Goal: Task Accomplishment & Management: Use online tool/utility

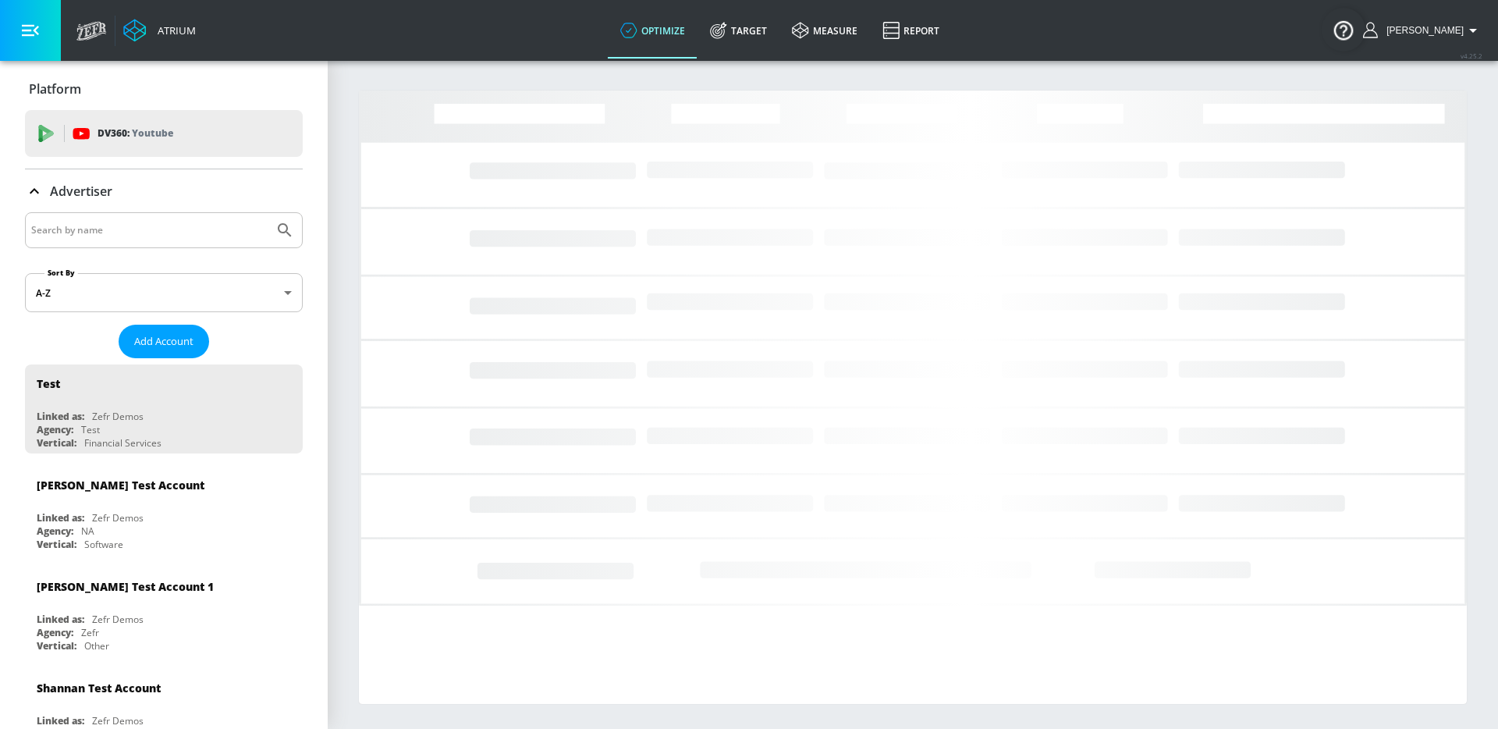
click at [205, 232] on input "Search by name" at bounding box center [149, 230] width 236 height 20
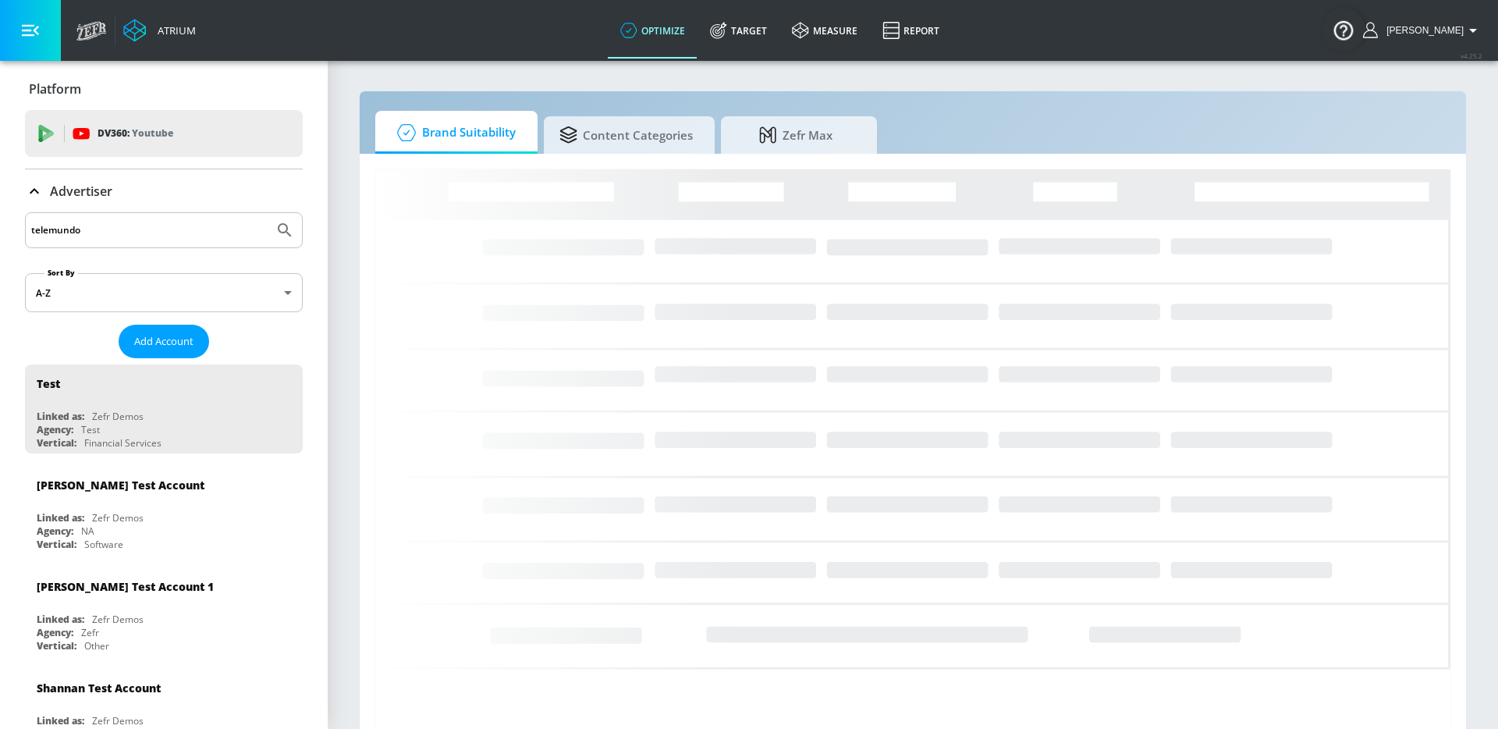
type input "telemundo"
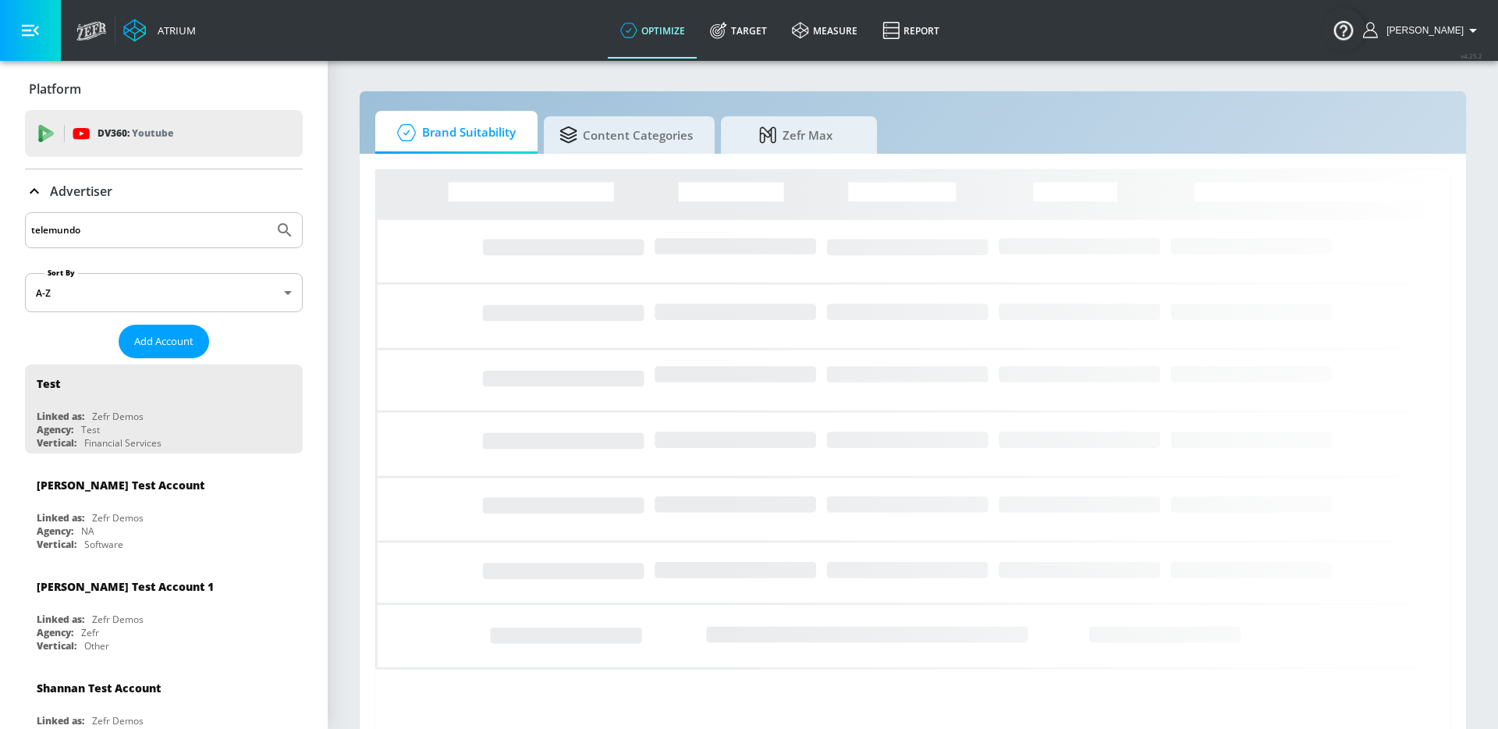
click at [268, 213] on button "Submit Search" at bounding box center [285, 230] width 34 height 34
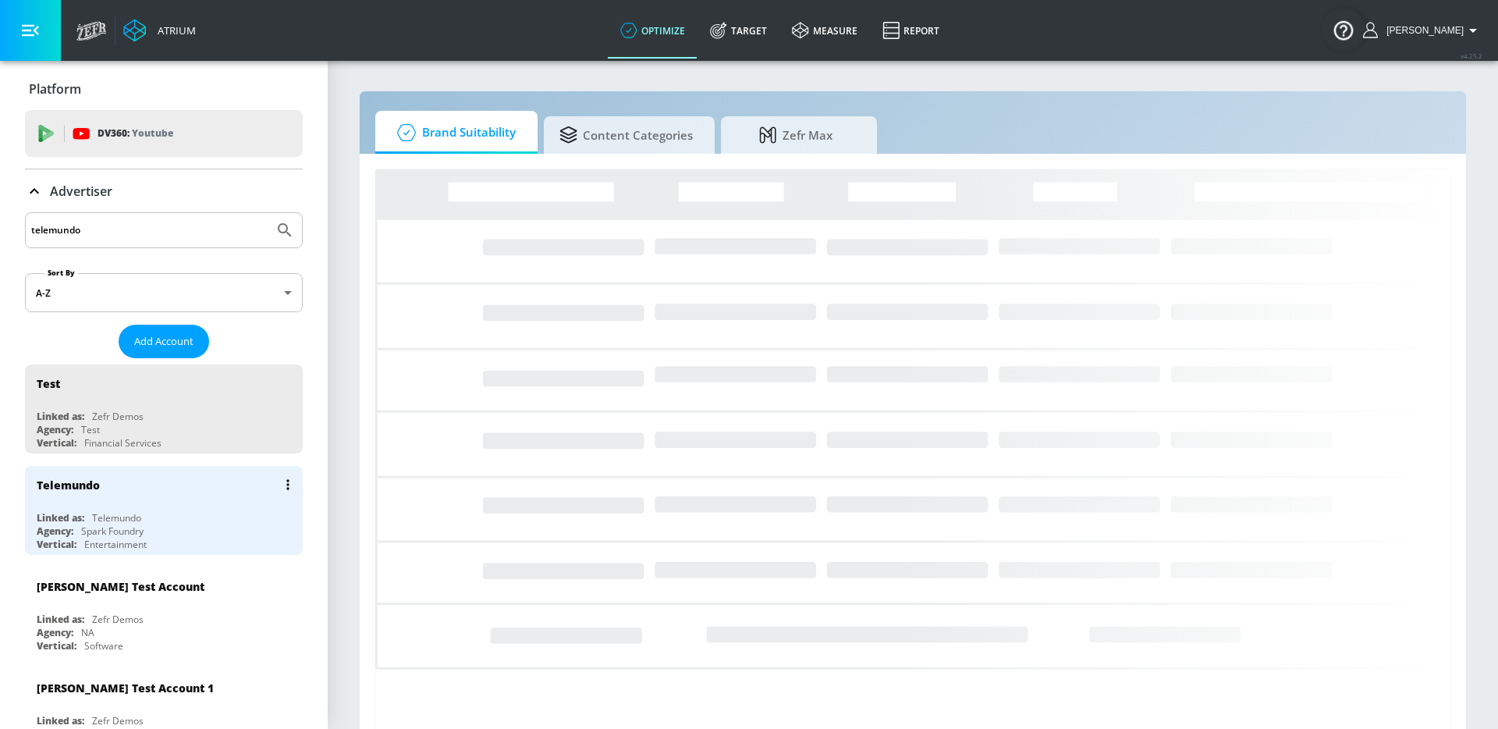
click at [106, 474] on div "Telemundo" at bounding box center [168, 484] width 262 height 37
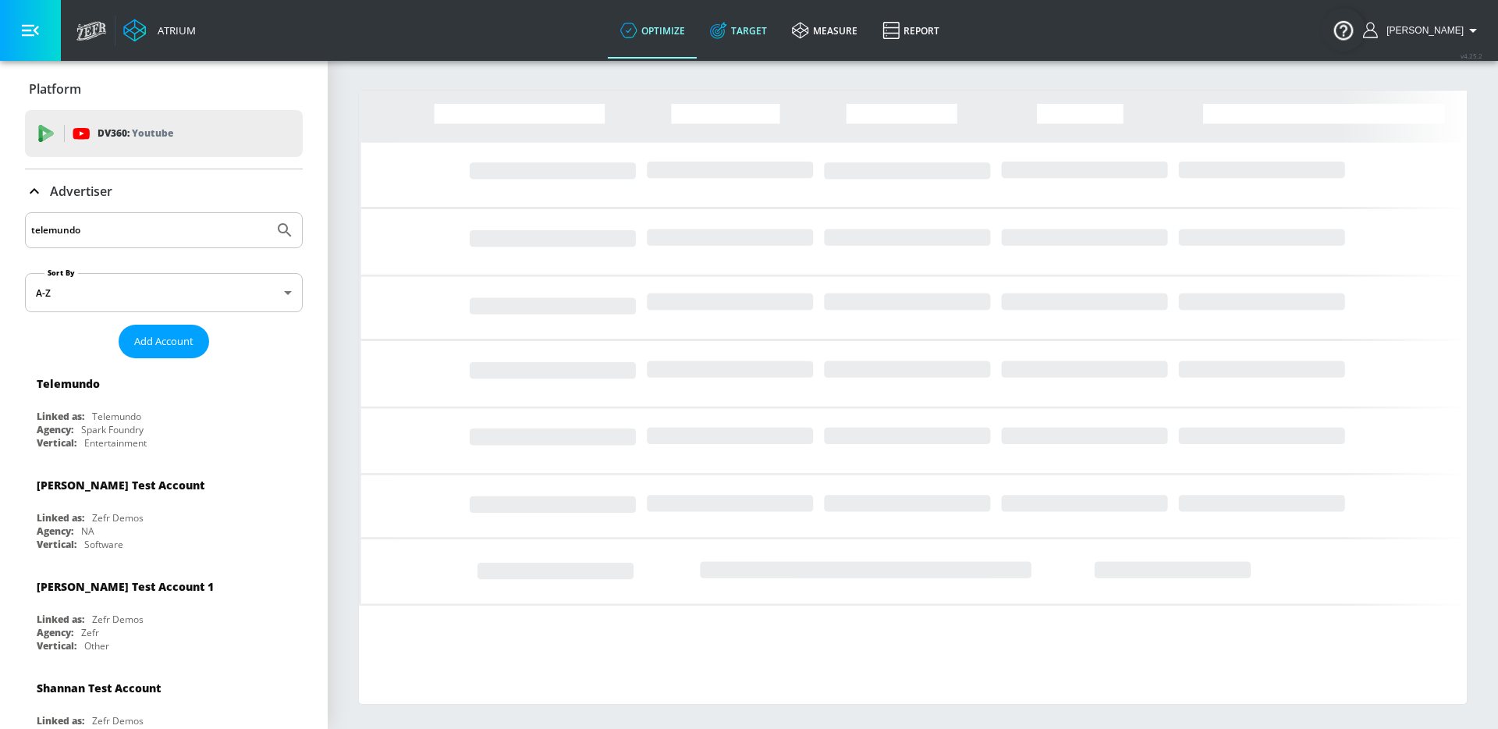
click at [759, 21] on link "Target" at bounding box center [739, 30] width 82 height 56
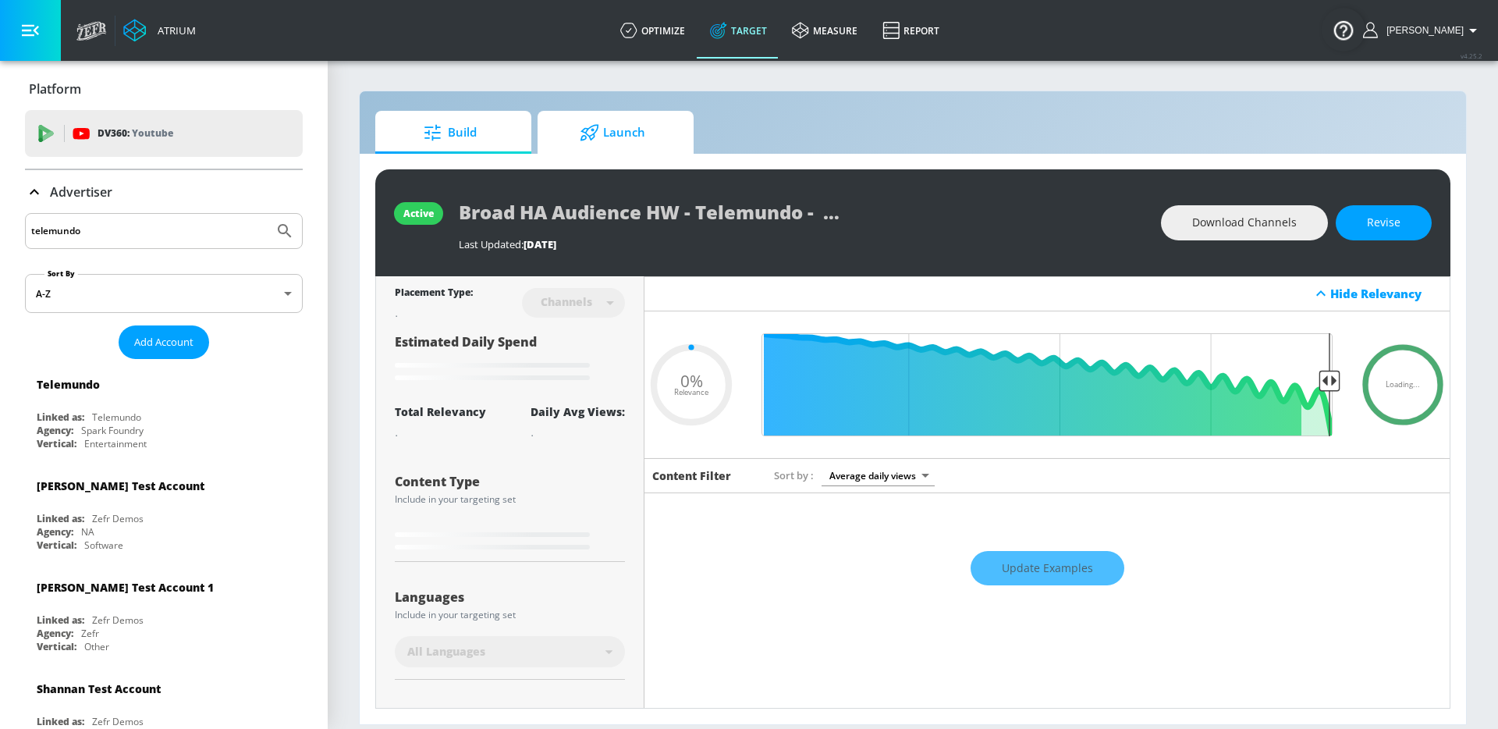
type input "0.05"
click at [656, 147] on span "Launch" at bounding box center [612, 132] width 119 height 37
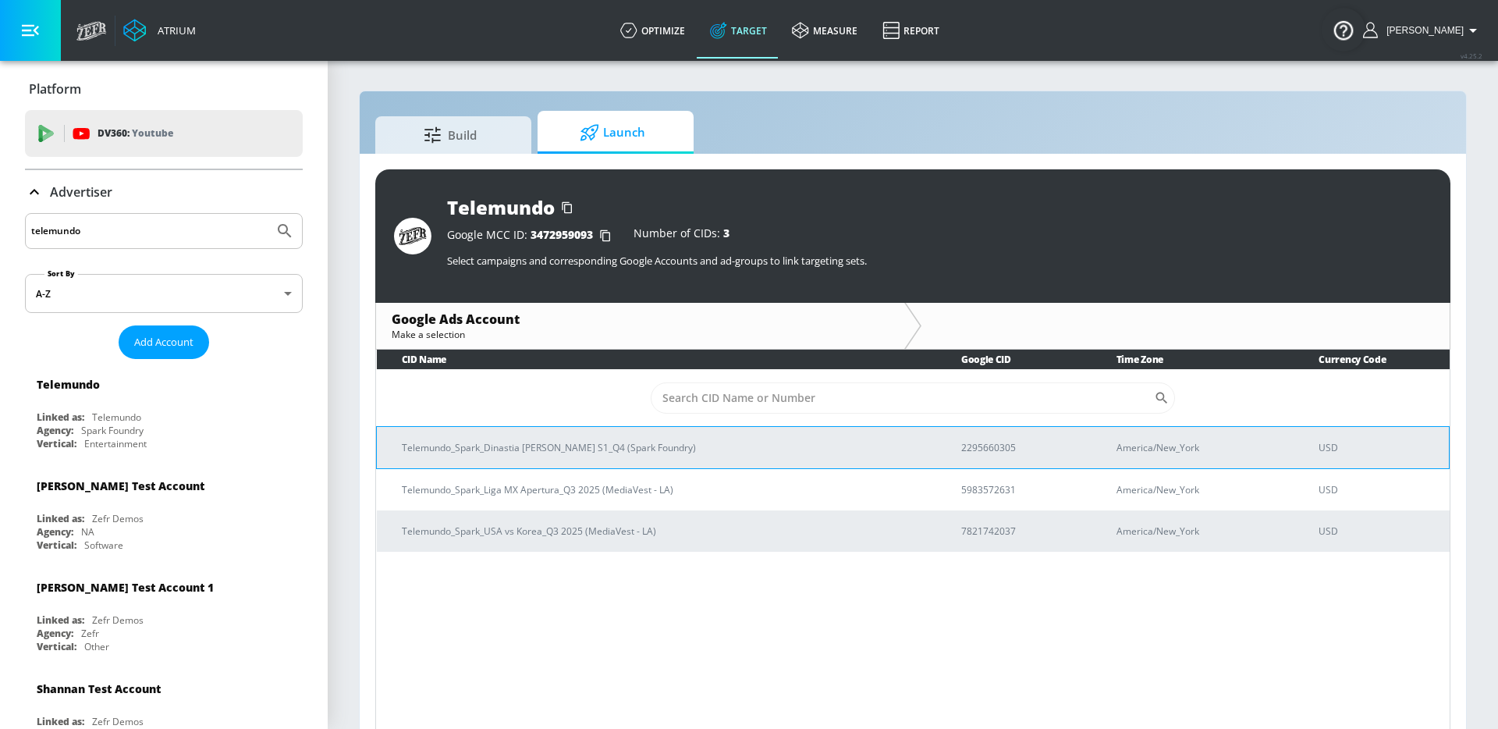
click at [628, 432] on td "Telemundo_Spark_Dinastia [PERSON_NAME] S1_Q4 (Spark Foundry)" at bounding box center [656, 447] width 559 height 42
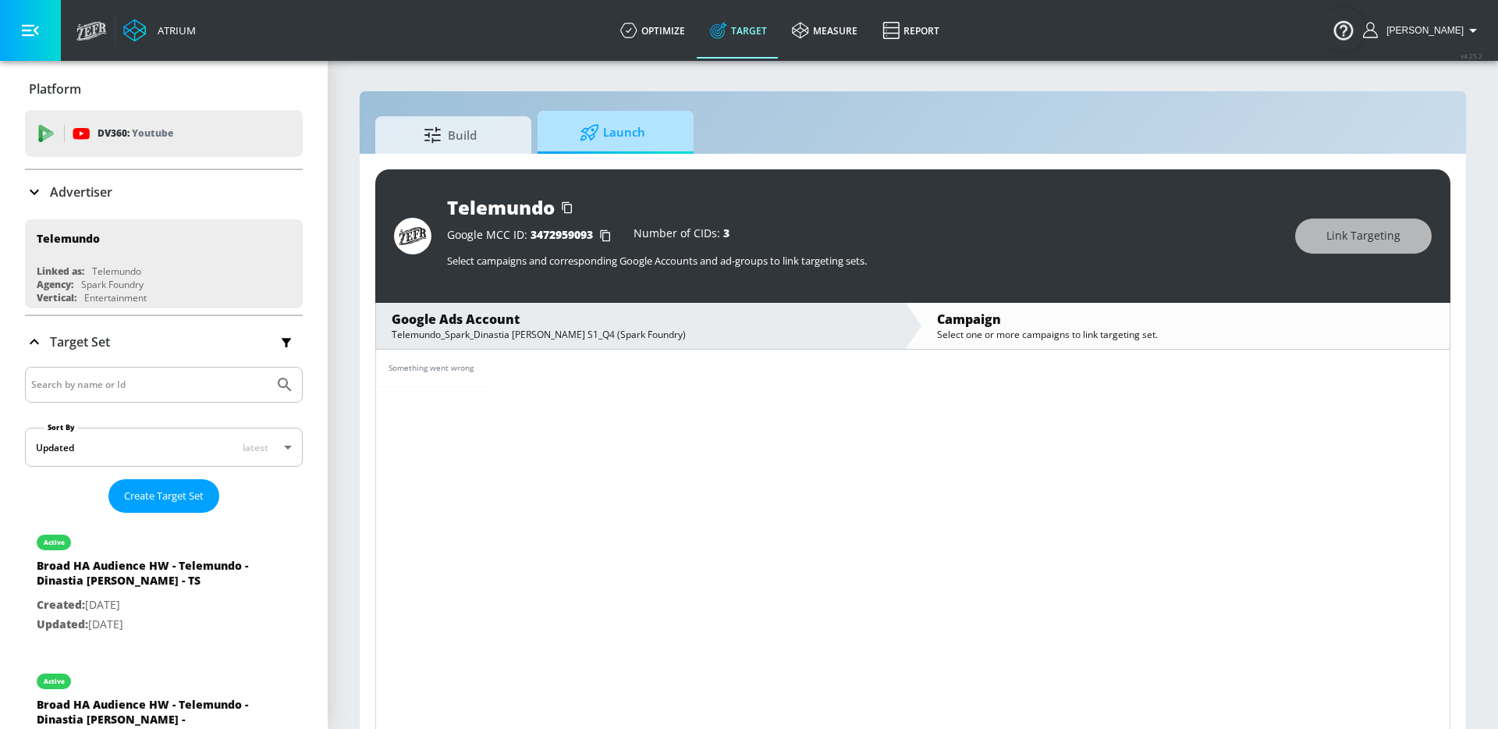
click at [610, 128] on span "Launch" at bounding box center [612, 132] width 119 height 37
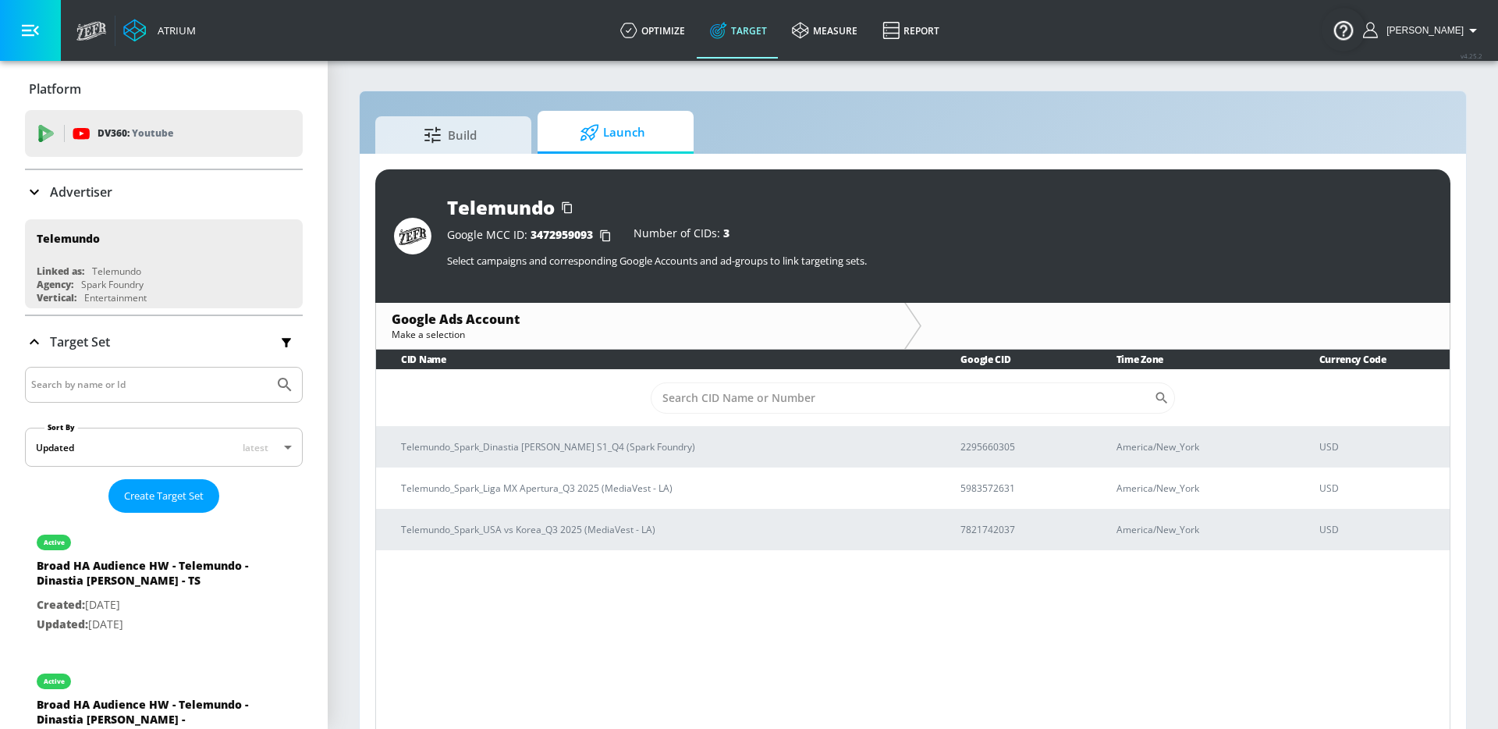
click at [744, 27] on link "Target" at bounding box center [739, 30] width 82 height 56
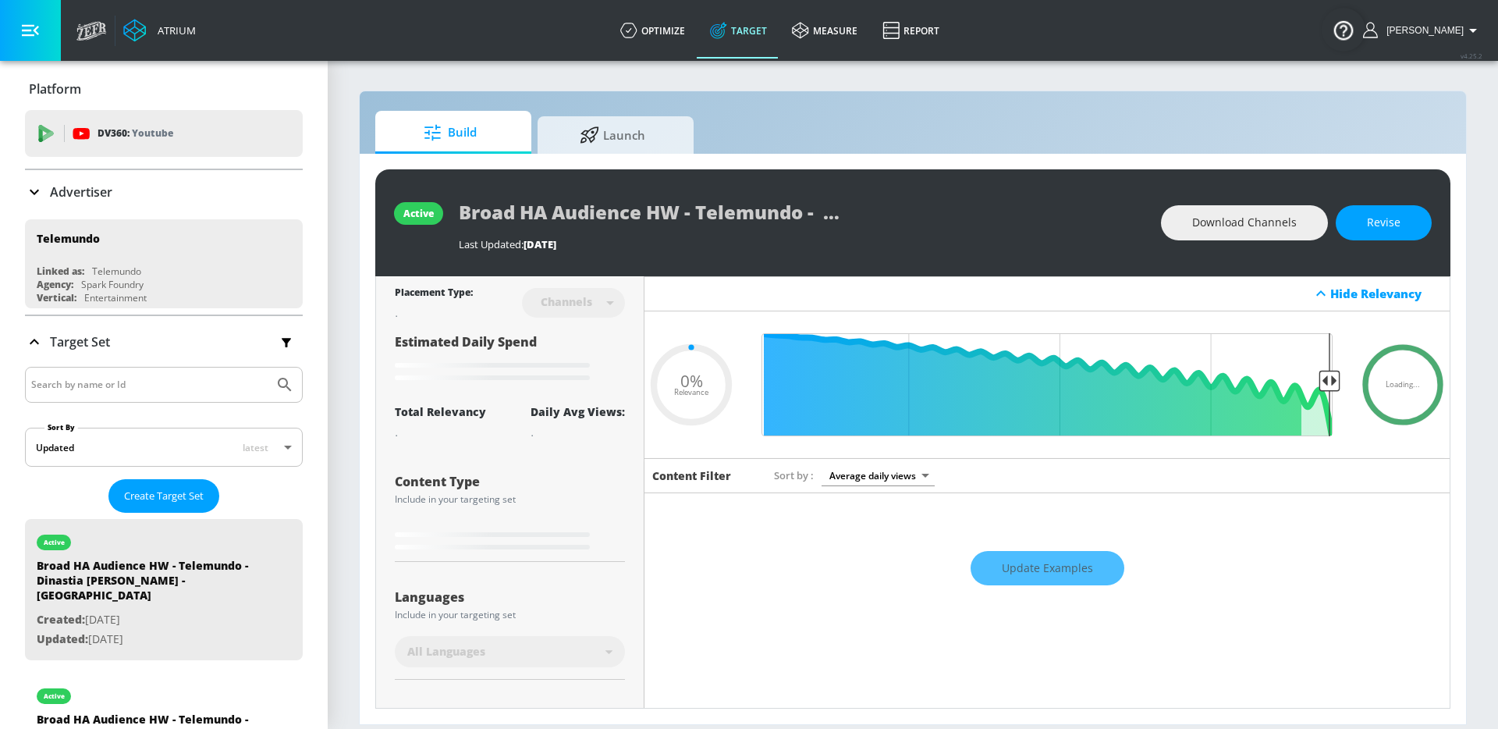
type input "0.05"
click at [656, 137] on span "Launch" at bounding box center [612, 132] width 119 height 37
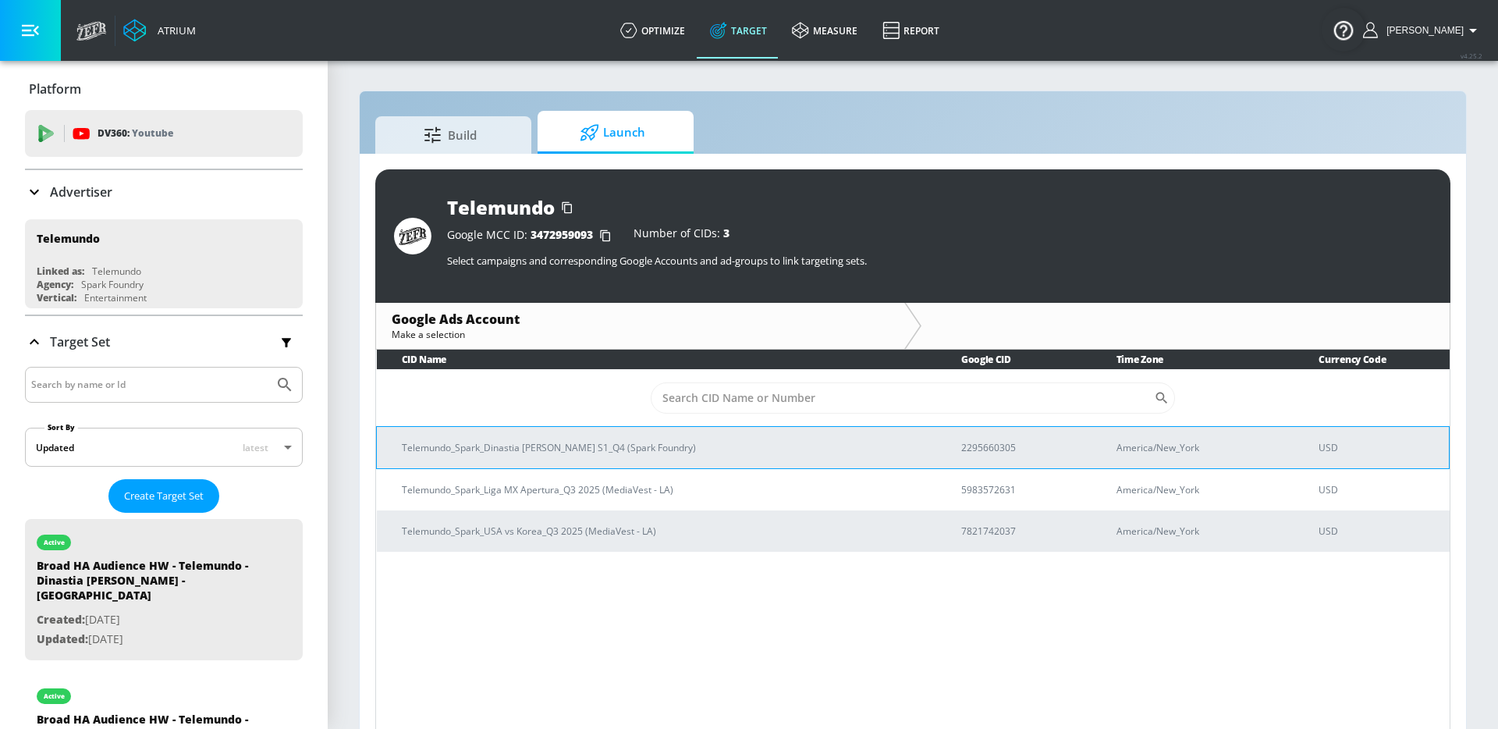
click at [578, 447] on p "Telemundo_Spark_Dinastia [PERSON_NAME] S1_Q4 (Spark Foundry)" at bounding box center [663, 447] width 522 height 16
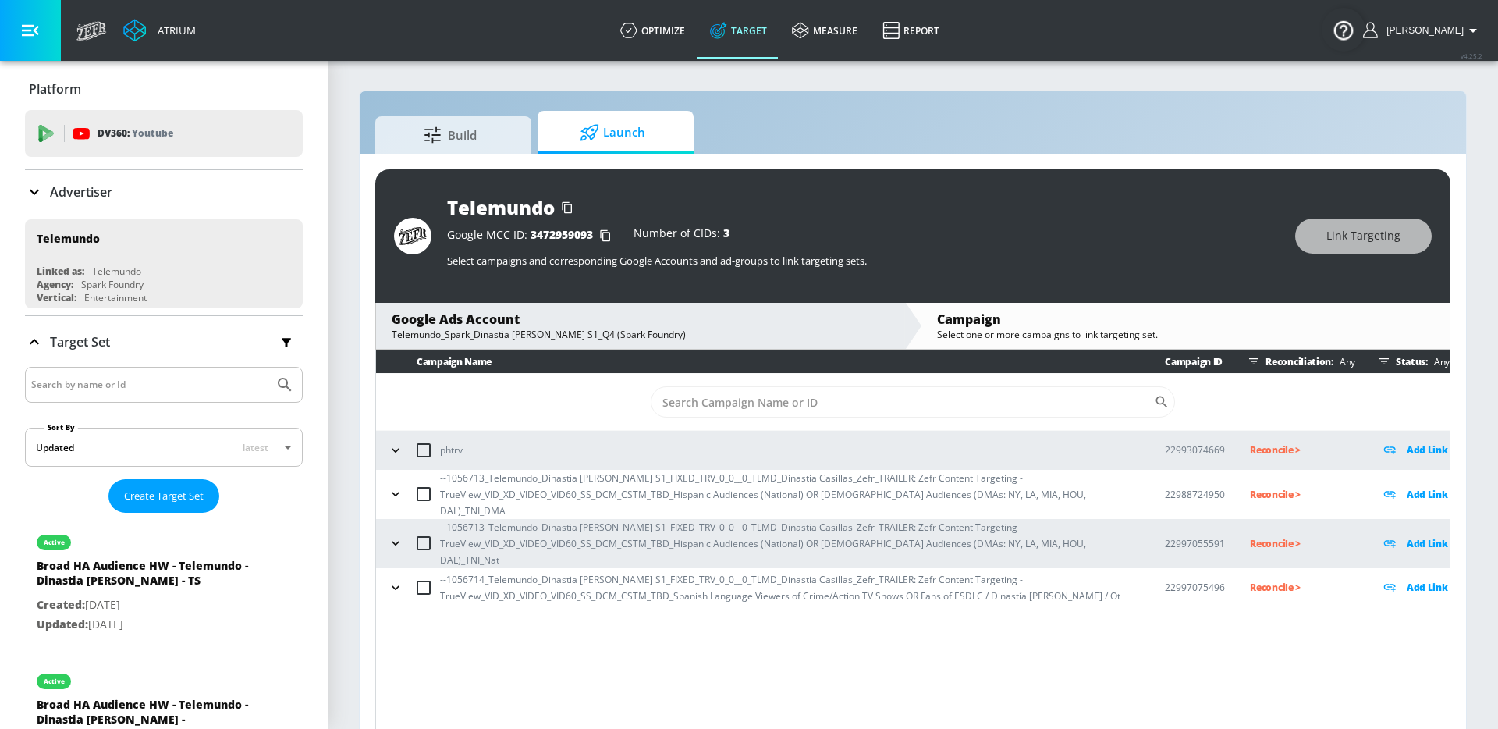
click at [388, 486] on icon "button" at bounding box center [396, 494] width 16 height 16
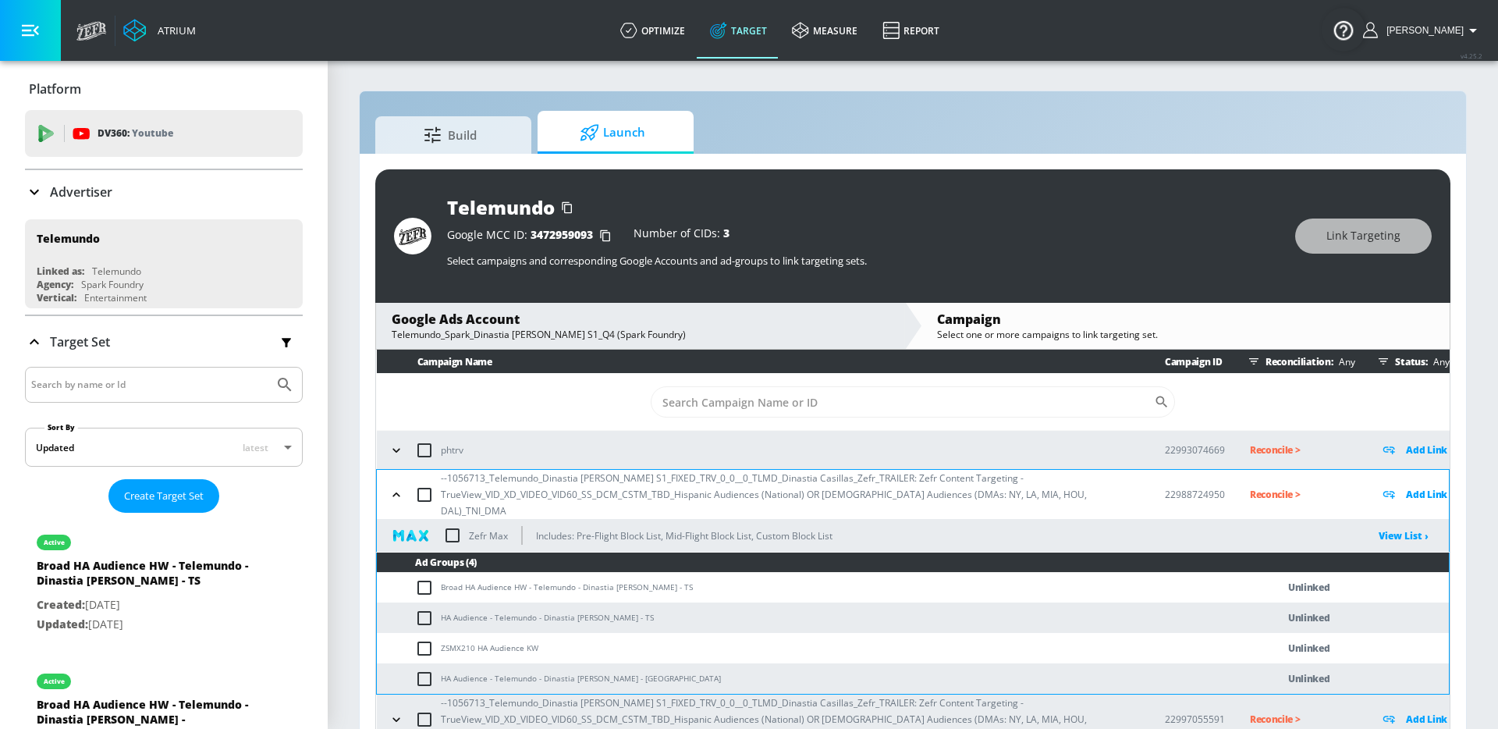
scroll to position [27, 0]
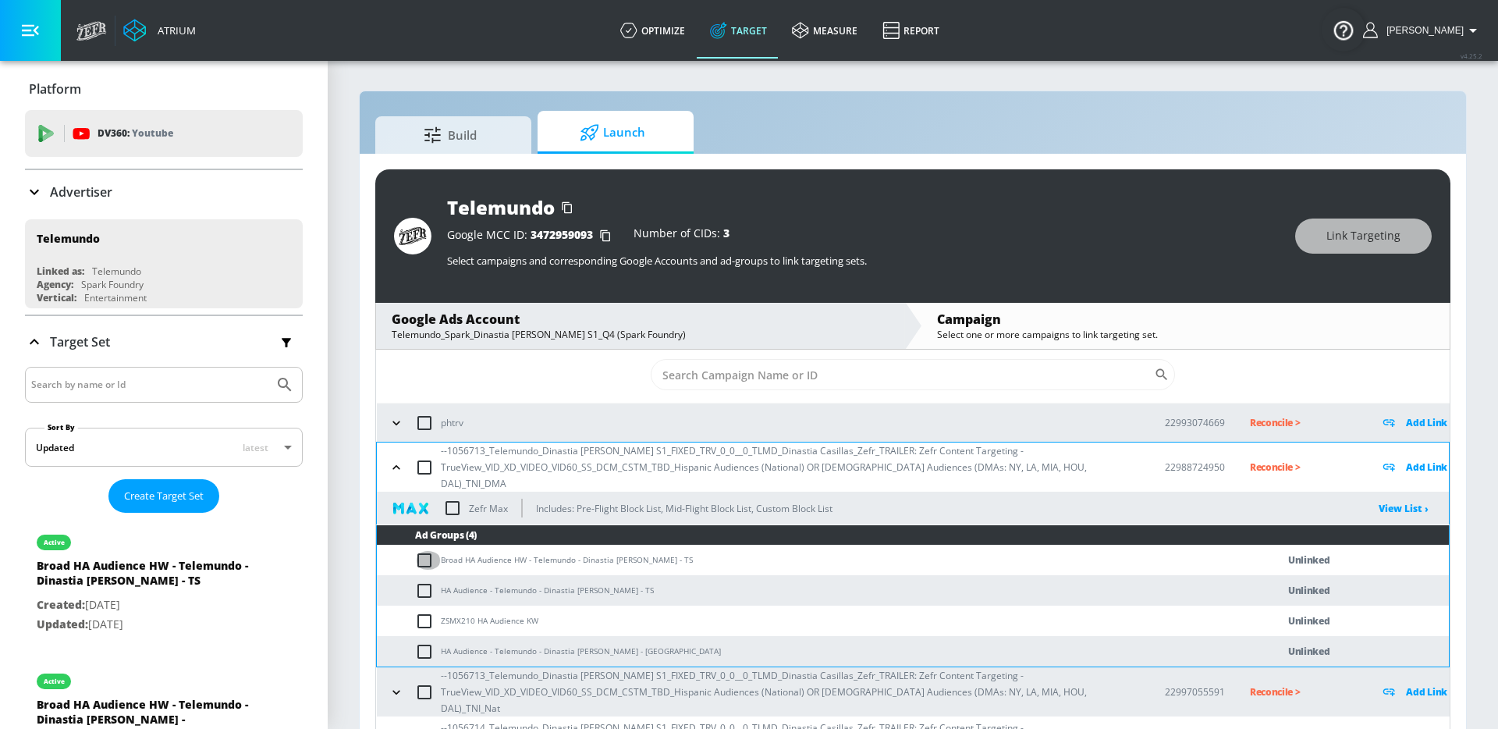
click at [419, 551] on input "checkbox" at bounding box center [428, 560] width 26 height 19
checkbox input "true"
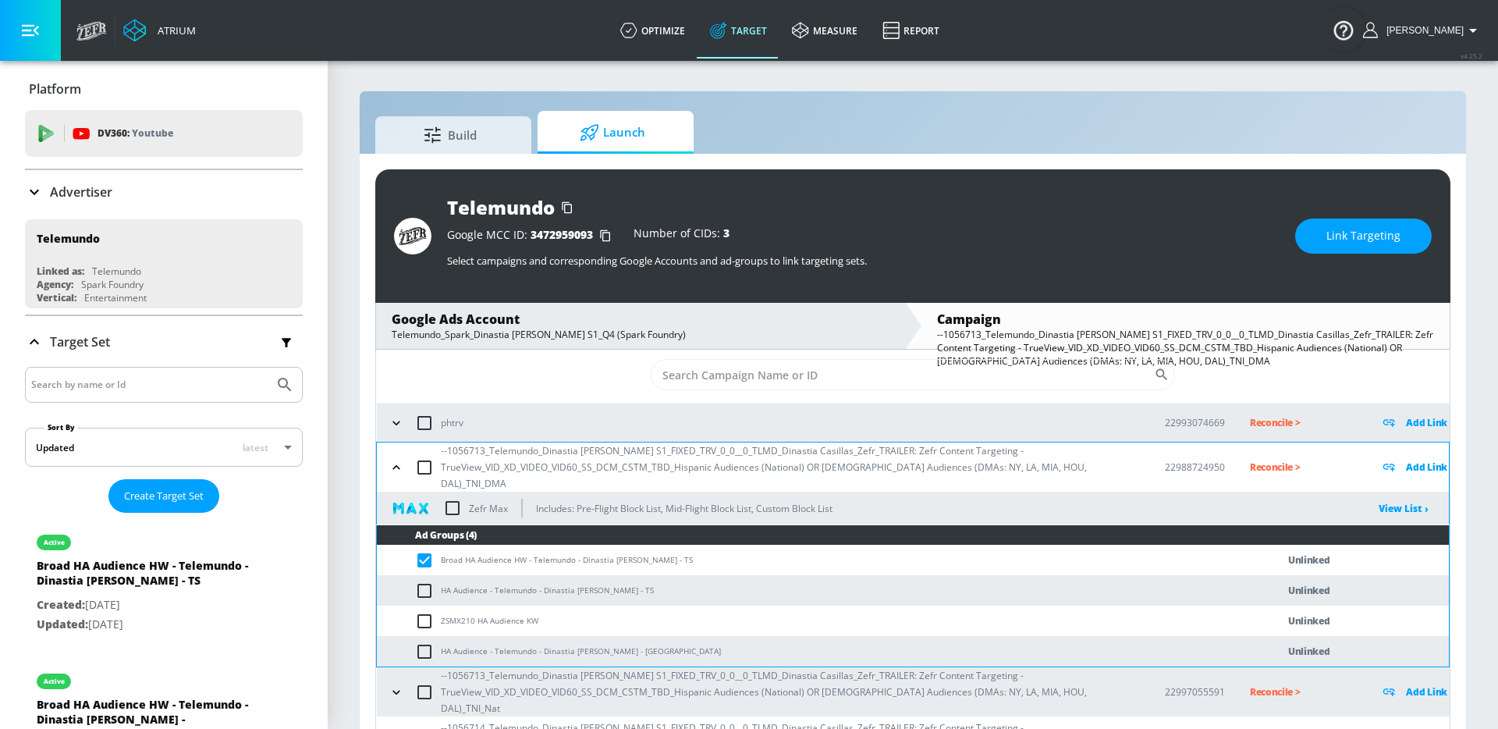
click at [467, 551] on td "Broad HA Audience HW - Telemundo - Dinastia Casillas - TS" at bounding box center [811, 560] width 868 height 30
copy td "Broad HA Audience HW - Telemundo - Dinastia Casillas - TS"
click at [1364, 227] on span "Link Targeting" at bounding box center [1363, 236] width 74 height 20
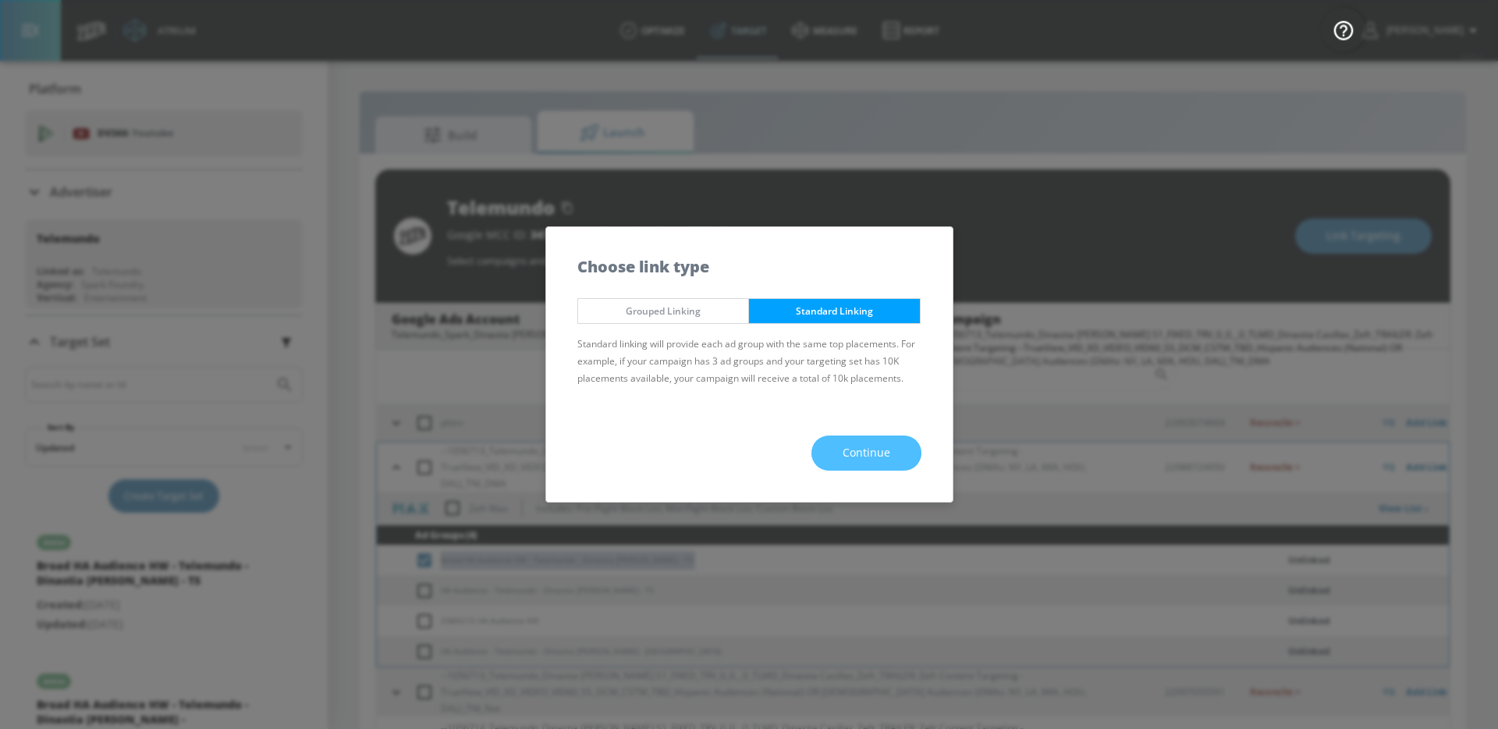
click at [879, 460] on span "Continue" at bounding box center [867, 453] width 48 height 20
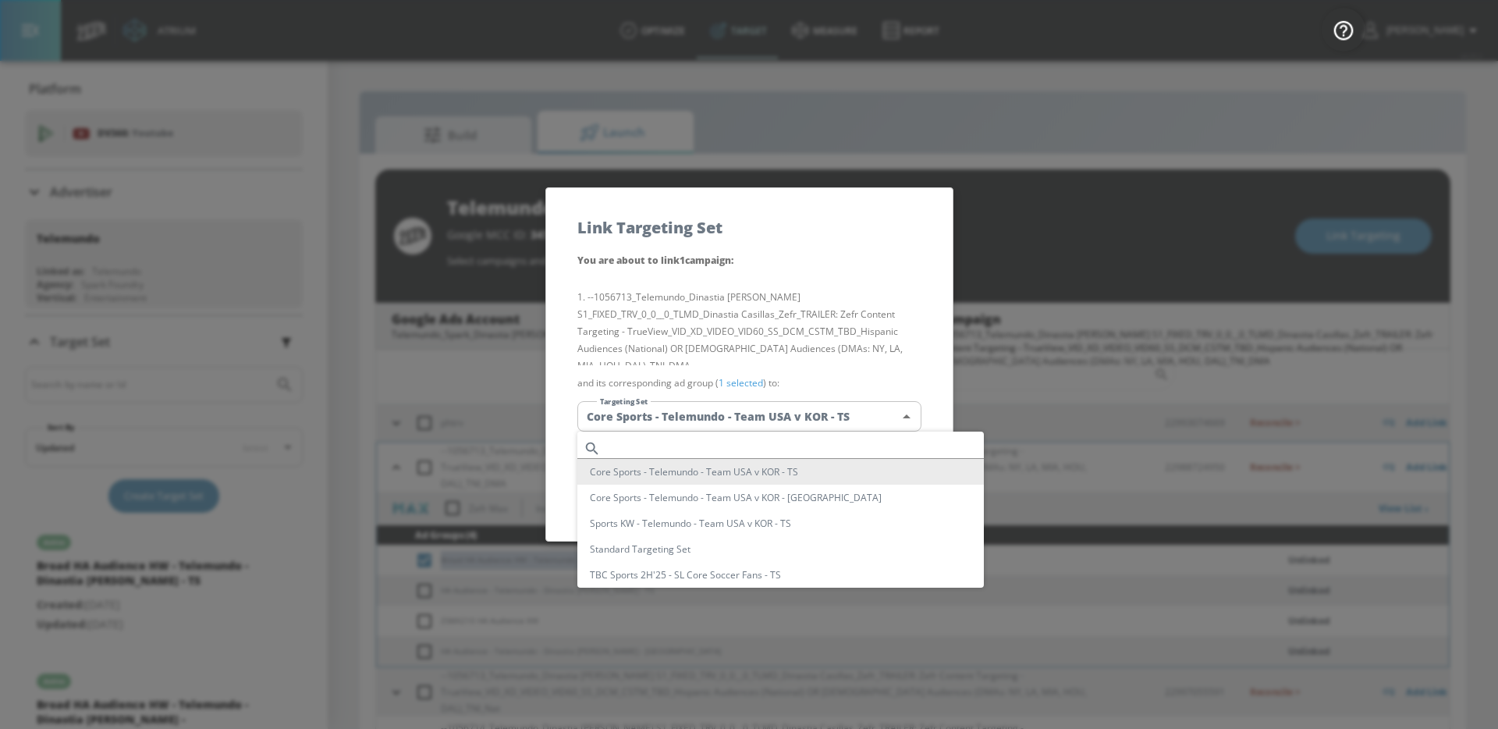
click at [854, 418] on body "Atrium optimize Target measure Report optimize Target measure Report v 4.25.2 G…" at bounding box center [749, 375] width 1498 height 751
click at [812, 447] on input "text" at bounding box center [795, 448] width 377 height 21
paste input "Broad HA Audience HW - Telemundo - Dinastia Casillas - TS"
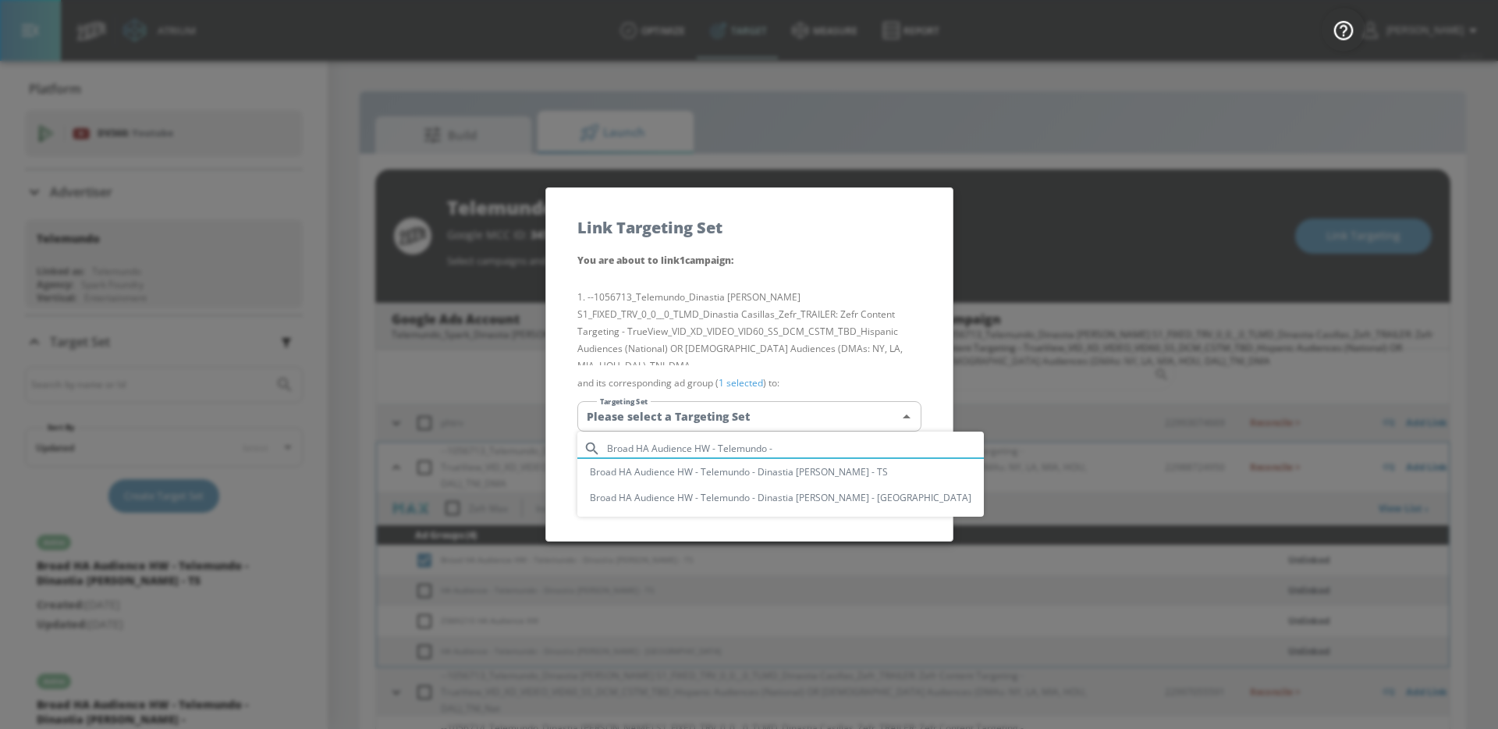
type input "Broad HA Audience HW - Telemundo -"
click at [997, 480] on div at bounding box center [749, 364] width 1498 height 729
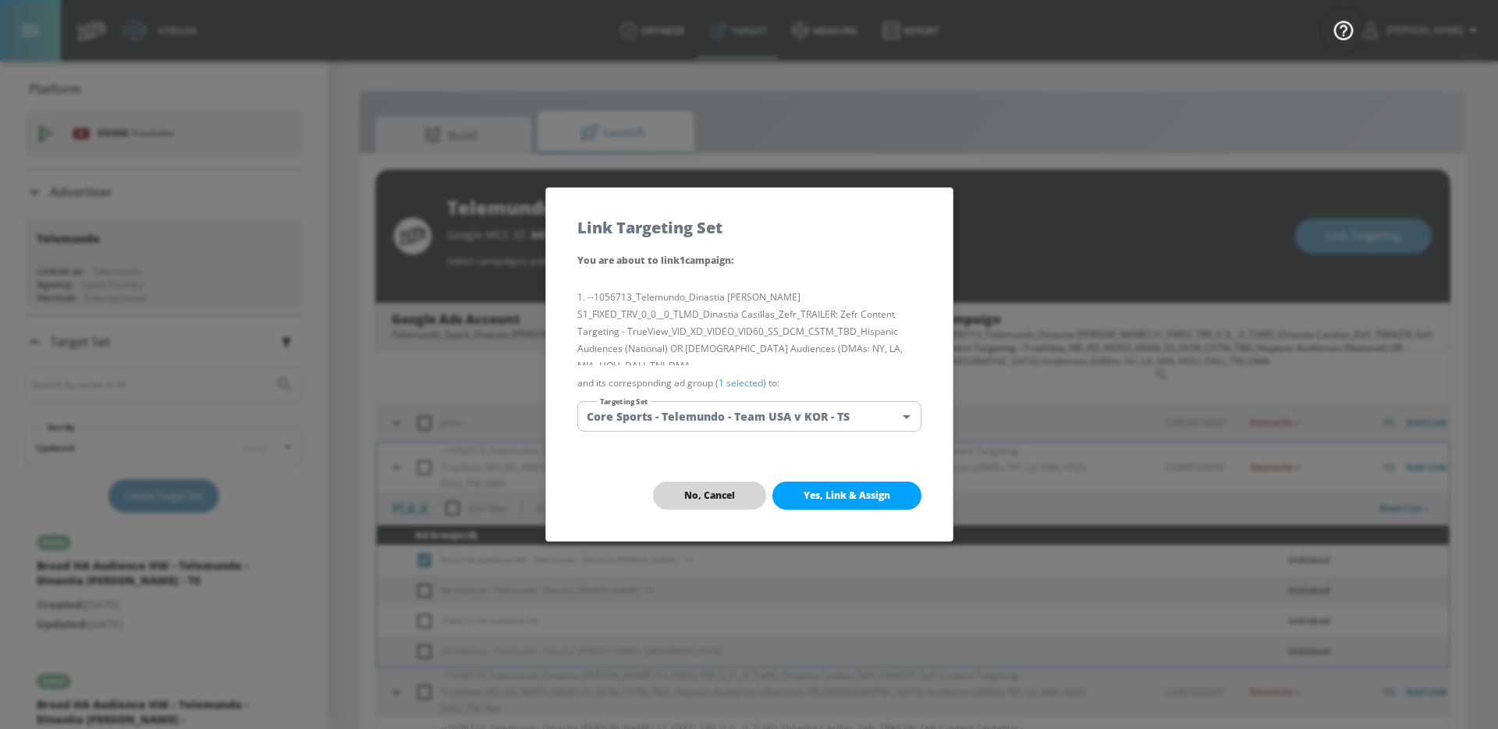
click at [676, 494] on button "No, Cancel" at bounding box center [709, 495] width 113 height 28
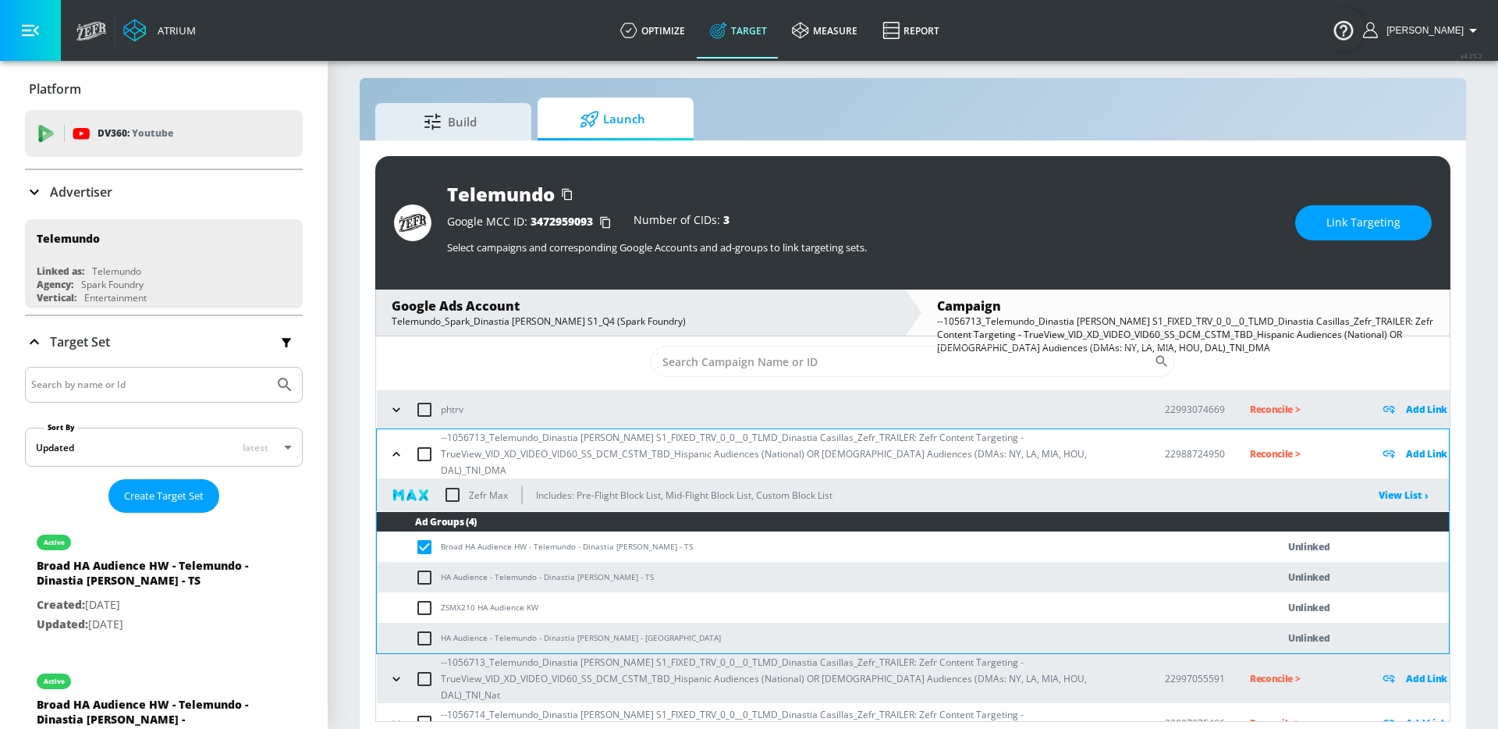
scroll to position [16, 0]
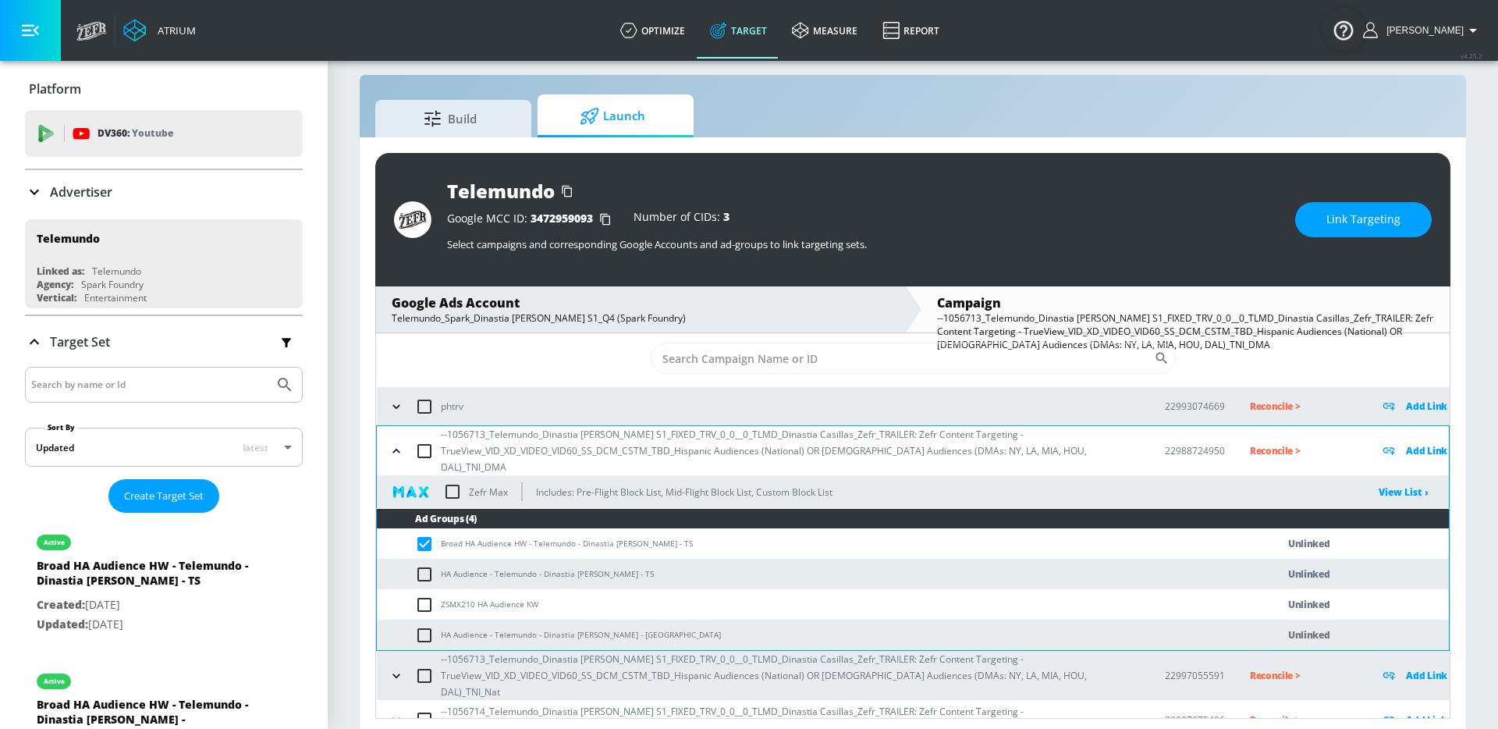
click at [634, 534] on td "Broad HA Audience HW - Telemundo - Dinastia Casillas - TS" at bounding box center [811, 543] width 868 height 30
click at [1329, 229] on button "Link Targeting" at bounding box center [1363, 219] width 137 height 35
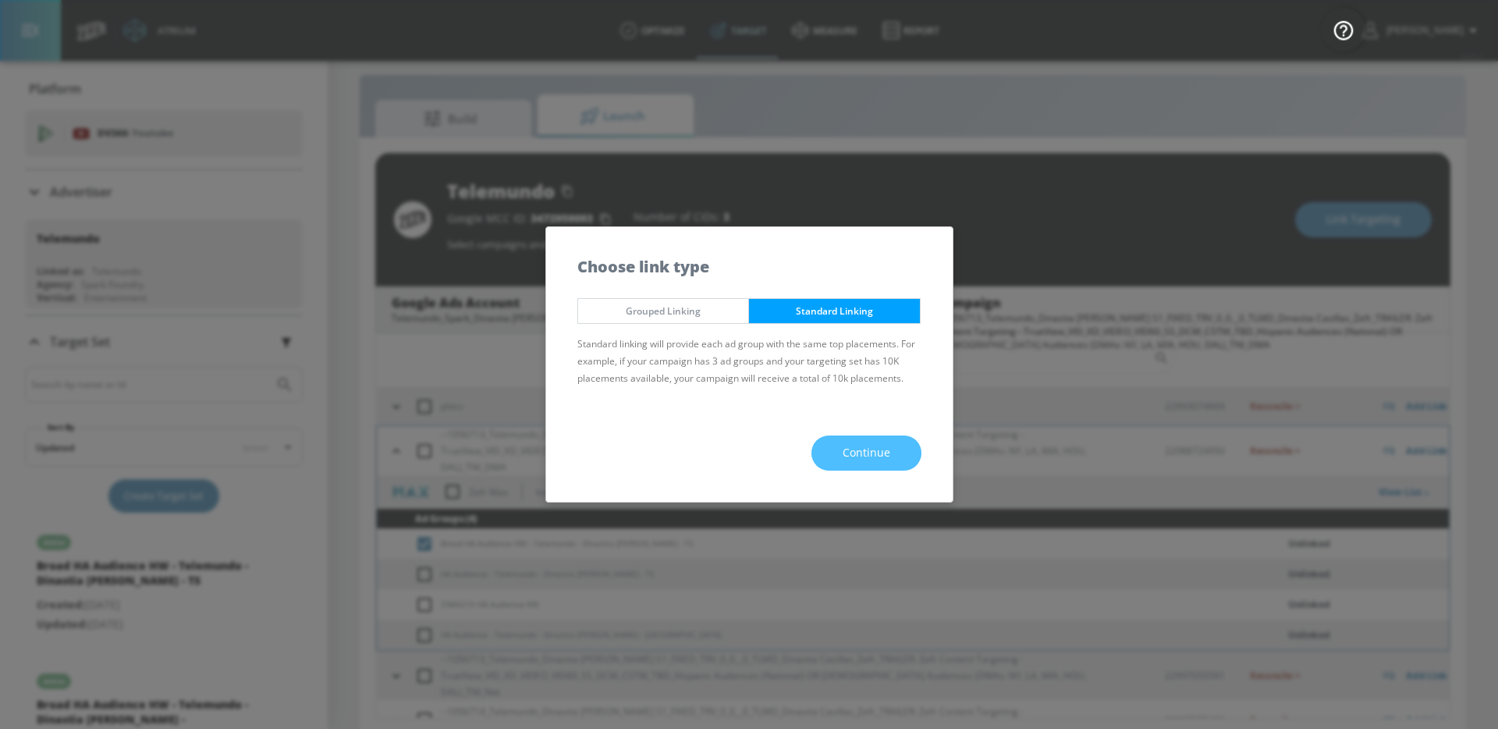
click at [848, 452] on span "Continue" at bounding box center [867, 453] width 48 height 20
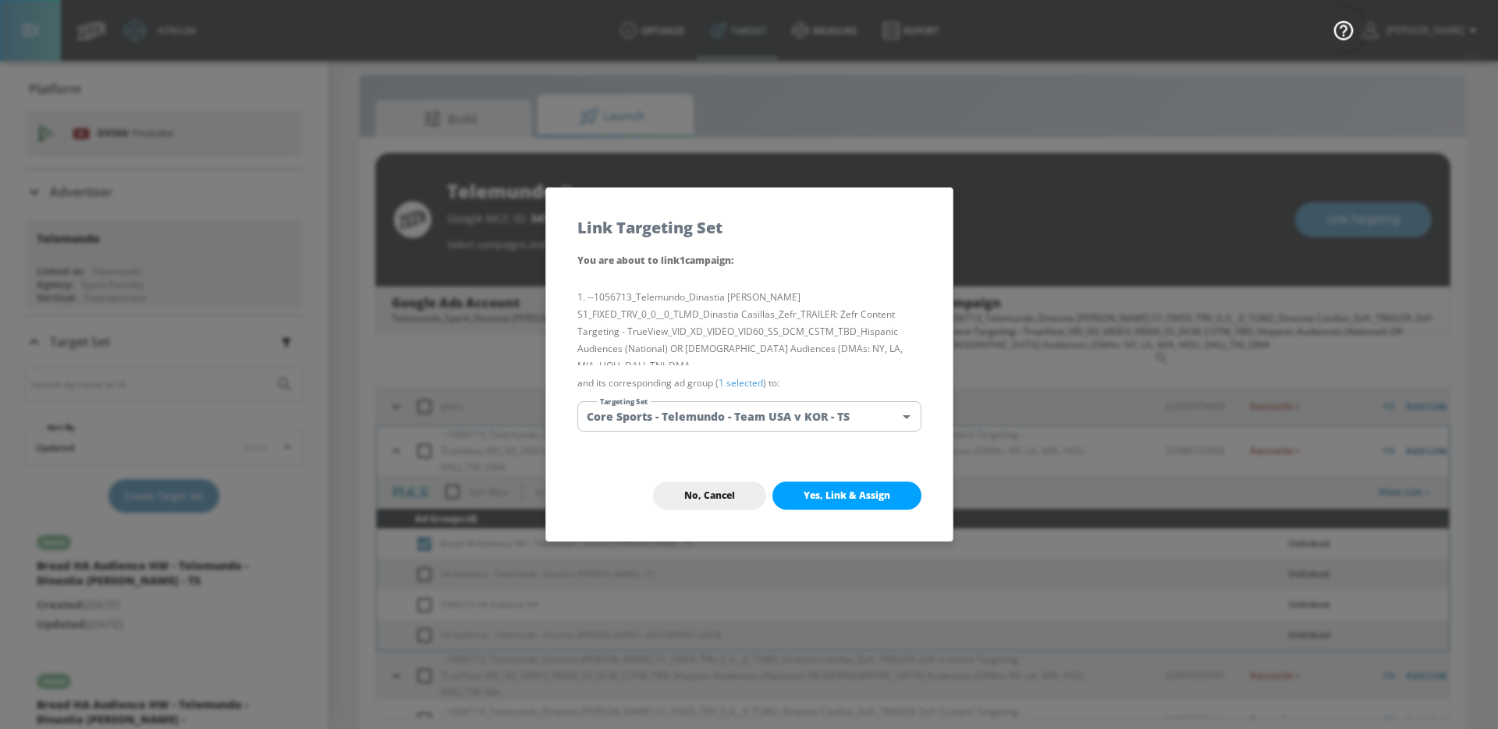
click at [807, 417] on body "Atrium optimize Target measure Report optimize Target measure Report v 4.25.2 G…" at bounding box center [749, 359] width 1498 height 751
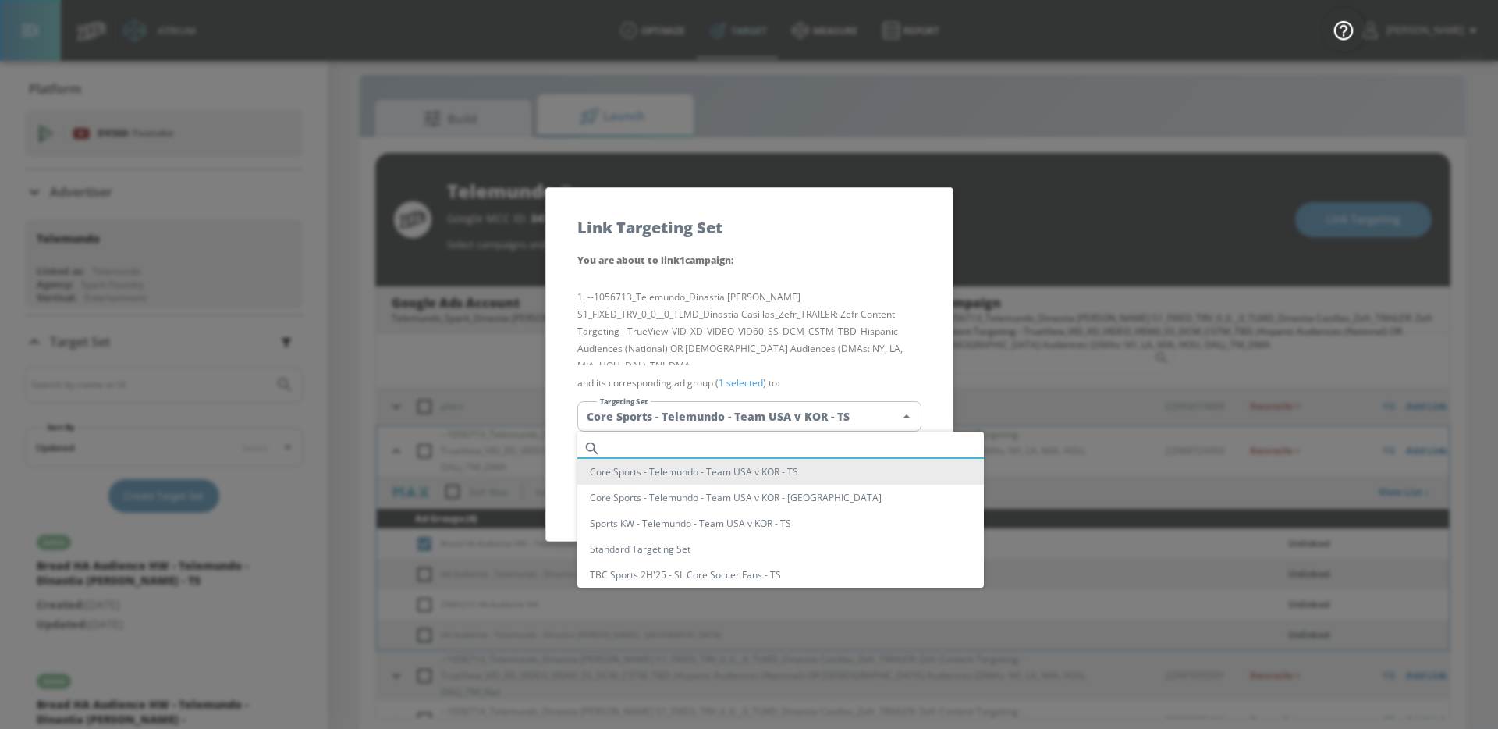
click at [751, 445] on input "text" at bounding box center [795, 448] width 377 height 21
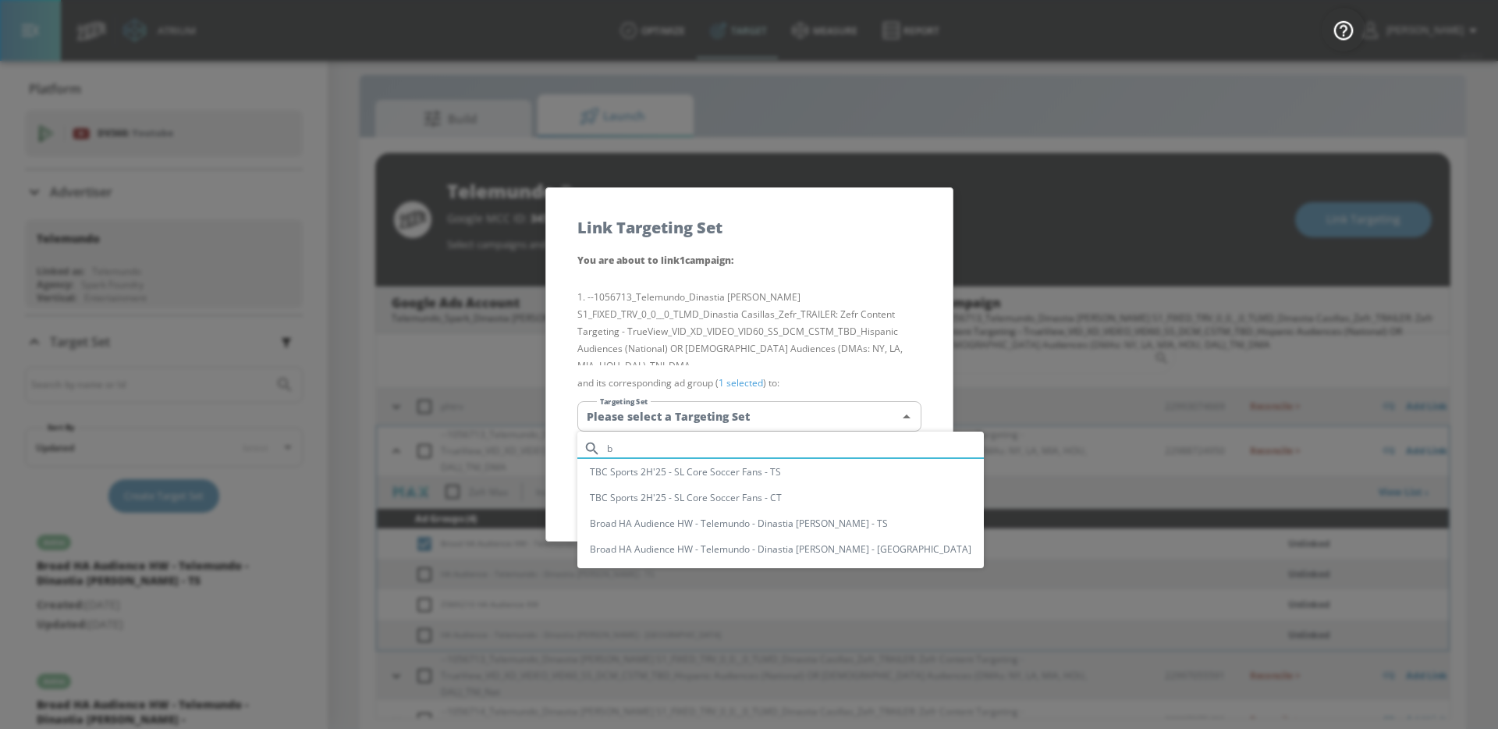
type input "b"
click at [766, 520] on li "Broad HA Audience HW - Telemundo - Dinastia [PERSON_NAME] - TS" at bounding box center [780, 523] width 406 height 26
type input "ee0b4419-7bf4-425c-8c41-413a77a55506"
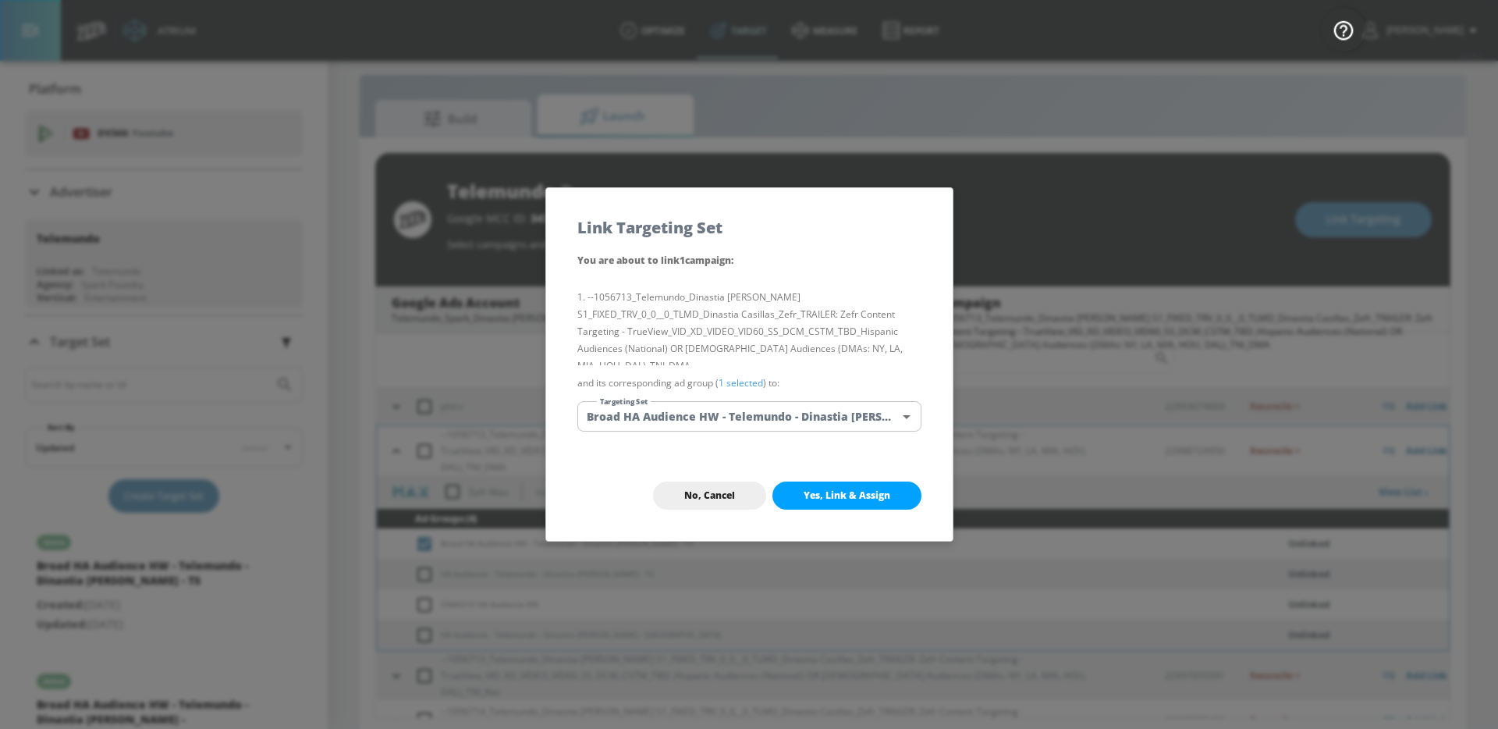
click at [823, 498] on span "Yes, Link & Assign" at bounding box center [847, 495] width 87 height 12
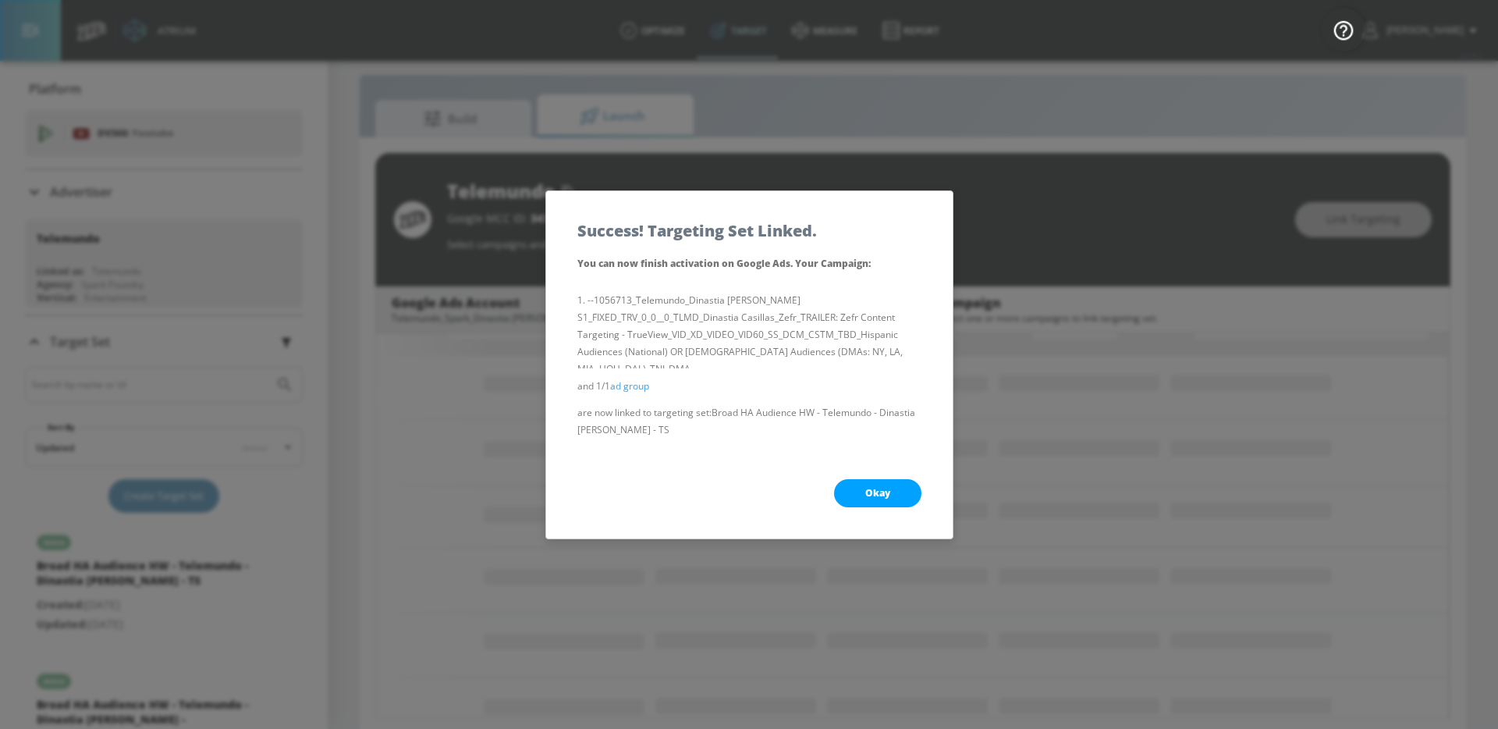
click at [842, 487] on button "Okay" at bounding box center [877, 493] width 87 height 28
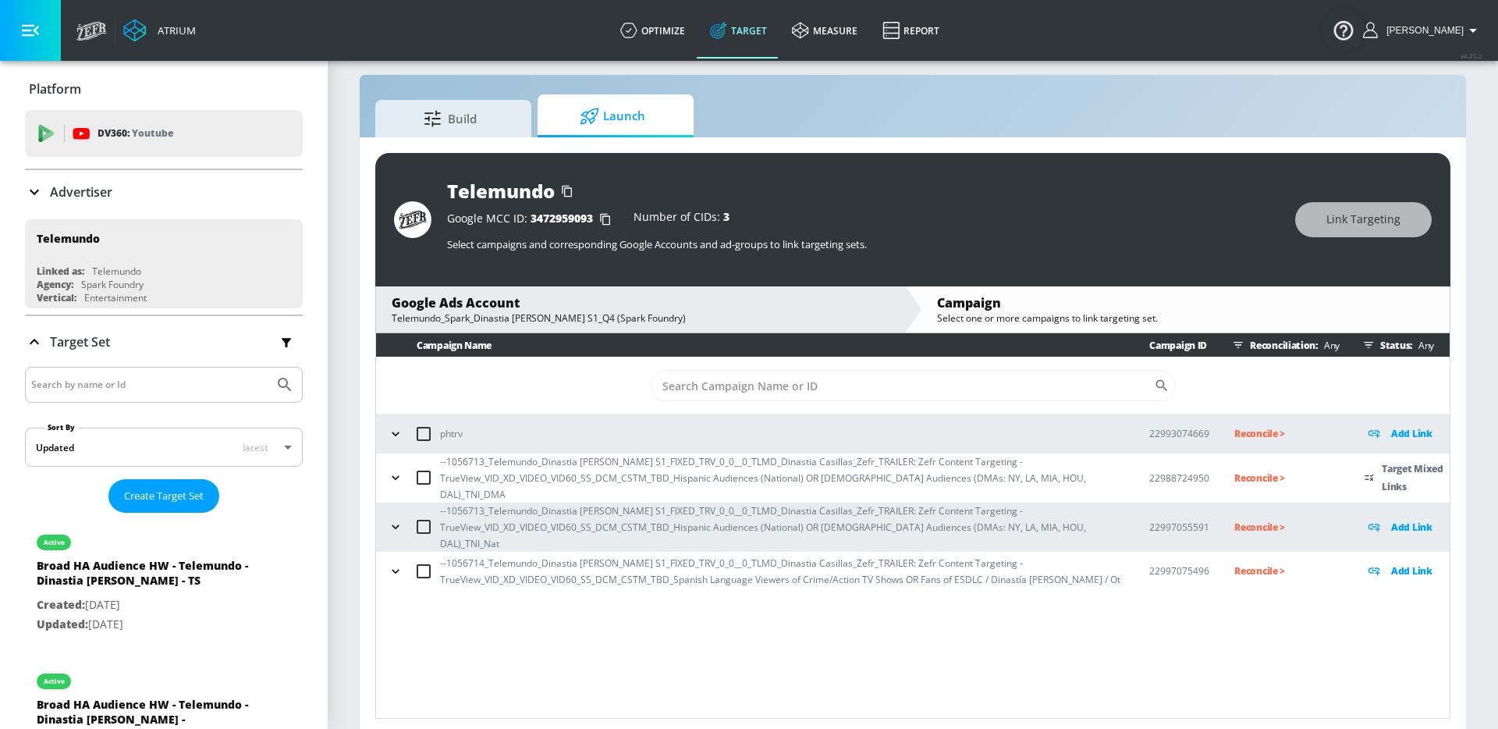
scroll to position [0, 0]
click at [382, 477] on td "--1056713_Telemundo_Dinastia Casillas S1_FIXED_TRV_0_0__0_TLMD_Dinastia Casilla…" at bounding box center [750, 477] width 748 height 49
click at [404, 470] on button "button" at bounding box center [395, 477] width 23 height 23
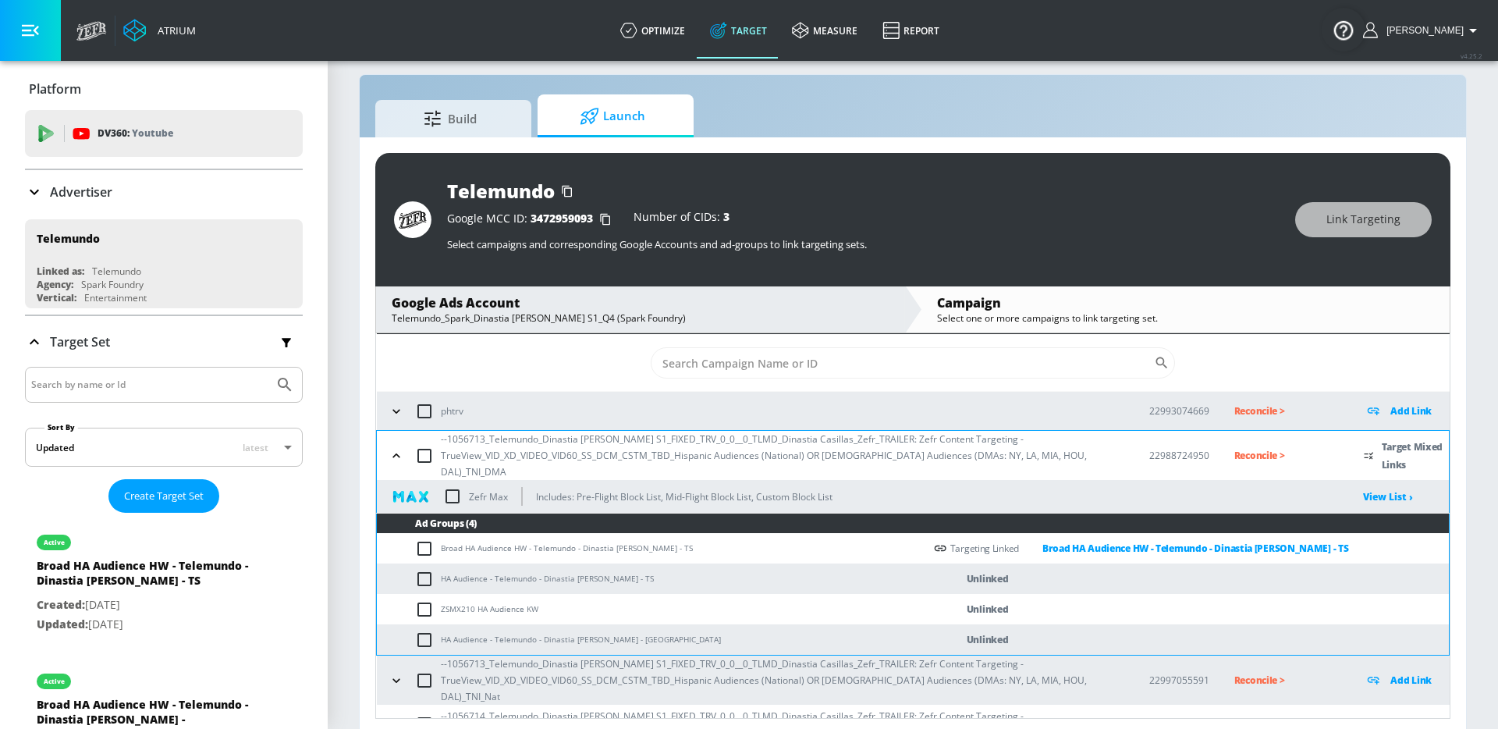
scroll to position [27, 0]
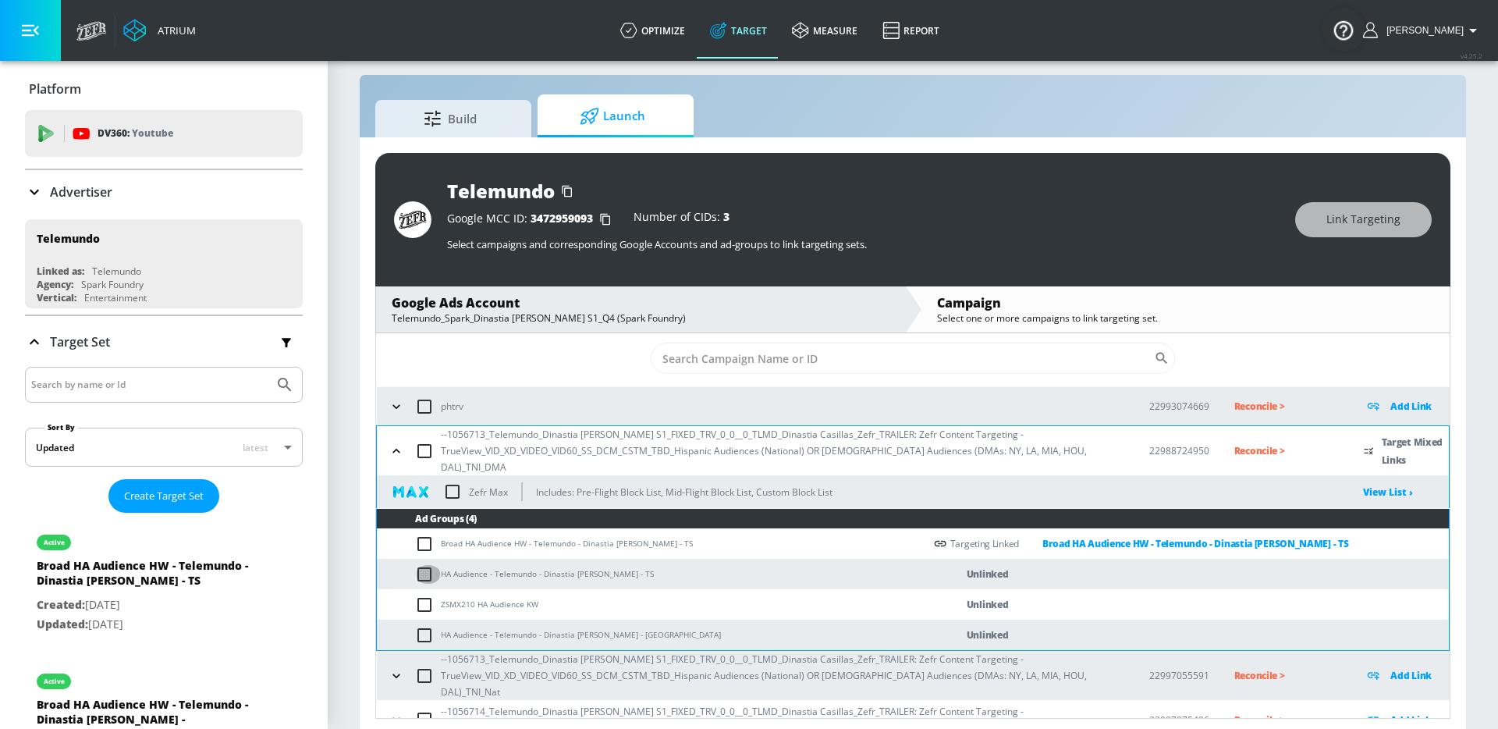
click at [432, 565] on input "checkbox" at bounding box center [428, 574] width 26 height 19
checkbox input "true"
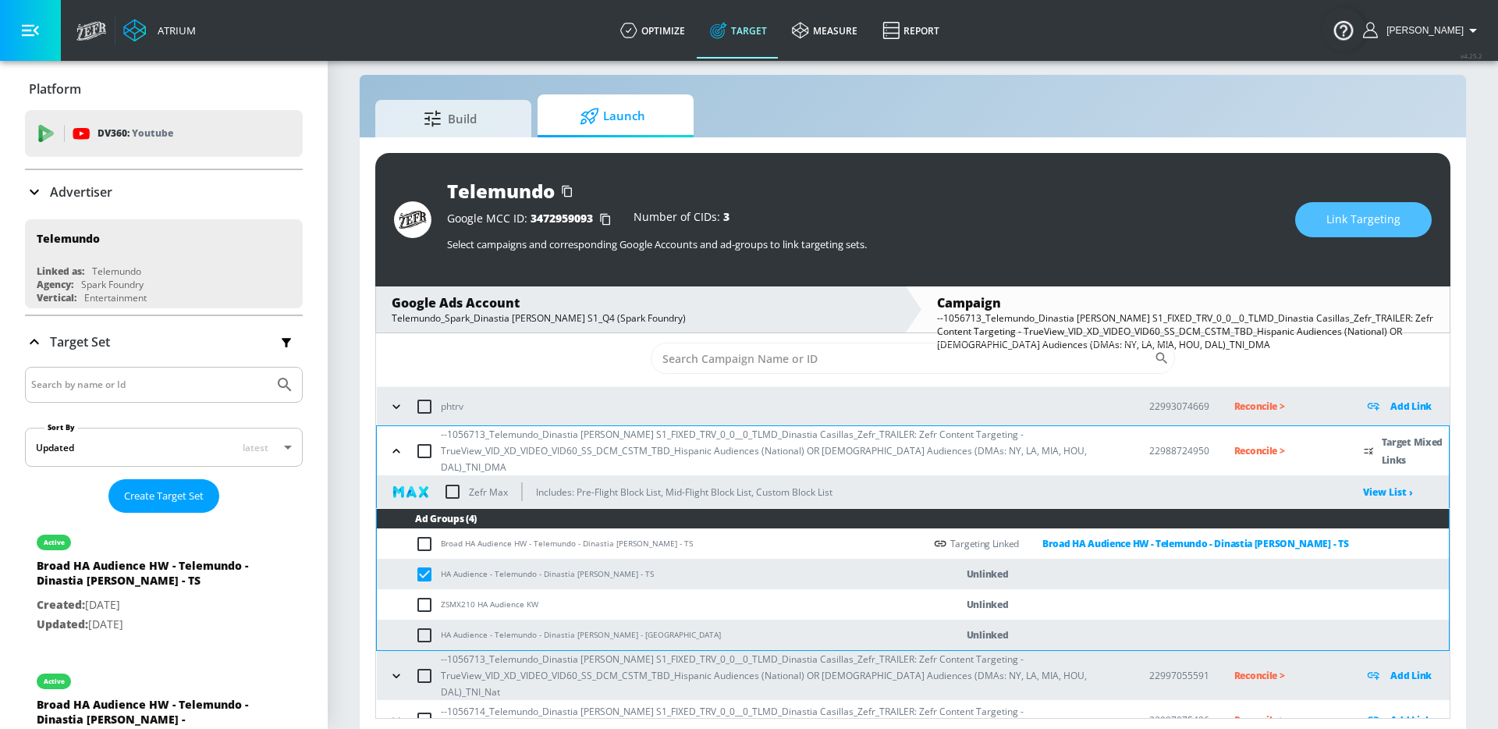
click at [1323, 229] on button "Link Targeting" at bounding box center [1363, 219] width 137 height 35
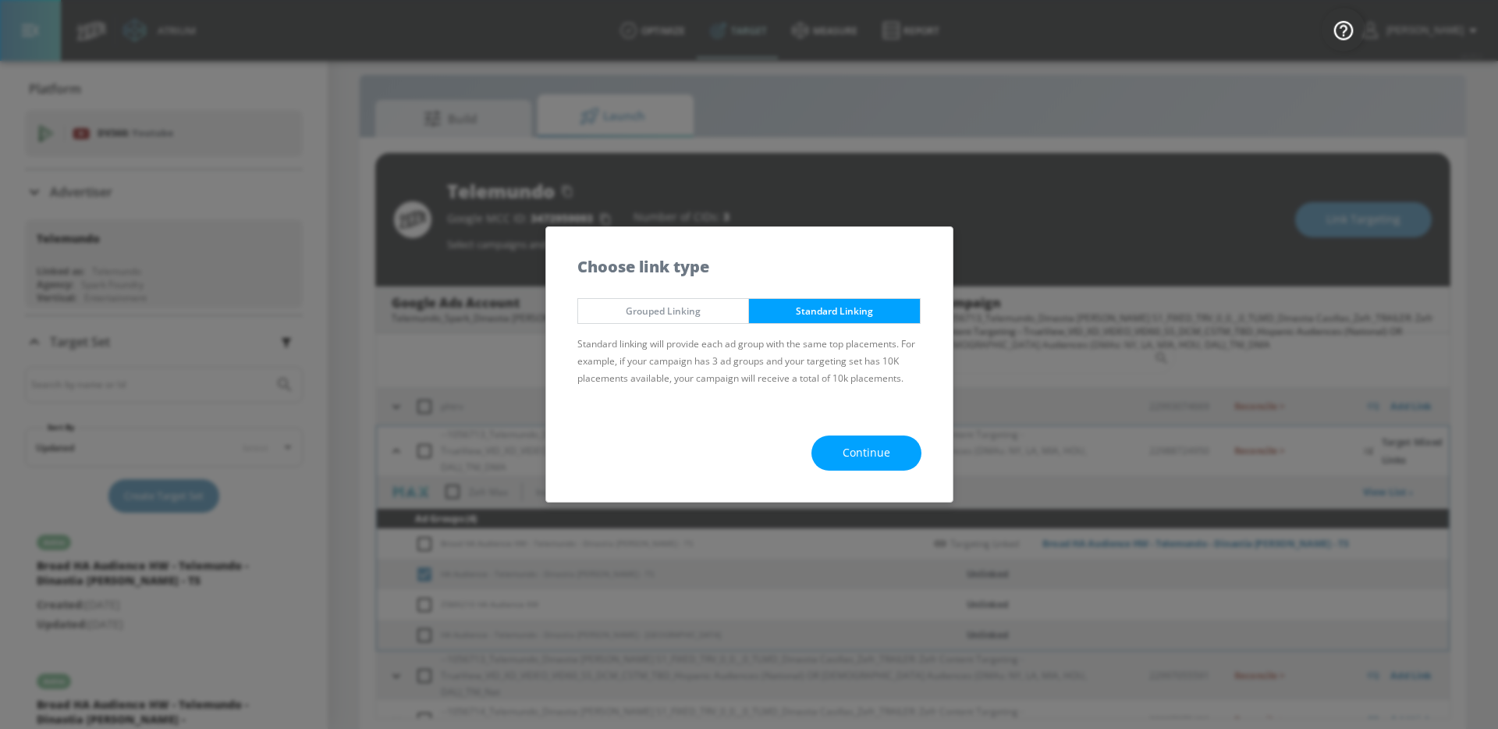
click at [840, 443] on button "Continue" at bounding box center [866, 452] width 110 height 35
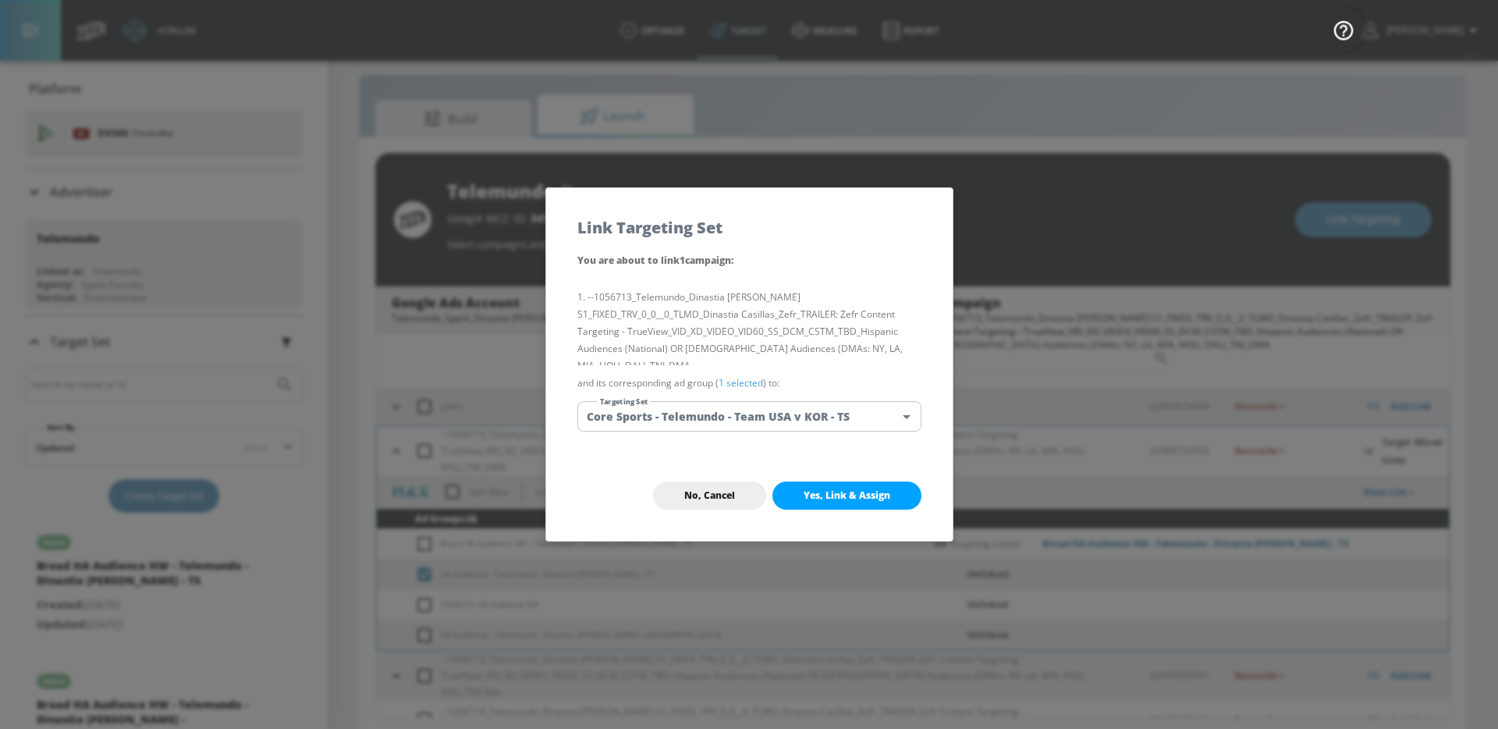
click at [780, 420] on body "Atrium optimize Target measure Report optimize Target measure Report v 4.25.2 G…" at bounding box center [749, 359] width 1498 height 751
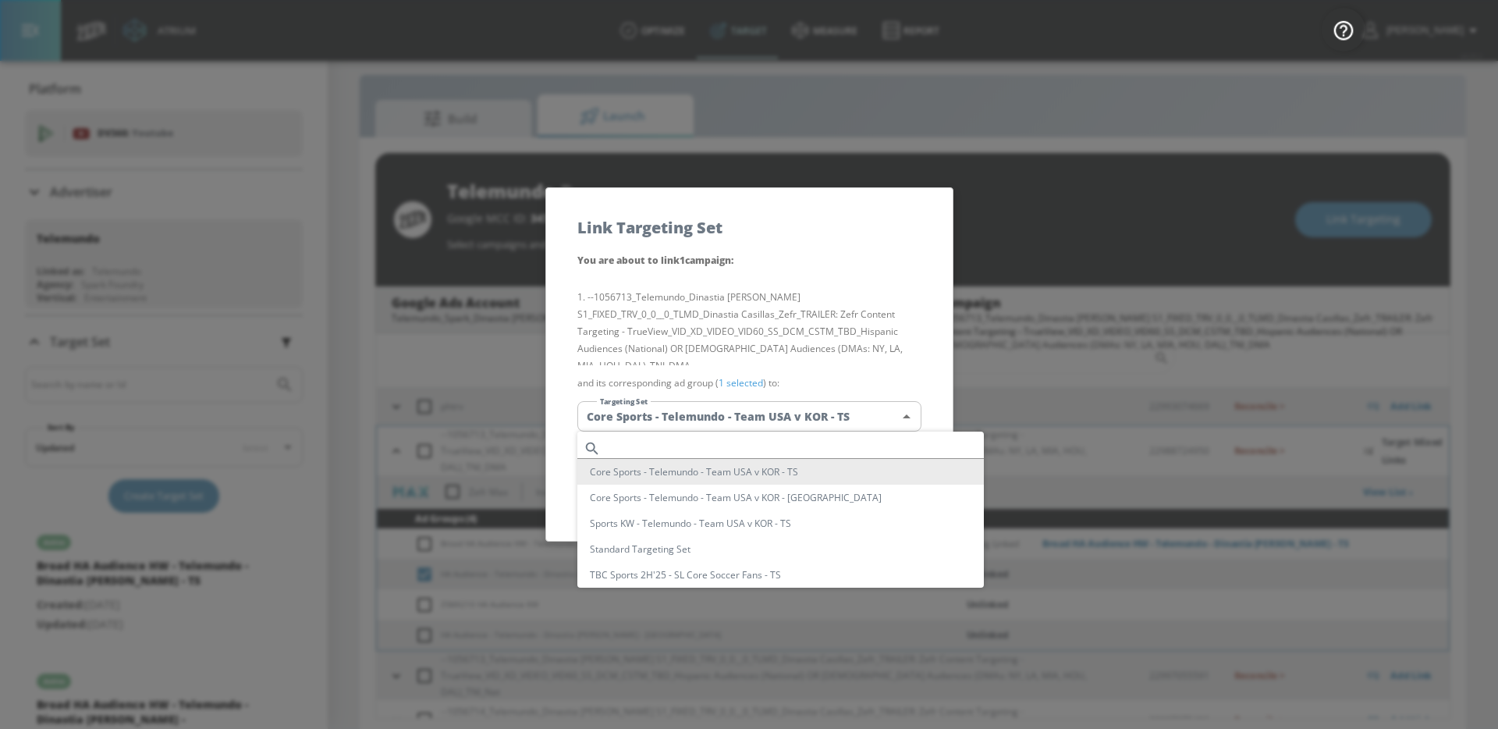
click at [733, 441] on input "text" at bounding box center [795, 448] width 377 height 21
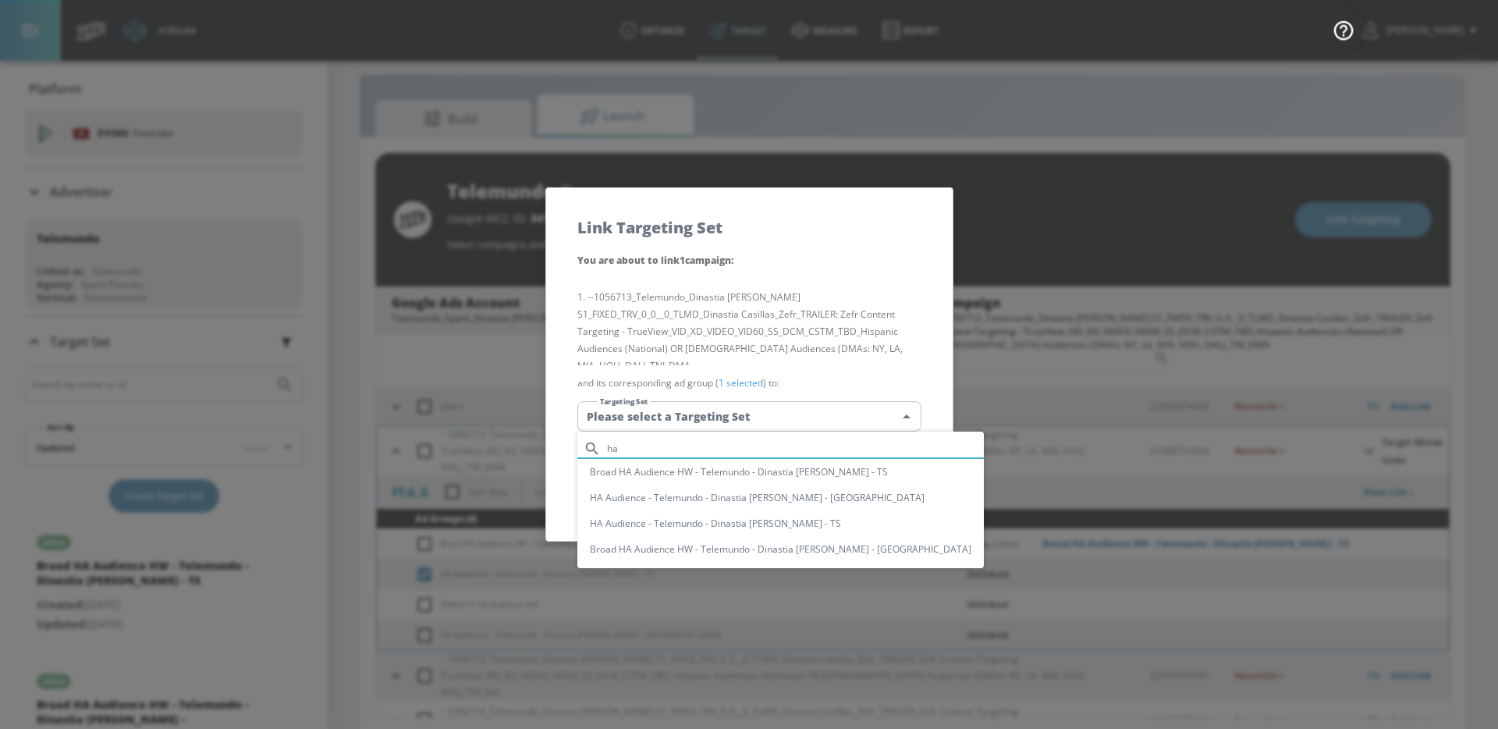
type input "ha"
click at [734, 522] on li "HA Audience - Telemundo - Dinastia [PERSON_NAME] - TS" at bounding box center [780, 523] width 406 height 26
type input "6a087b8b-4d6f-472c-a6e9-f326ccd97562"
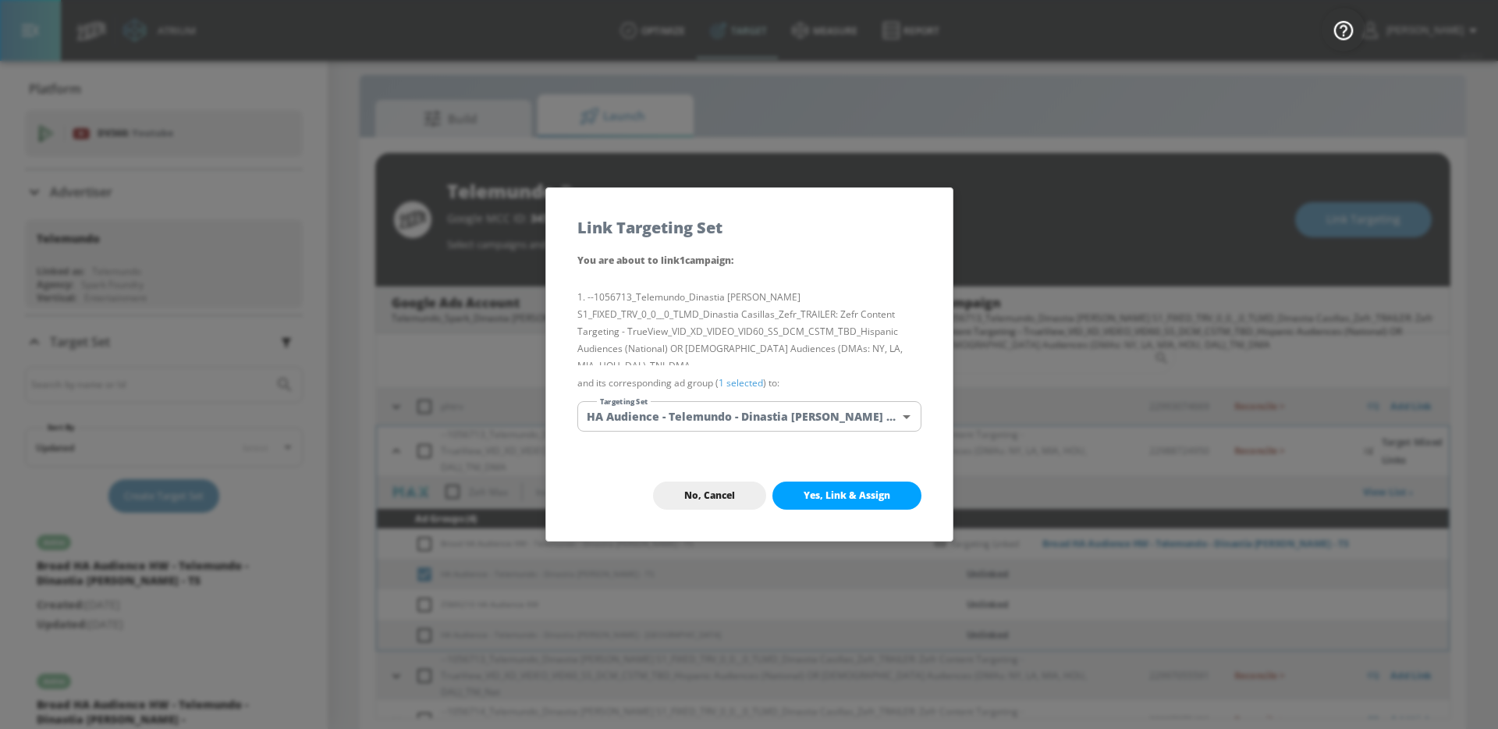
click at [815, 505] on button "Yes, Link & Assign" at bounding box center [846, 495] width 149 height 28
checkbox input "false"
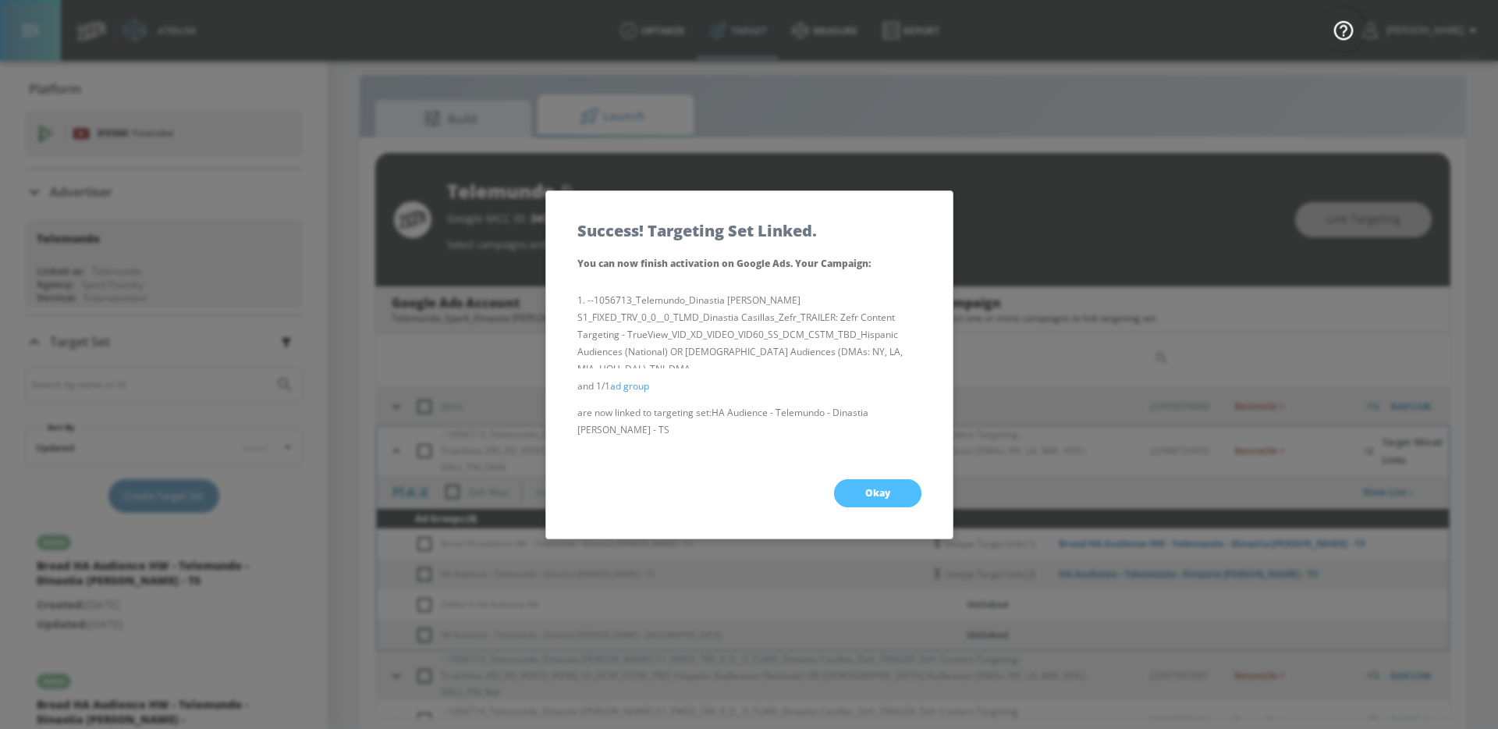
click at [854, 491] on button "Okay" at bounding box center [877, 493] width 87 height 28
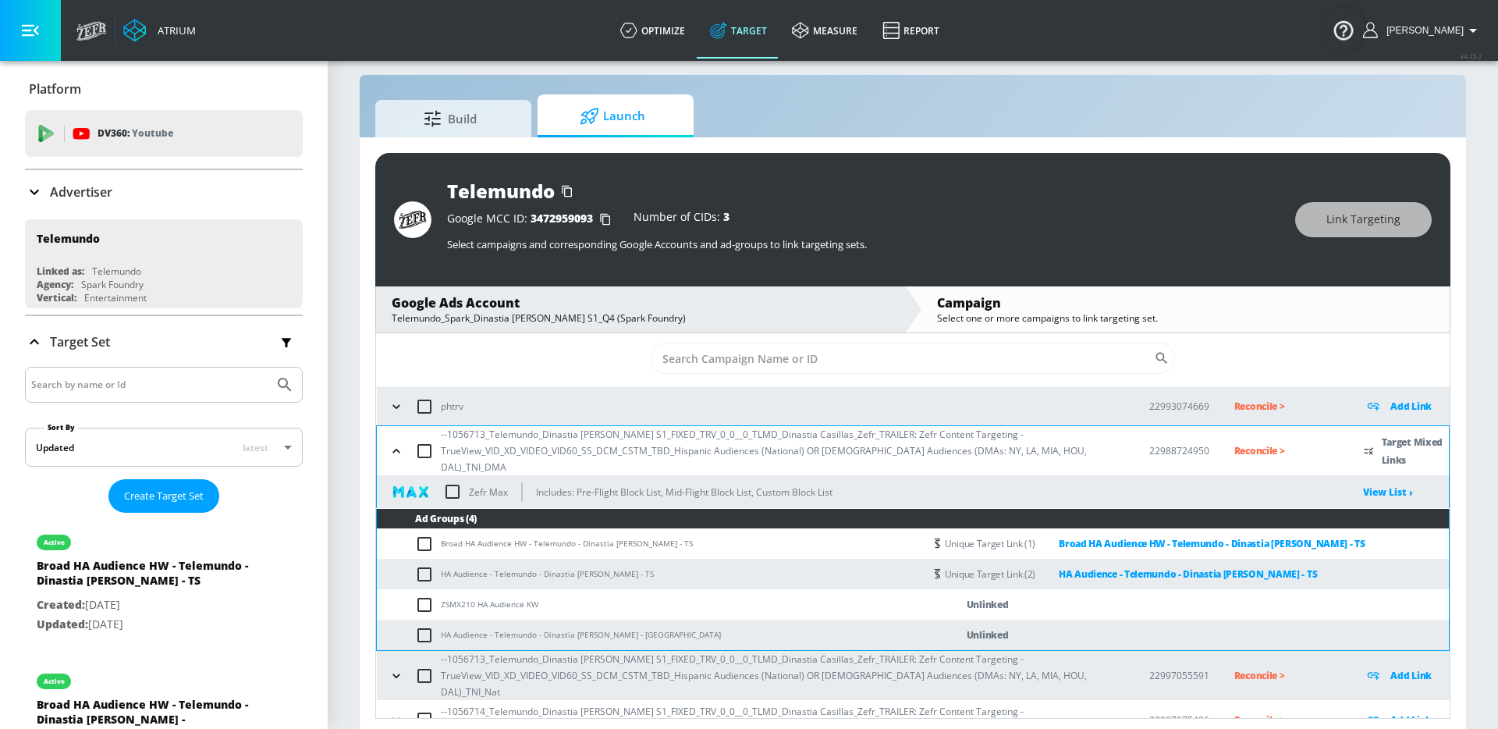
click at [428, 628] on input "checkbox" at bounding box center [428, 635] width 26 height 19
checkbox input "true"
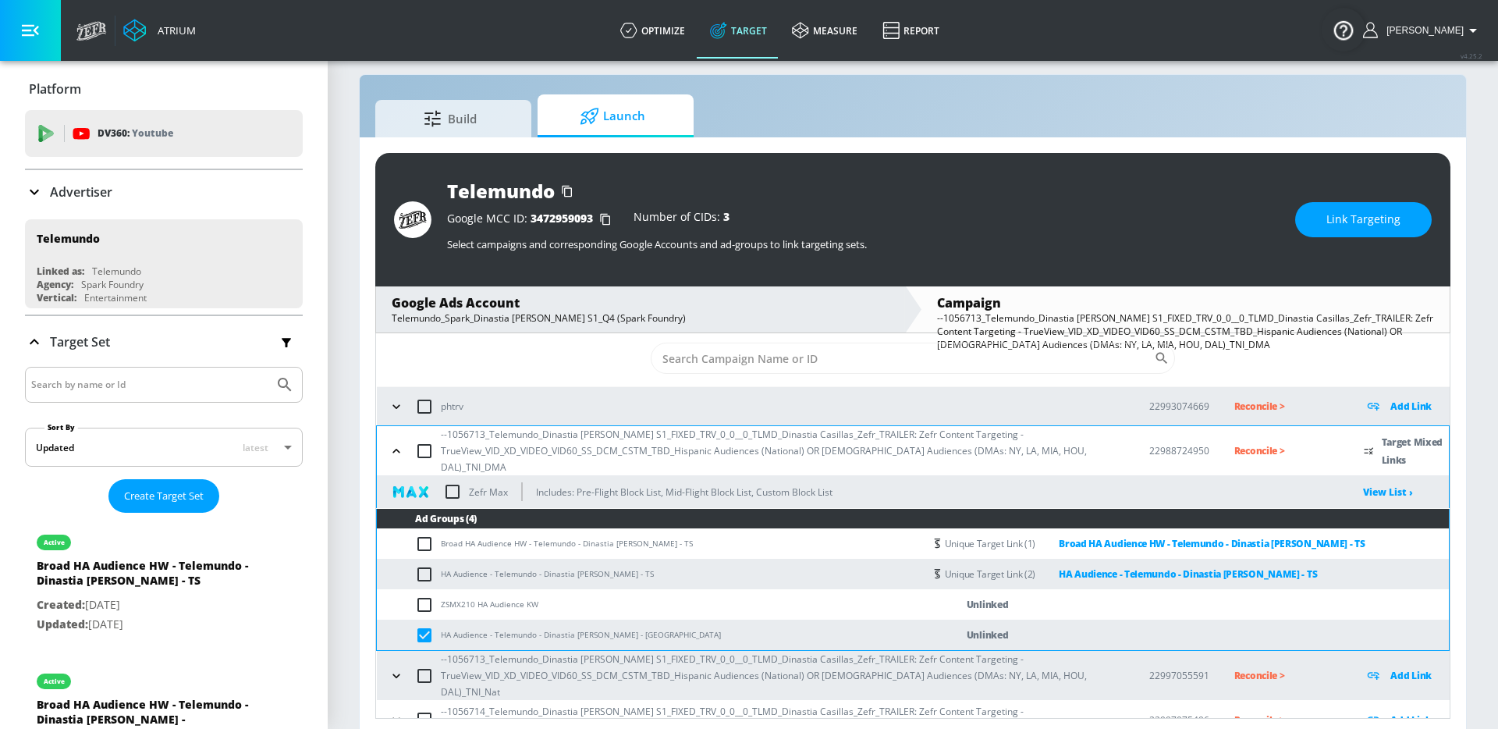
click at [1379, 205] on button "Link Targeting" at bounding box center [1363, 219] width 137 height 35
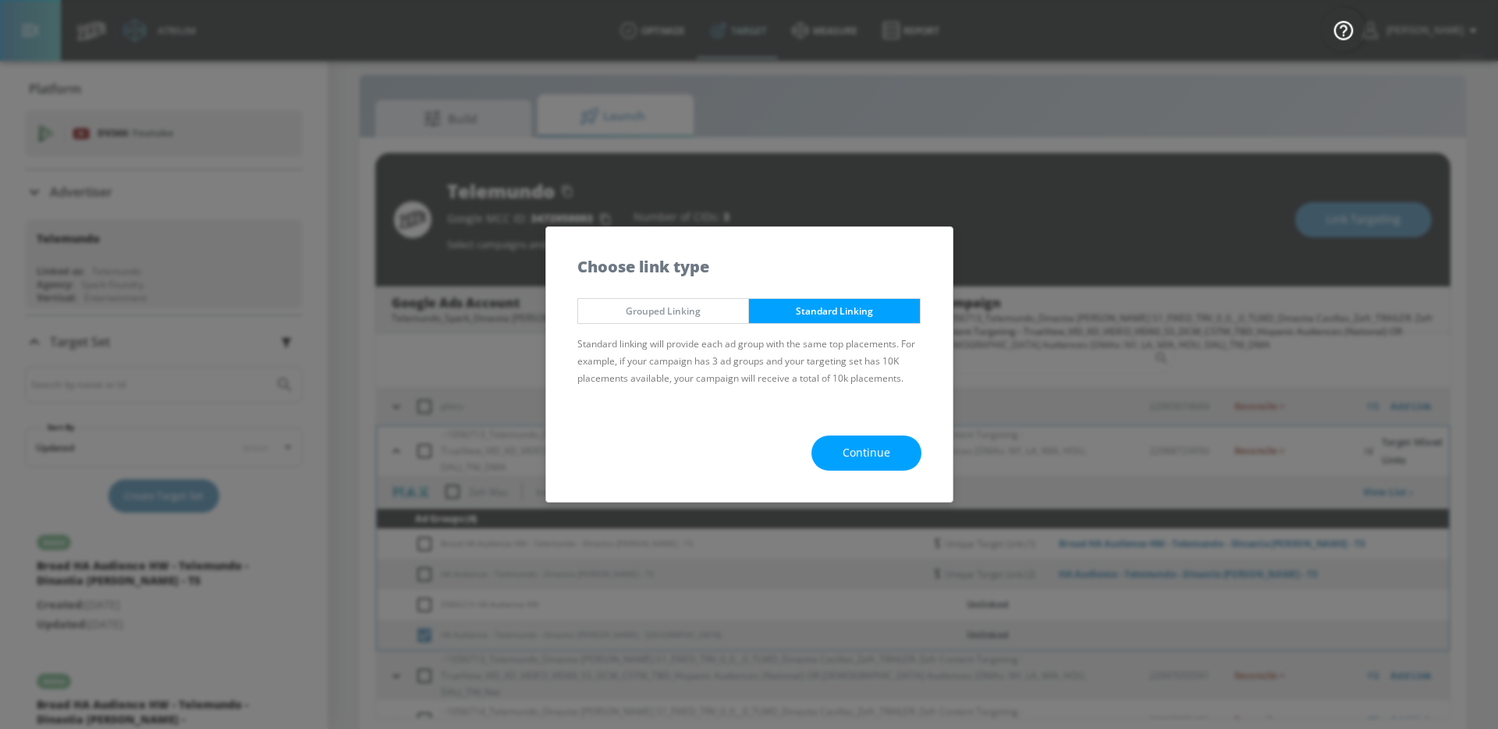
click at [847, 444] on span "Continue" at bounding box center [867, 453] width 48 height 20
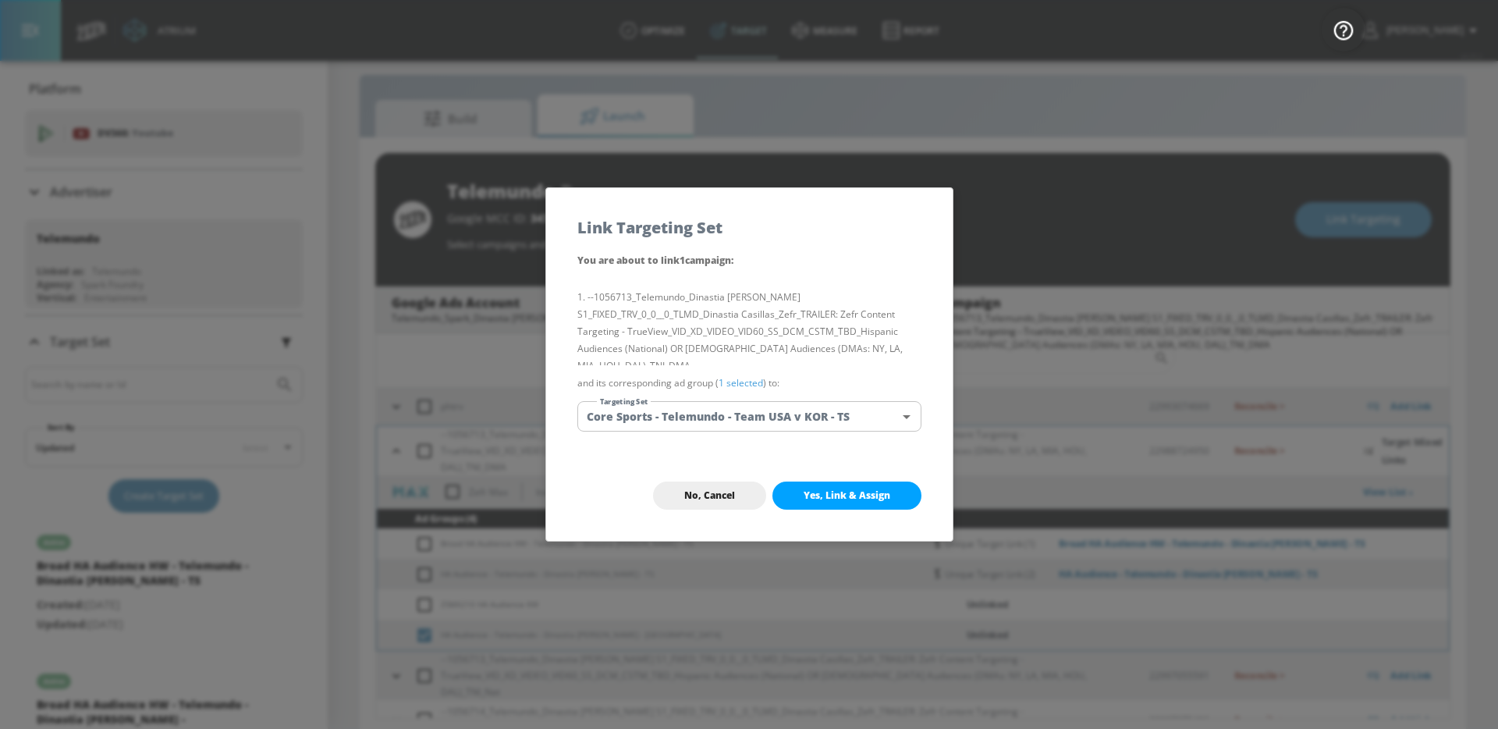
click at [764, 412] on body "Atrium optimize Target measure Report optimize Target measure Report v 4.25.2 G…" at bounding box center [749, 359] width 1498 height 751
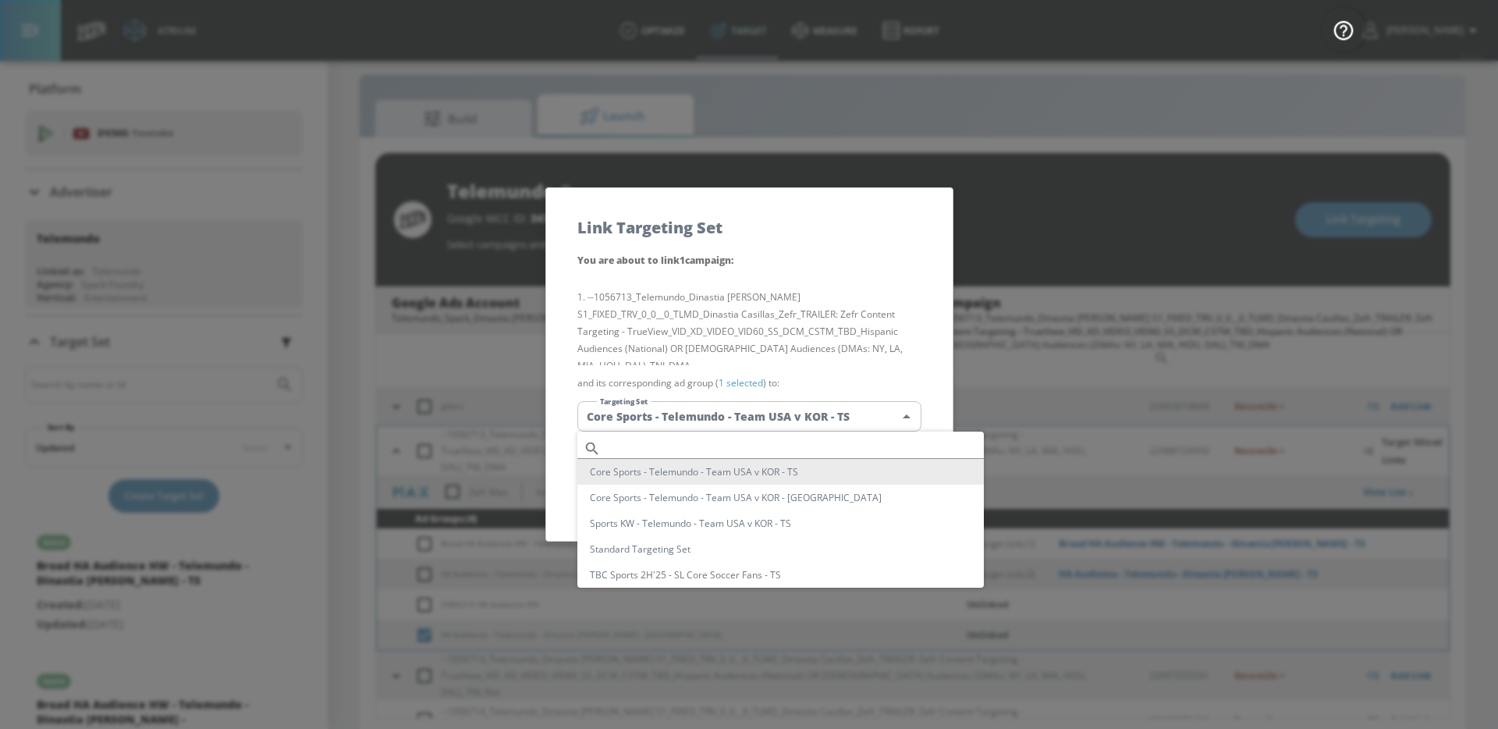
click at [740, 430] on div at bounding box center [749, 364] width 1498 height 729
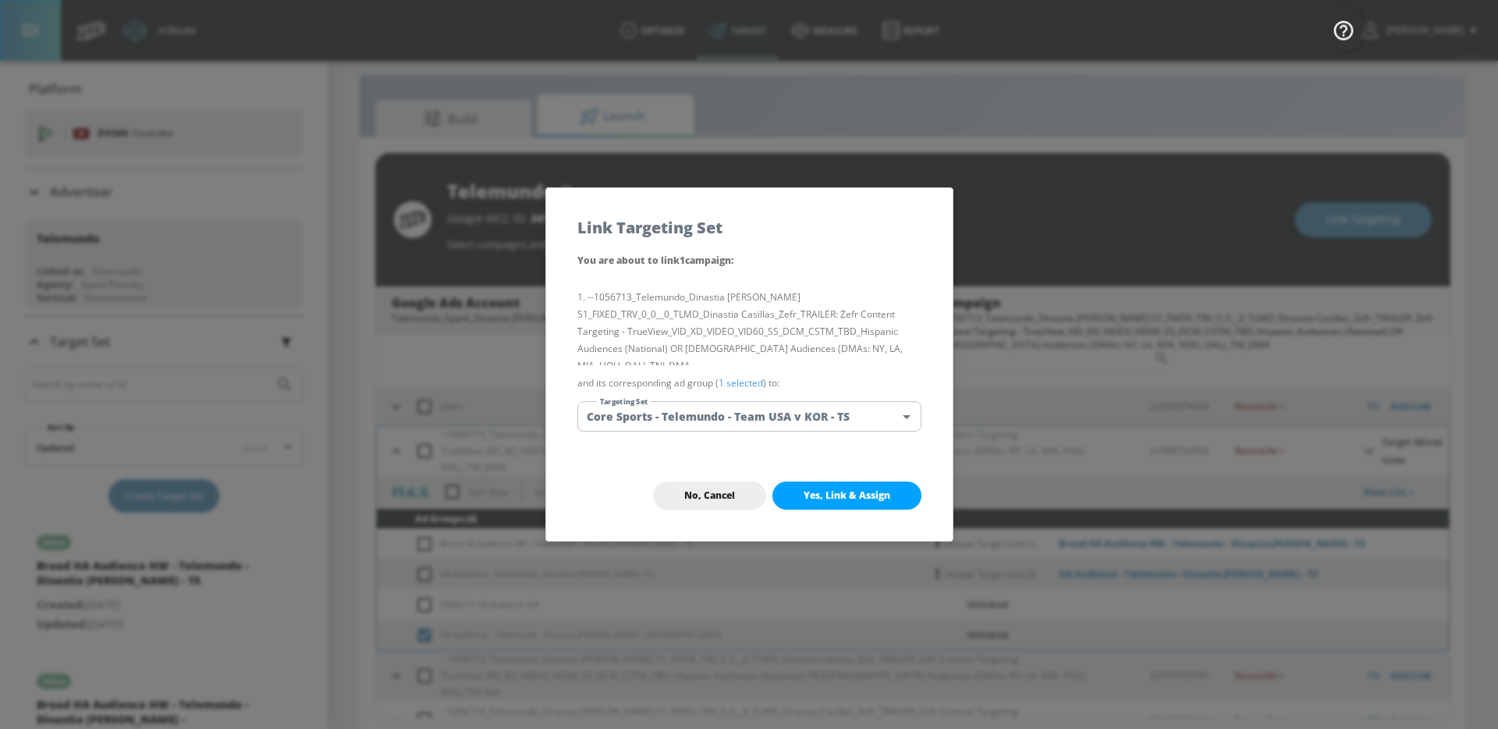
click at [728, 438] on div "You are about to link 1 campaign : --1056713_Telemundo_Dinastia Casillas S1_FIX…" at bounding box center [749, 350] width 406 height 199
click at [733, 431] on div "You are about to link 1 campaign : --1056713_Telemundo_Dinastia Casillas S1_FIX…" at bounding box center [749, 350] width 406 height 199
click at [728, 417] on body "Atrium optimize Target measure Report optimize Target measure Report v 4.25.2 G…" at bounding box center [749, 359] width 1498 height 751
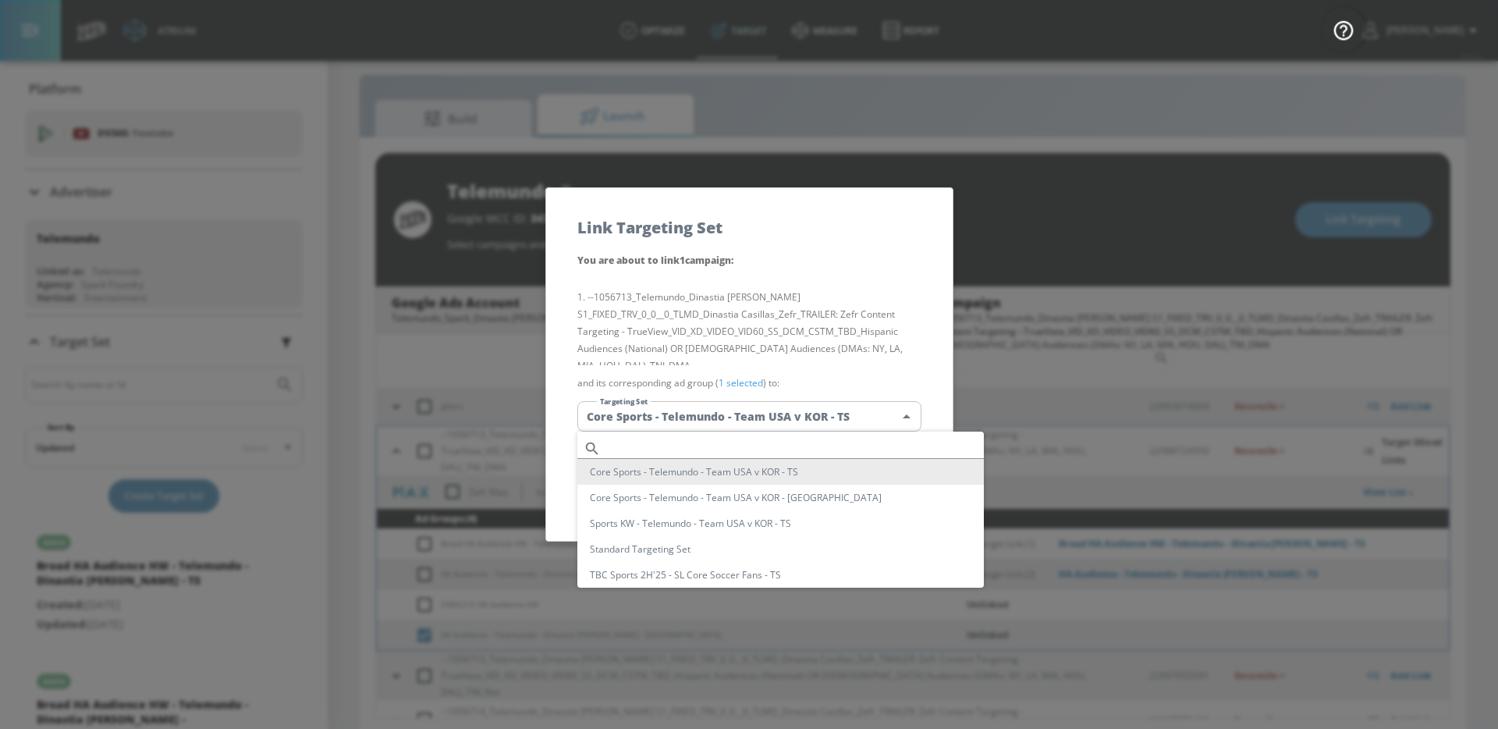
click at [716, 450] on input "text" at bounding box center [795, 448] width 377 height 21
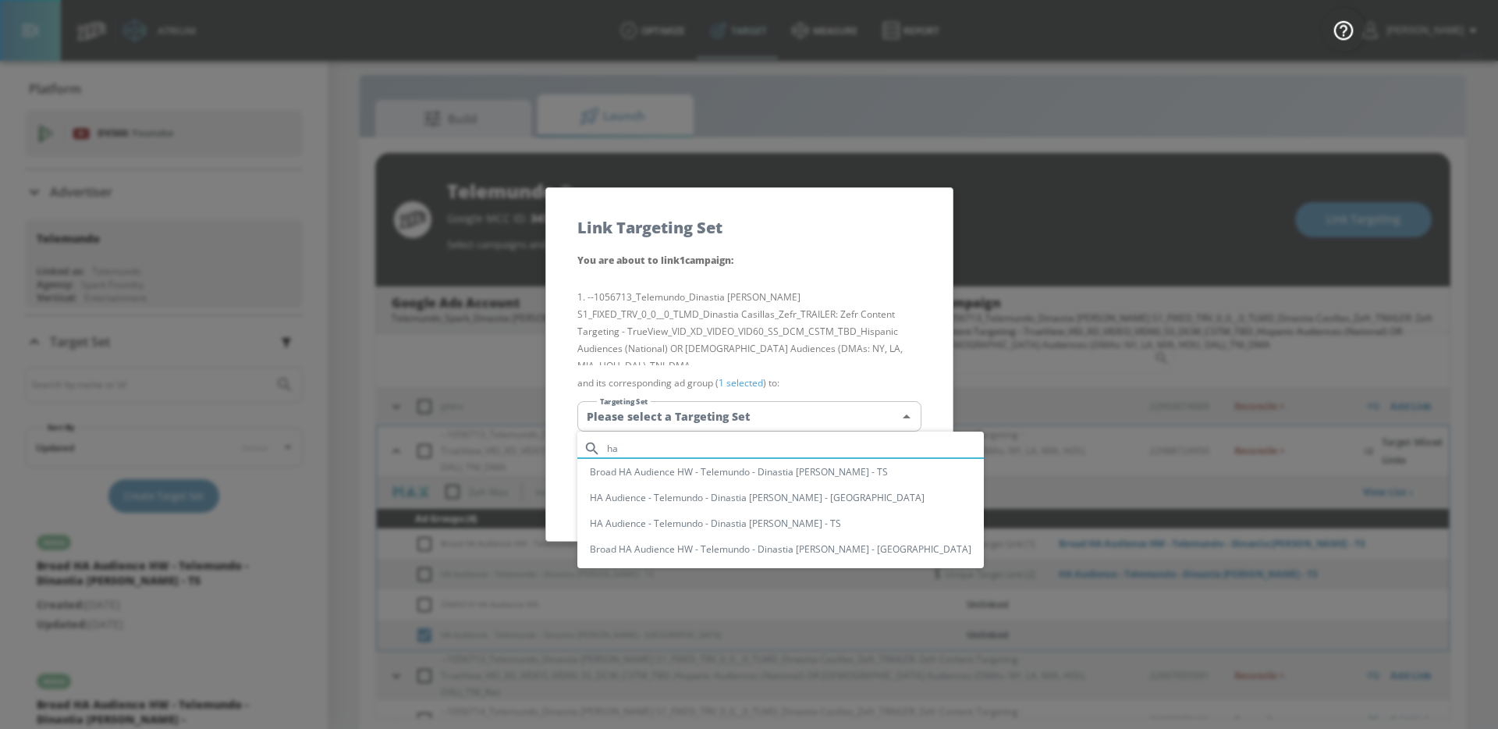
type input "ha"
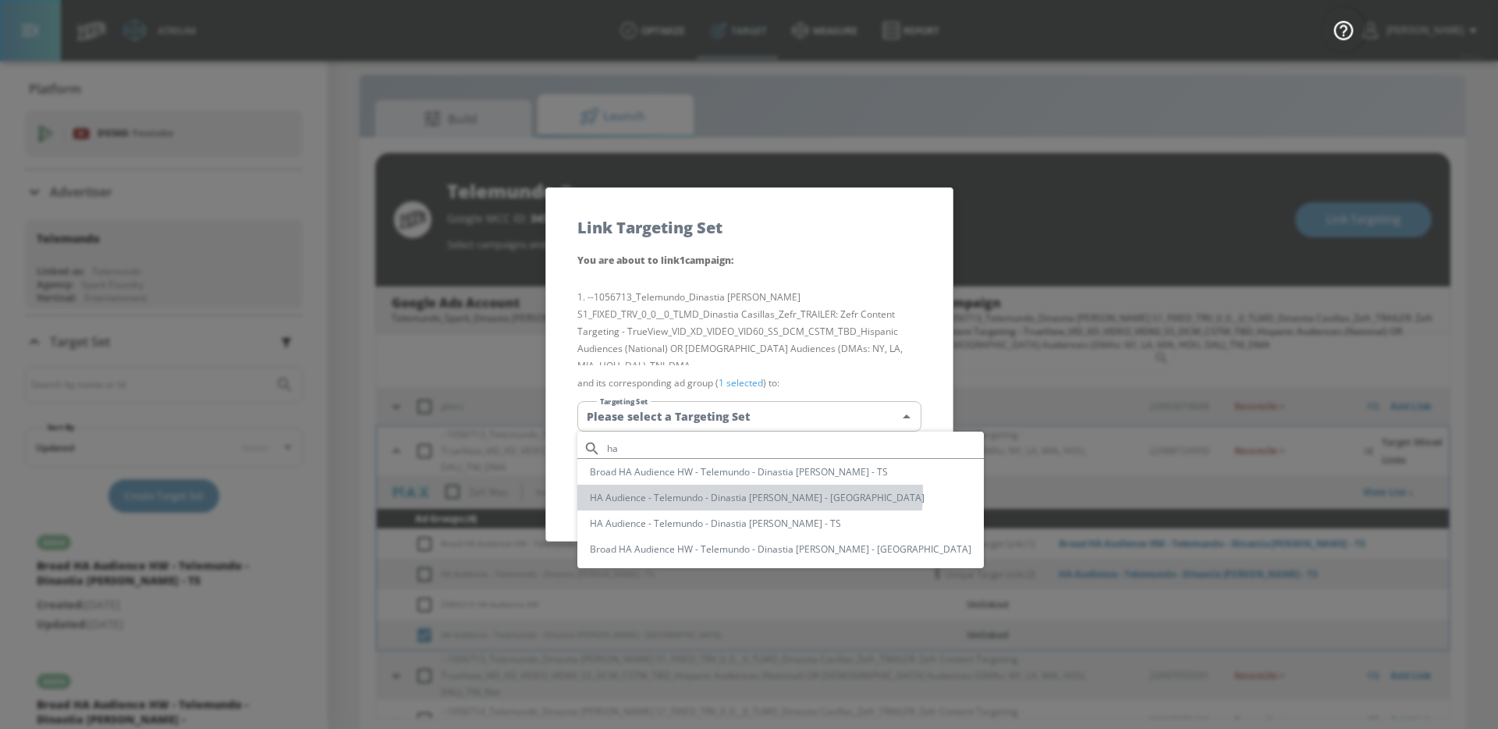
click at [713, 492] on li "HA Audience - Telemundo - Dinastia [PERSON_NAME] - [GEOGRAPHIC_DATA]" at bounding box center [780, 498] width 406 height 26
type input "81caa236-7841-4519-a5a1-509b1478a277"
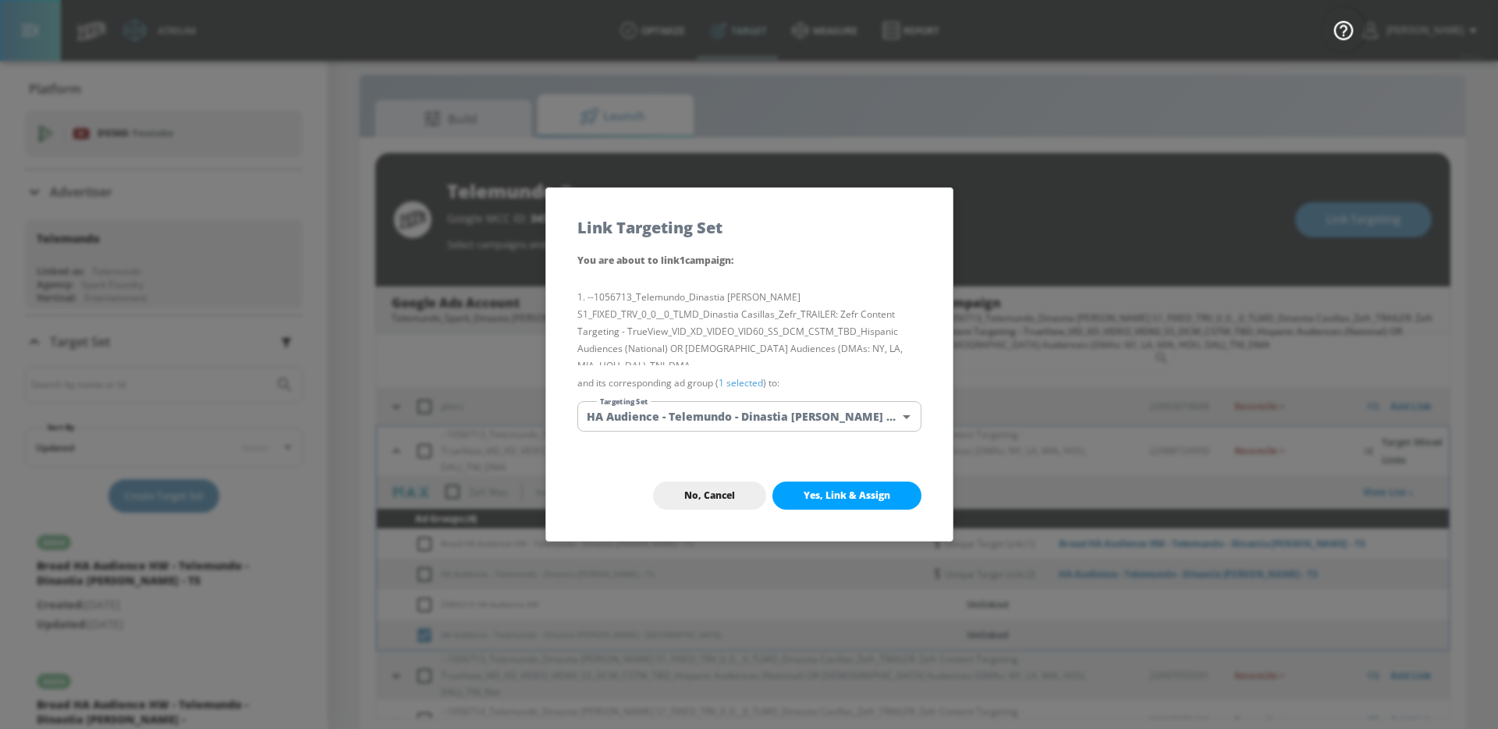
click at [829, 493] on span "Yes, Link & Assign" at bounding box center [847, 495] width 87 height 12
checkbox input "false"
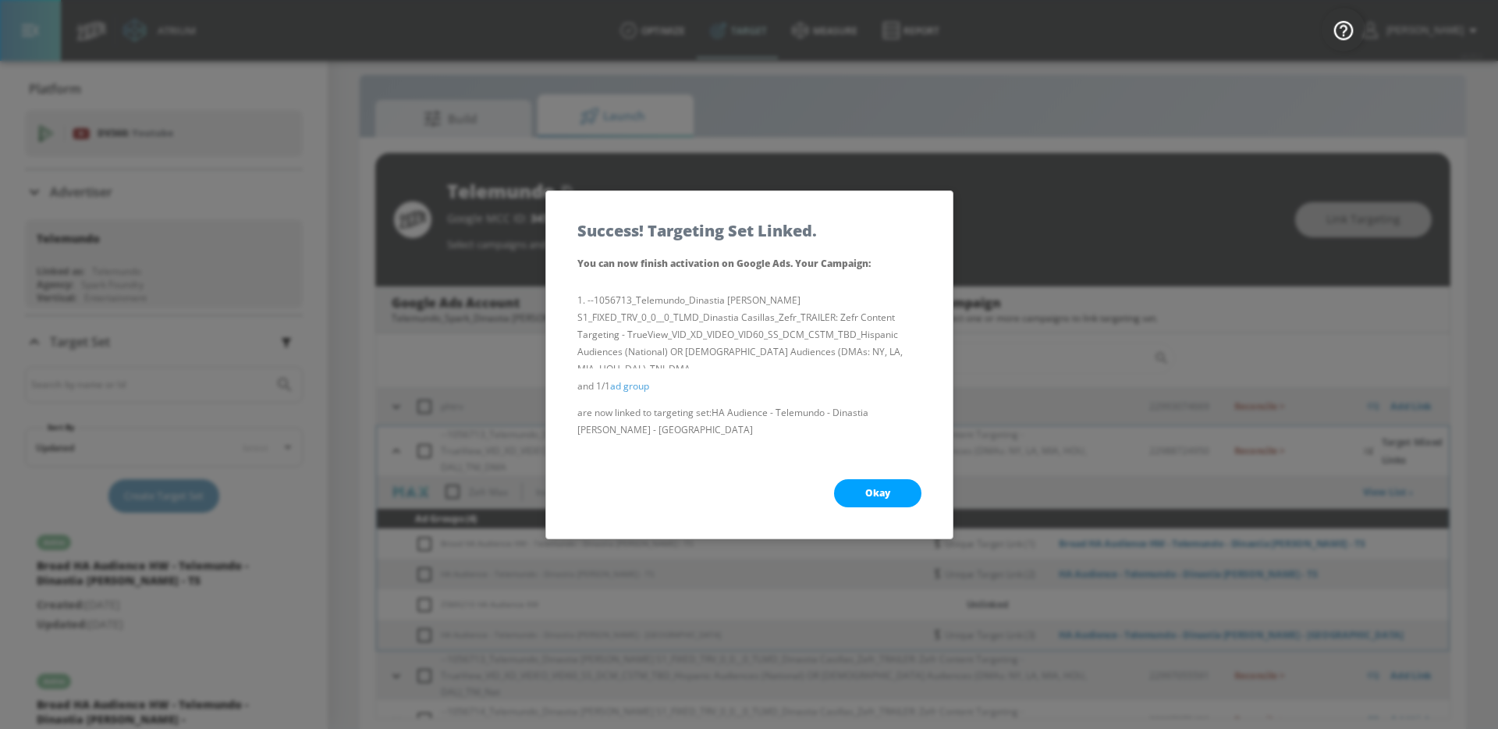
click at [872, 491] on span "Okay" at bounding box center [877, 493] width 25 height 12
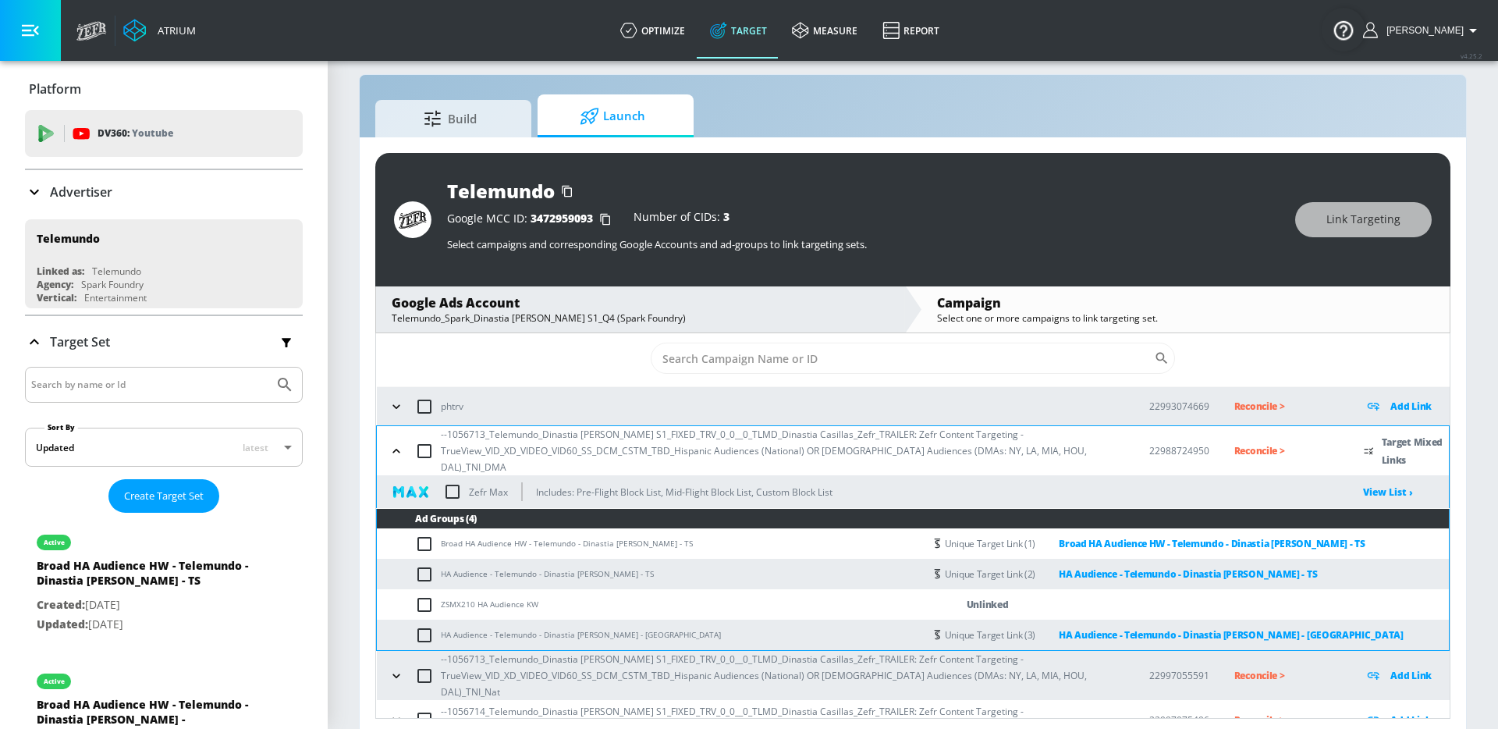
click at [453, 481] on input "checkbox" at bounding box center [452, 491] width 33 height 33
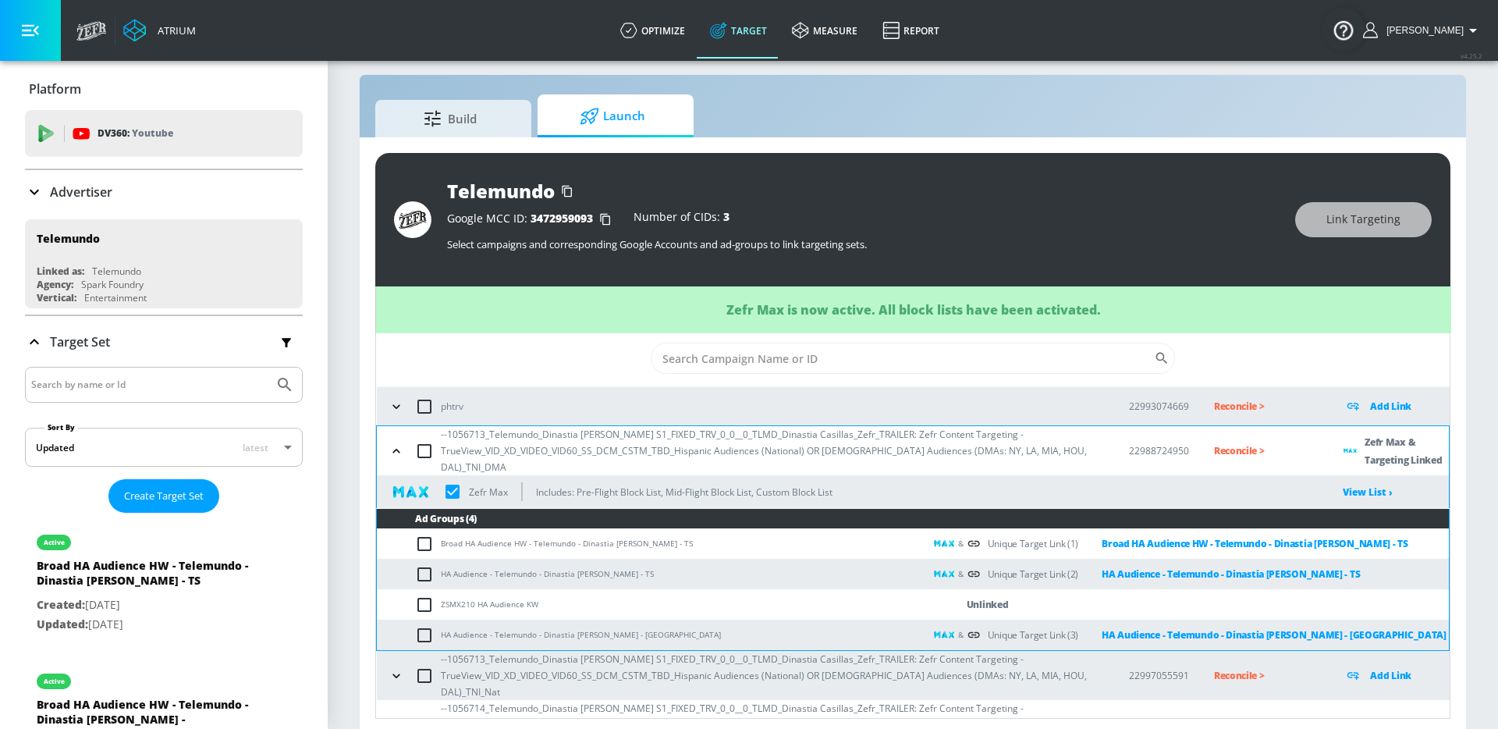
checkbox input "true"
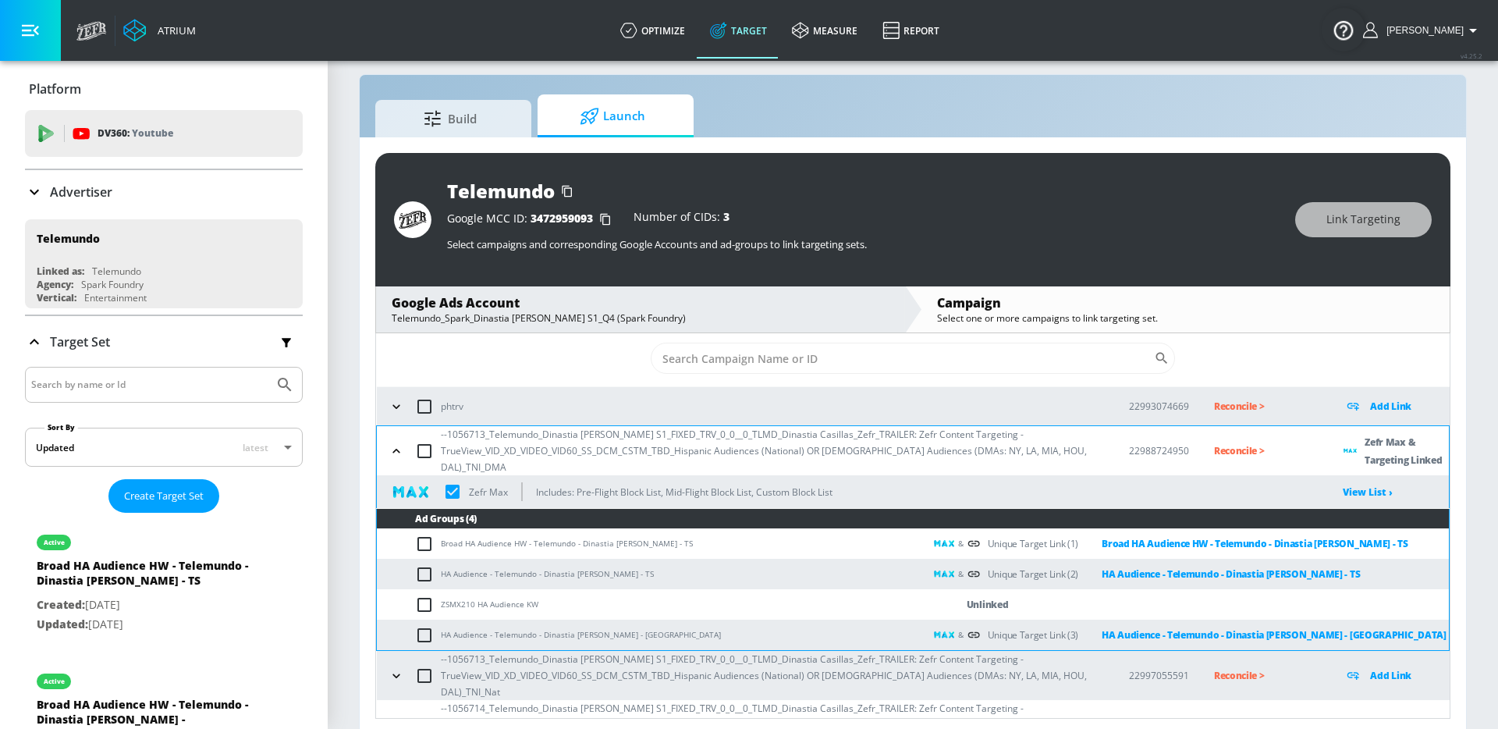
click at [1244, 442] on p "Reconcile >" at bounding box center [1266, 451] width 105 height 18
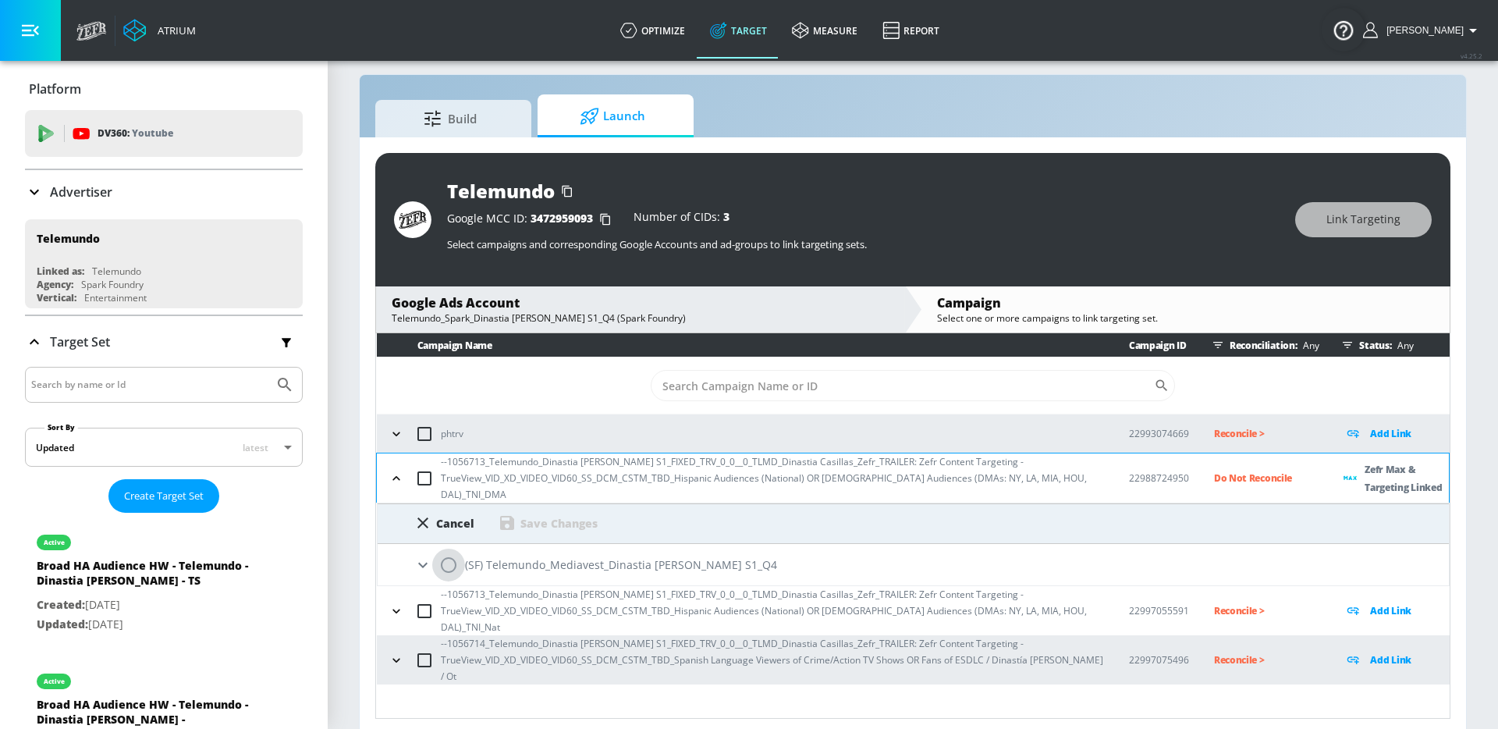
click at [449, 559] on input "radio" at bounding box center [448, 564] width 33 height 33
radio input "true"
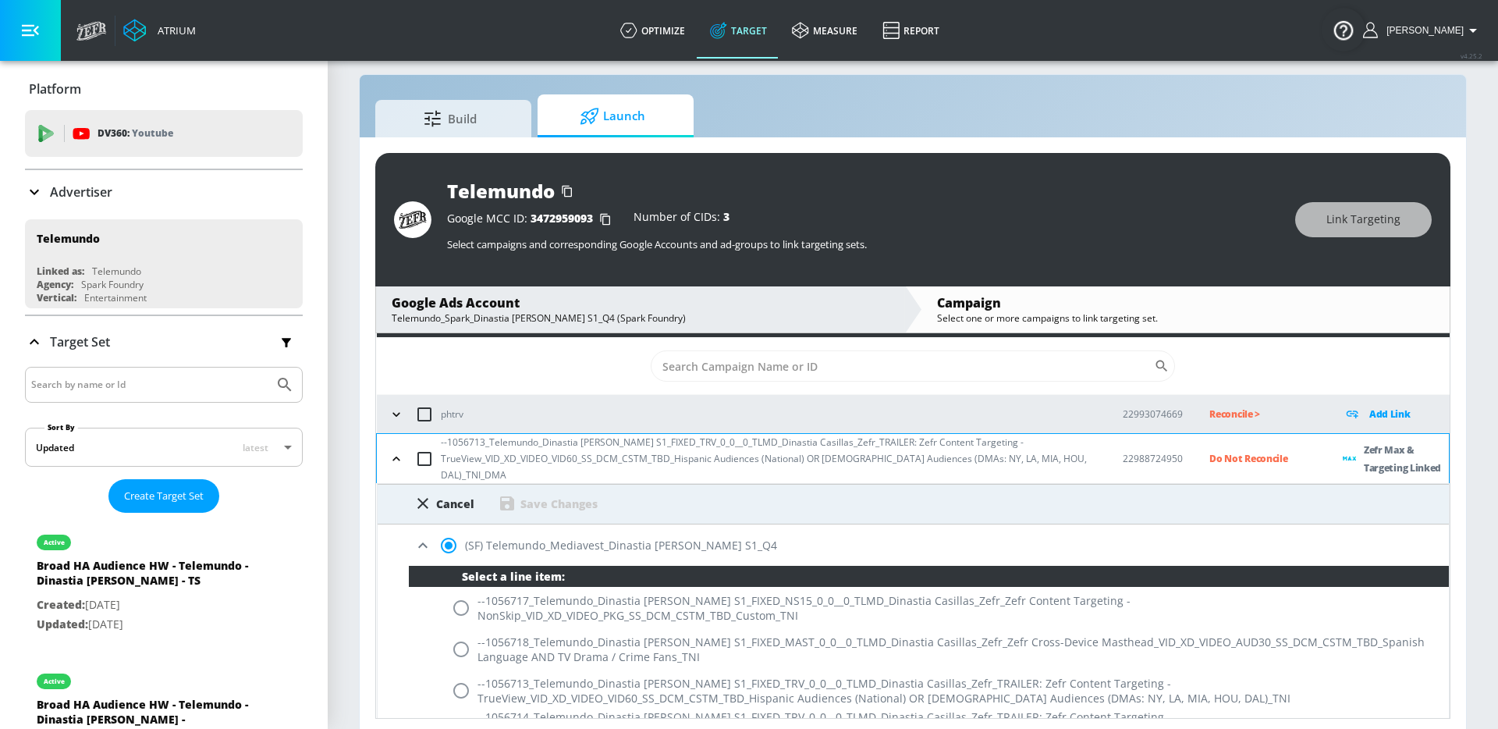
scroll to position [30, 0]
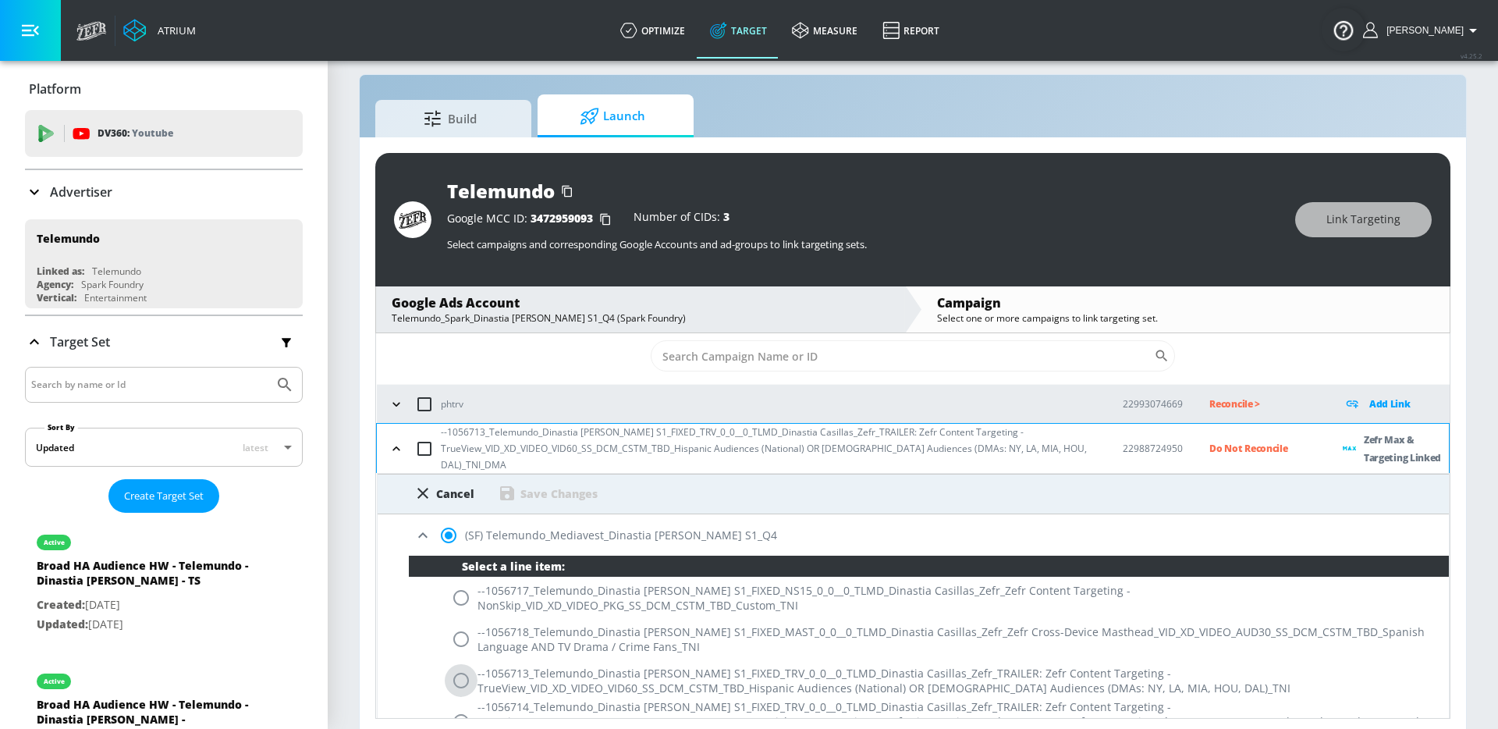
click at [463, 676] on input "radio" at bounding box center [461, 680] width 33 height 33
radio input "true"
click at [527, 486] on div "Save Changes" at bounding box center [558, 493] width 77 height 15
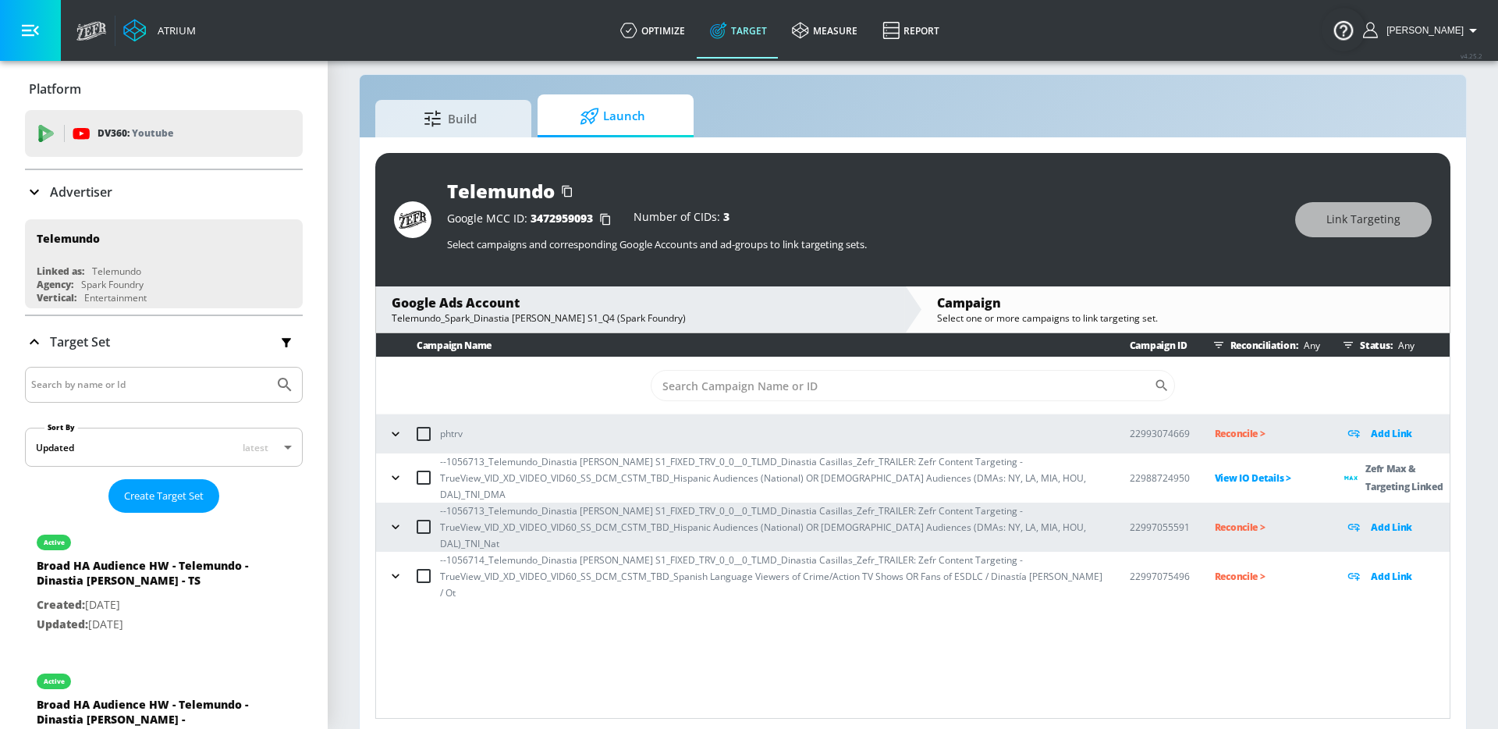
scroll to position [0, 0]
click at [396, 519] on icon "button" at bounding box center [396, 527] width 16 height 16
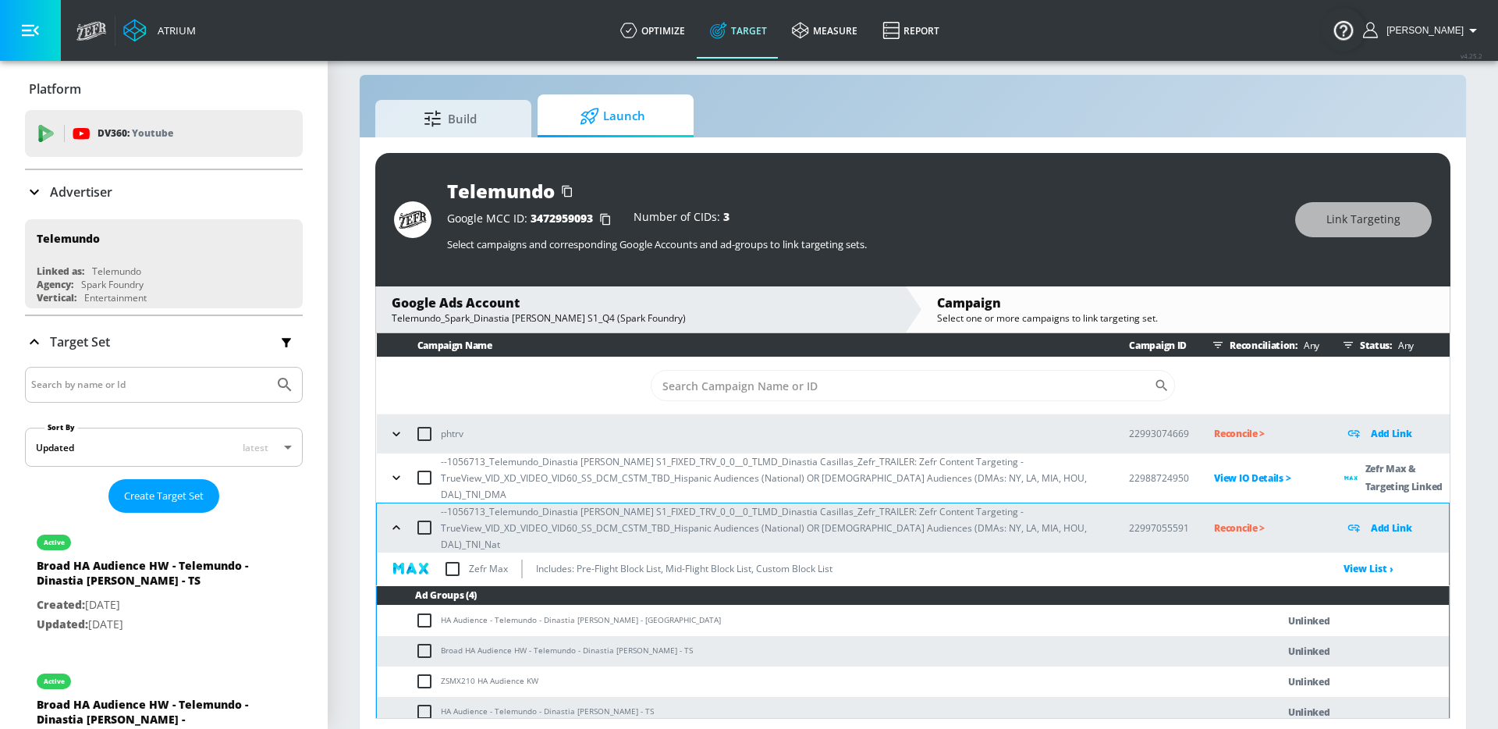
click at [424, 611] on input "checkbox" at bounding box center [428, 620] width 26 height 19
checkbox input "true"
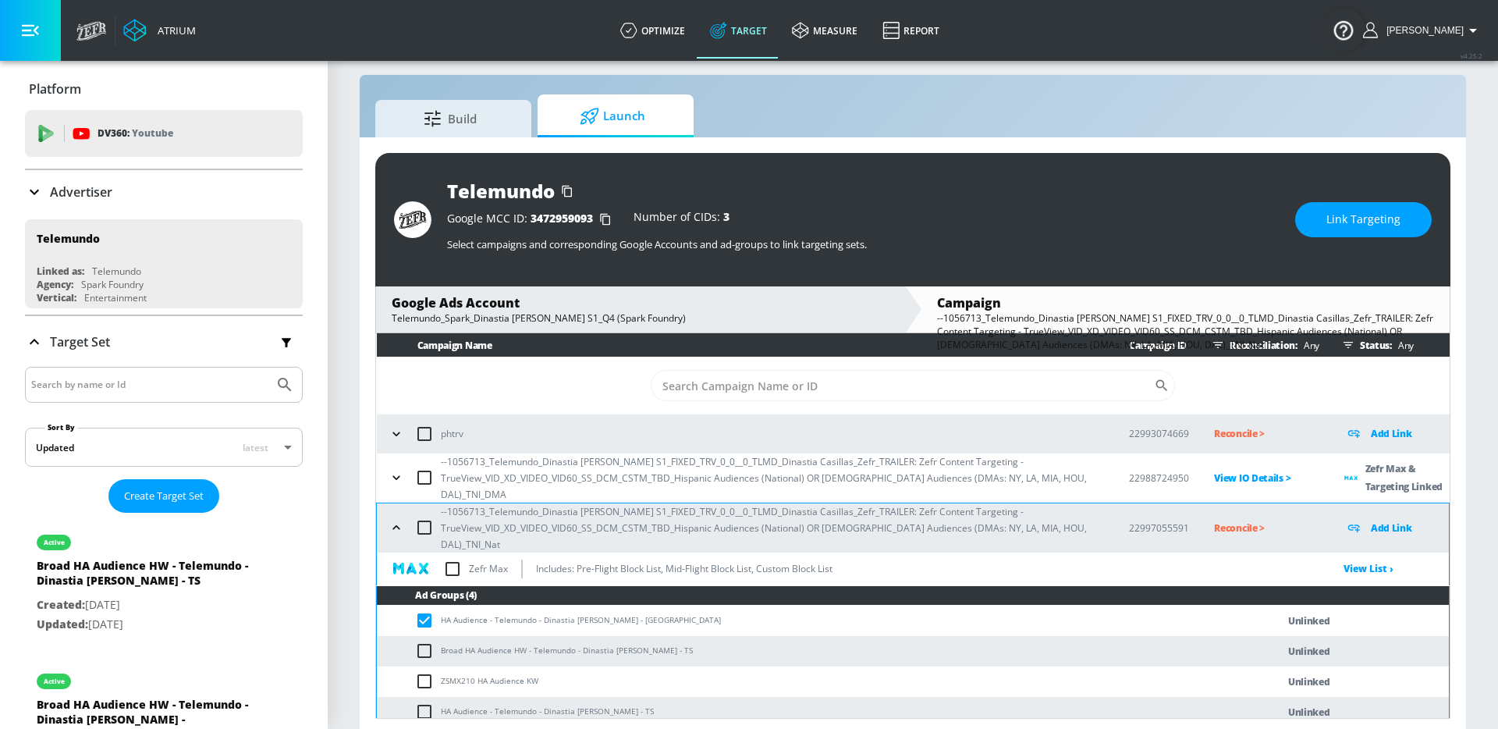
scroll to position [27, 0]
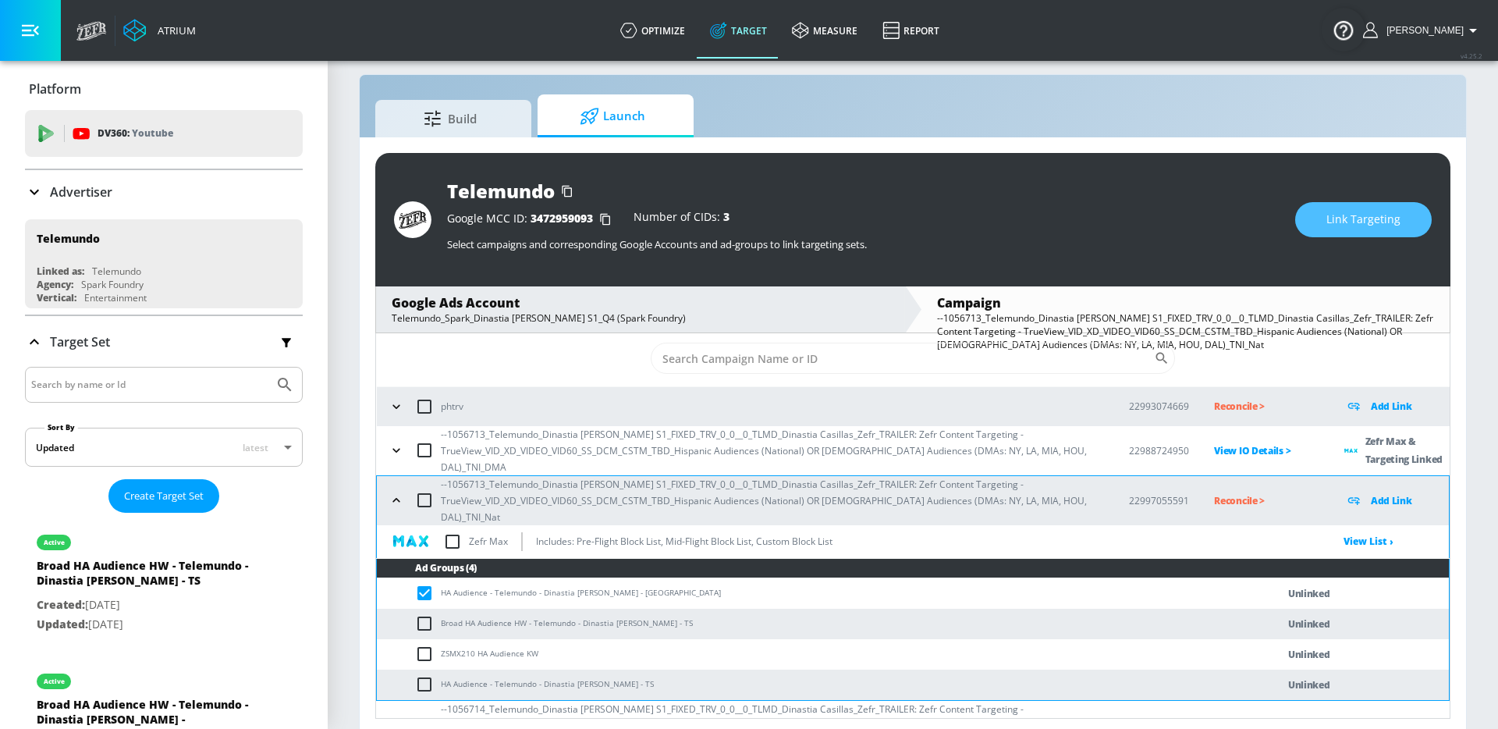
click at [1345, 229] on button "Link Targeting" at bounding box center [1363, 219] width 137 height 35
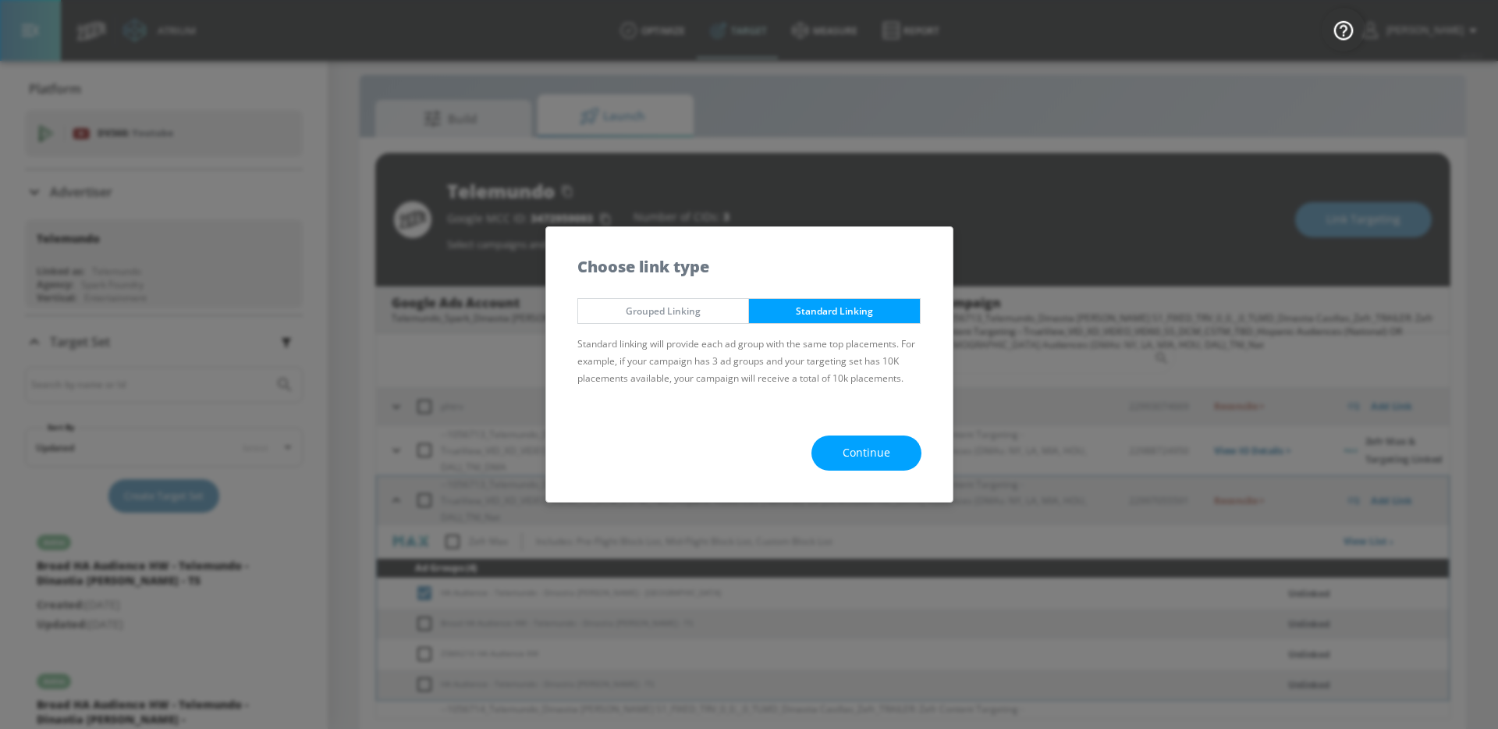
click at [900, 445] on button "Continue" at bounding box center [866, 452] width 110 height 35
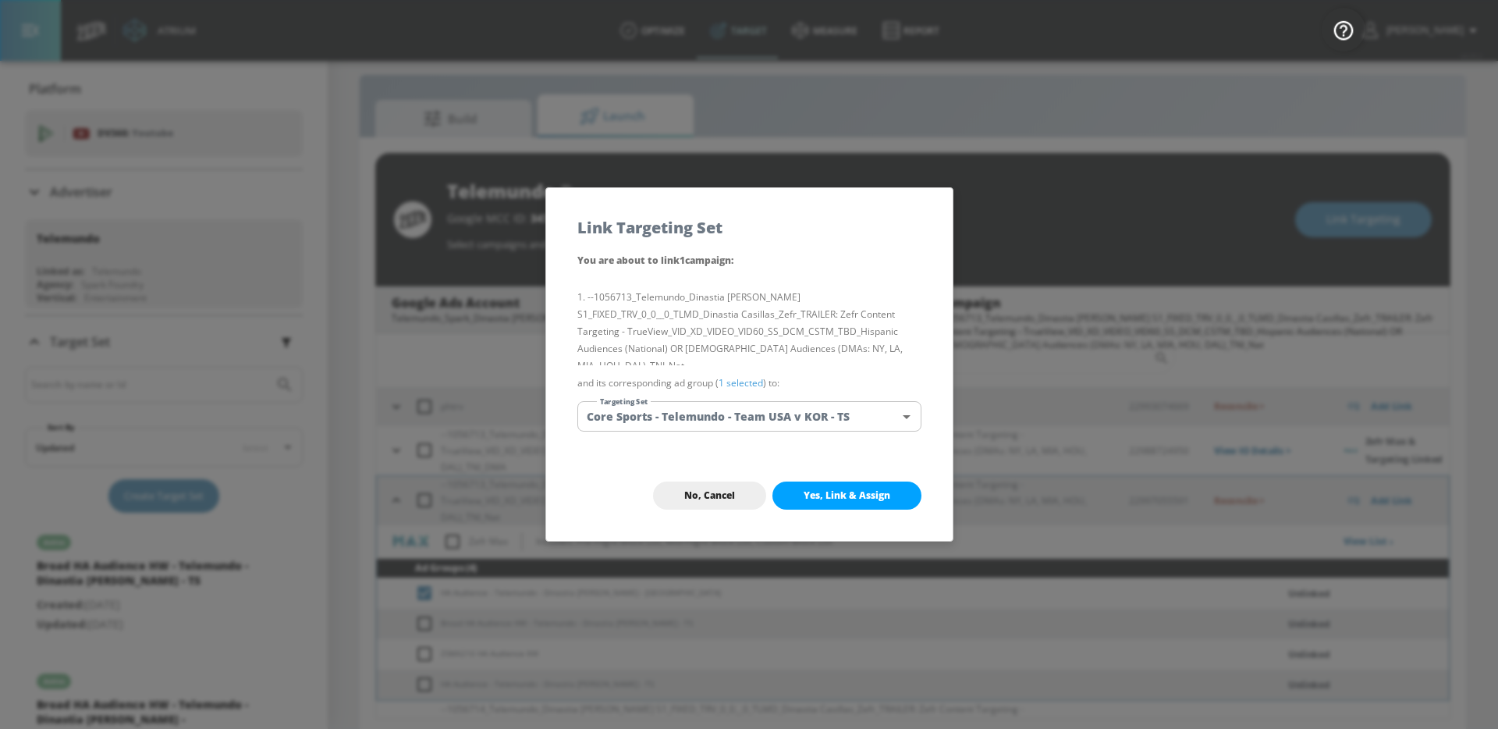
click at [850, 410] on body "Atrium optimize Target measure Report optimize Target measure Report v 4.25.2 G…" at bounding box center [749, 359] width 1498 height 751
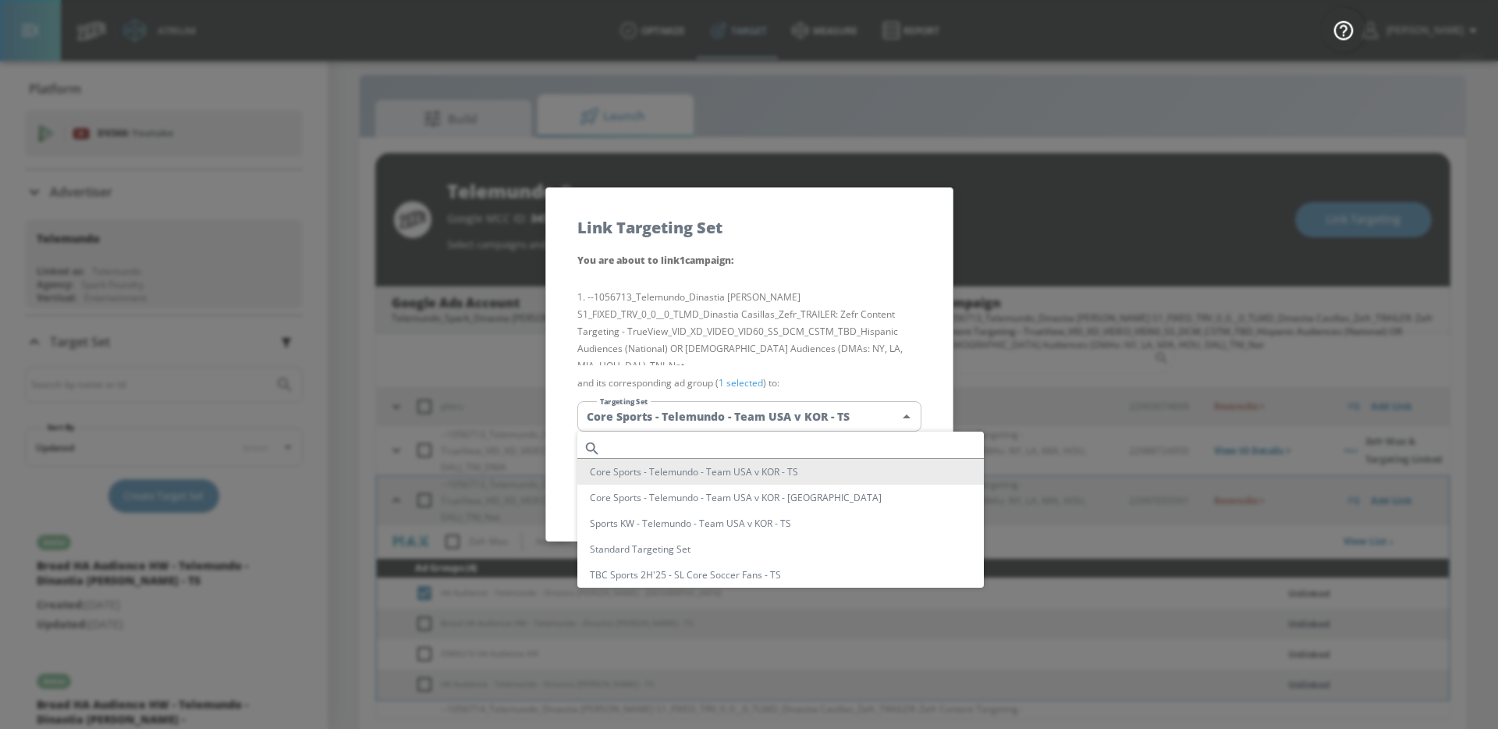
click at [751, 441] on input "text" at bounding box center [795, 448] width 377 height 21
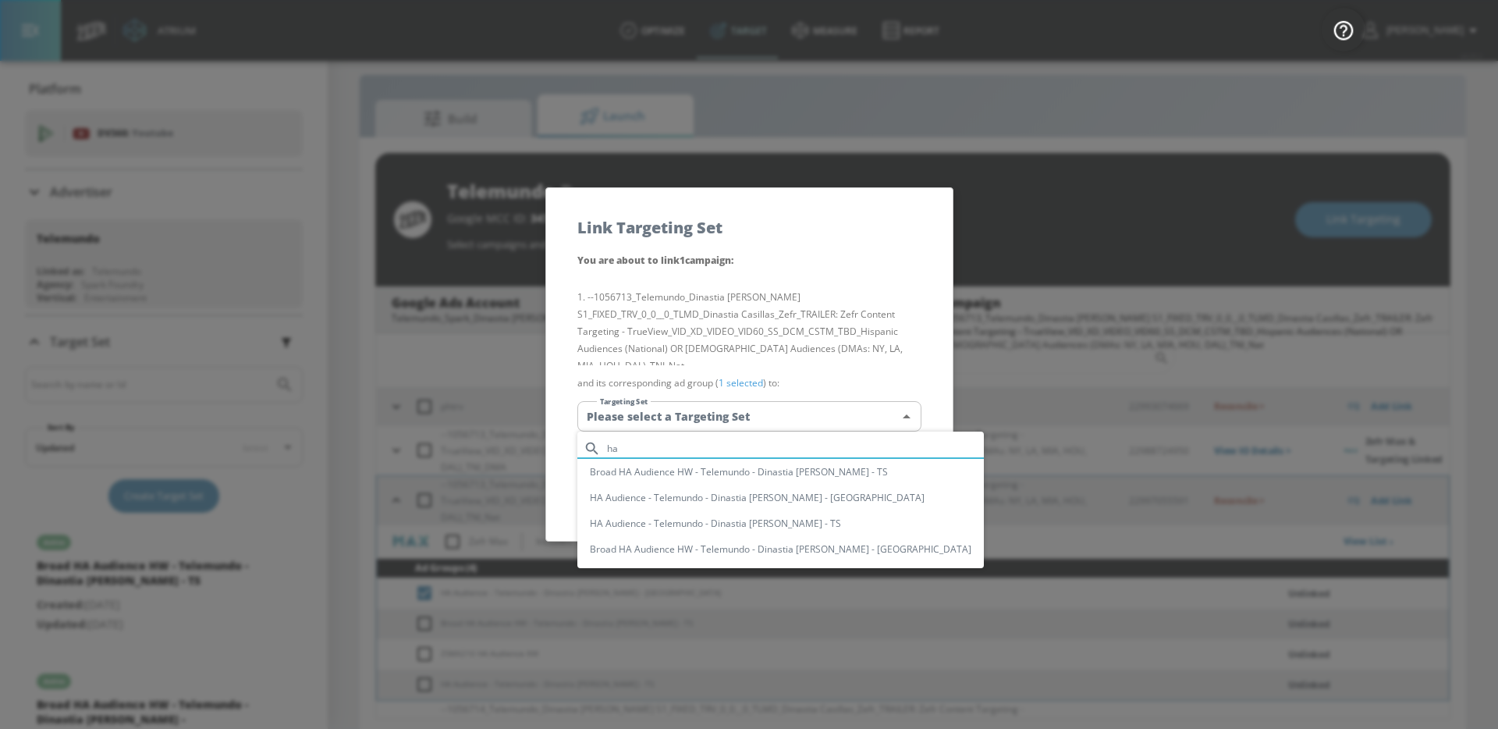
type input "ha"
click at [722, 507] on li "HA Audience - Telemundo - Dinastia [PERSON_NAME] - [GEOGRAPHIC_DATA]" at bounding box center [780, 498] width 406 height 26
type input "81caa236-7841-4519-a5a1-509b1478a277"
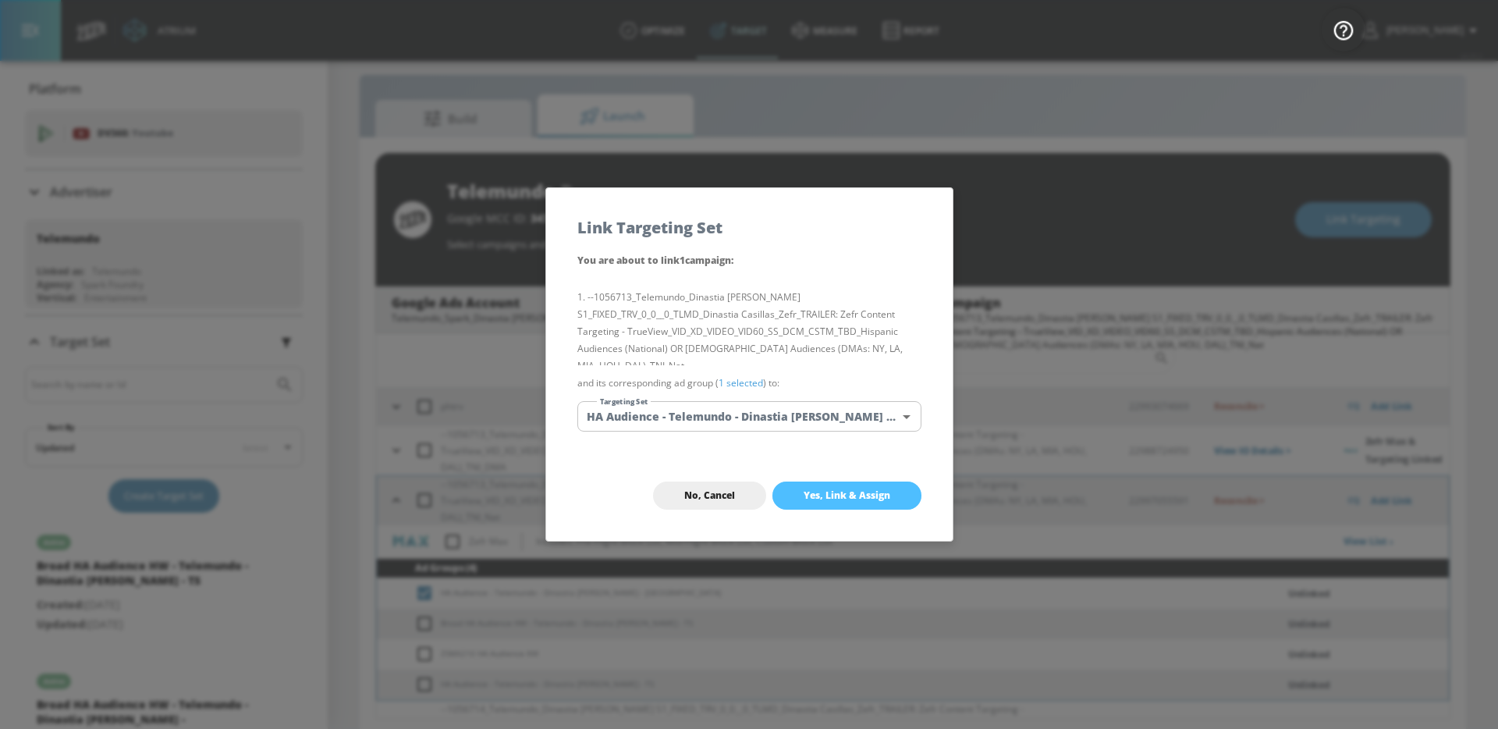
click at [810, 496] on span "Yes, Link & Assign" at bounding box center [847, 495] width 87 height 12
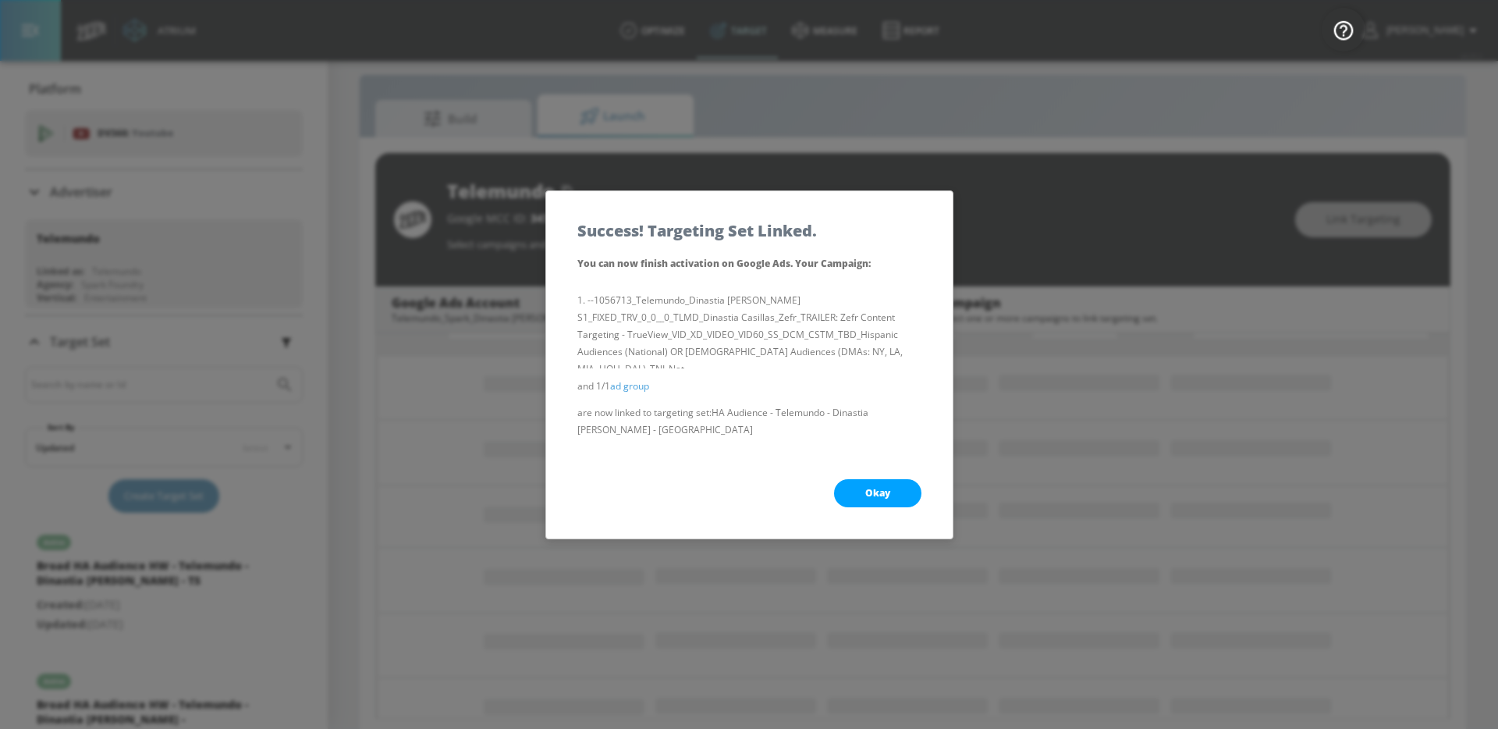
click at [849, 488] on button "Okay" at bounding box center [877, 493] width 87 height 28
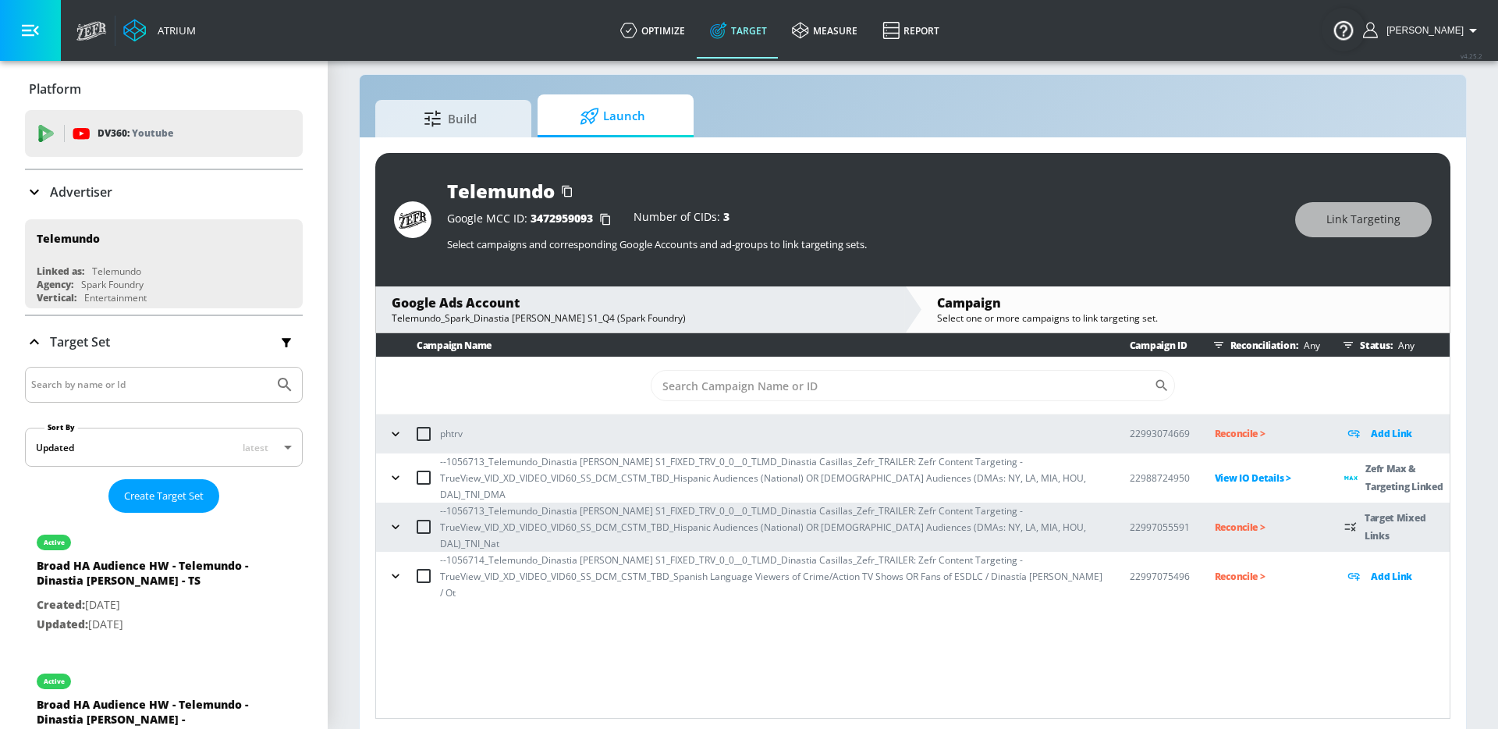
scroll to position [0, 0]
click at [382, 509] on td "--1056713_Telemundo_Dinastia Casillas S1_FIXED_TRV_0_0__0_TLMD_Dinastia Casilla…" at bounding box center [740, 526] width 729 height 49
click at [393, 519] on icon "button" at bounding box center [396, 527] width 16 height 16
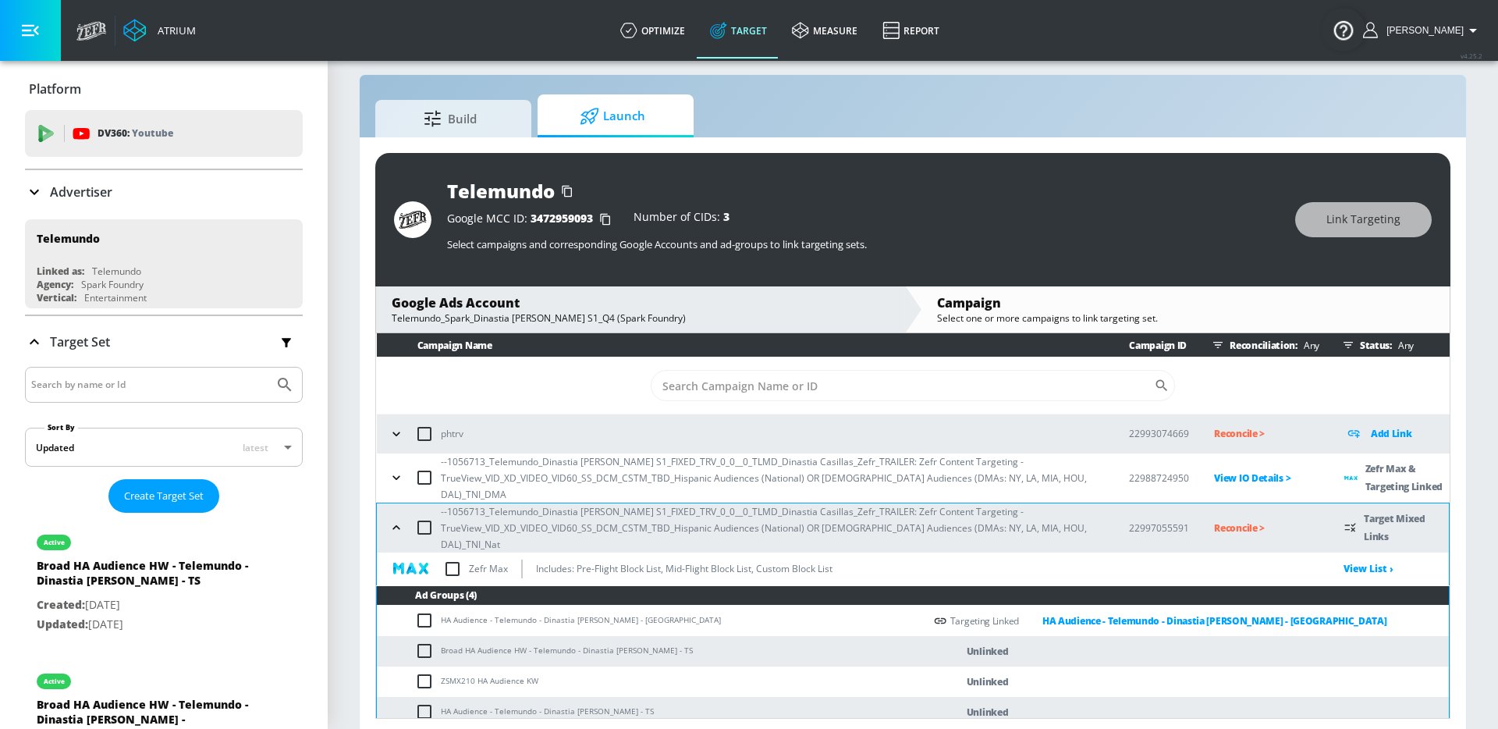
scroll to position [27, 0]
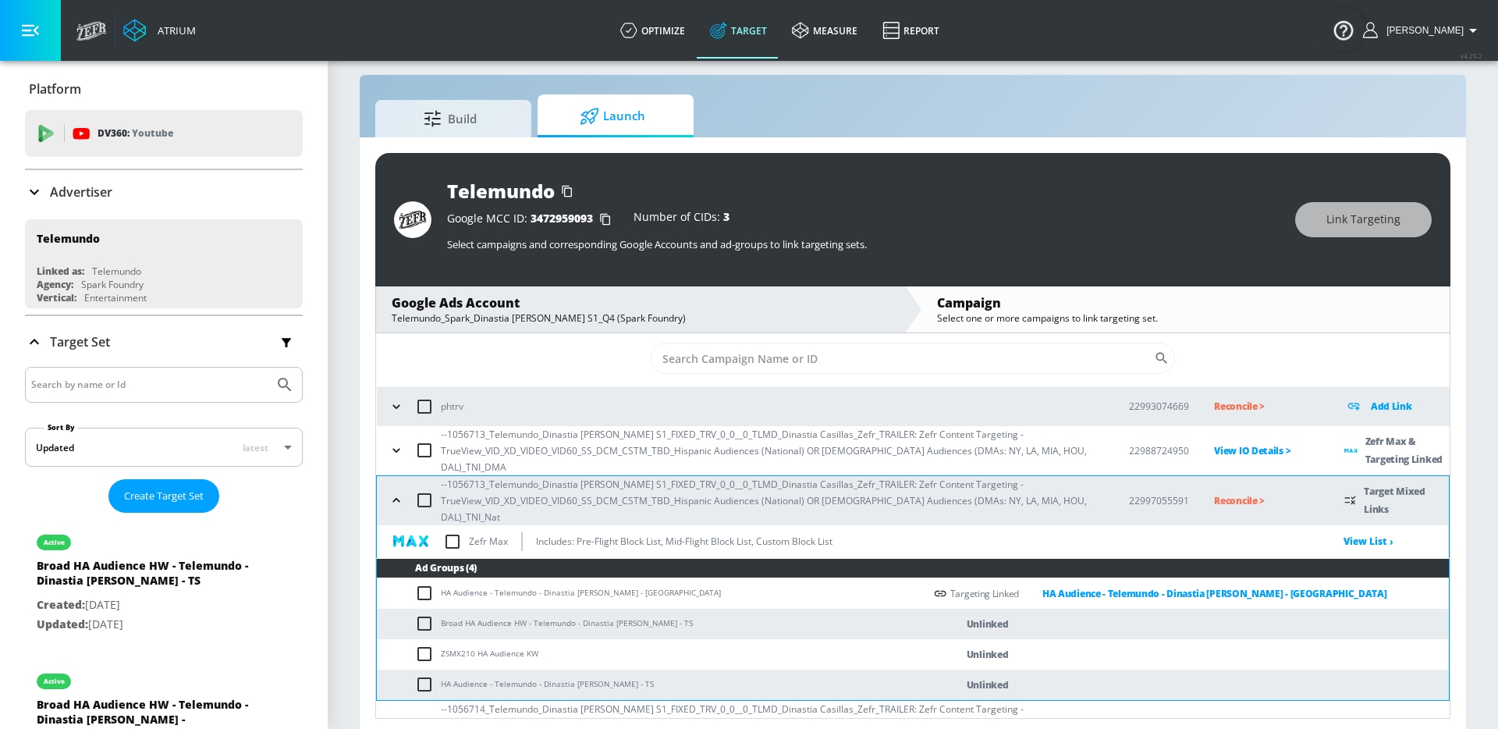
click at [425, 614] on input "checkbox" at bounding box center [428, 623] width 26 height 19
checkbox input "true"
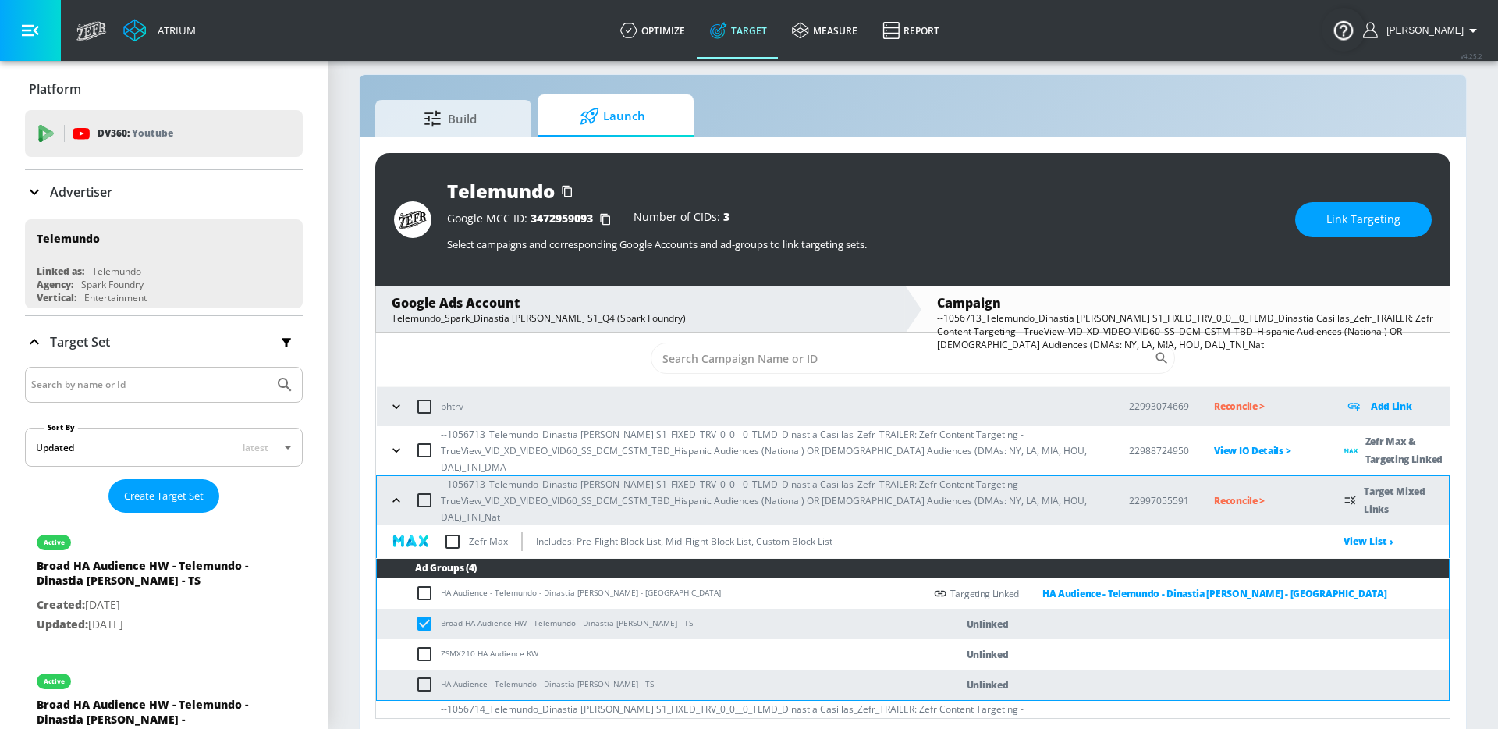
click at [1332, 224] on span "Link Targeting" at bounding box center [1363, 220] width 74 height 20
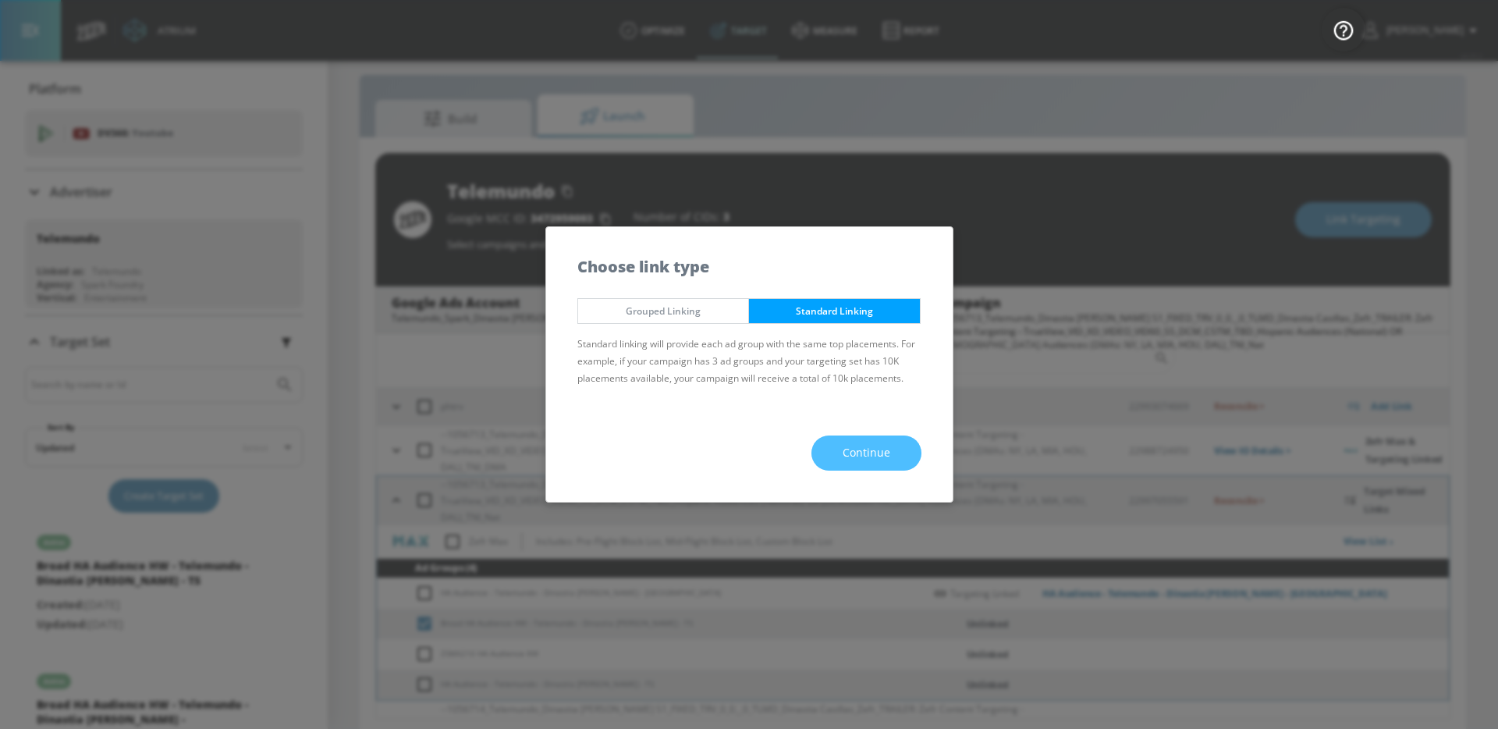
click at [872, 438] on button "Continue" at bounding box center [866, 452] width 110 height 35
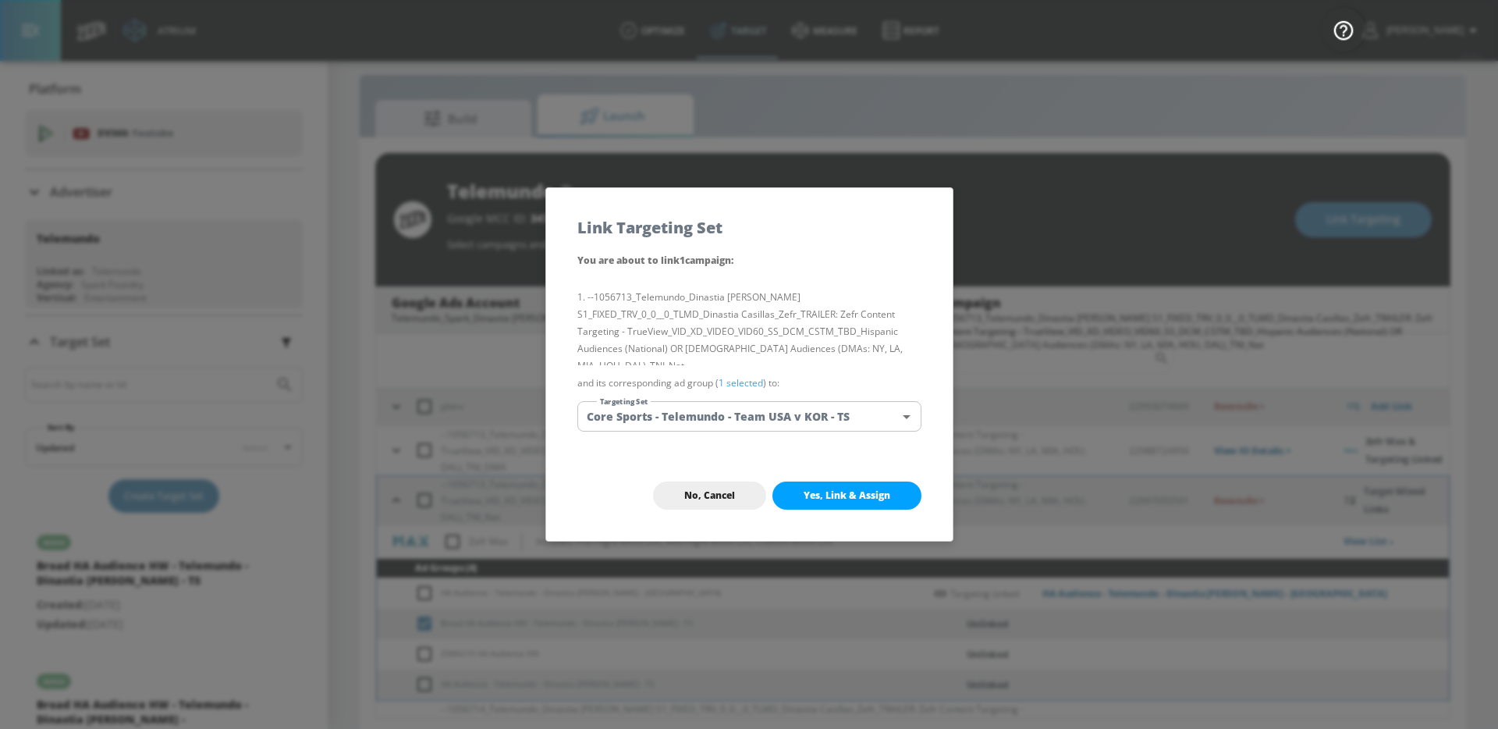
click at [790, 406] on body "Atrium optimize Target measure Report optimize Target measure Report v 4.25.2 G…" at bounding box center [749, 359] width 1498 height 751
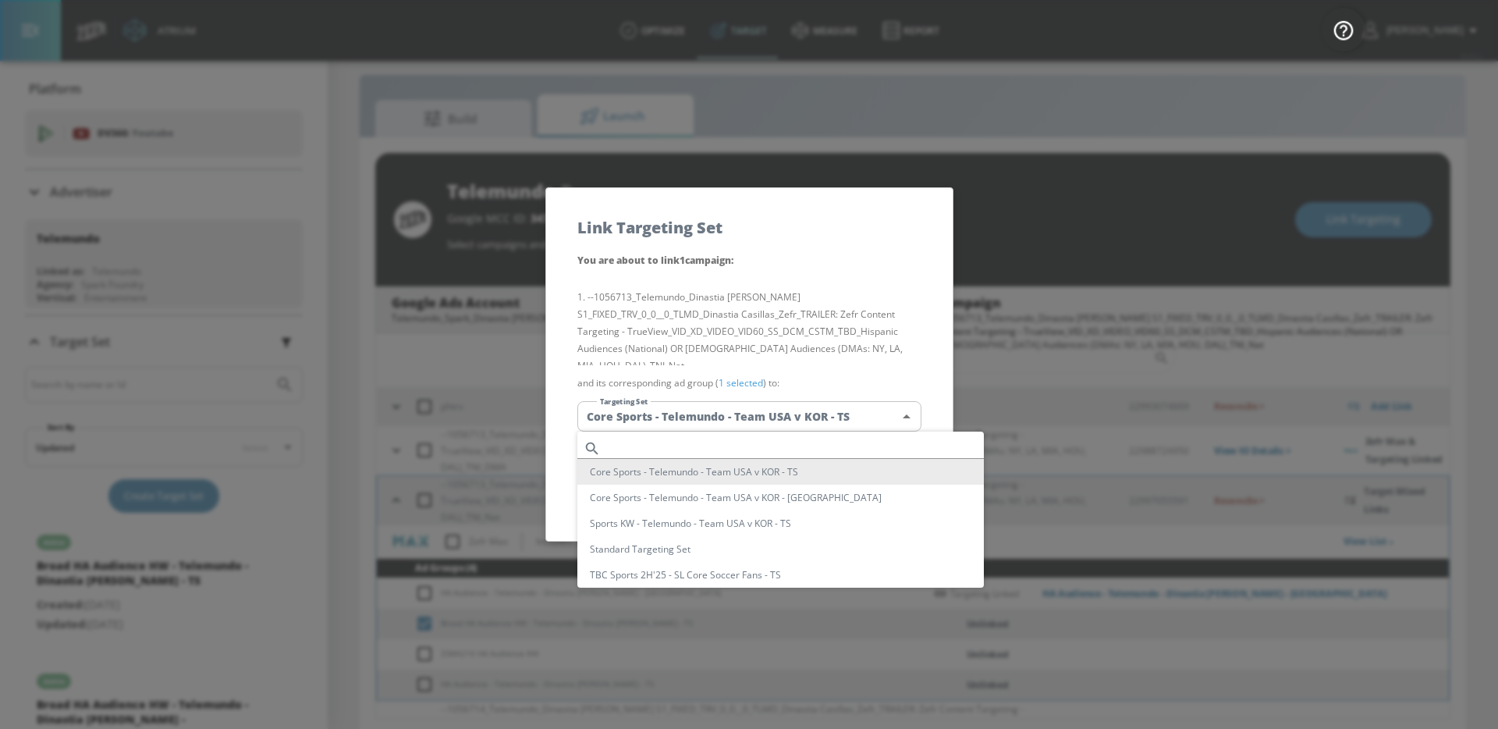
click at [736, 431] on ul "Core Sports - Telemundo - Team USA v KOR - TS Core Sports - Telemundo - Team US…" at bounding box center [780, 589] width 406 height 317
click at [733, 438] on input "text" at bounding box center [795, 448] width 377 height 21
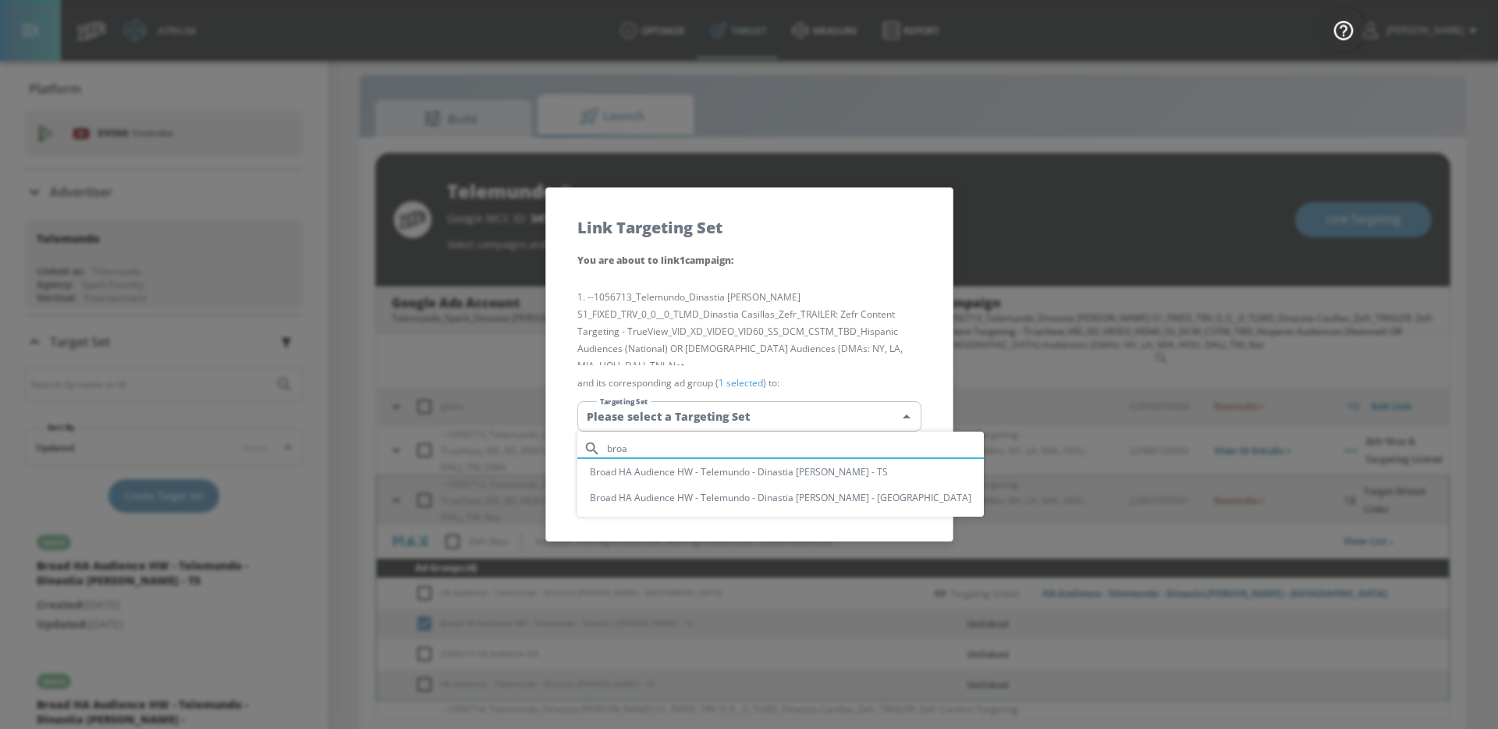
type input "broa"
click at [934, 287] on div at bounding box center [749, 364] width 1498 height 729
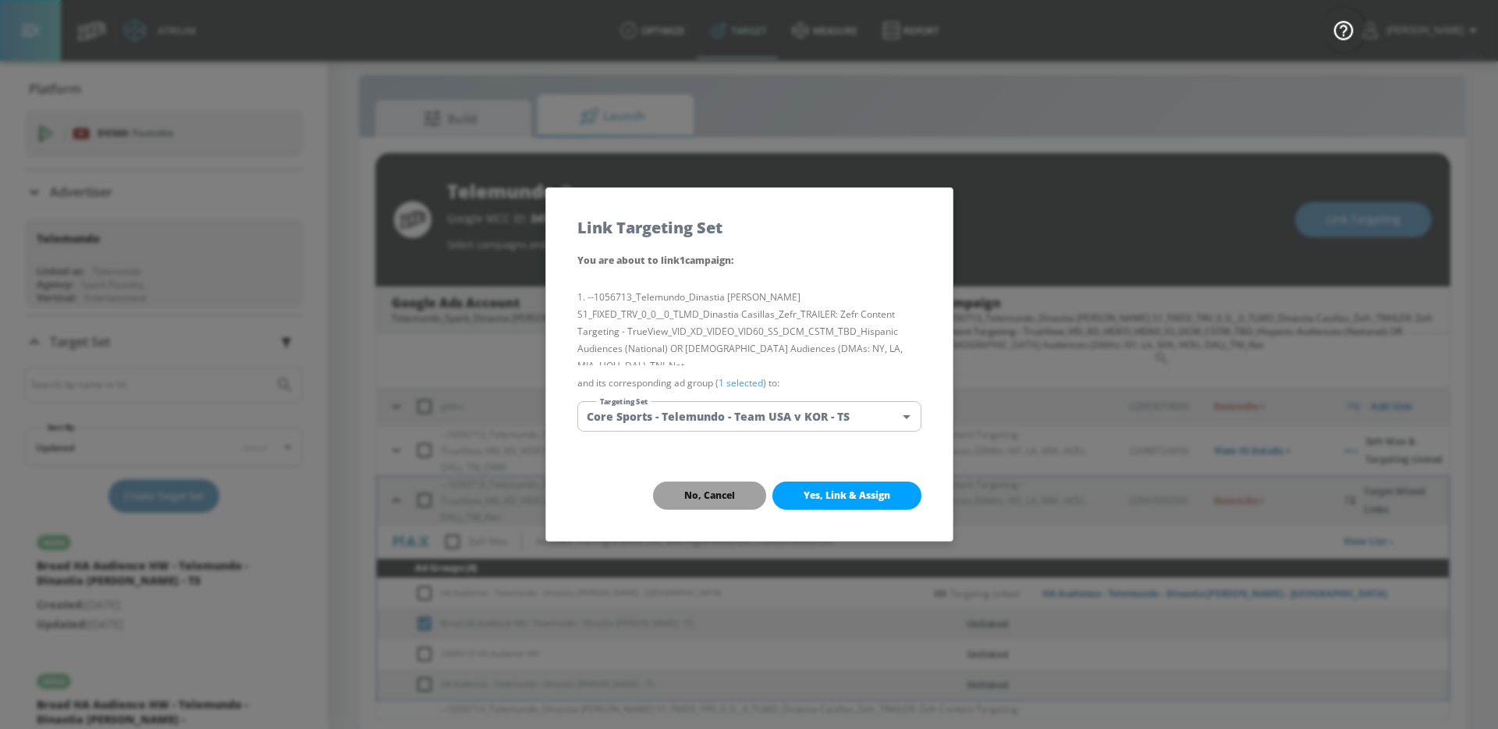
click at [714, 489] on span "No, Cancel" at bounding box center [709, 495] width 51 height 12
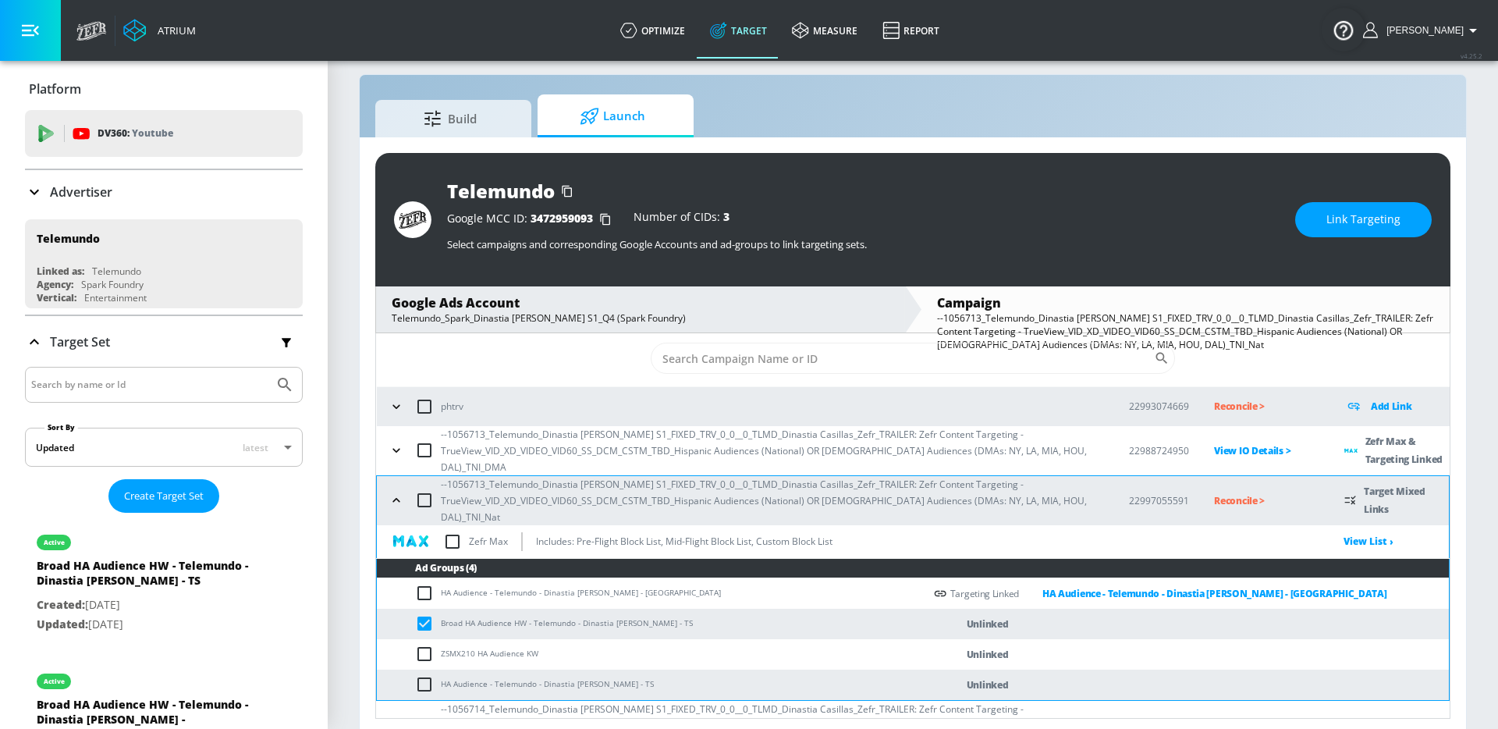
click at [1347, 225] on span "Link Targeting" at bounding box center [1363, 220] width 74 height 20
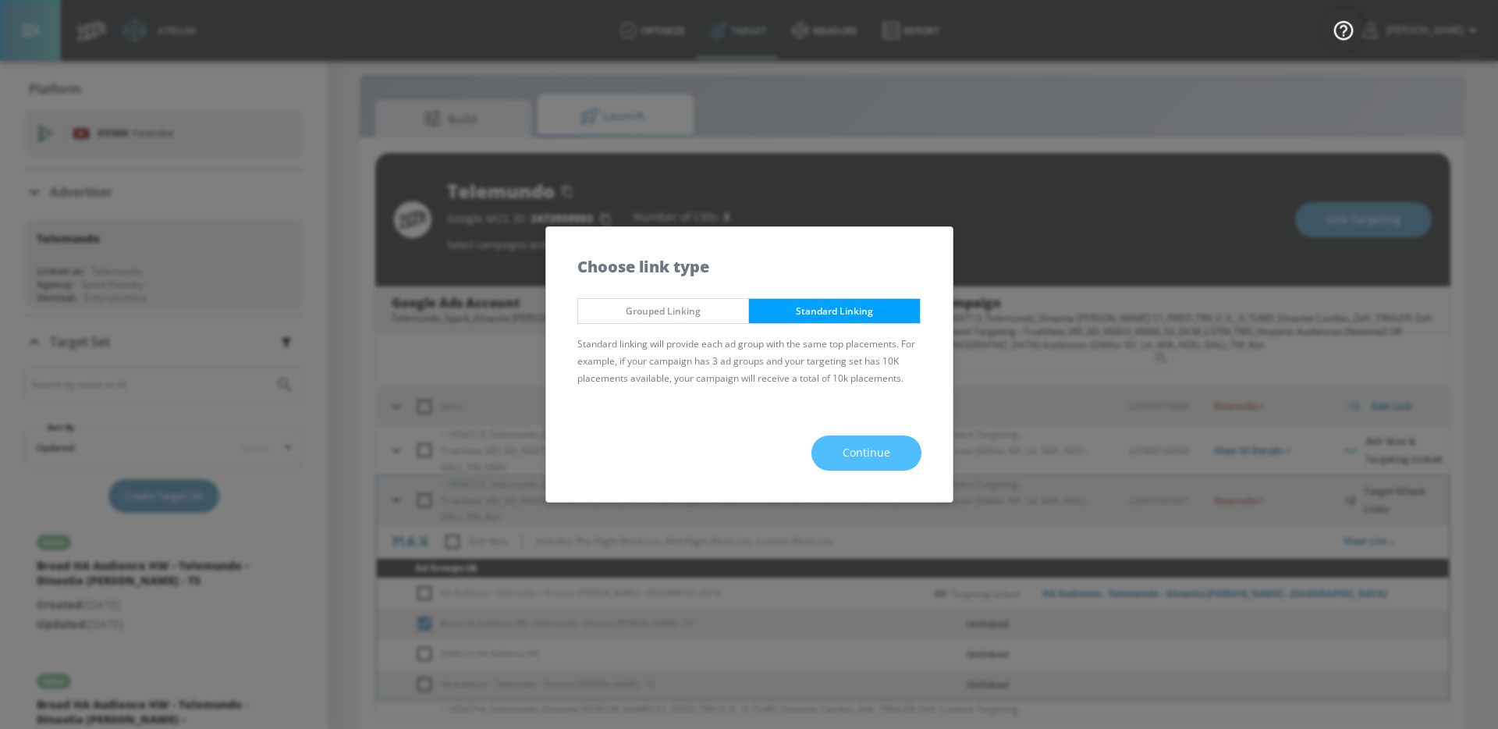
click at [896, 447] on button "Continue" at bounding box center [866, 452] width 110 height 35
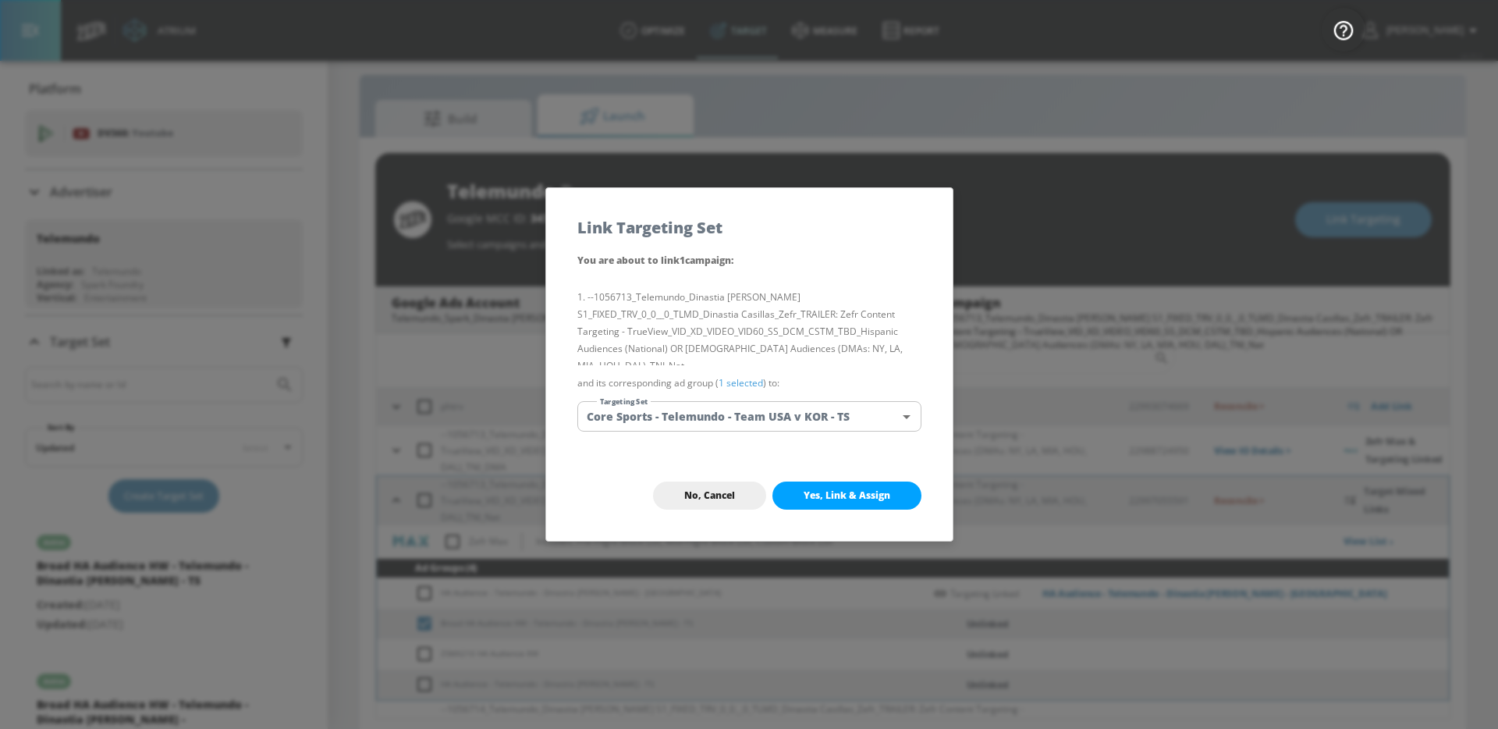
click at [842, 432] on div "You are about to link 1 campaign : --1056713_Telemundo_Dinastia Casillas S1_FIX…" at bounding box center [749, 350] width 406 height 199
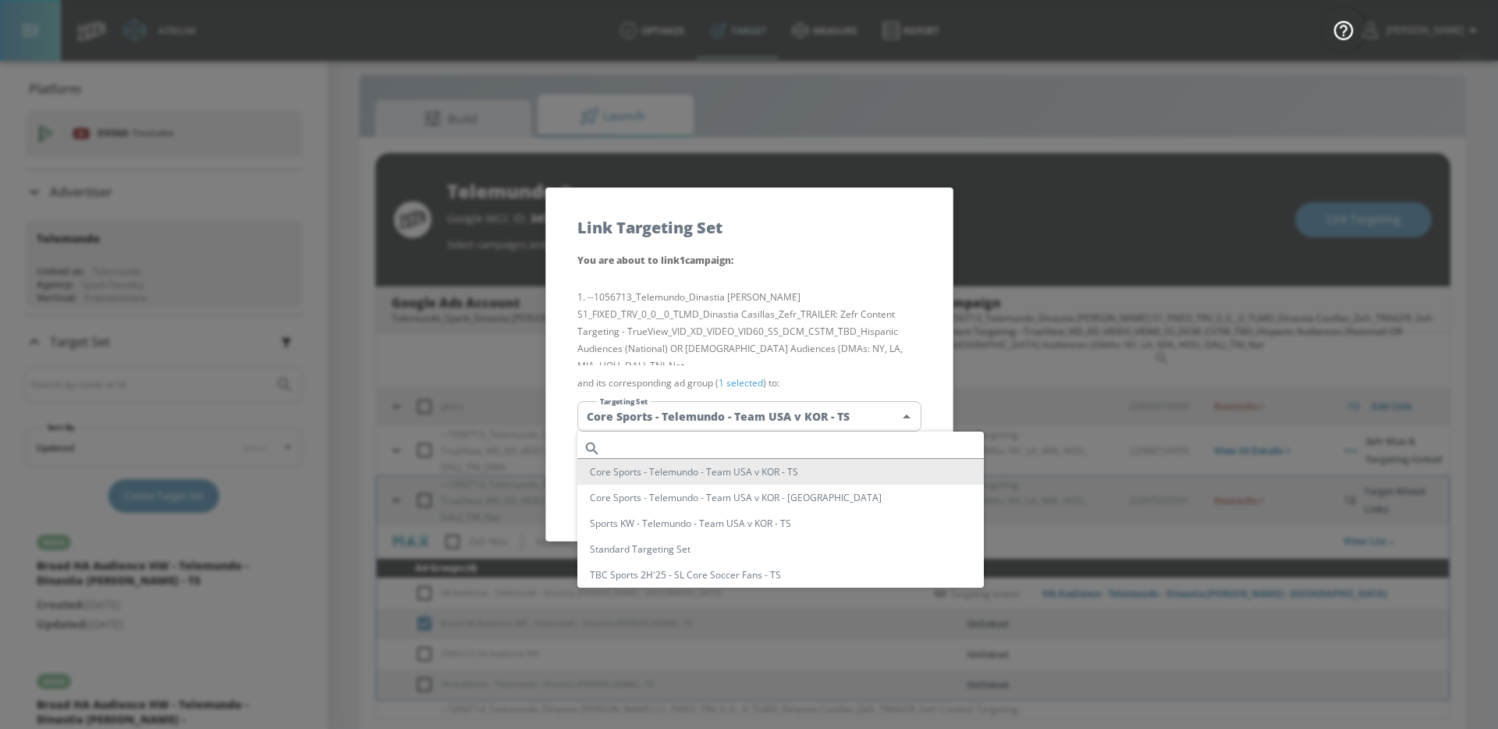
click at [828, 414] on body "Atrium optimize Target measure Report optimize Target measure Report v 4.25.2 G…" at bounding box center [749, 359] width 1498 height 751
click at [784, 444] on input "text" at bounding box center [795, 448] width 377 height 21
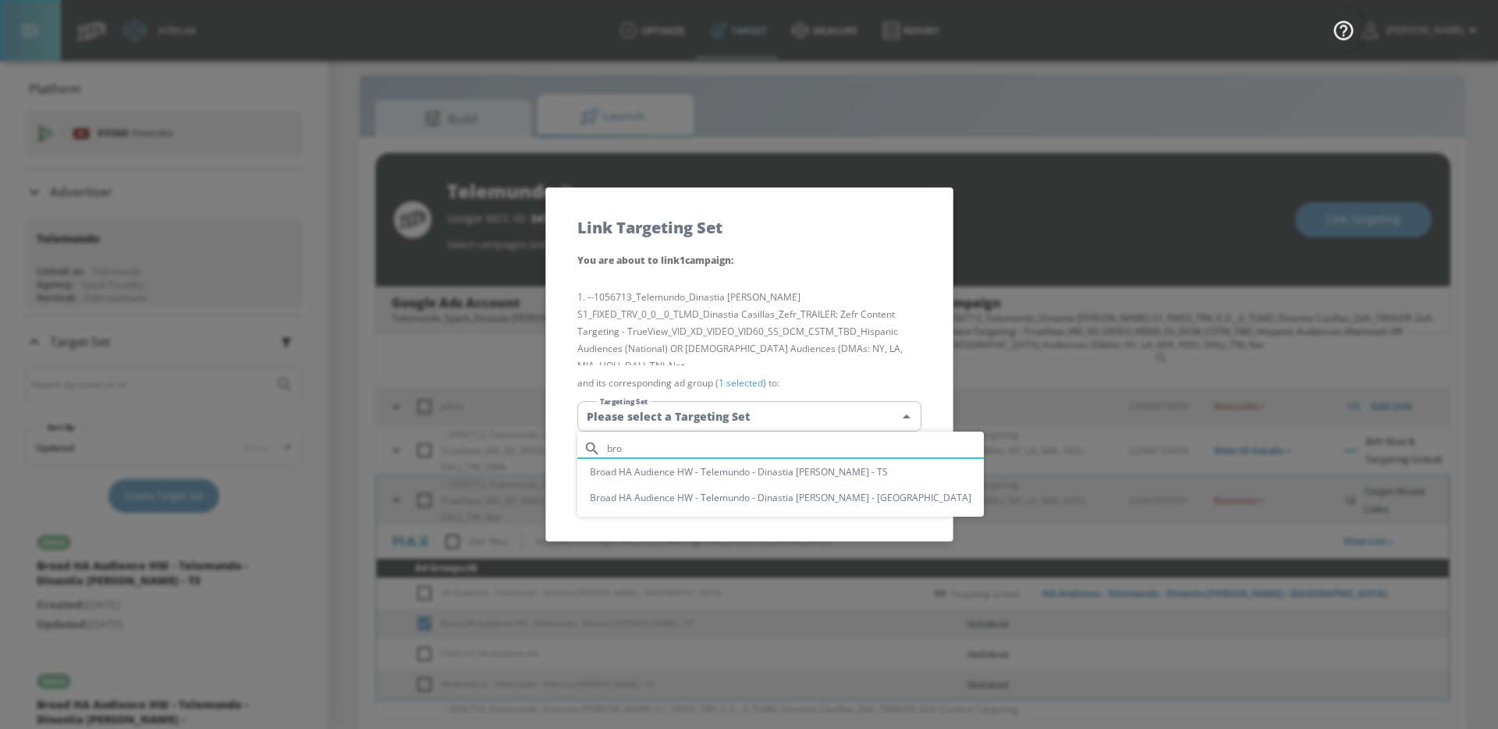
type input "bro"
click at [783, 477] on li "Broad HA Audience HW - Telemundo - Dinastia [PERSON_NAME] - TS" at bounding box center [780, 472] width 406 height 26
type input "ee0b4419-7bf4-425c-8c41-413a77a55506"
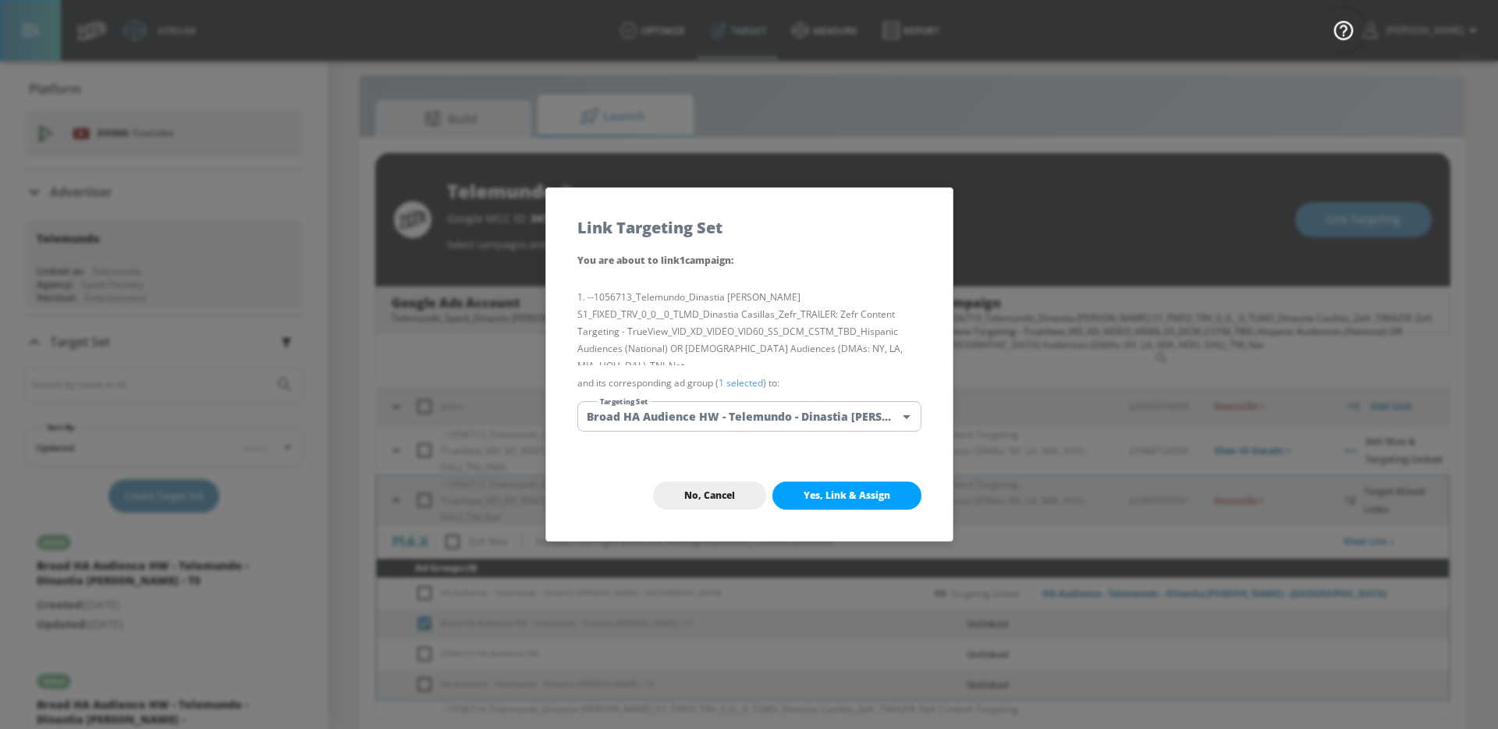
click at [837, 485] on button "Yes, Link & Assign" at bounding box center [846, 495] width 149 height 28
checkbox input "false"
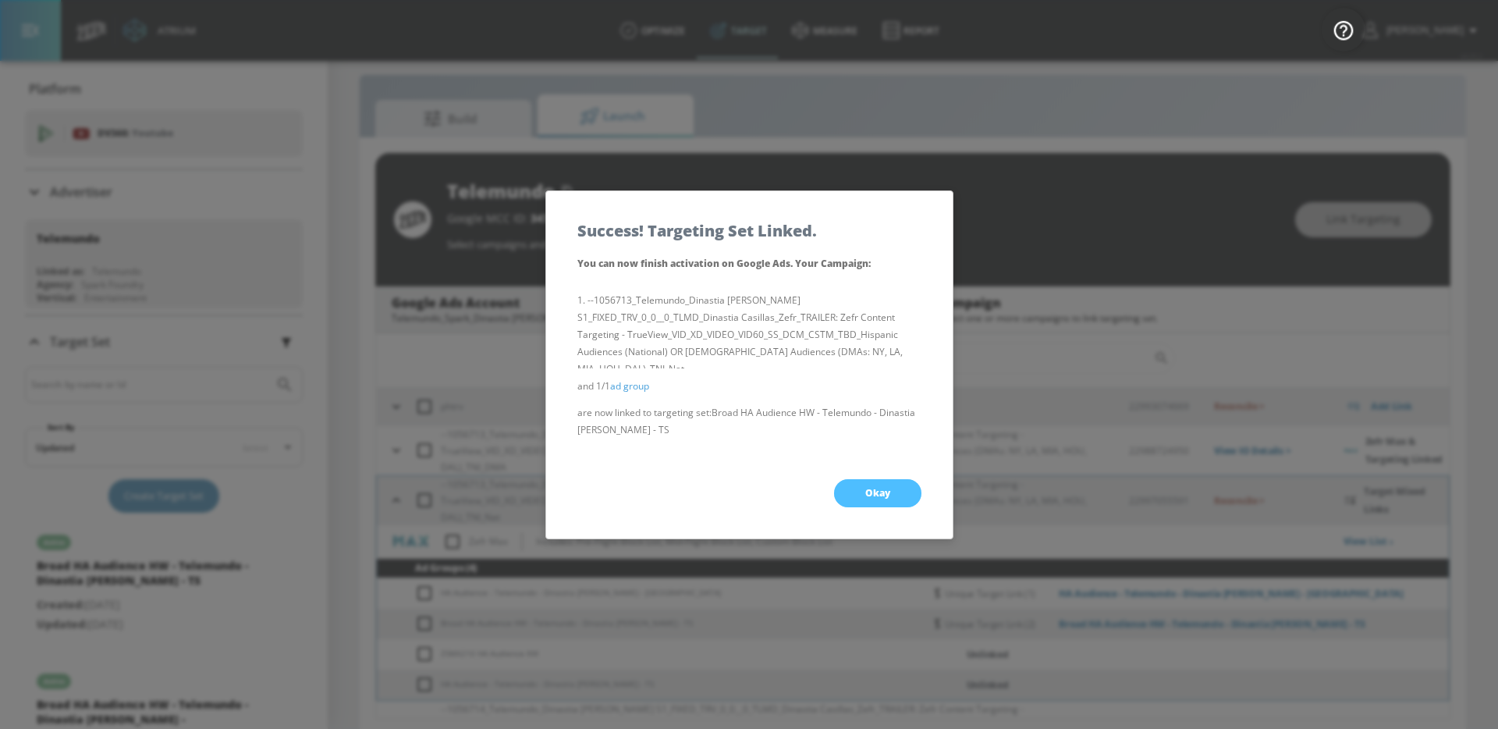
click at [849, 498] on button "Okay" at bounding box center [877, 493] width 87 height 28
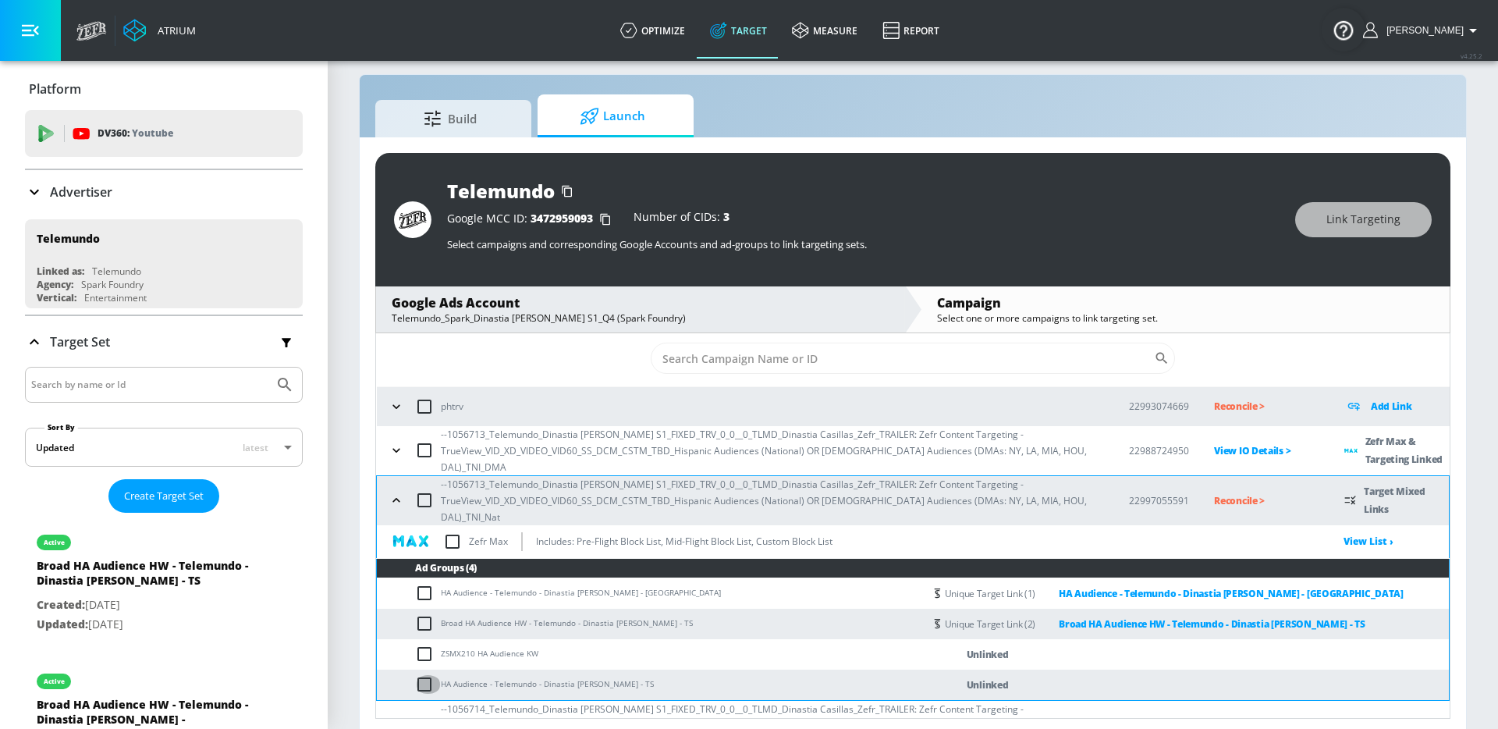
click at [428, 675] on input "checkbox" at bounding box center [428, 684] width 26 height 19
checkbox input "true"
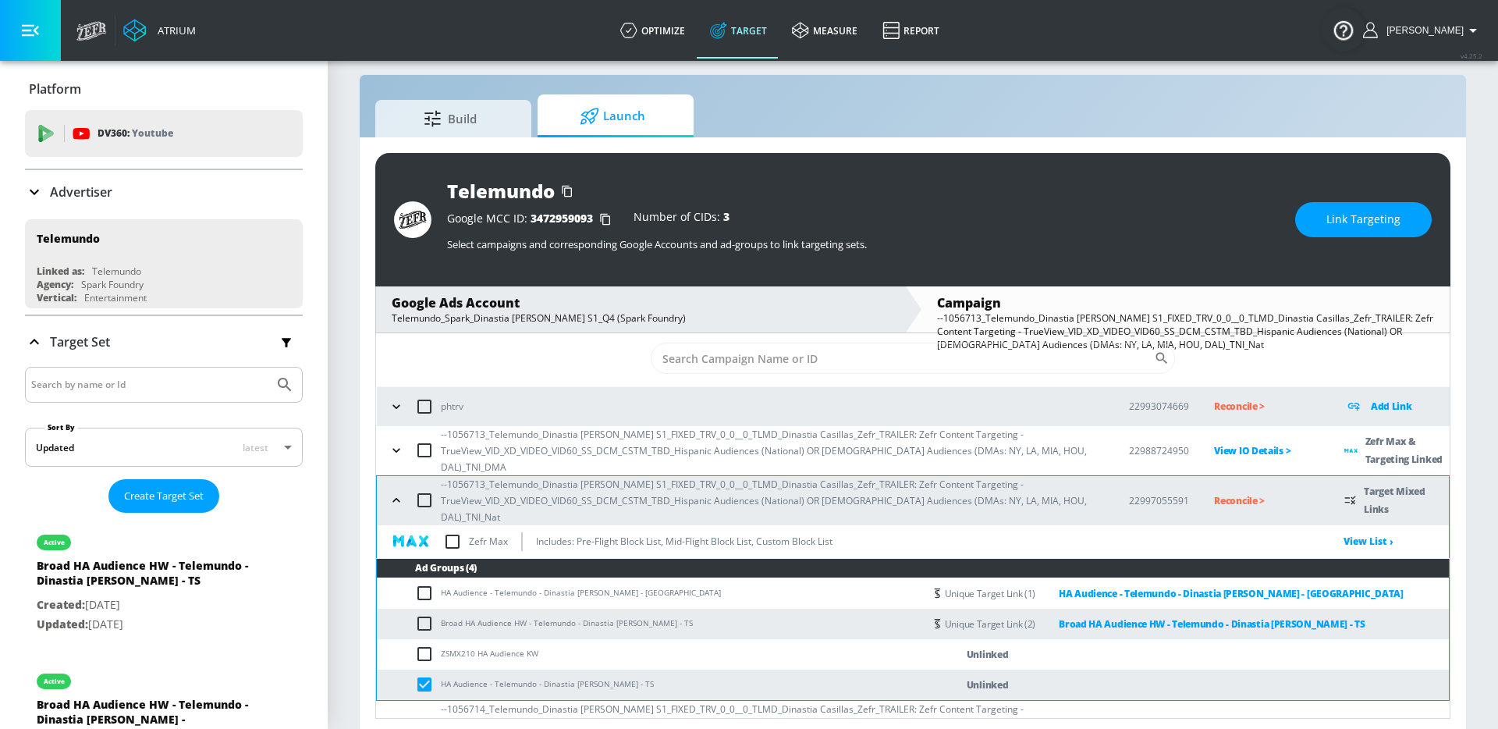
click at [1370, 220] on span "Link Targeting" at bounding box center [1363, 220] width 74 height 20
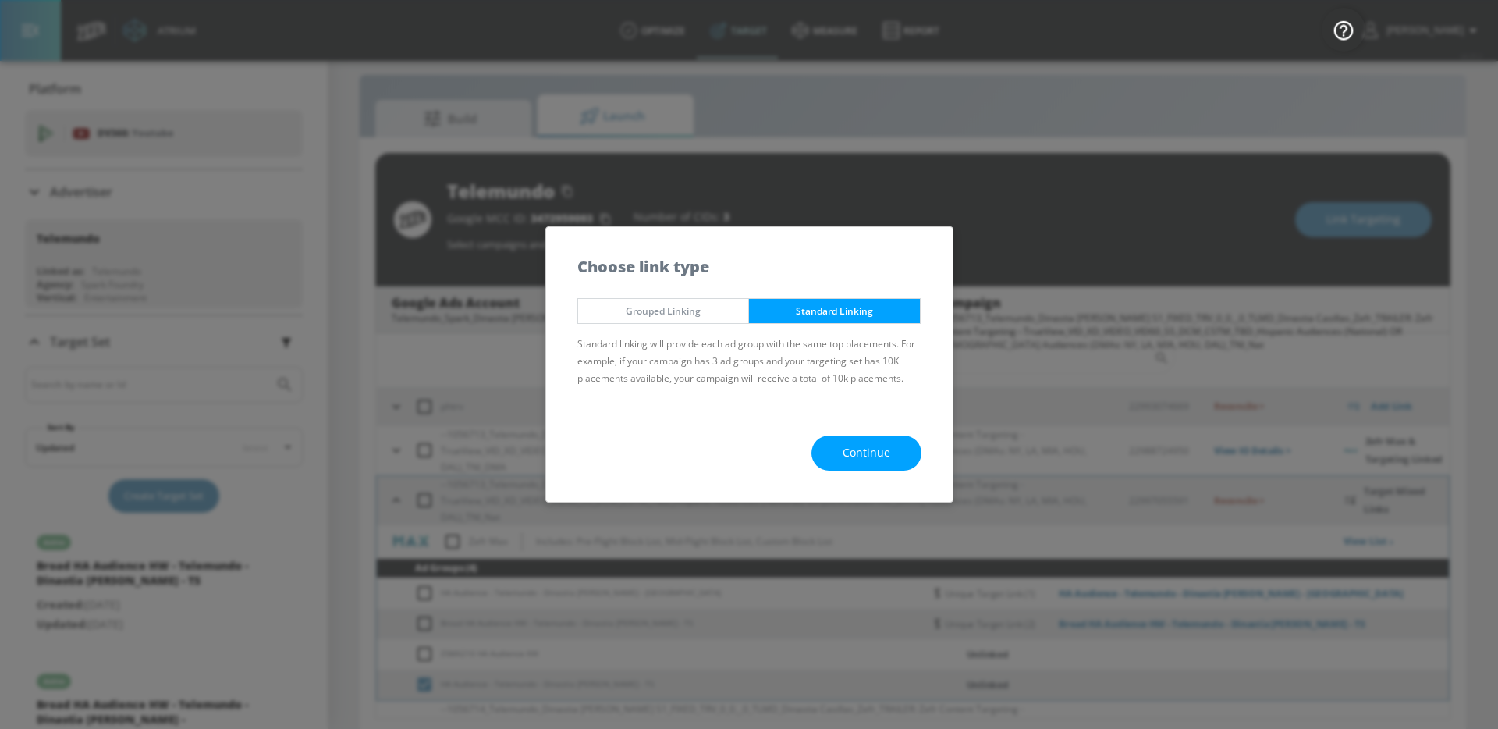
click at [874, 449] on span "Continue" at bounding box center [867, 453] width 48 height 20
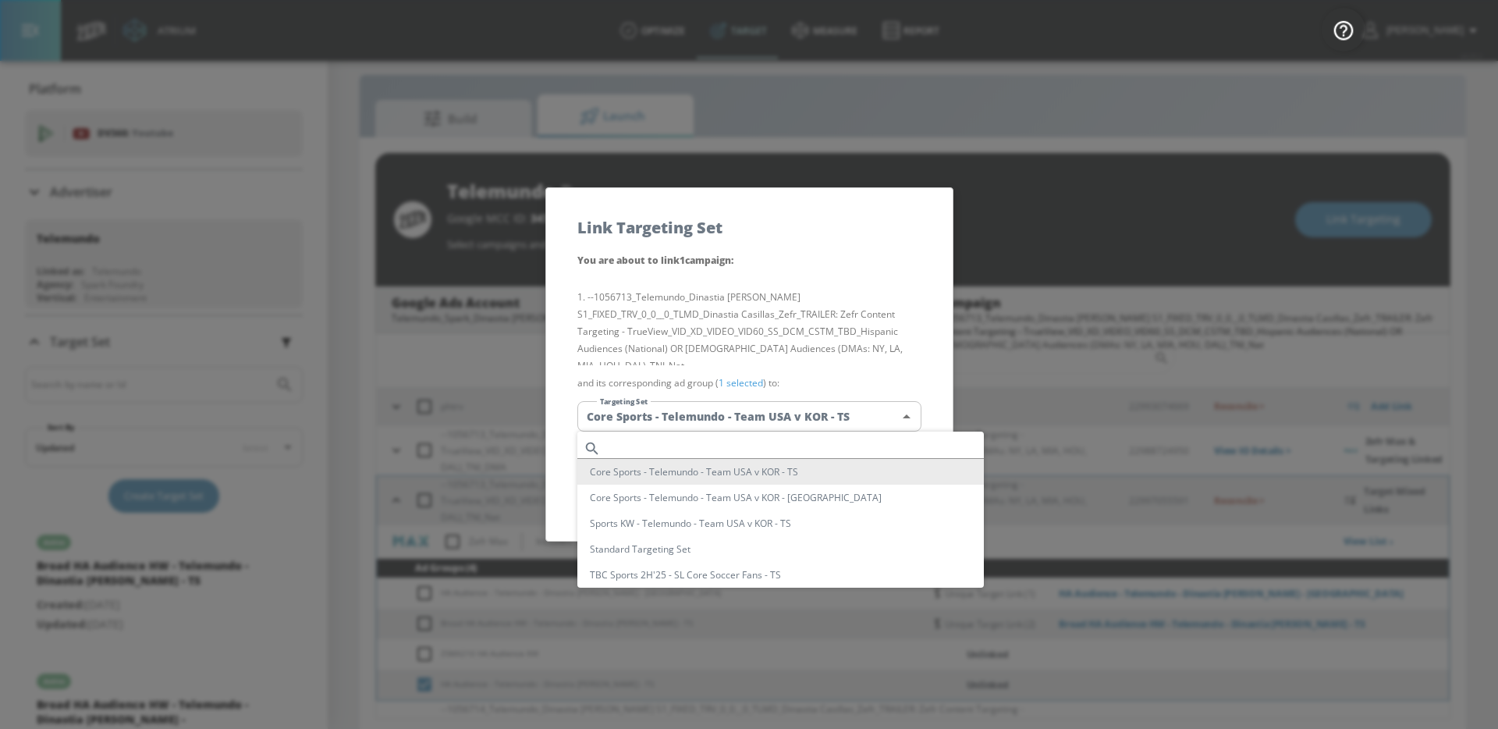
click at [836, 427] on body "Atrium optimize Target measure Report optimize Target measure Report v 4.25.2 G…" at bounding box center [749, 359] width 1498 height 751
click at [786, 454] on input "text" at bounding box center [795, 448] width 377 height 21
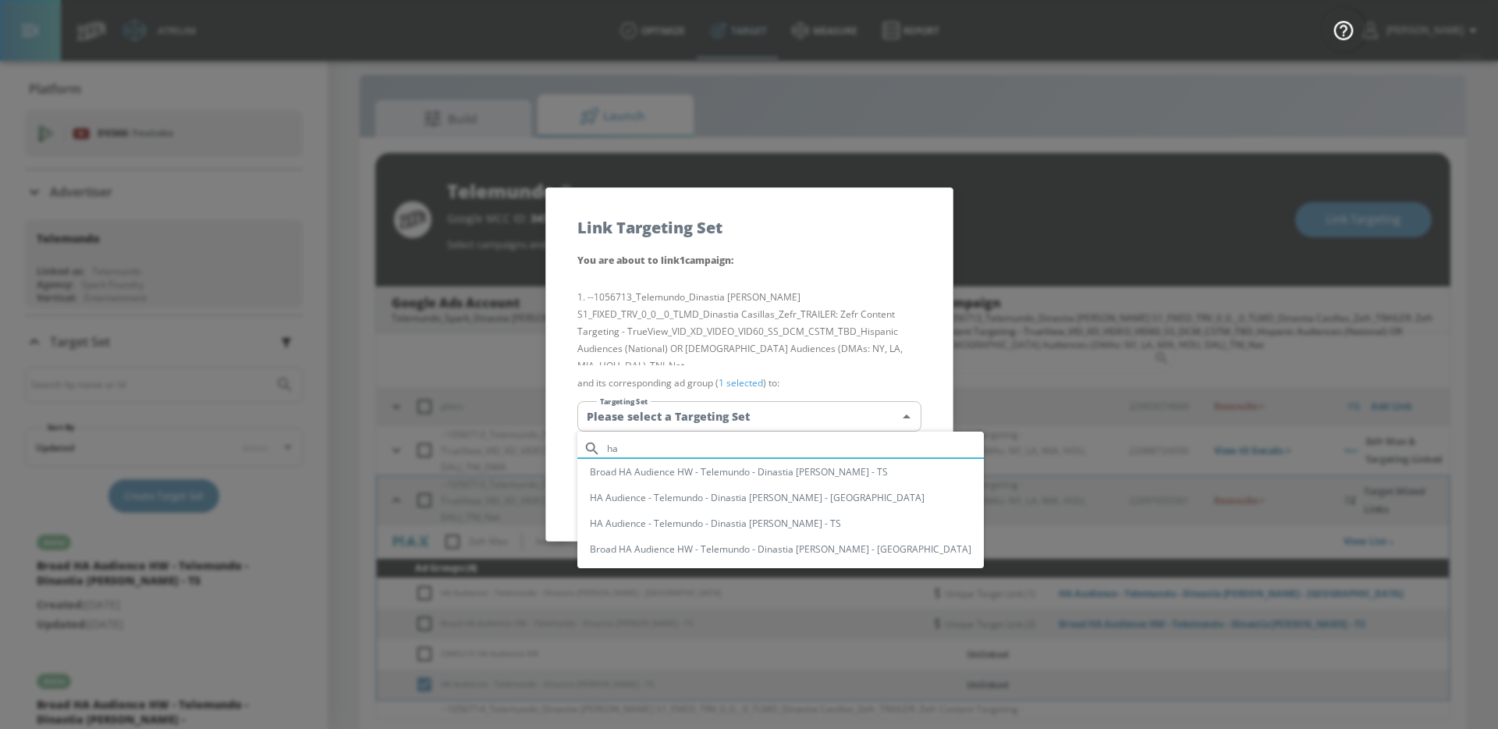
type input "ha"
click at [769, 526] on li "HA Audience - Telemundo - Dinastia [PERSON_NAME] - TS" at bounding box center [780, 523] width 406 height 26
type input "6a087b8b-4d6f-472c-a6e9-f326ccd97562"
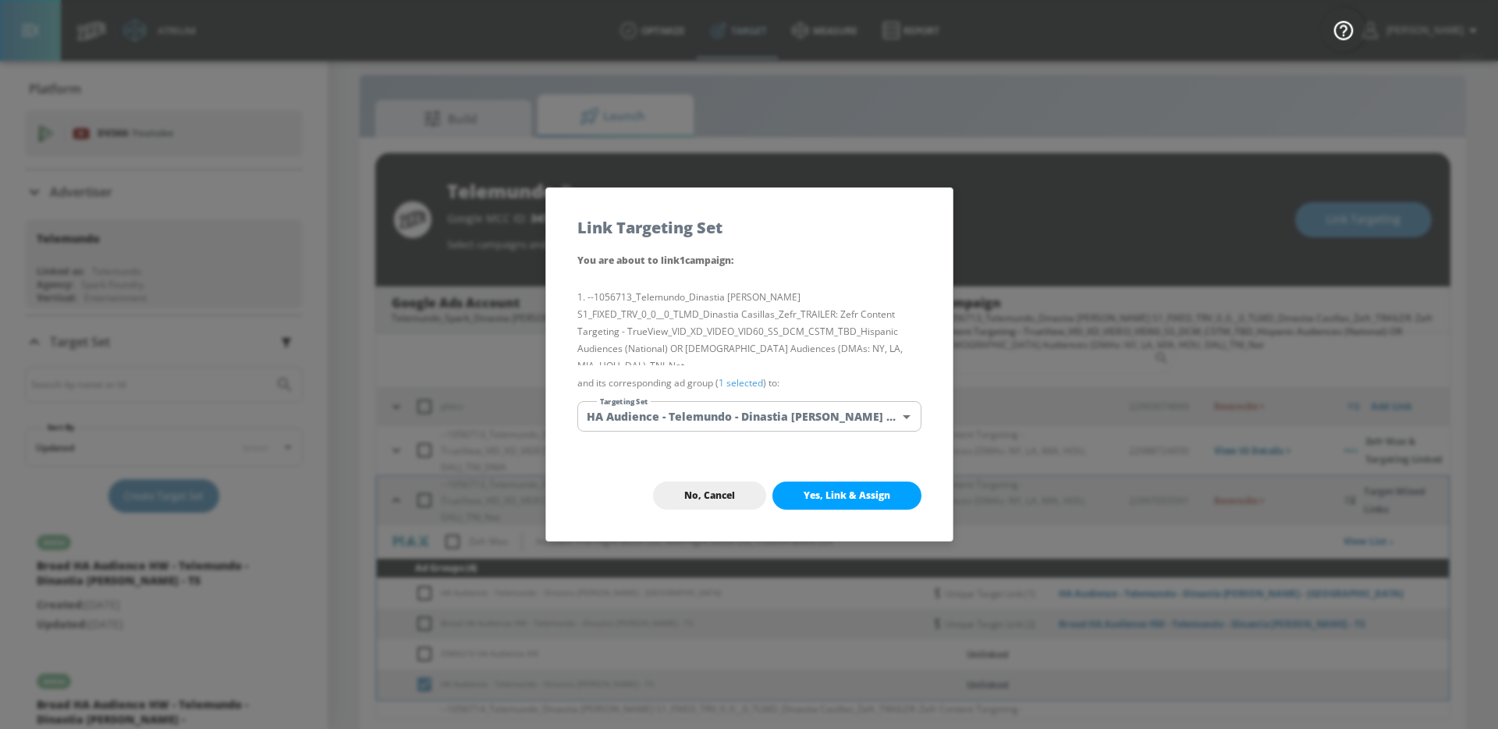
click at [827, 509] on button "Yes, Link & Assign" at bounding box center [846, 495] width 149 height 28
checkbox input "false"
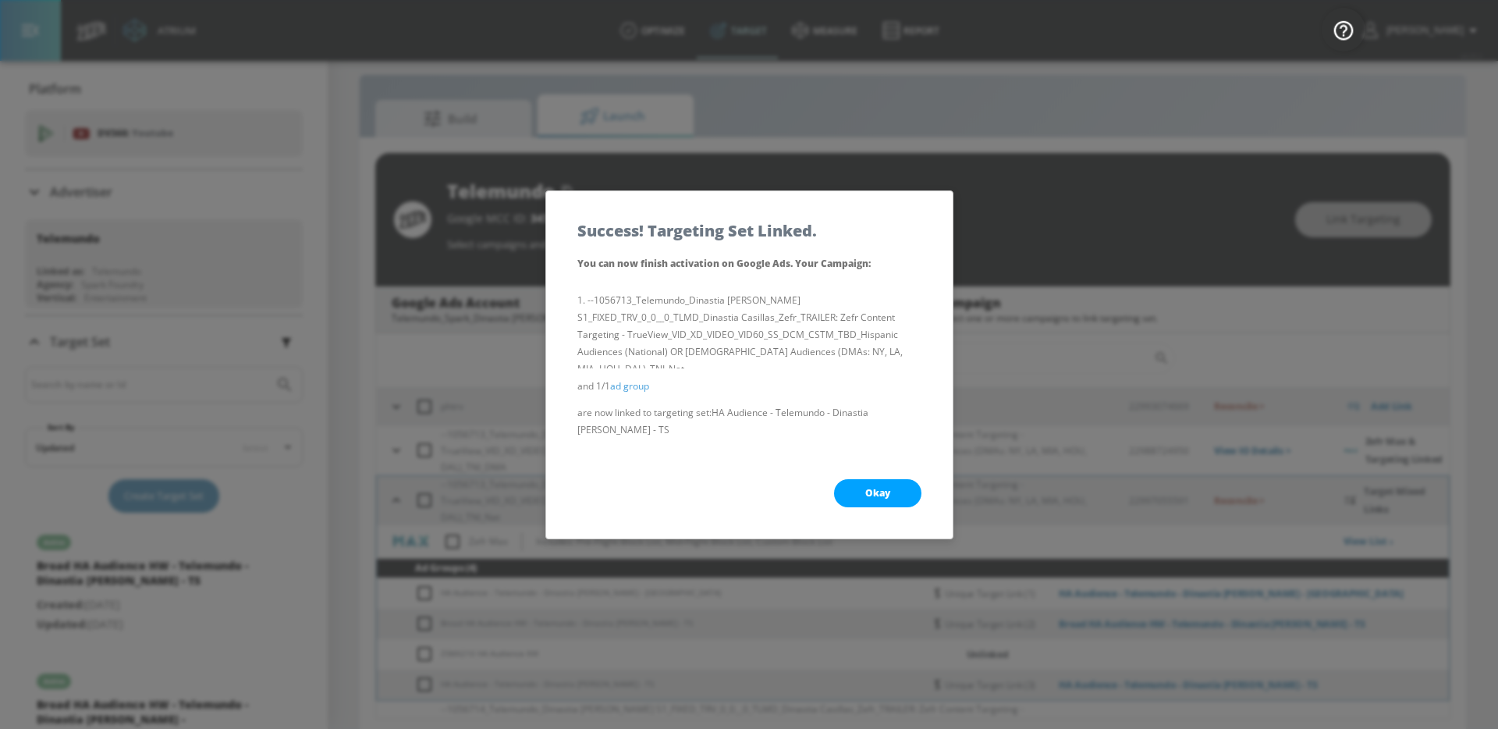
click at [878, 477] on div "Okay" at bounding box center [749, 493] width 406 height 91
click at [874, 504] on button "Okay" at bounding box center [877, 493] width 87 height 28
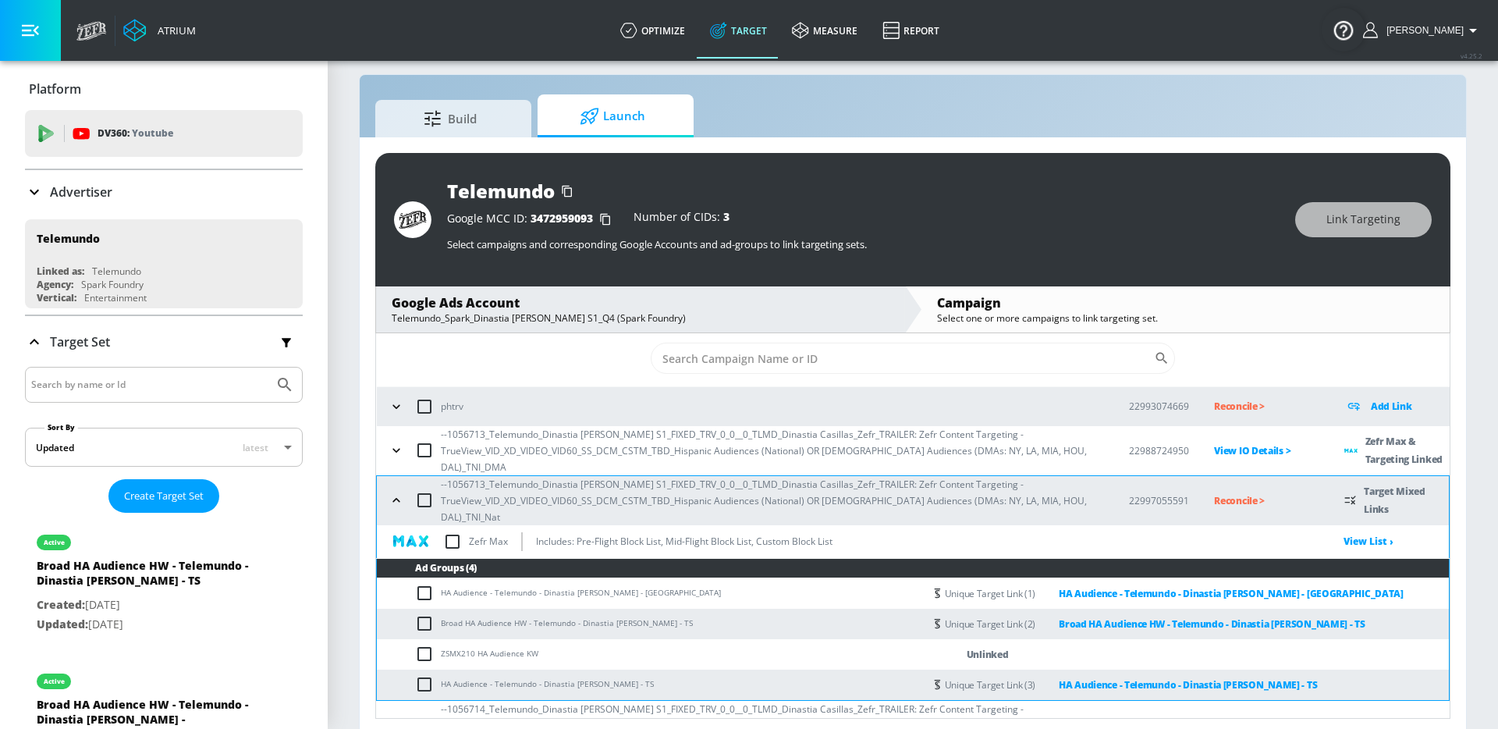
click at [1217, 492] on p "Reconcile >" at bounding box center [1266, 501] width 105 height 18
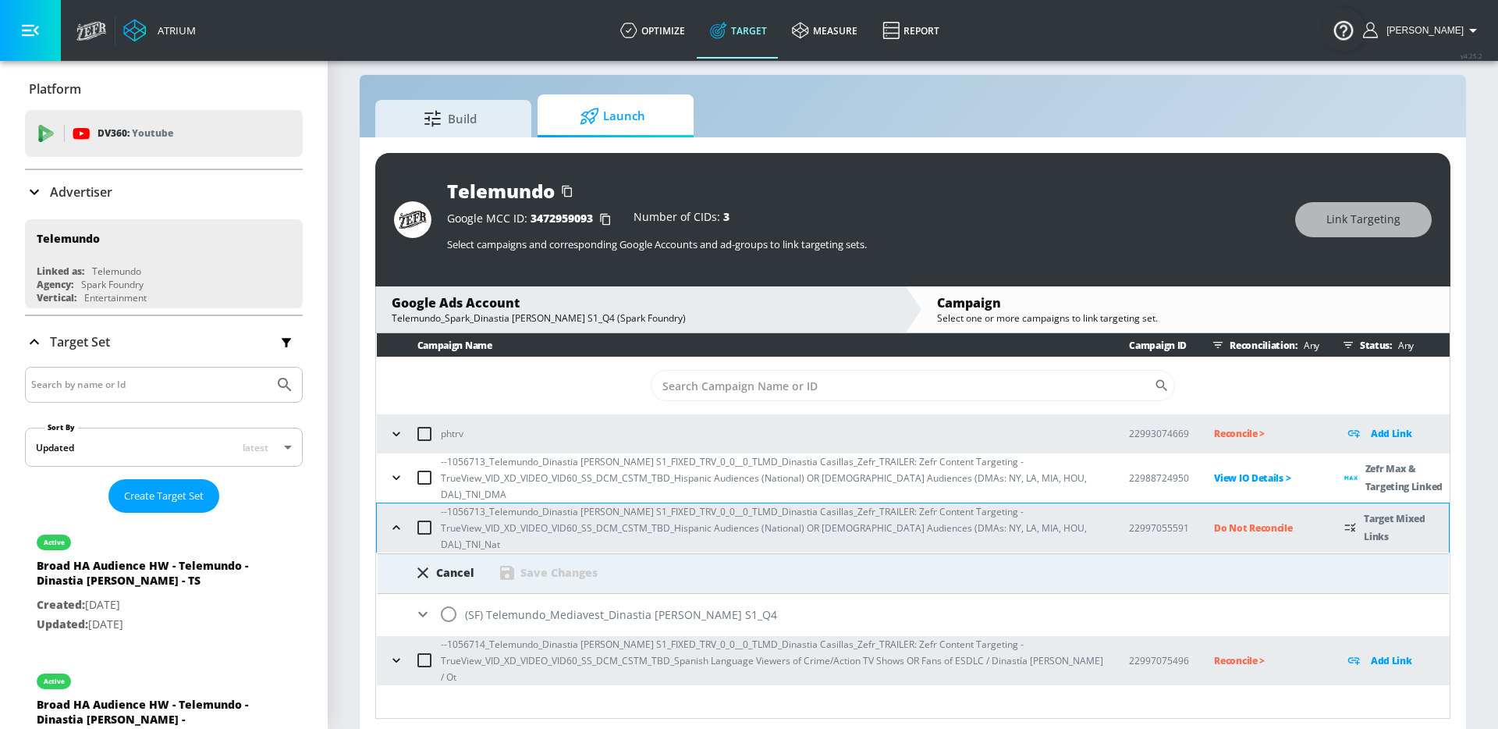
click at [445, 598] on input "radio" at bounding box center [448, 614] width 33 height 33
radio input "true"
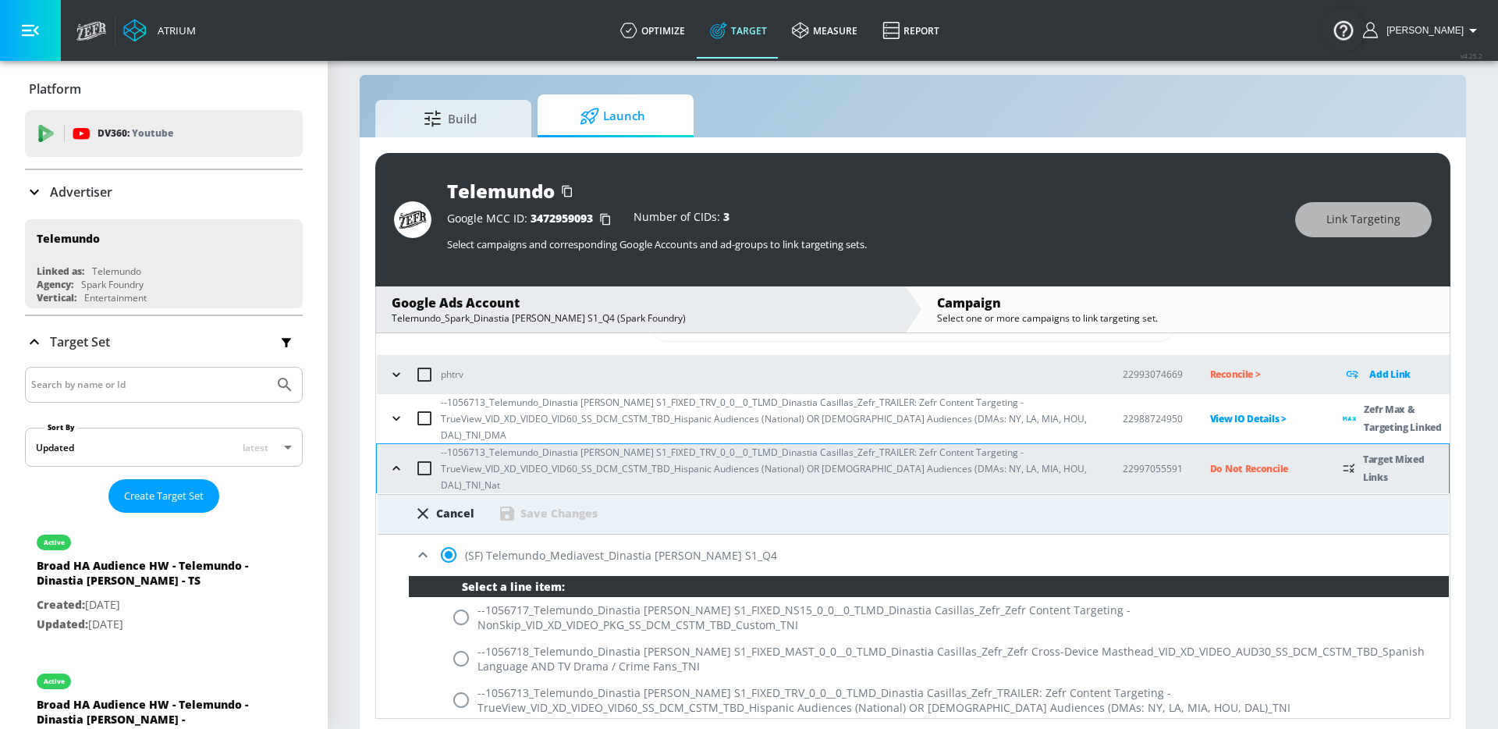
scroll to position [76, 0]
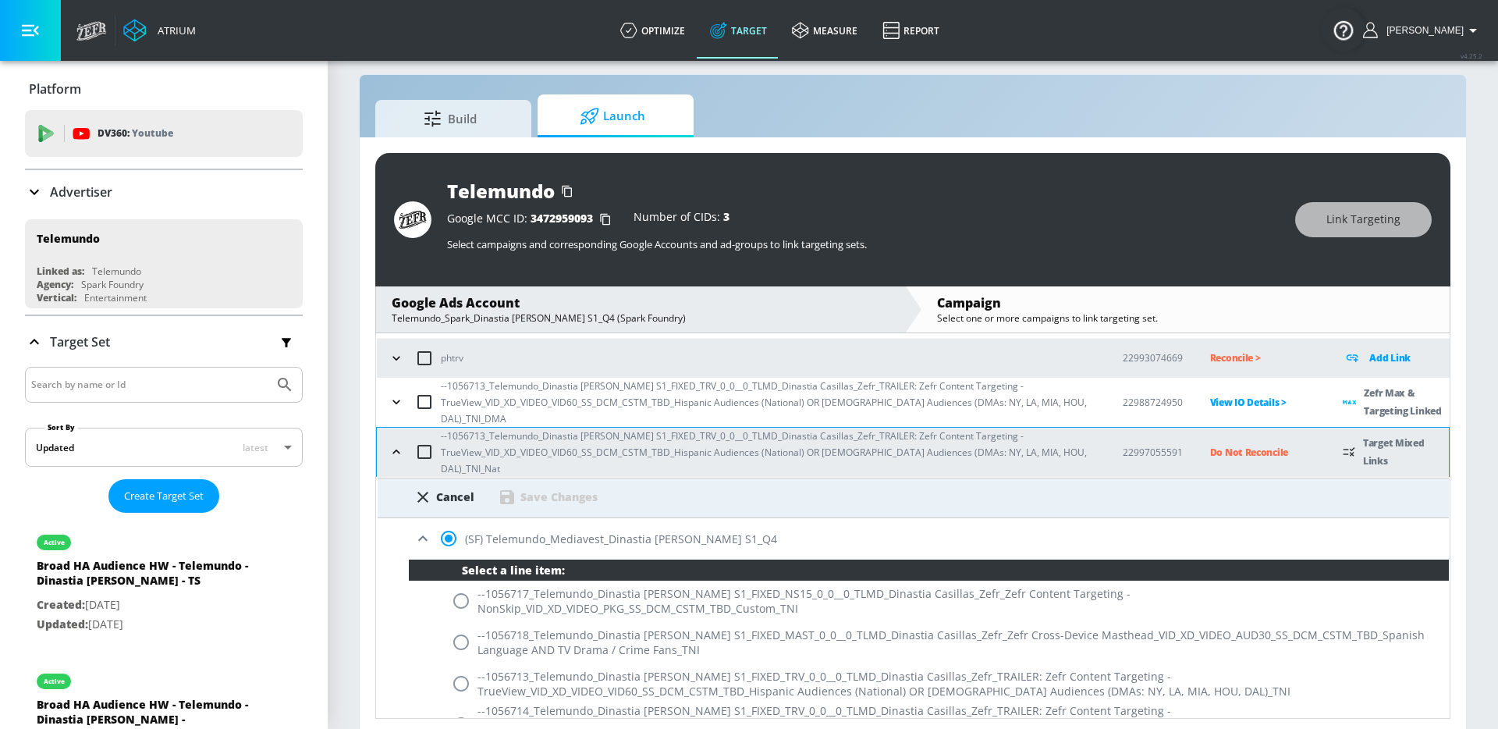
click at [474, 667] on input "radio" at bounding box center [461, 683] width 33 height 33
radio input "true"
click at [537, 489] on div "Save Changes" at bounding box center [558, 496] width 77 height 15
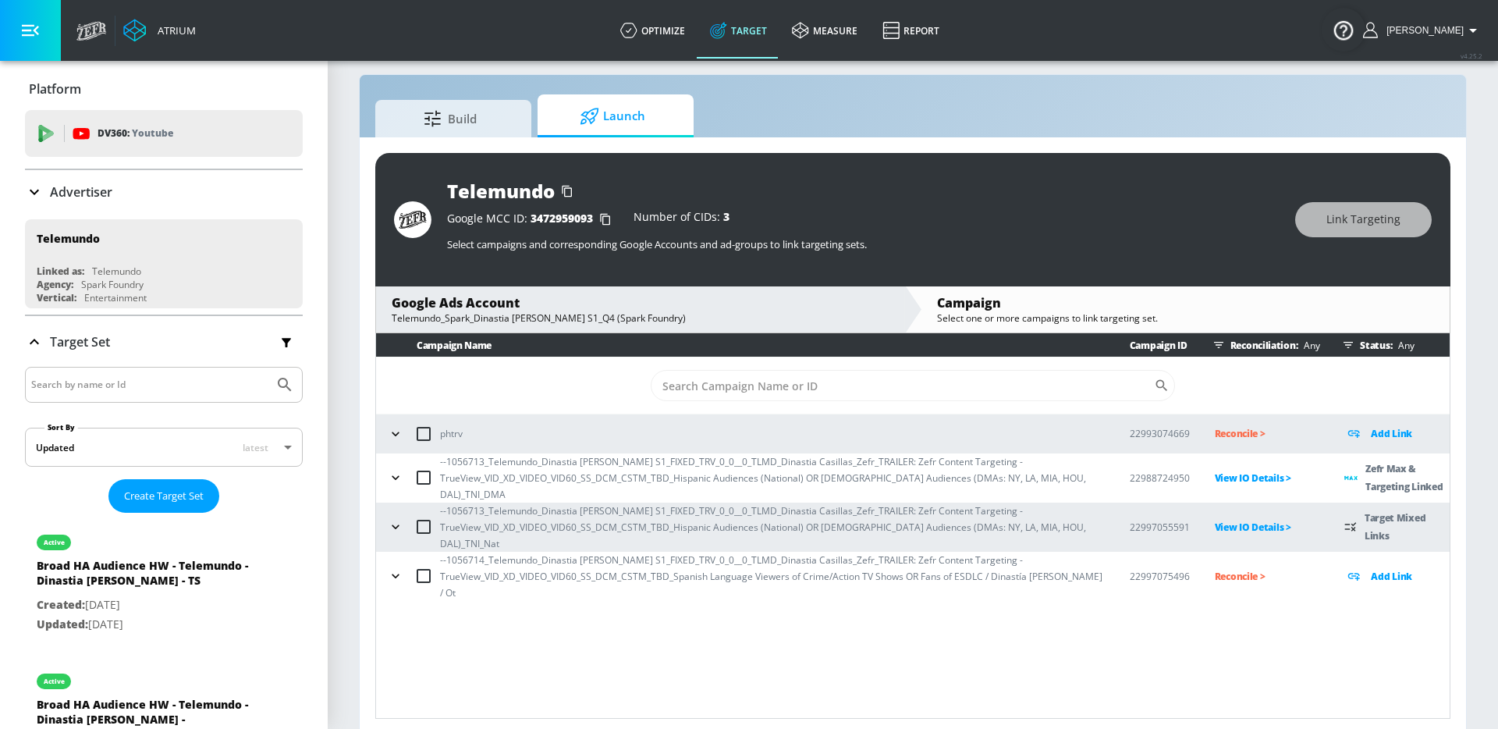
scroll to position [0, 0]
click at [396, 568] on icon "button" at bounding box center [396, 576] width 16 height 16
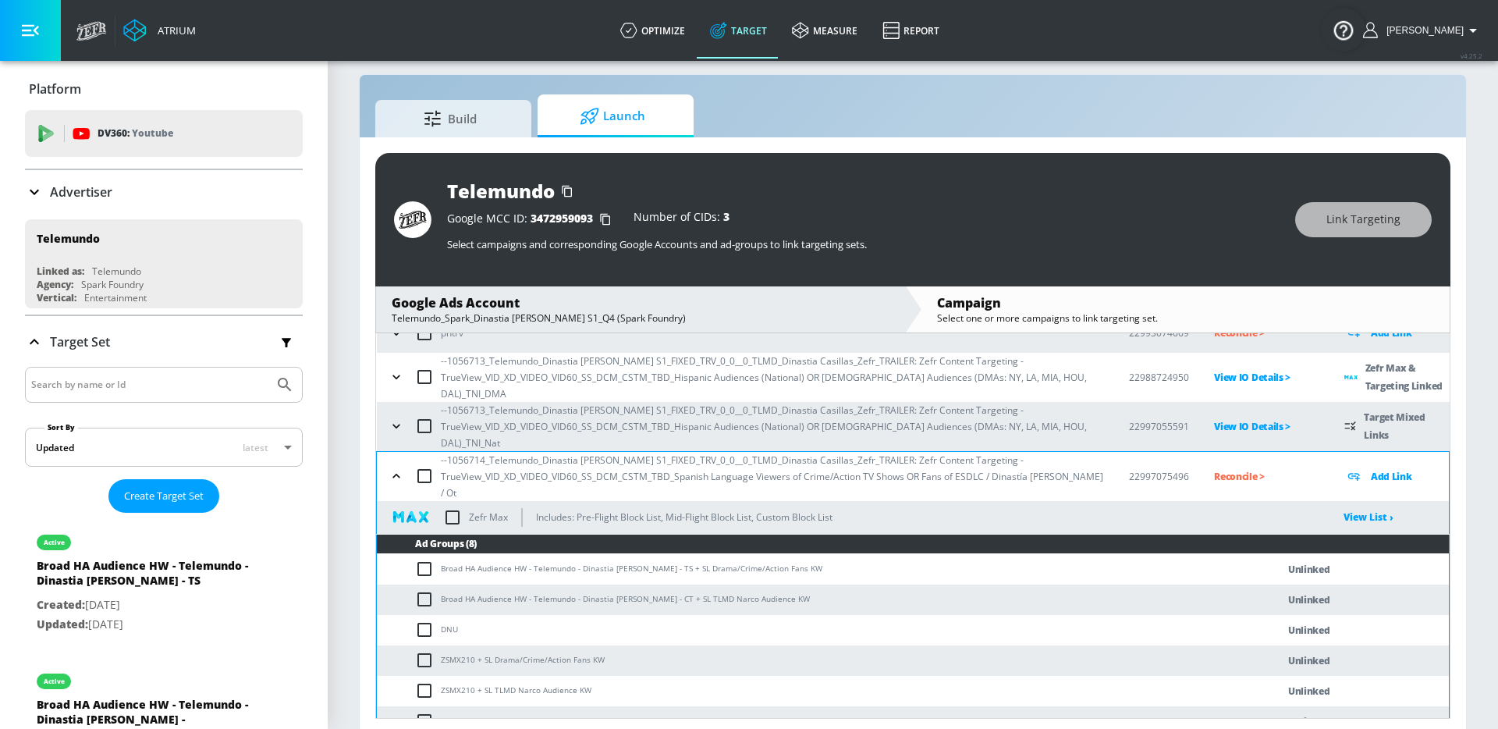
scroll to position [150, 0]
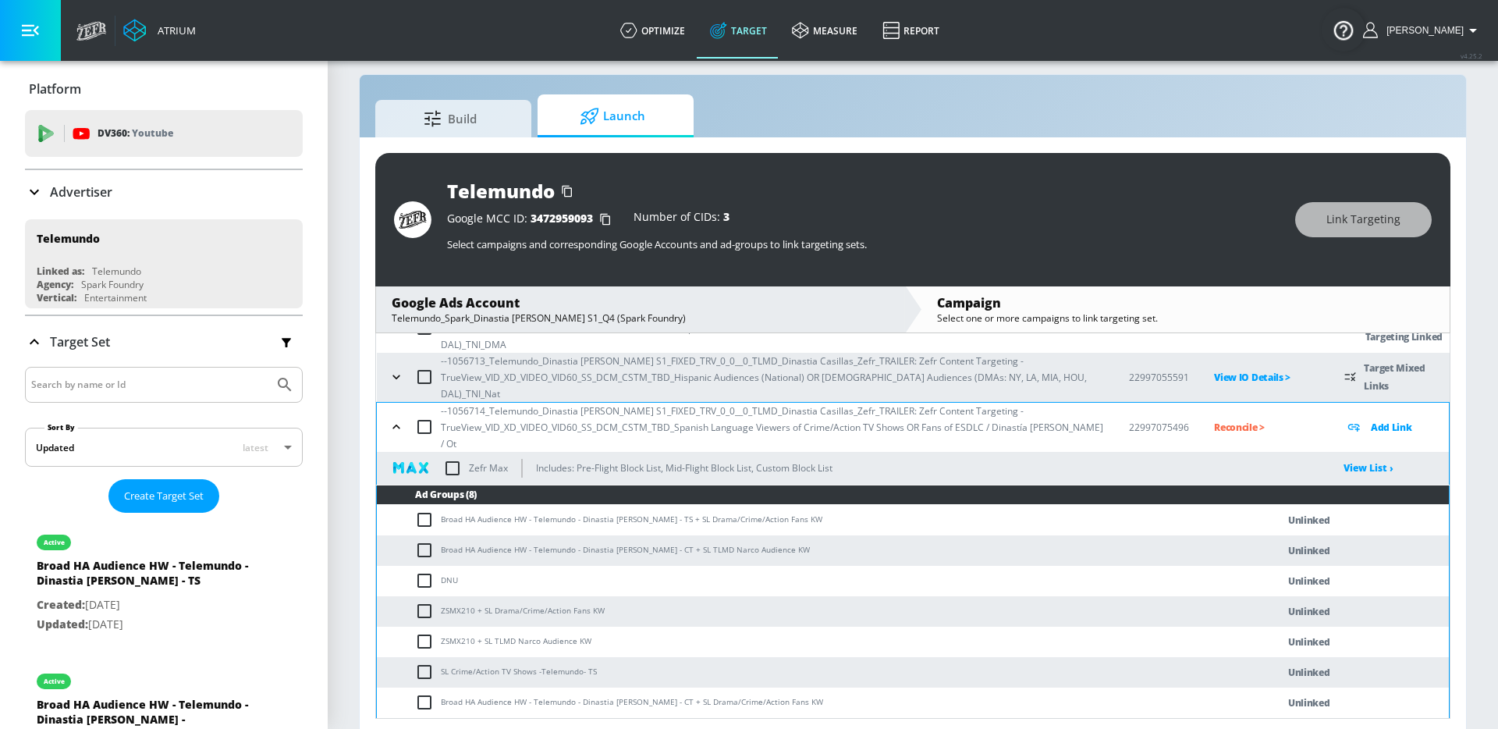
click at [421, 510] on input "checkbox" at bounding box center [428, 519] width 26 height 19
checkbox input "true"
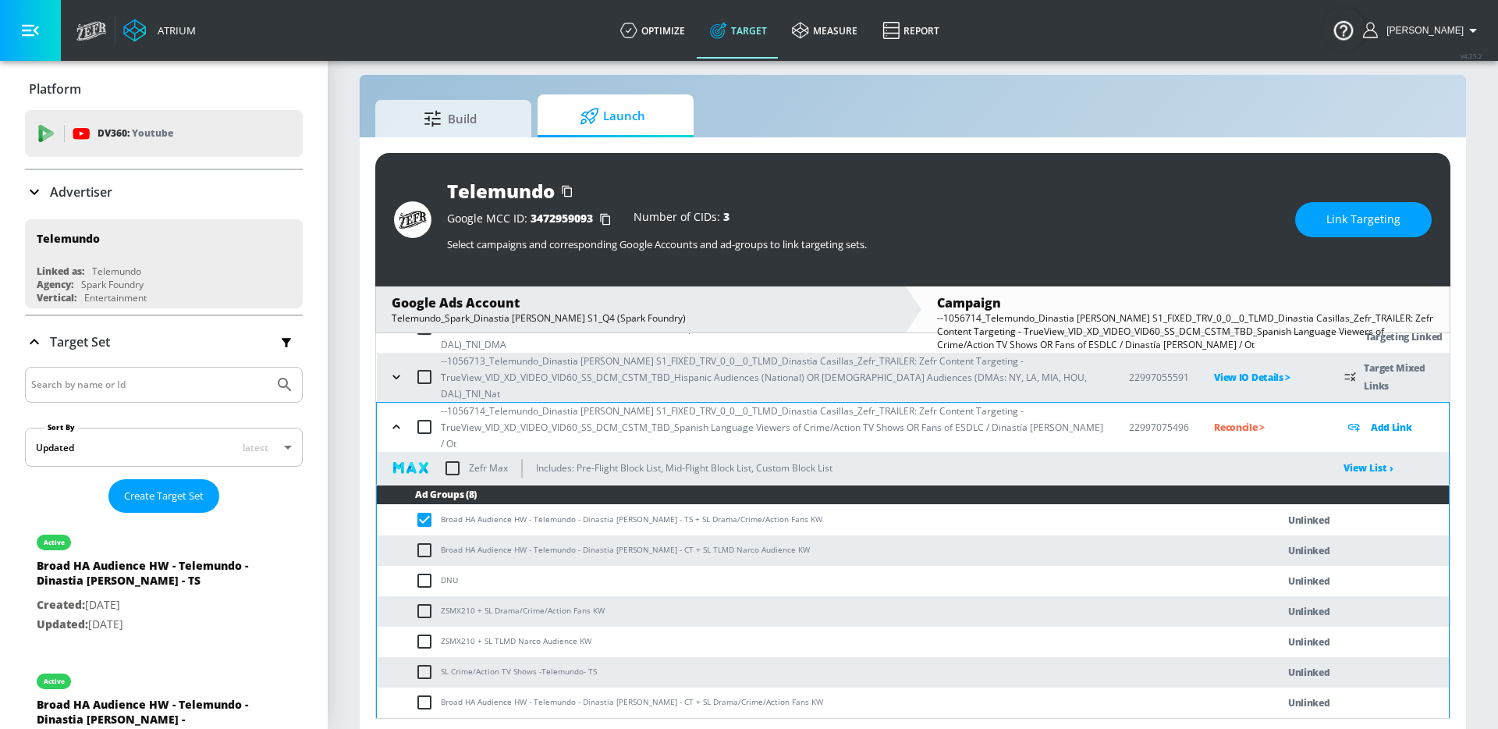
click at [424, 723] on input "checkbox" at bounding box center [428, 732] width 26 height 19
checkbox input "true"
click at [1351, 218] on span "Link Targeting" at bounding box center [1363, 220] width 74 height 20
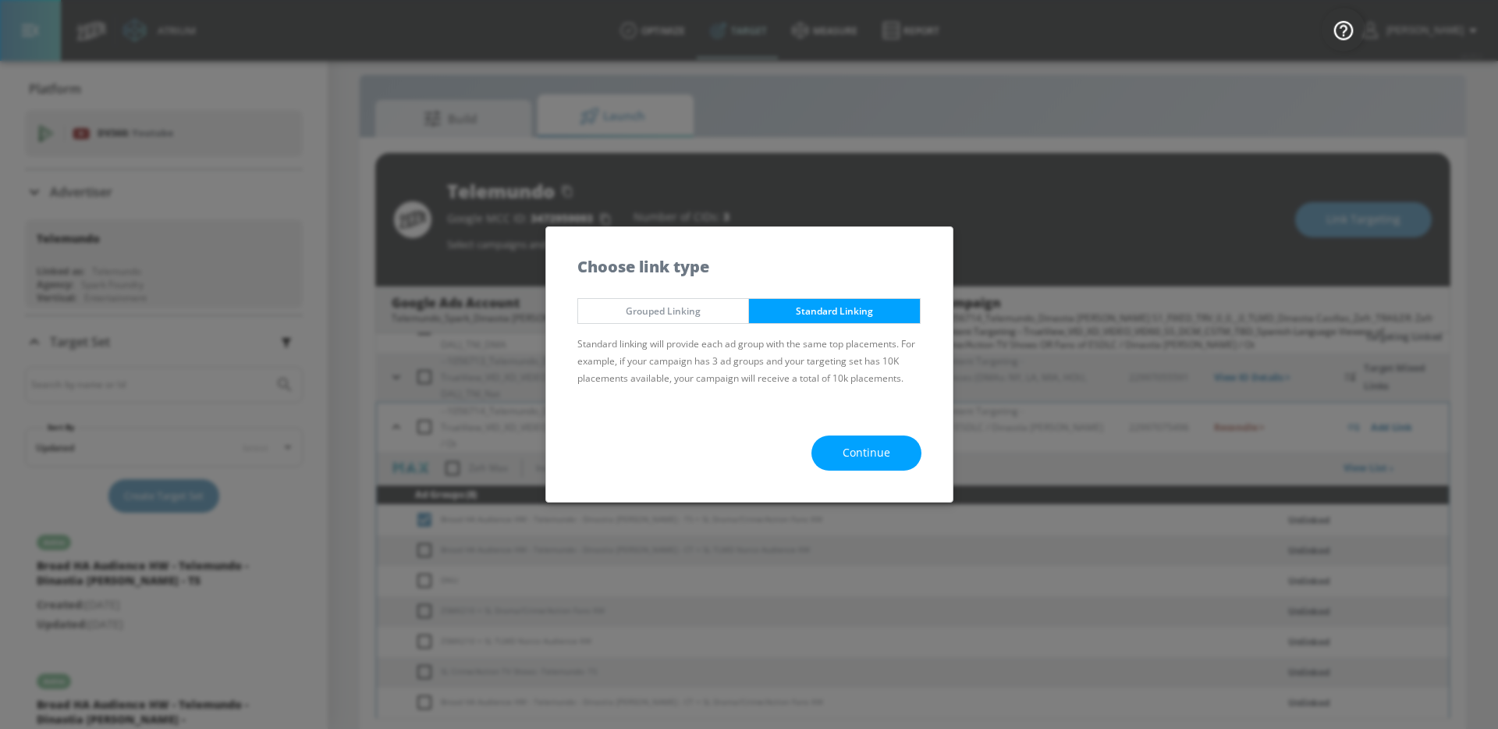
click at [893, 433] on div "Continue" at bounding box center [749, 453] width 406 height 98
click at [885, 451] on span "Continue" at bounding box center [867, 453] width 48 height 20
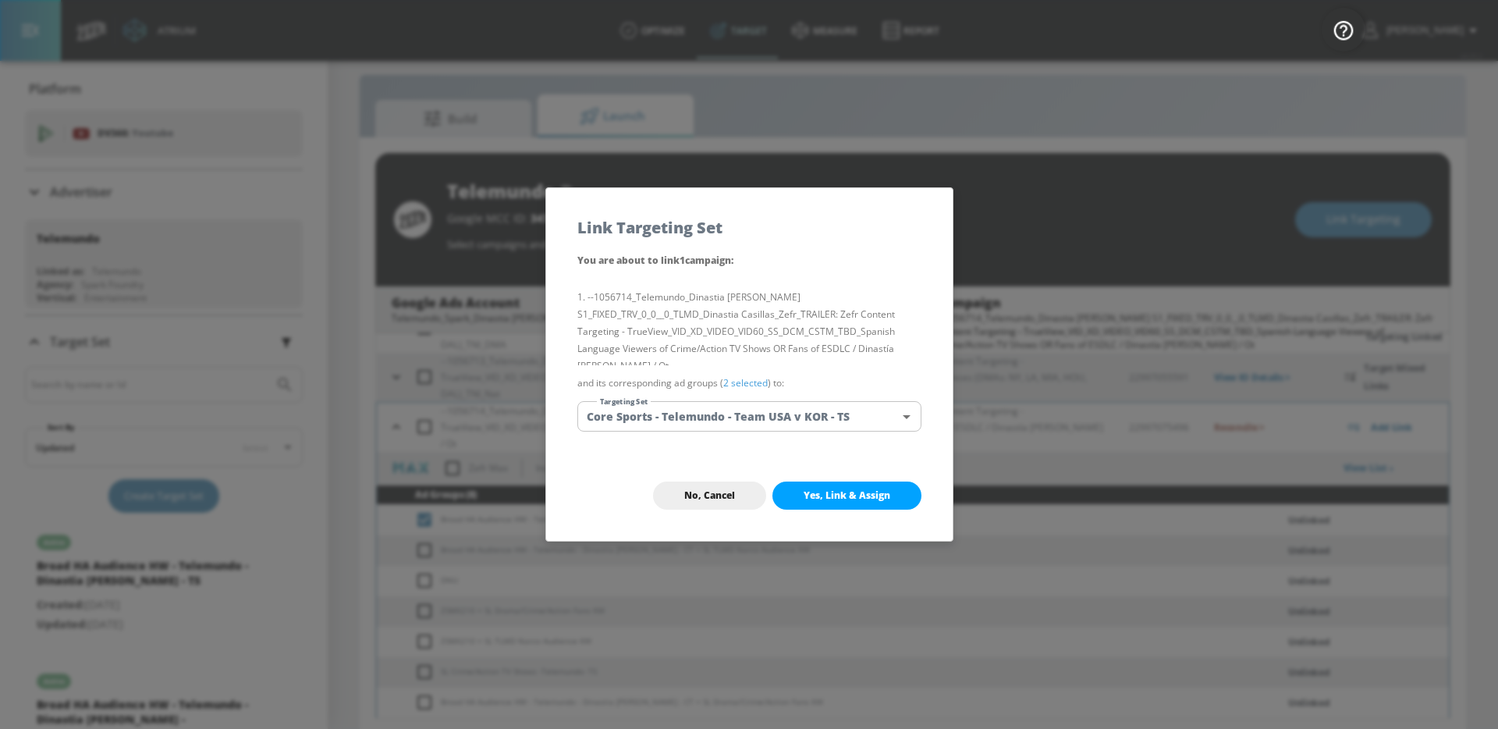
click at [824, 432] on div "You are about to link 1 campaign : --1056714_Telemundo_Dinastia Casillas S1_FIX…" at bounding box center [749, 350] width 406 height 199
click at [797, 423] on body "Atrium optimize Target measure Report optimize Target measure Report v 4.25.2 G…" at bounding box center [749, 359] width 1498 height 751
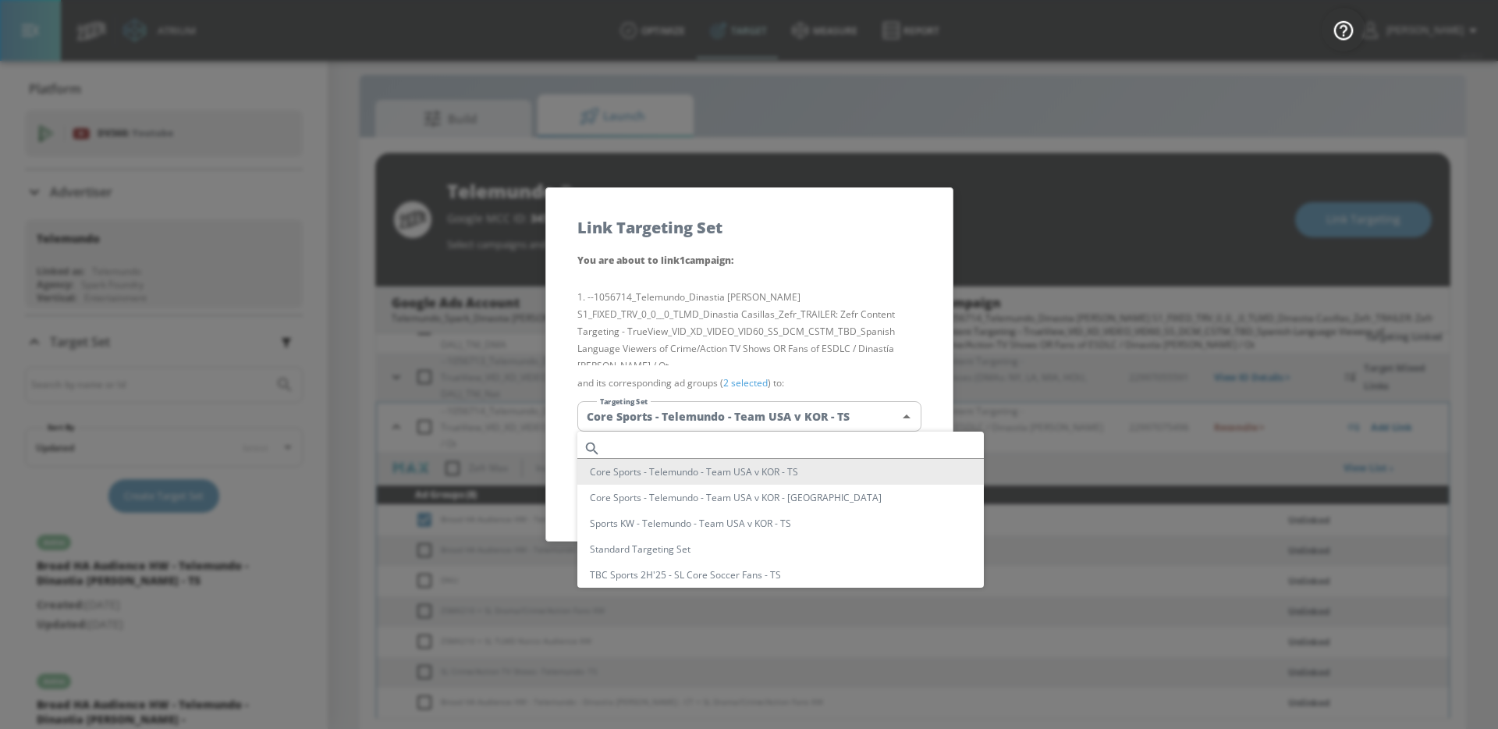
click at [778, 438] on input "text" at bounding box center [795, 448] width 377 height 21
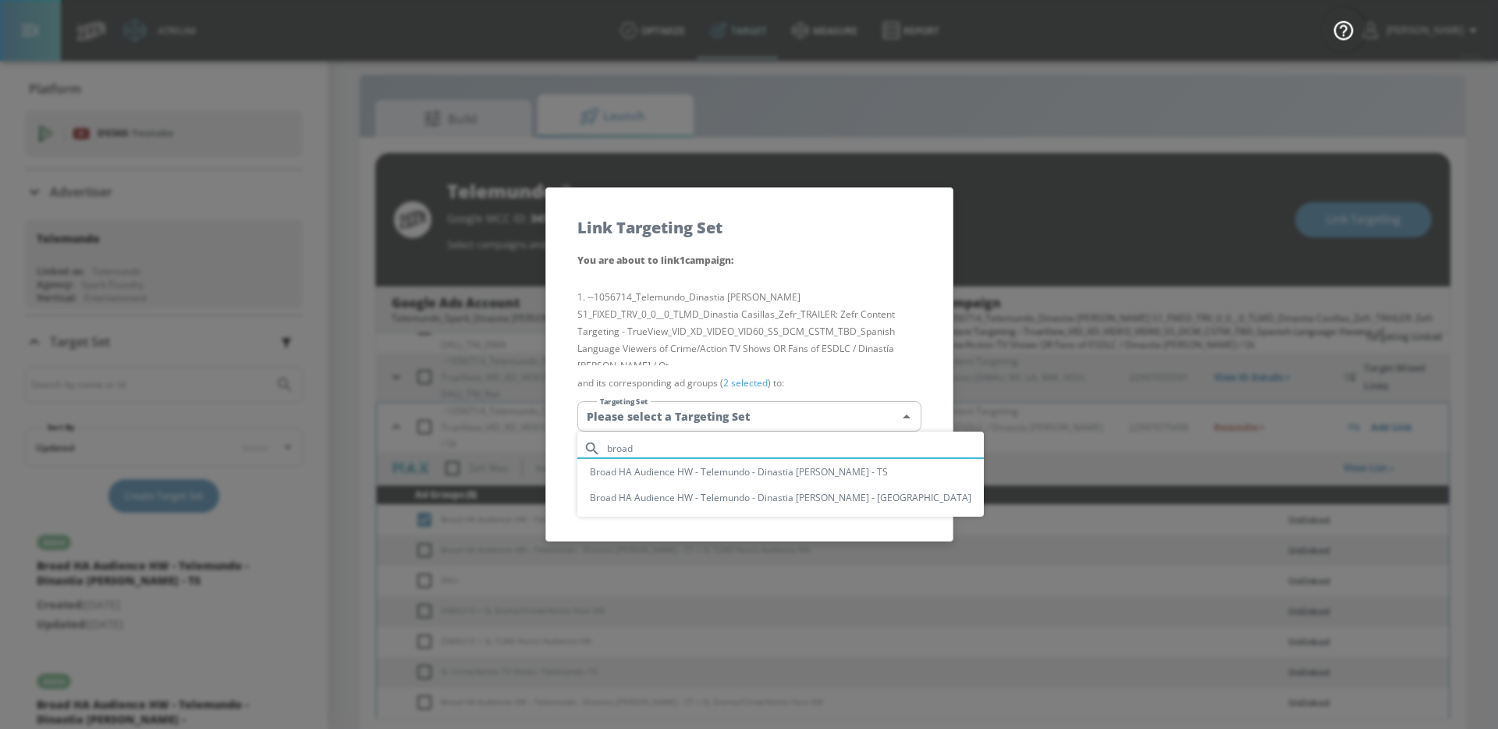
type input "broad"
click at [780, 474] on li "Broad HA Audience HW - Telemundo - Dinastia [PERSON_NAME] - TS" at bounding box center [780, 472] width 406 height 26
type input "ee0b4419-7bf4-425c-8c41-413a77a55506"
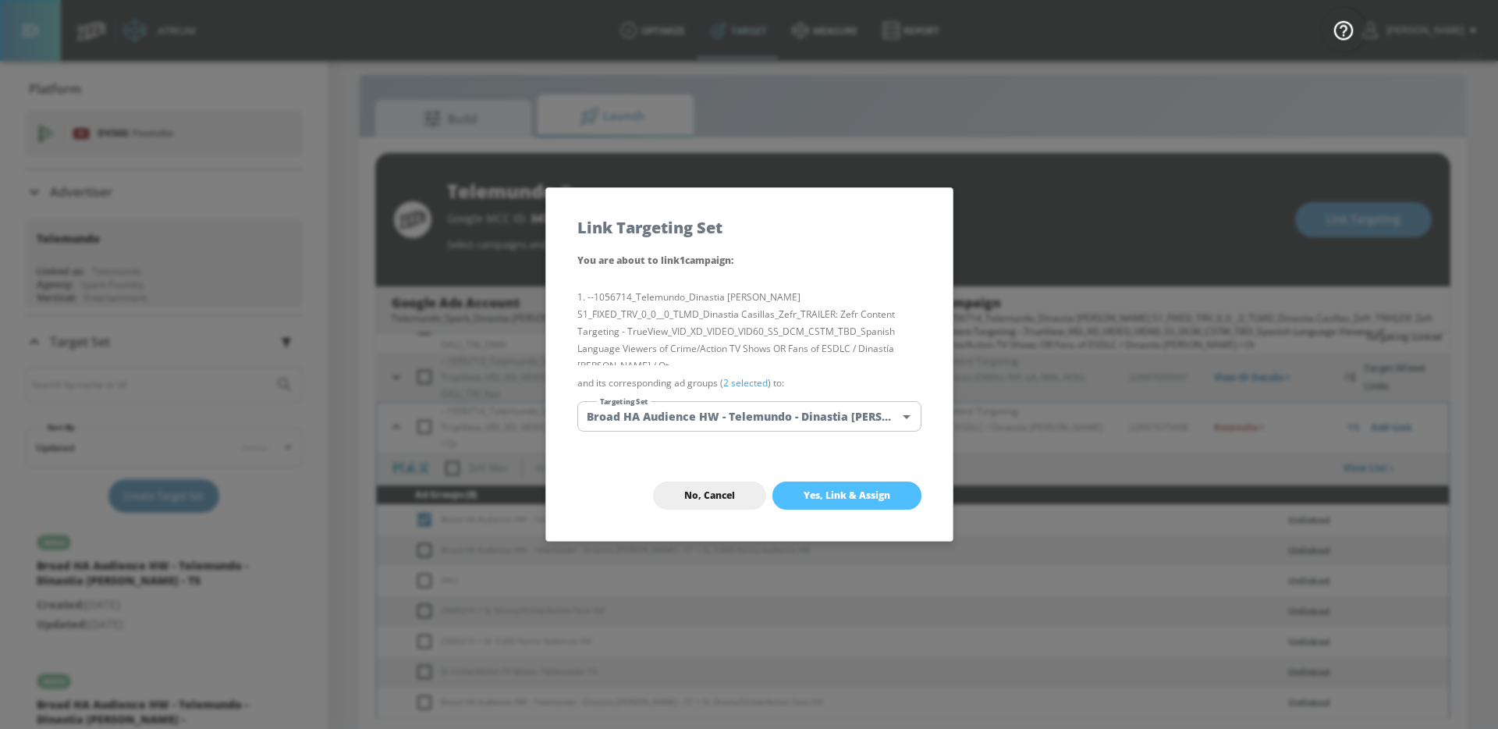
click at [801, 494] on button "Yes, Link & Assign" at bounding box center [846, 495] width 149 height 28
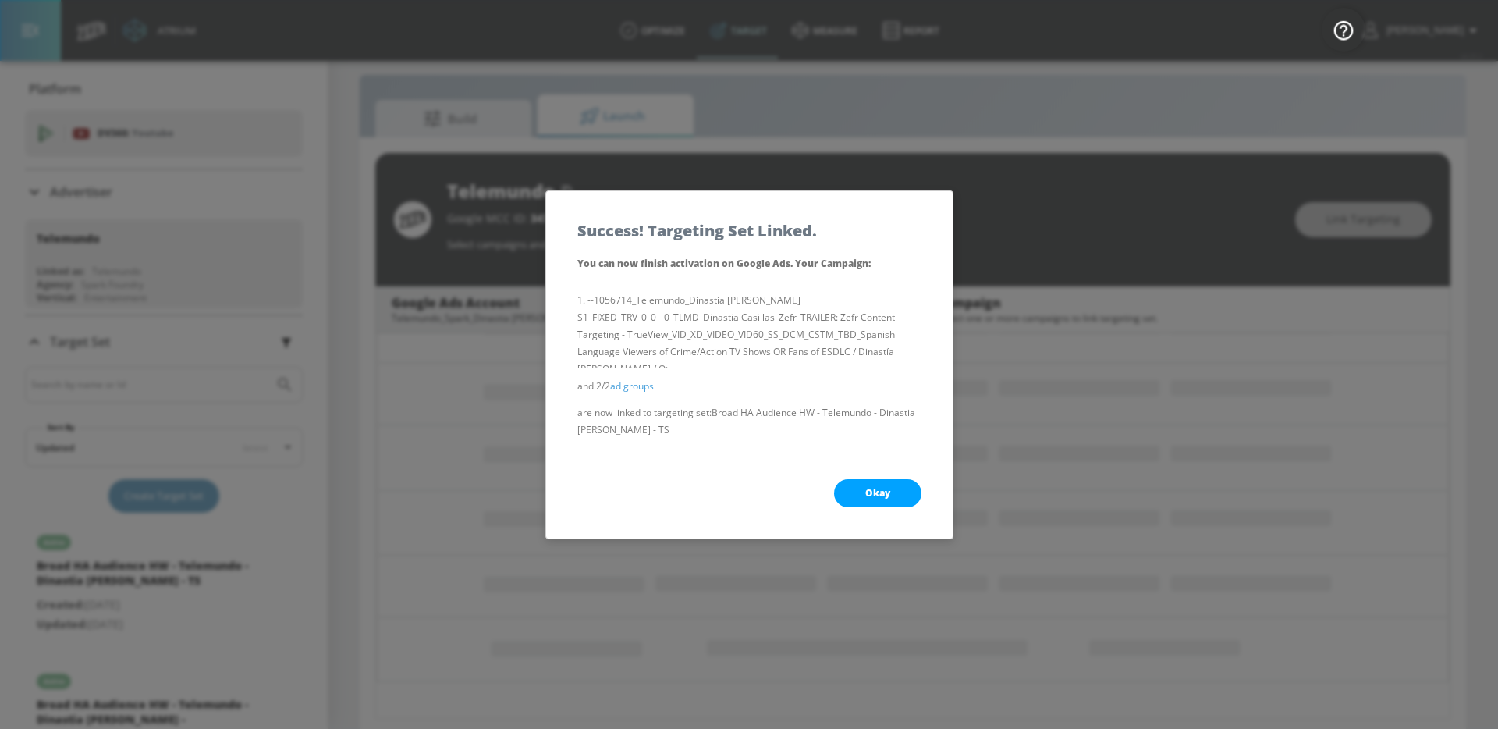
click at [852, 488] on button "Okay" at bounding box center [877, 493] width 87 height 28
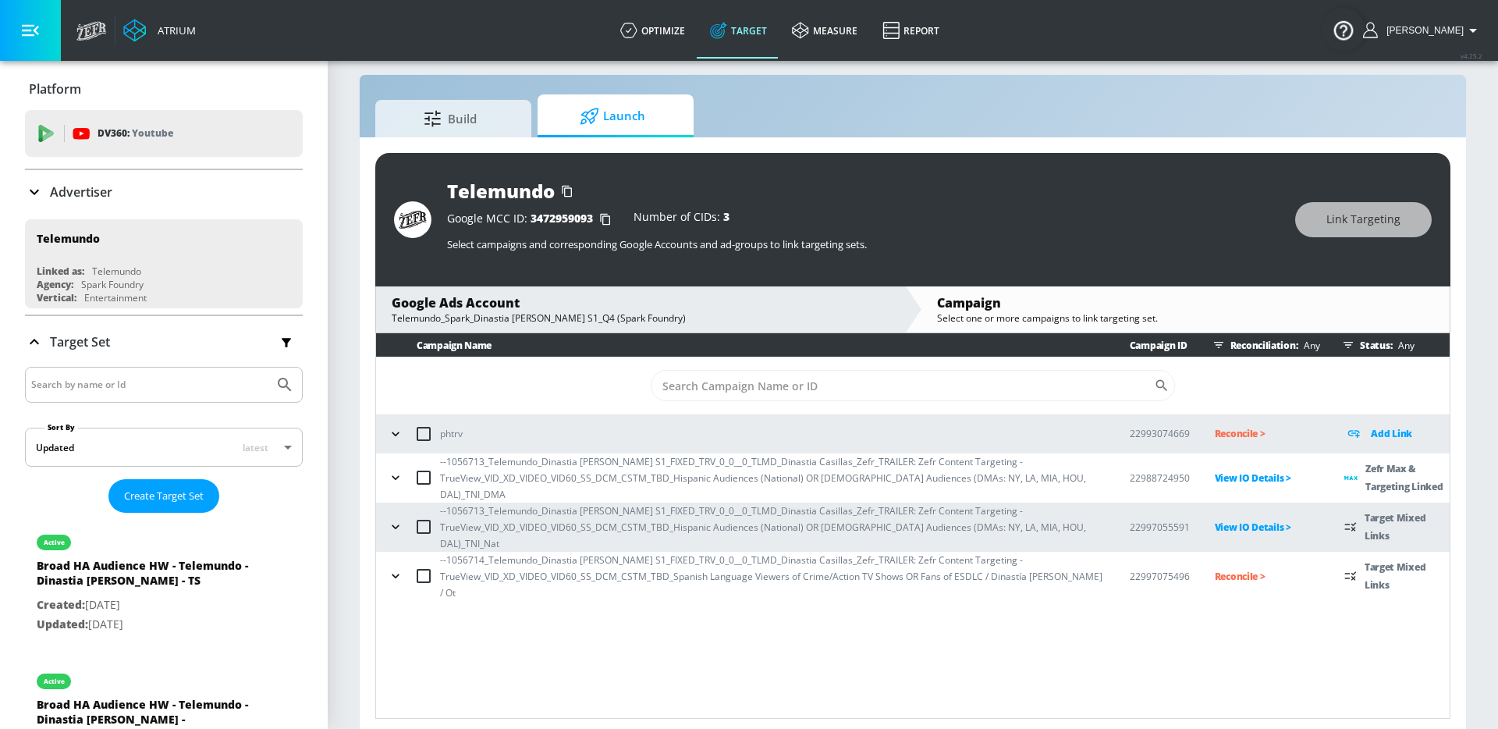
scroll to position [23, 0]
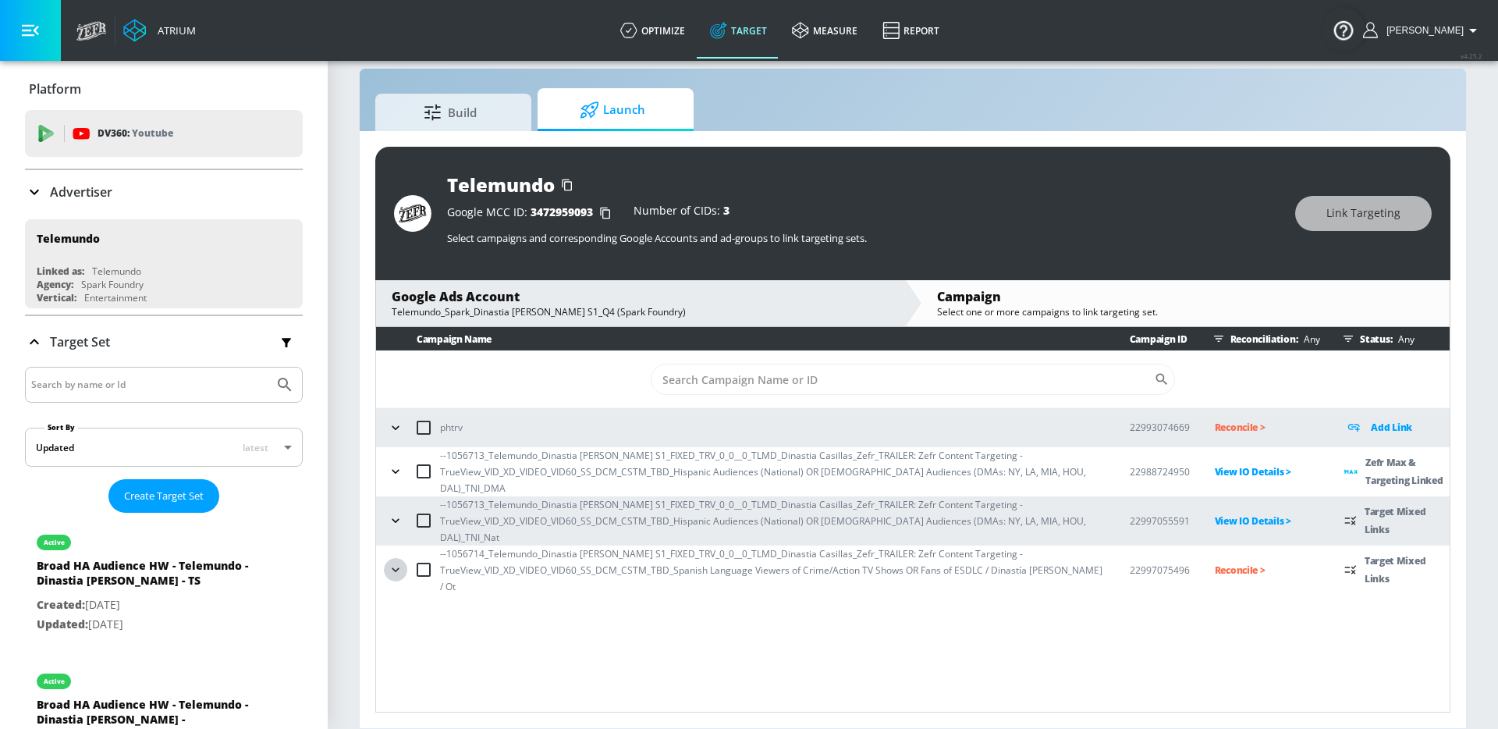
click at [389, 562] on icon "button" at bounding box center [396, 570] width 16 height 16
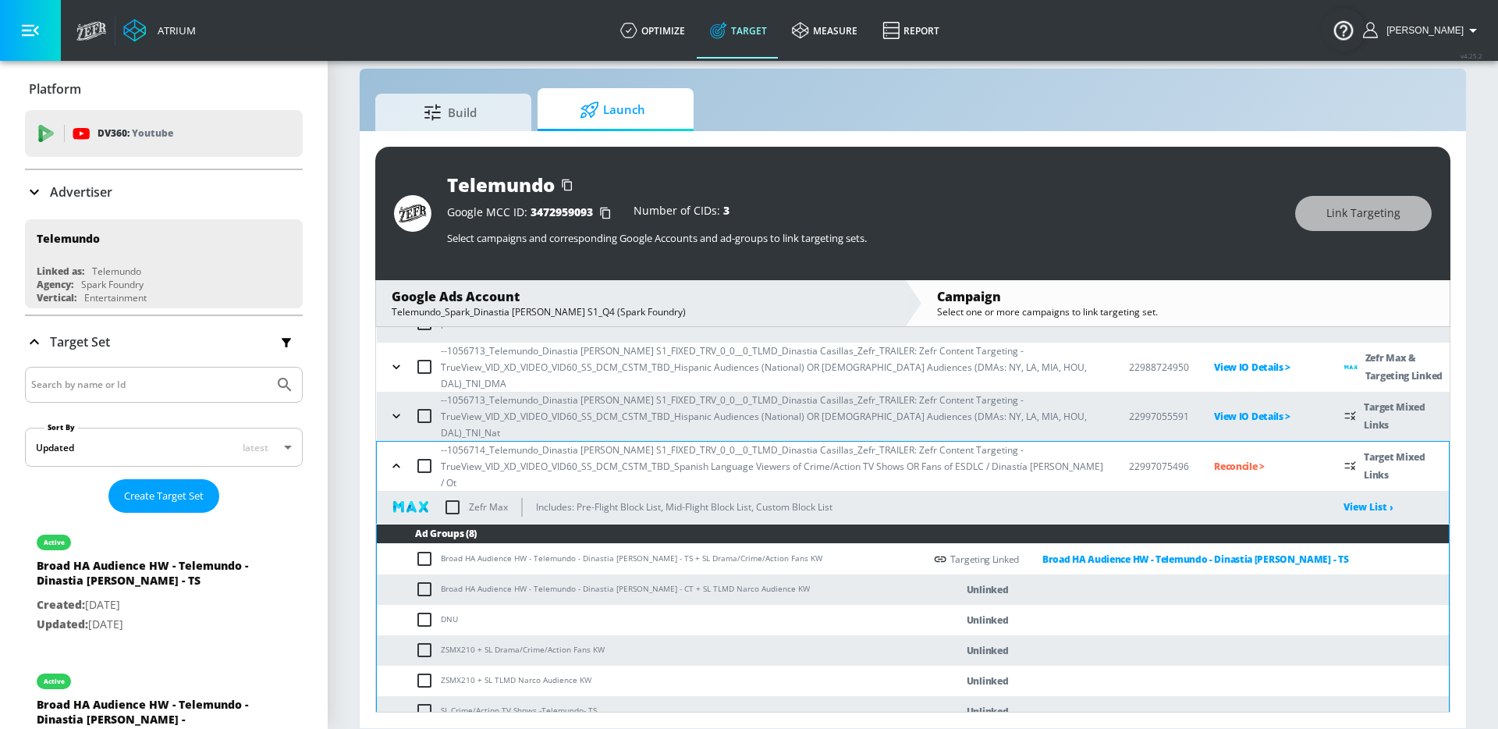
scroll to position [150, 0]
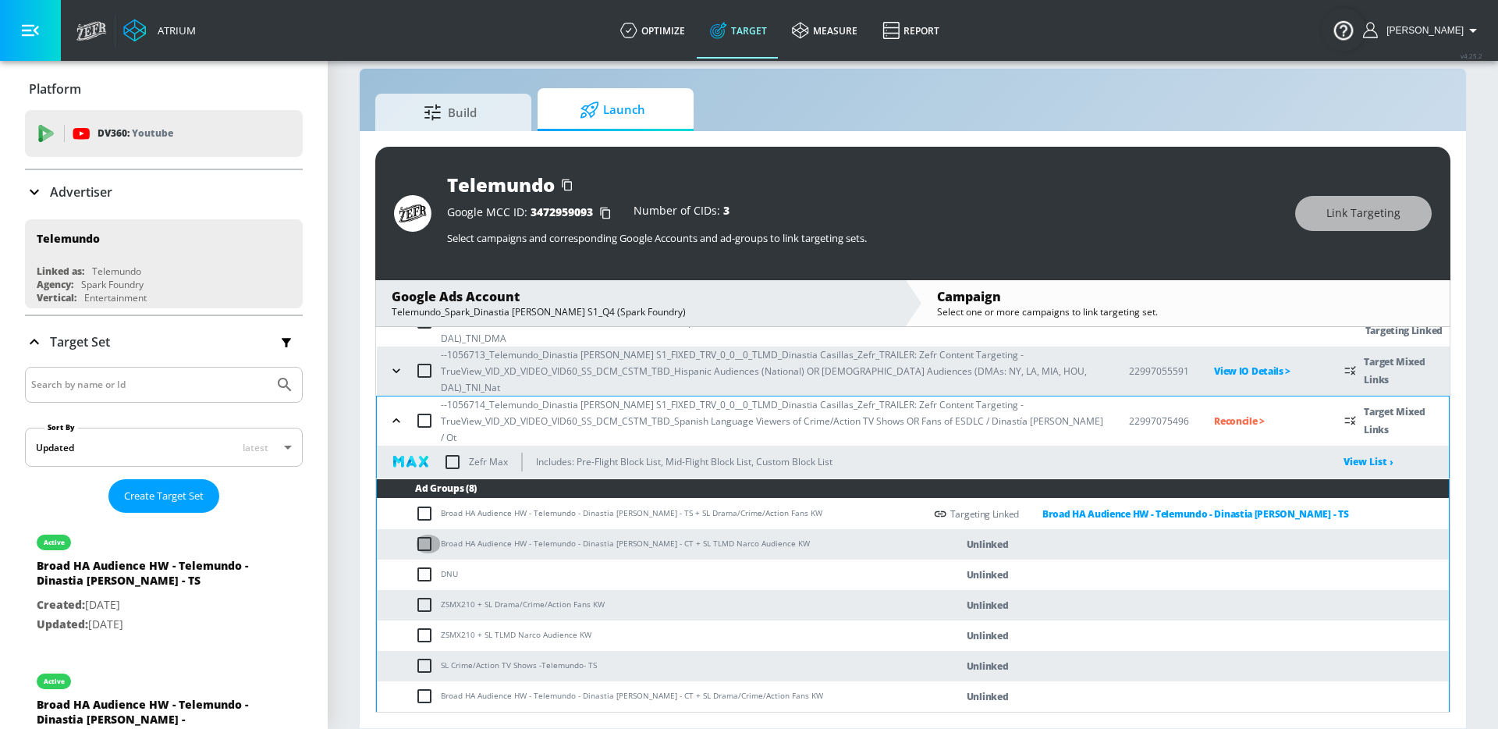
click at [424, 534] on input "checkbox" at bounding box center [428, 543] width 26 height 19
checkbox input "true"
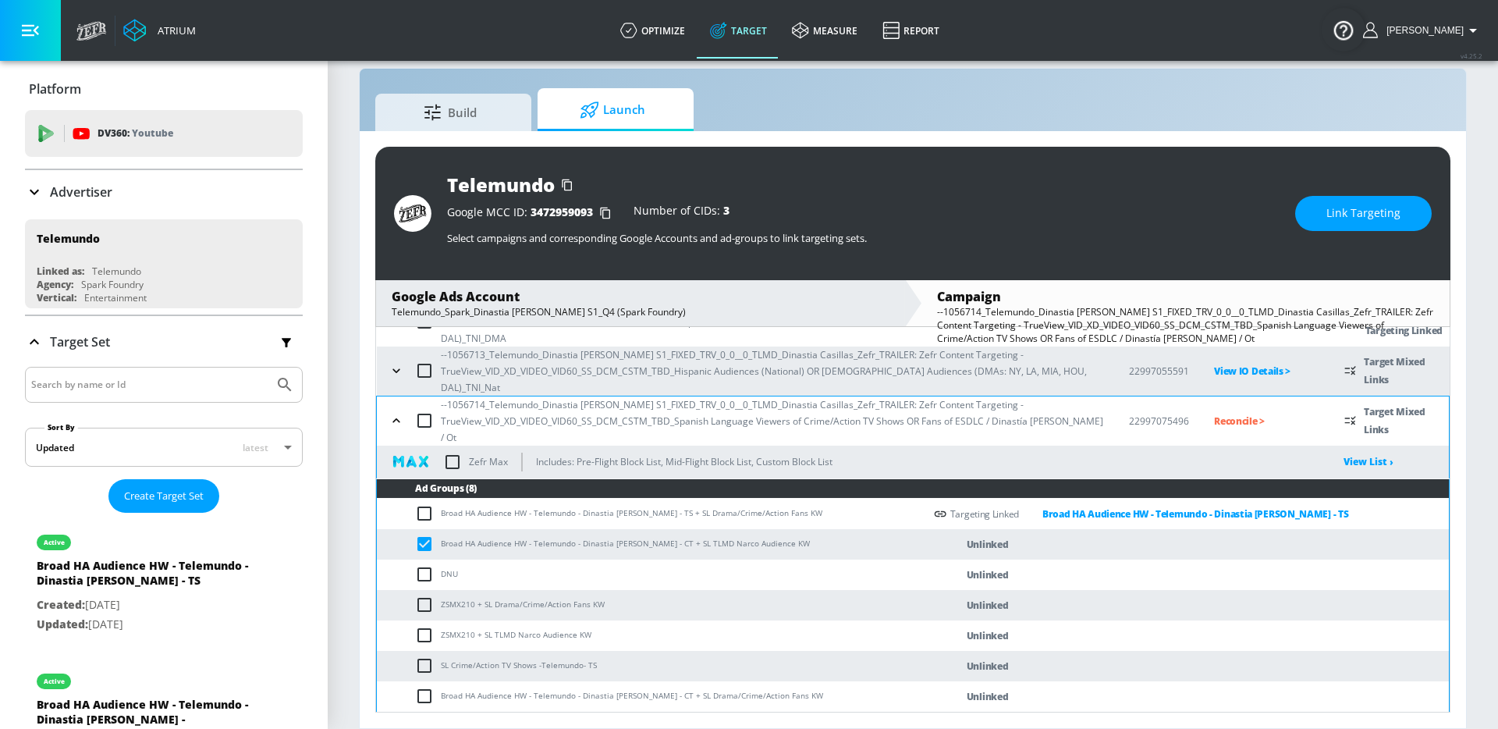
click at [435, 687] on input "checkbox" at bounding box center [428, 696] width 26 height 19
checkbox input "true"
click at [1346, 204] on span "Link Targeting" at bounding box center [1363, 214] width 74 height 20
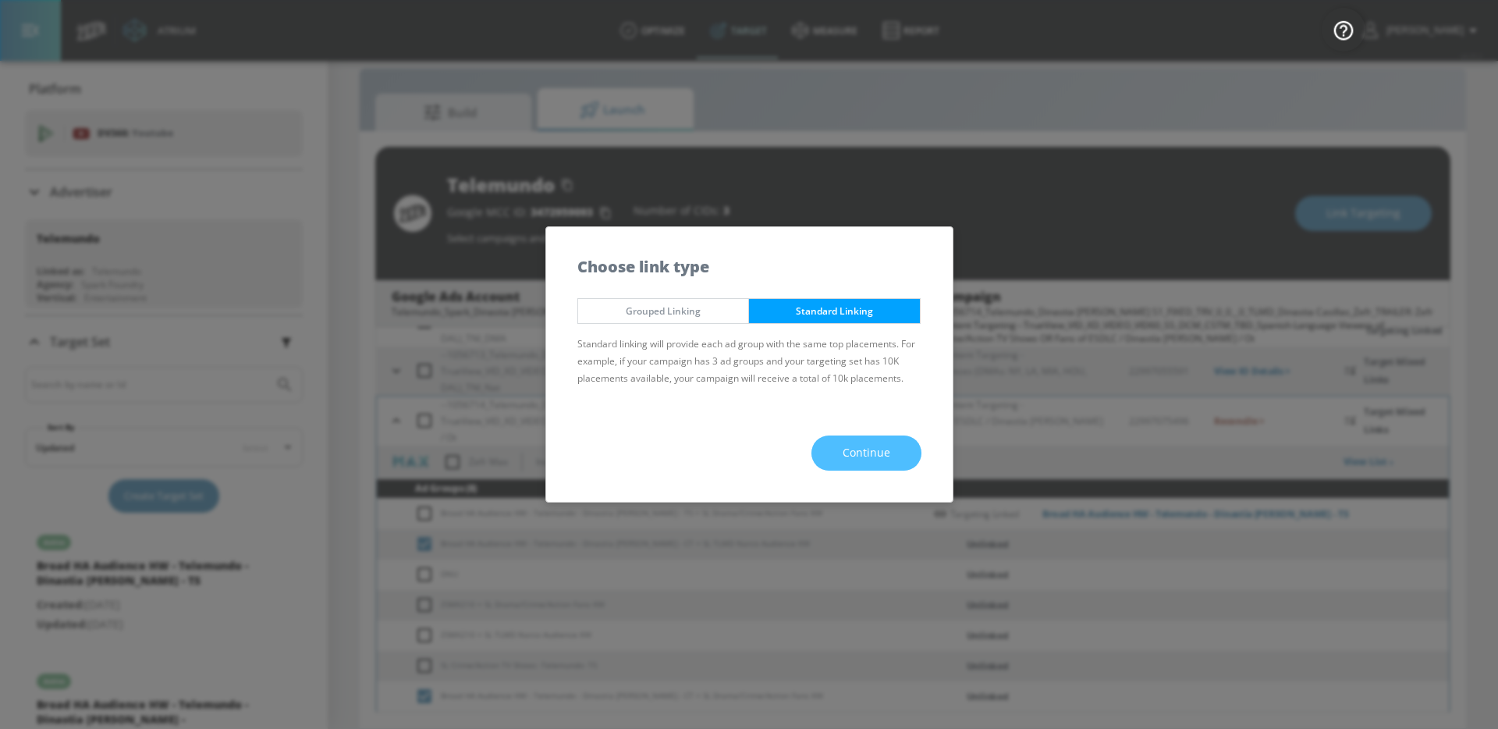
click at [878, 459] on span "Continue" at bounding box center [867, 453] width 48 height 20
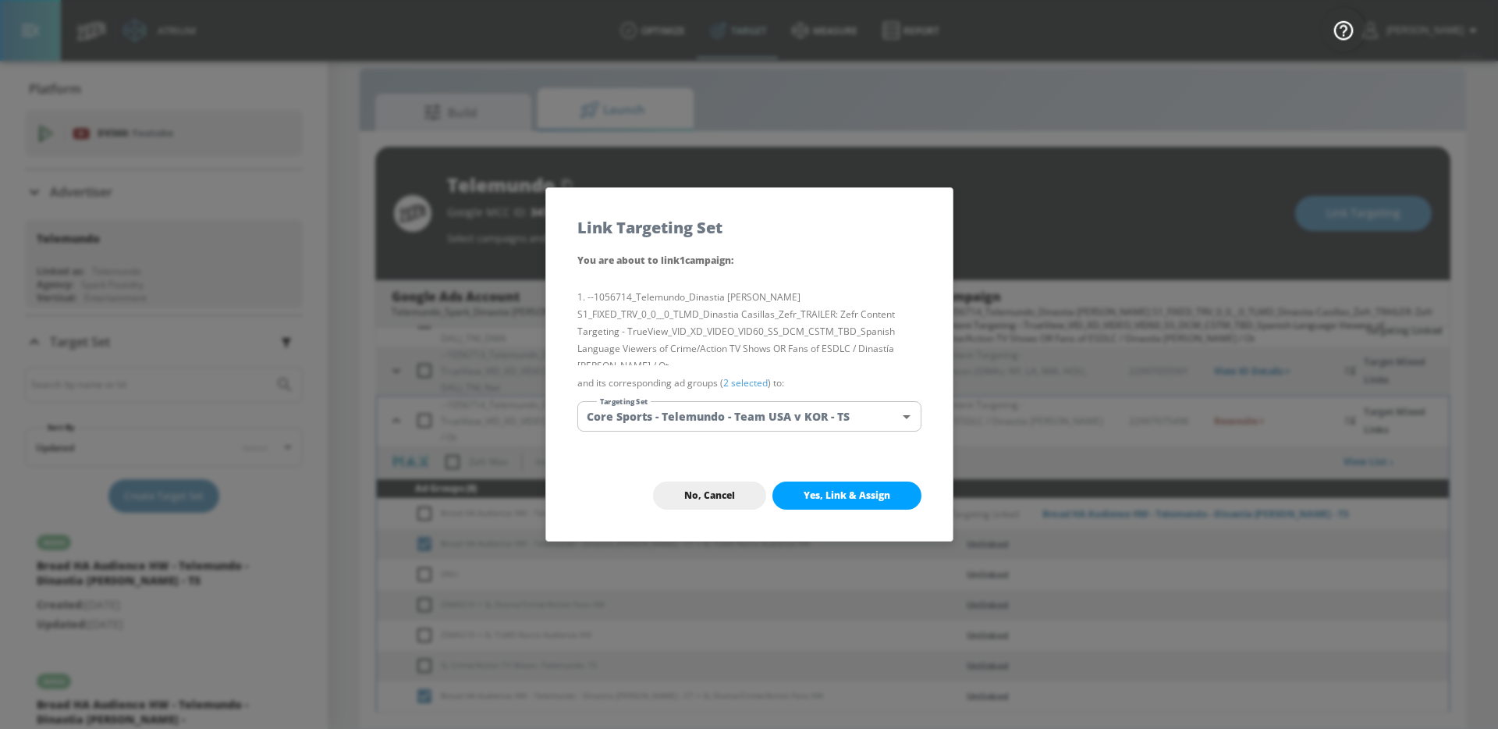
click at [807, 421] on body "Atrium optimize Target measure Report optimize Target measure Report v 4.25.2 G…" at bounding box center [749, 352] width 1498 height 751
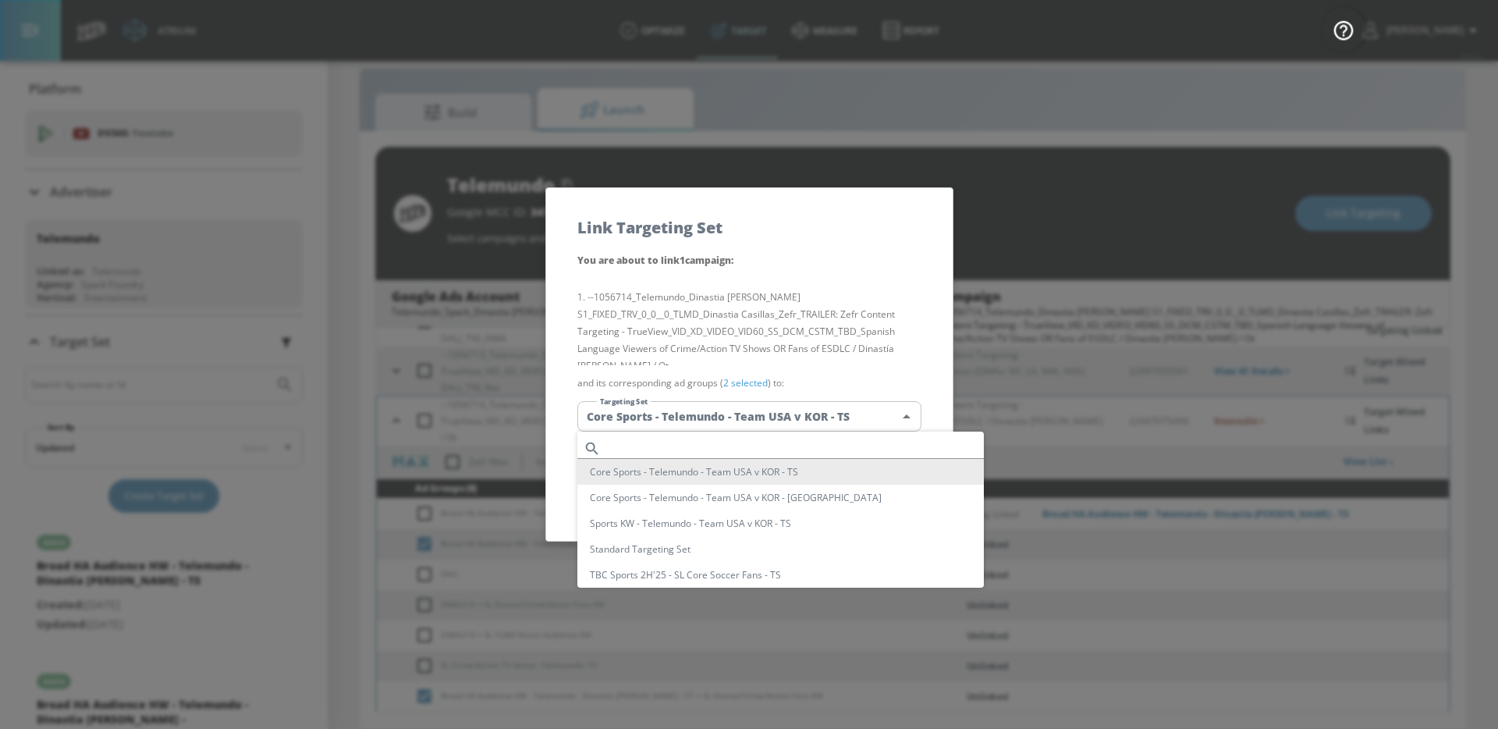
click at [739, 444] on input "text" at bounding box center [795, 448] width 377 height 21
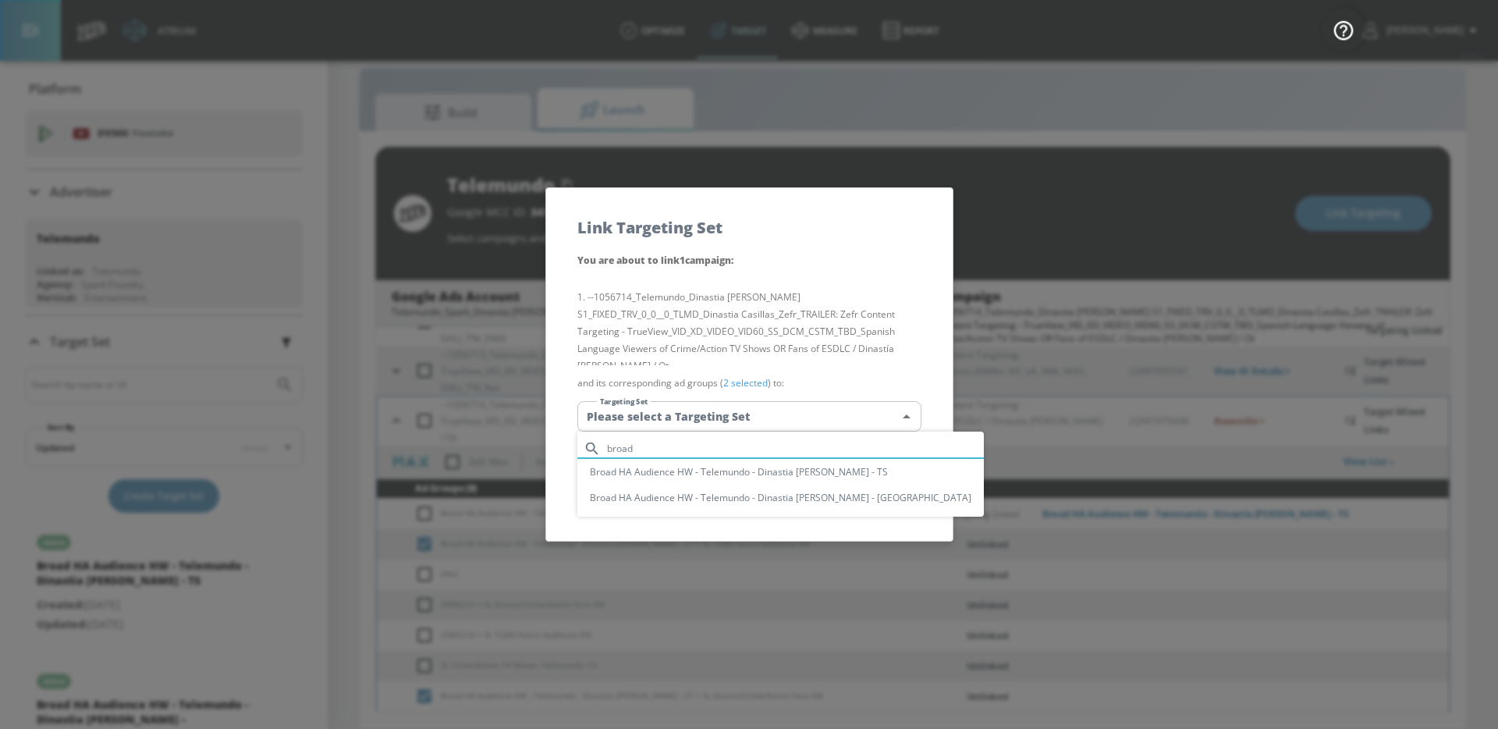
type input "broad"
click at [752, 499] on li "Broad HA Audience HW - Telemundo - Dinastia [PERSON_NAME] - [GEOGRAPHIC_DATA]" at bounding box center [780, 498] width 406 height 26
type input "6a940892-e0a5-4724-a50f-84638fda6662"
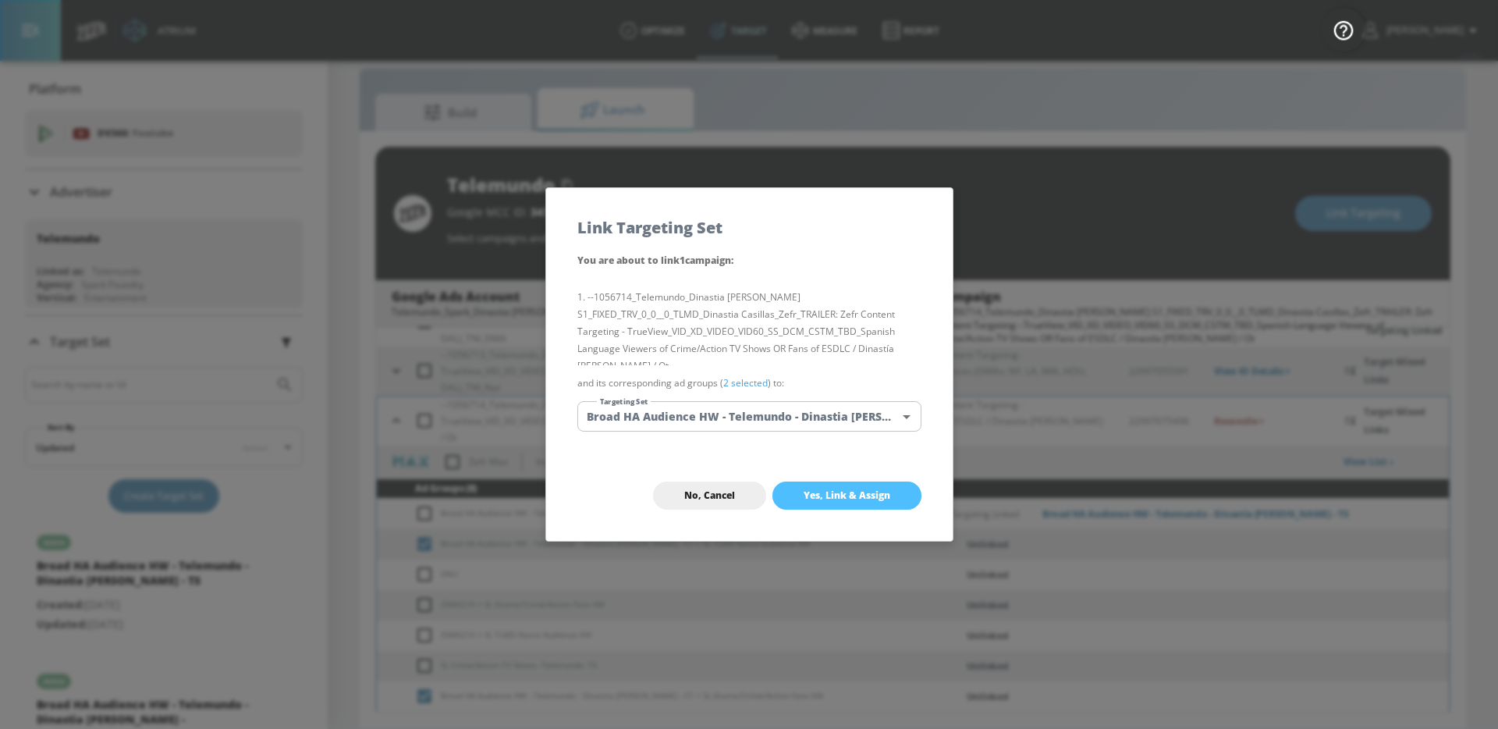
click at [832, 487] on button "Yes, Link & Assign" at bounding box center [846, 495] width 149 height 28
checkbox input "false"
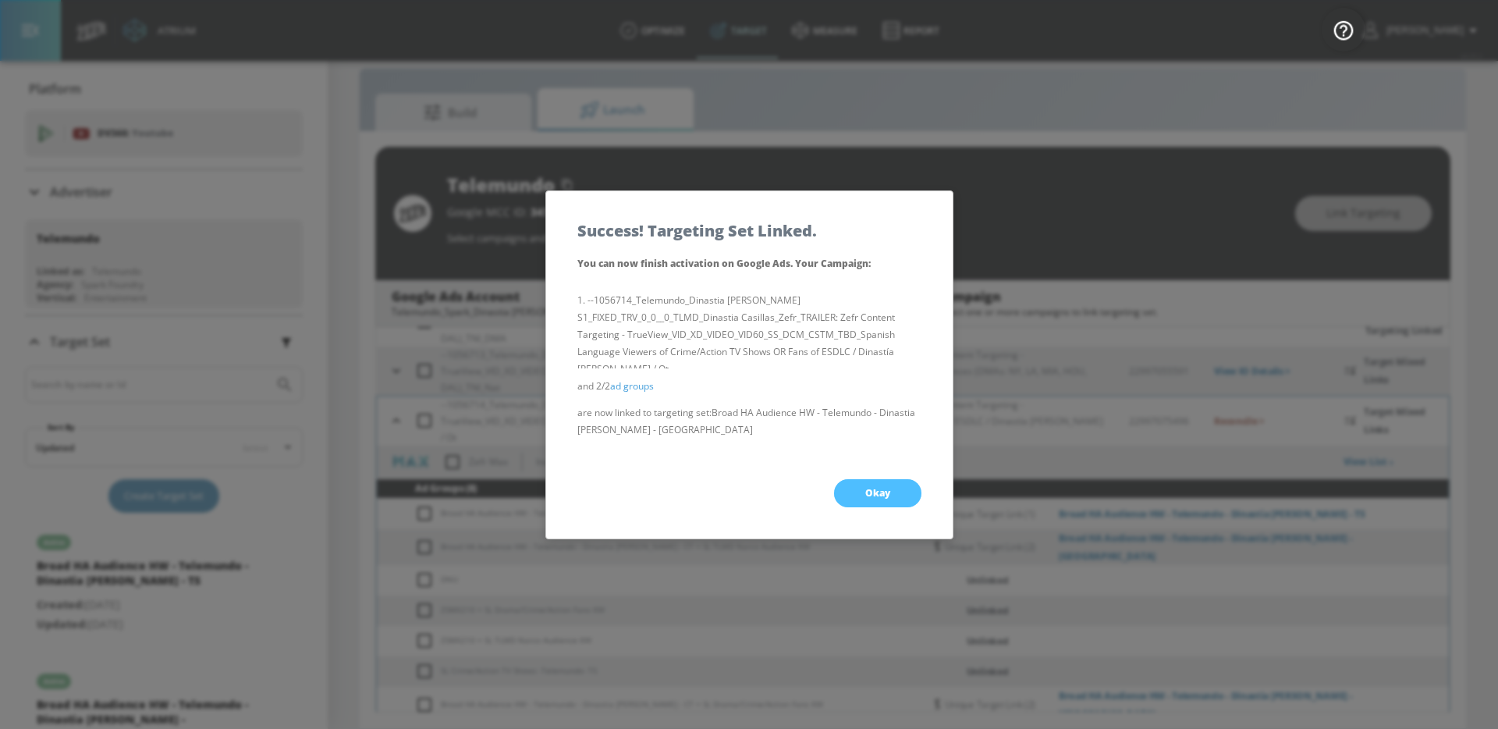
click at [877, 485] on button "Okay" at bounding box center [877, 493] width 87 height 28
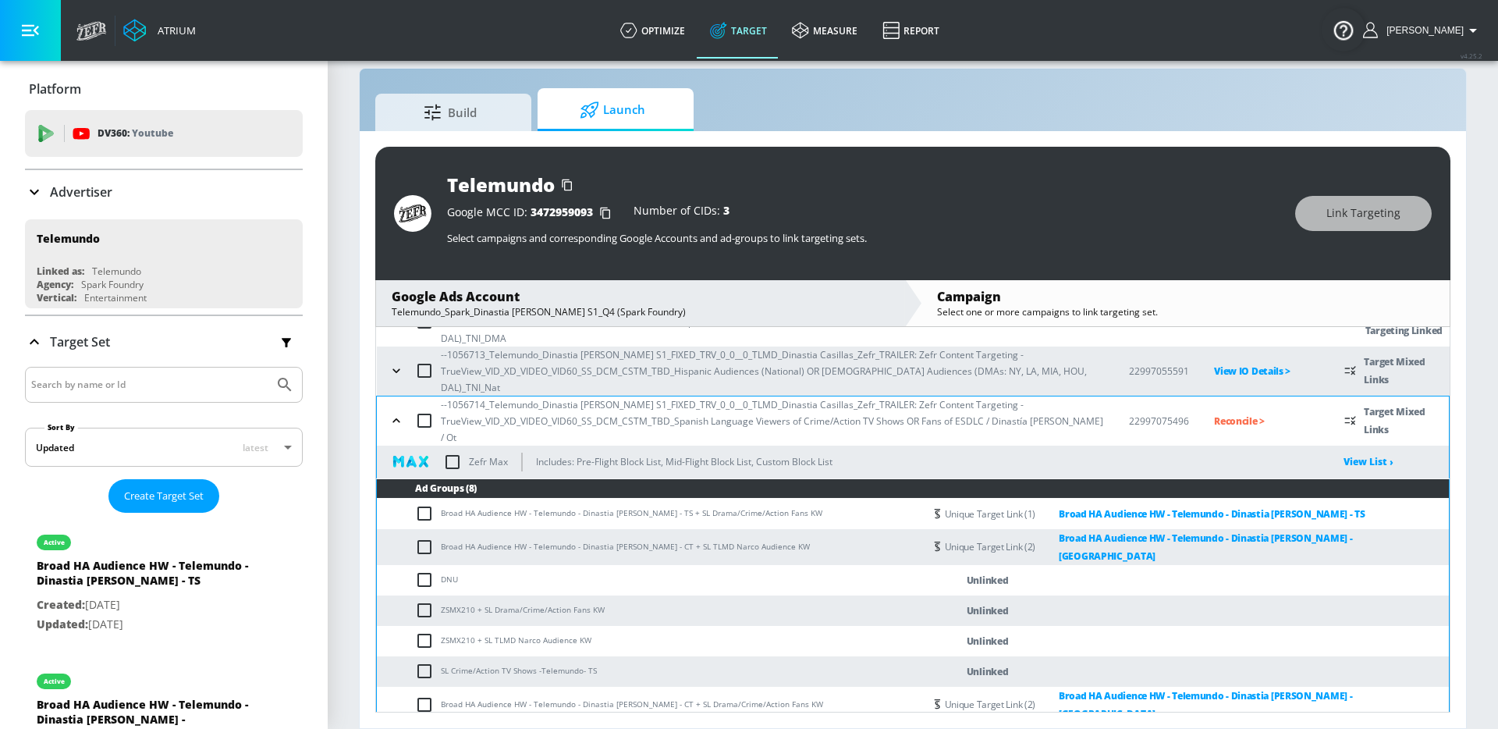
click at [424, 601] on input "checkbox" at bounding box center [428, 610] width 26 height 19
checkbox input "true"
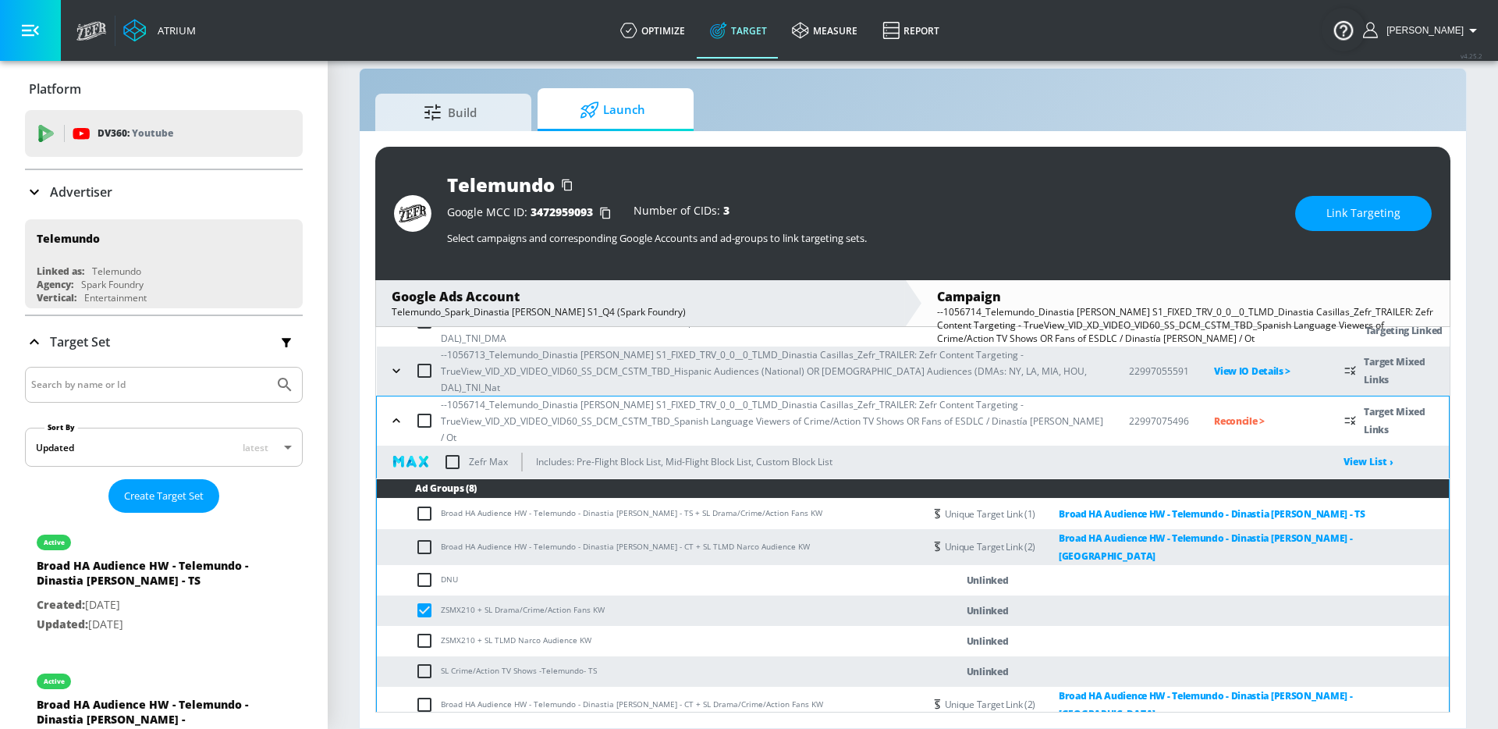
click at [427, 631] on input "checkbox" at bounding box center [428, 640] width 26 height 19
click at [426, 631] on input "checkbox" at bounding box center [428, 640] width 26 height 19
checkbox input "false"
click at [419, 601] on input "checkbox" at bounding box center [428, 610] width 26 height 19
checkbox input "false"
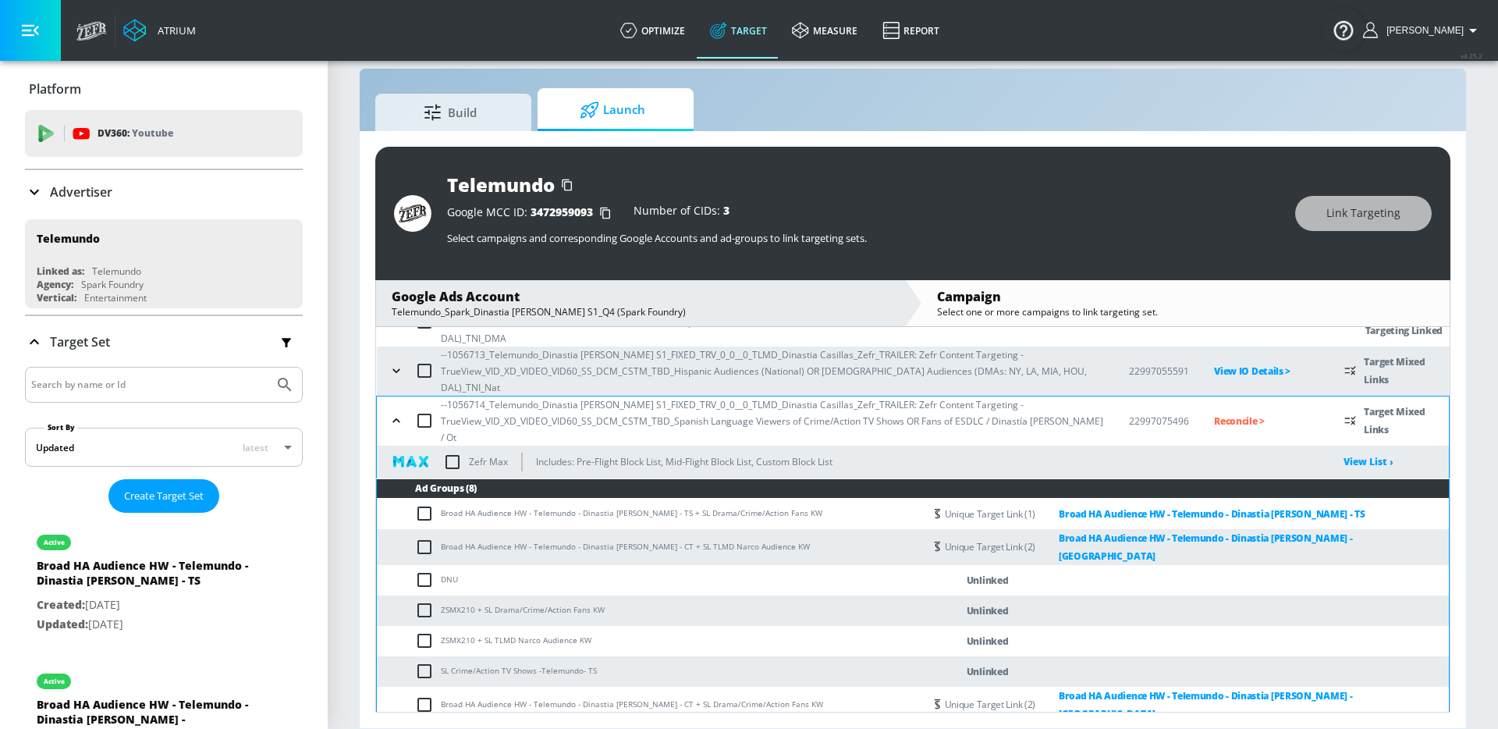
click at [419, 662] on input "checkbox" at bounding box center [428, 671] width 26 height 19
checkbox input "true"
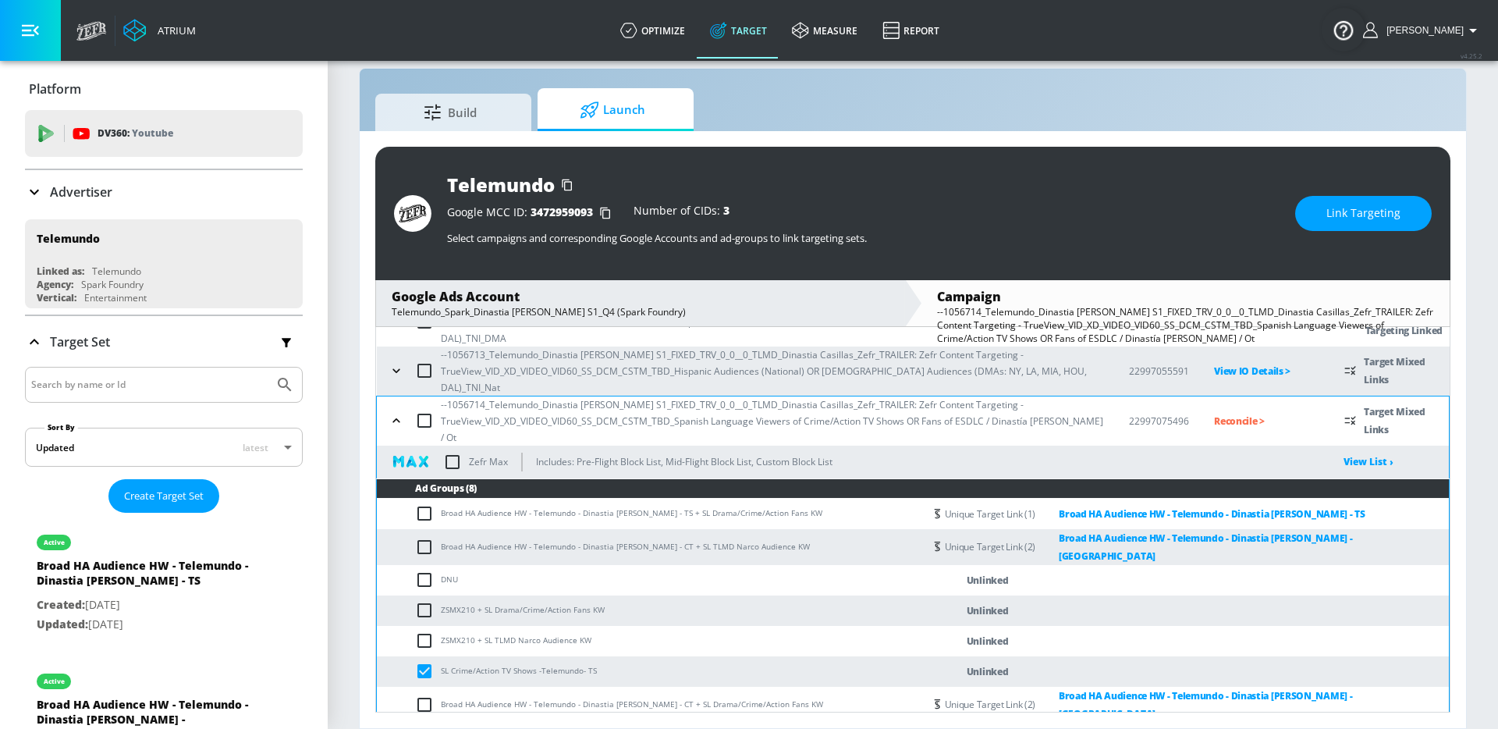
click at [1347, 218] on span "Link Targeting" at bounding box center [1363, 214] width 74 height 20
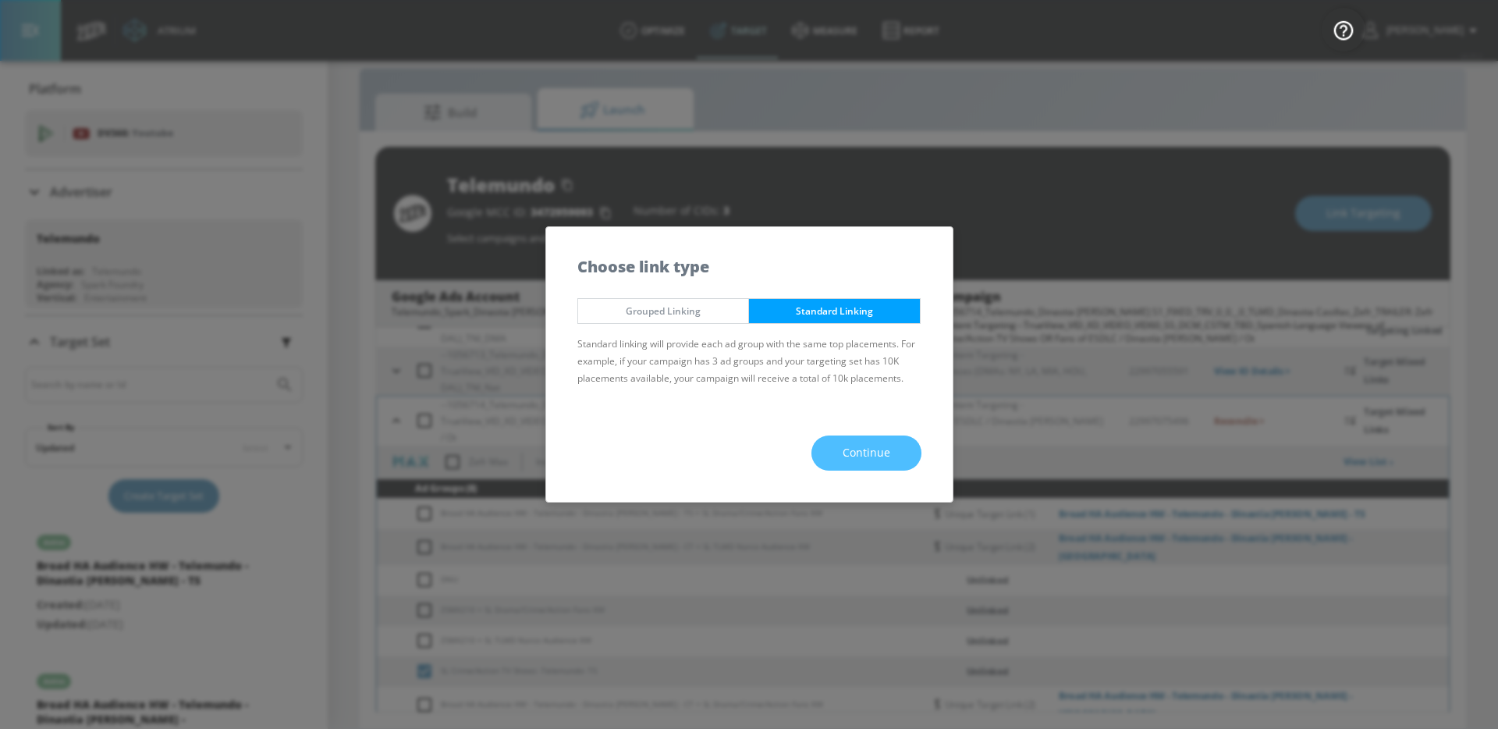
click at [903, 451] on button "Continue" at bounding box center [866, 452] width 110 height 35
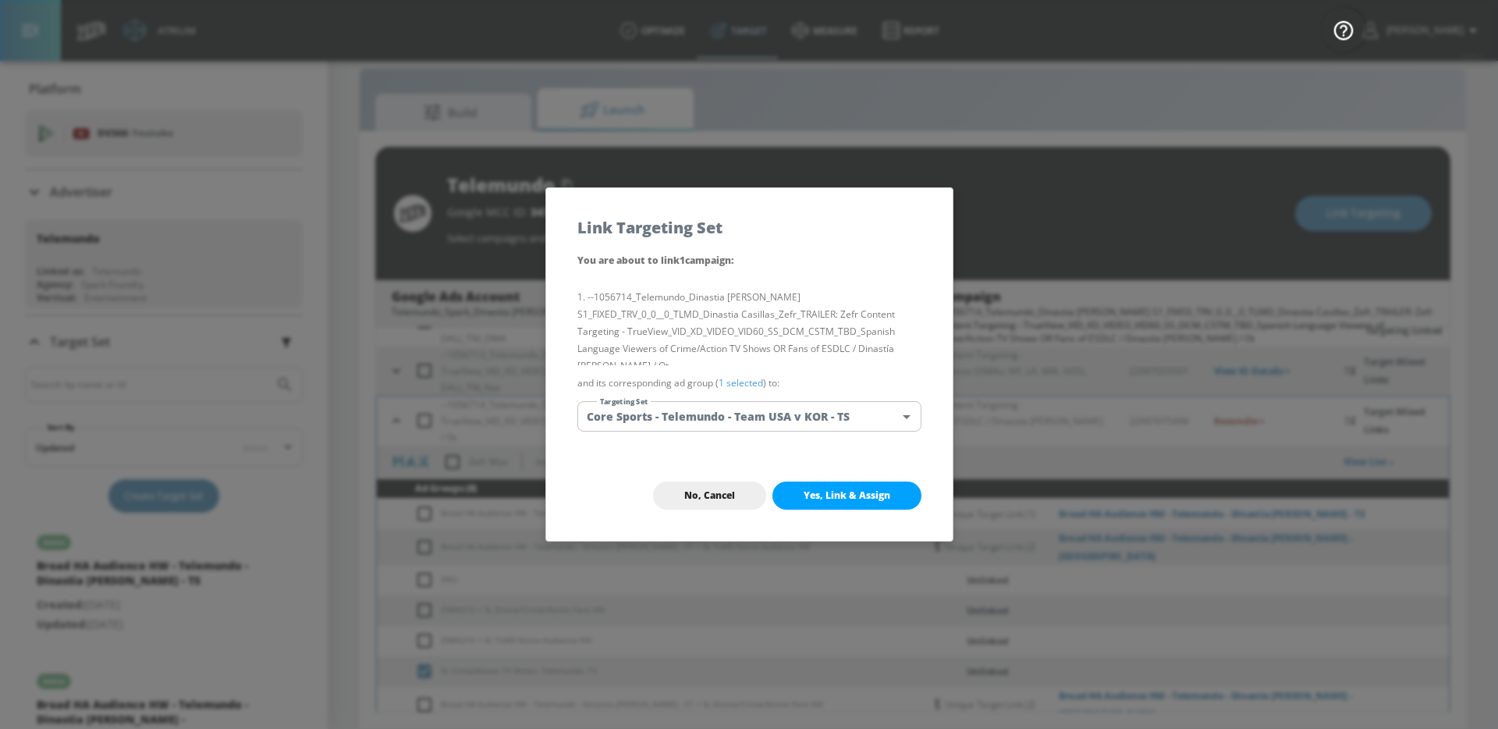
click at [848, 427] on body "Atrium optimize Target measure Report optimize Target measure Report v 4.25.2 G…" at bounding box center [749, 352] width 1498 height 751
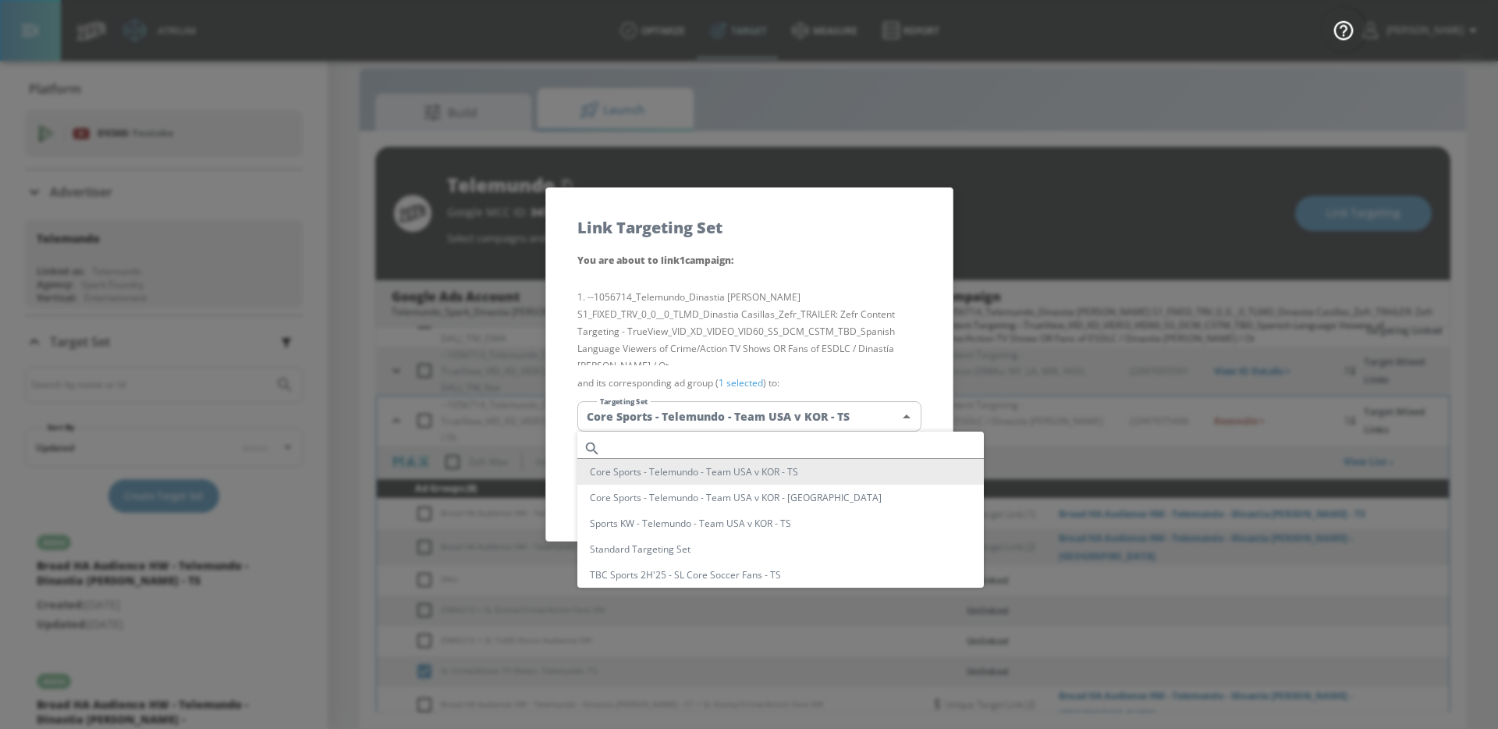
click at [806, 438] on input "text" at bounding box center [795, 448] width 377 height 21
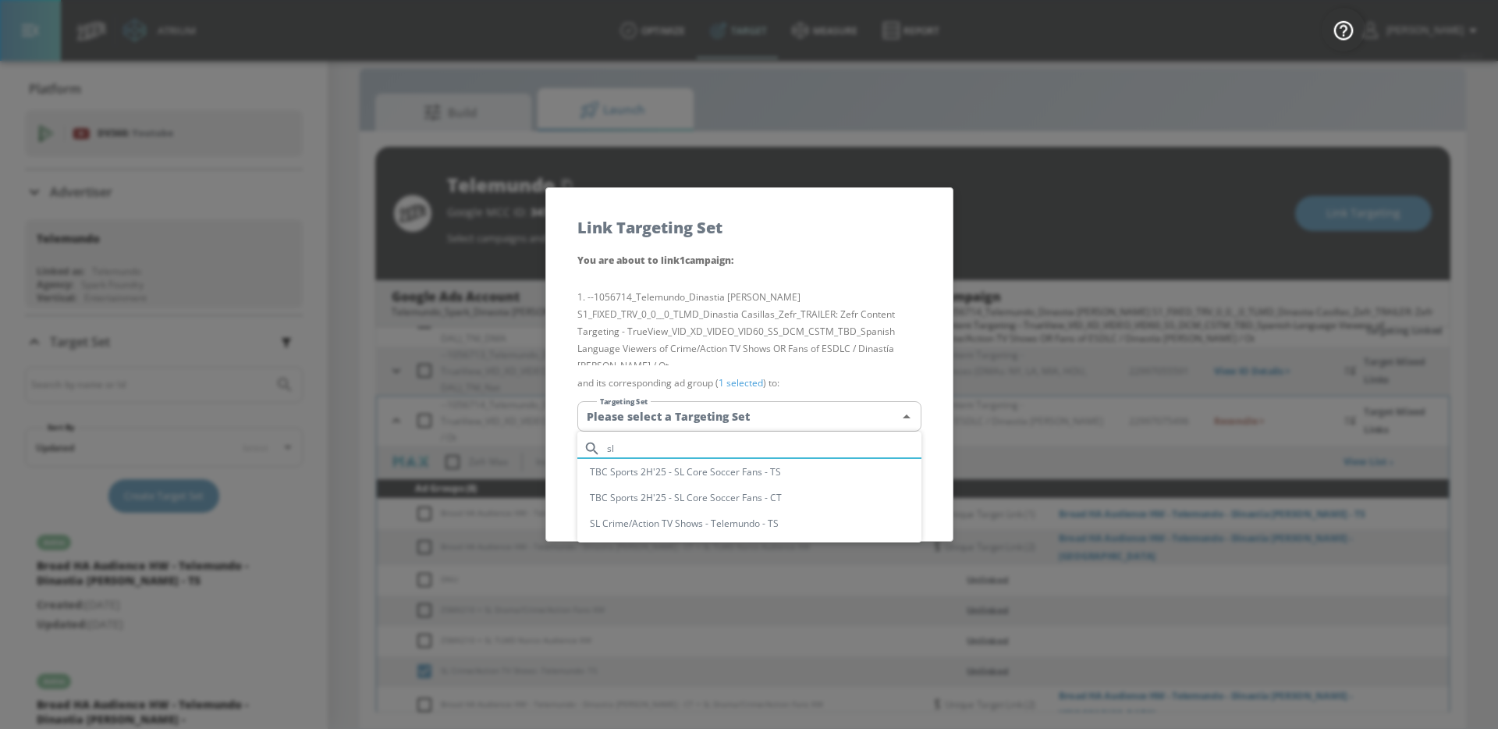
type input "sl"
click at [763, 521] on li "SL Crime/Action TV Shows - Telemundo - TS" at bounding box center [749, 523] width 344 height 26
type input "a7995309-89fd-45cb-bc7e-5d8d65a8bd66"
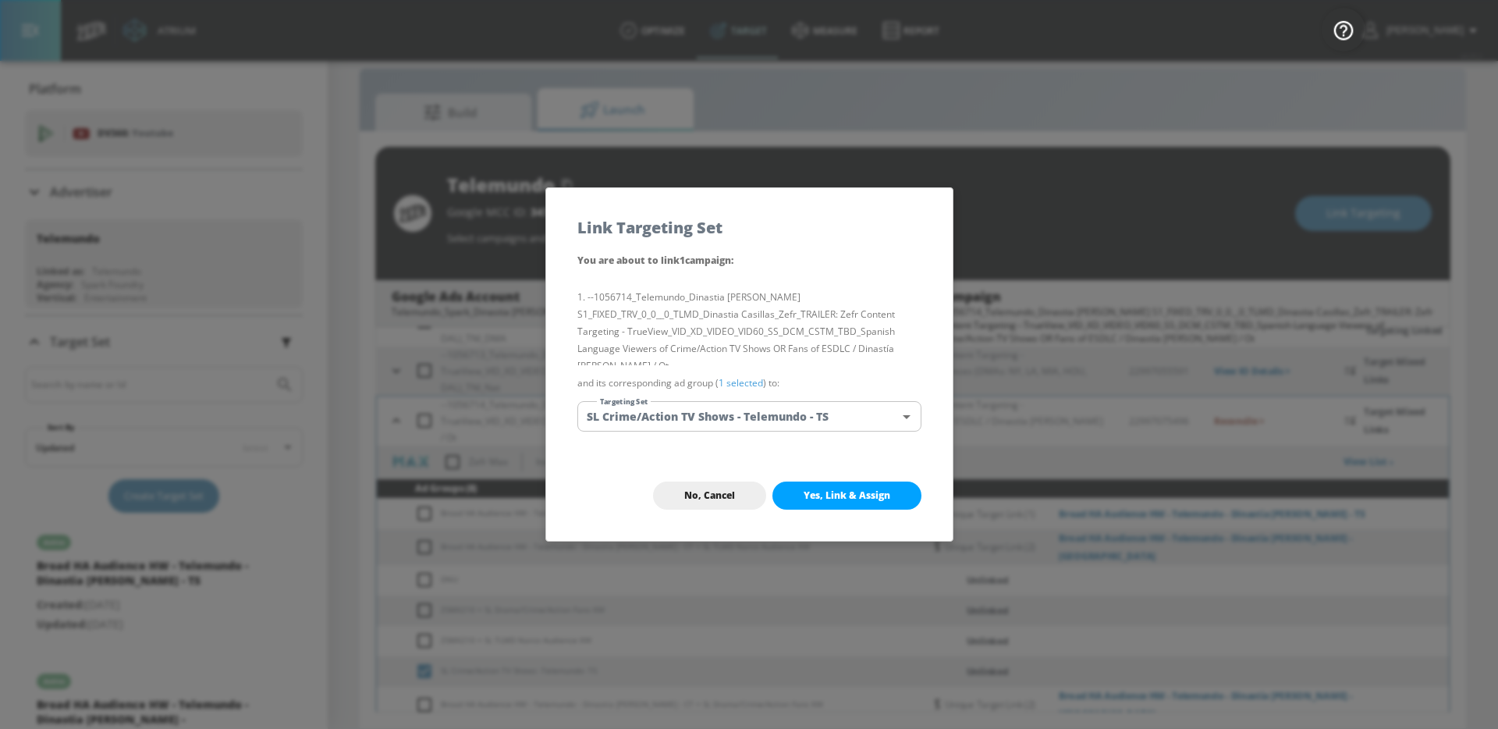
click at [818, 505] on button "Yes, Link & Assign" at bounding box center [846, 495] width 149 height 28
checkbox input "false"
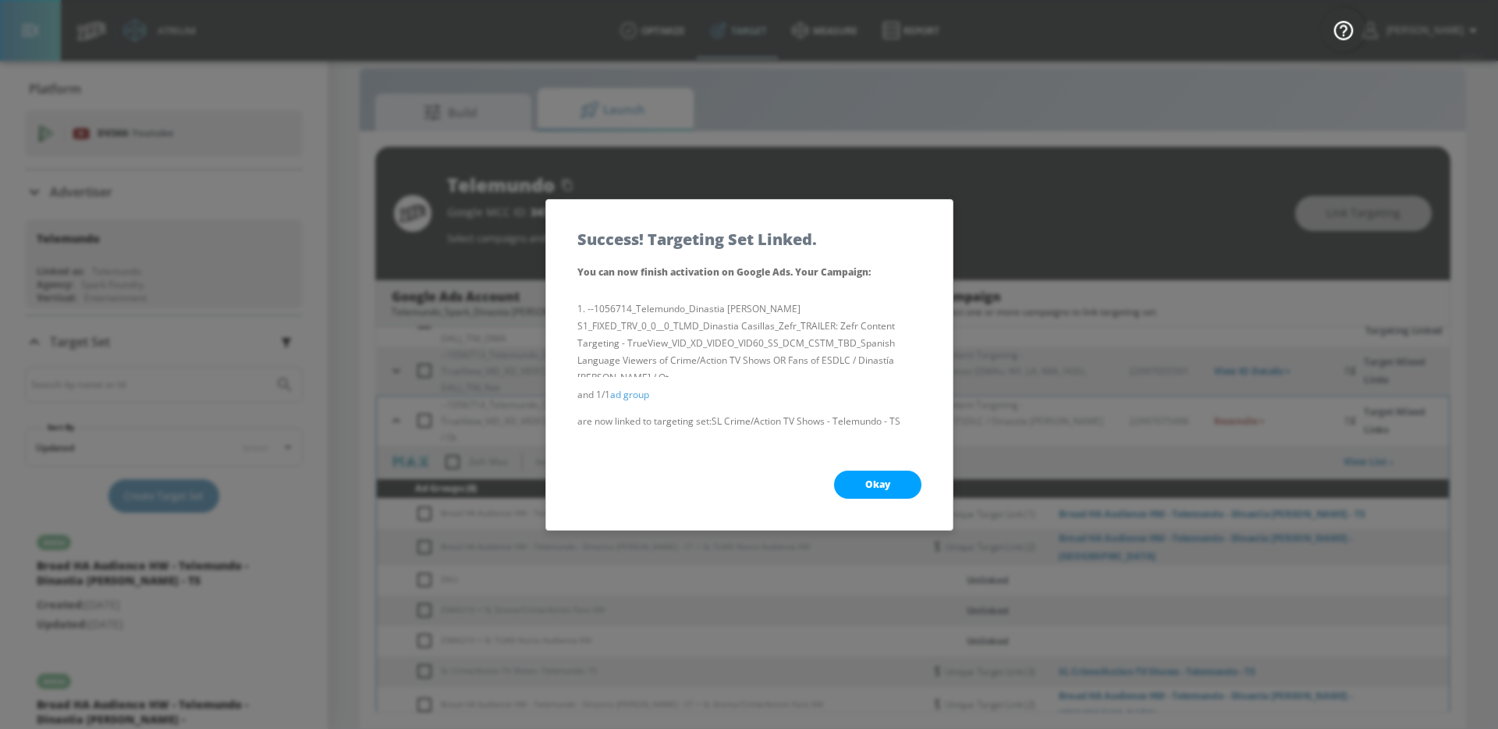
click at [850, 488] on button "Okay" at bounding box center [877, 484] width 87 height 28
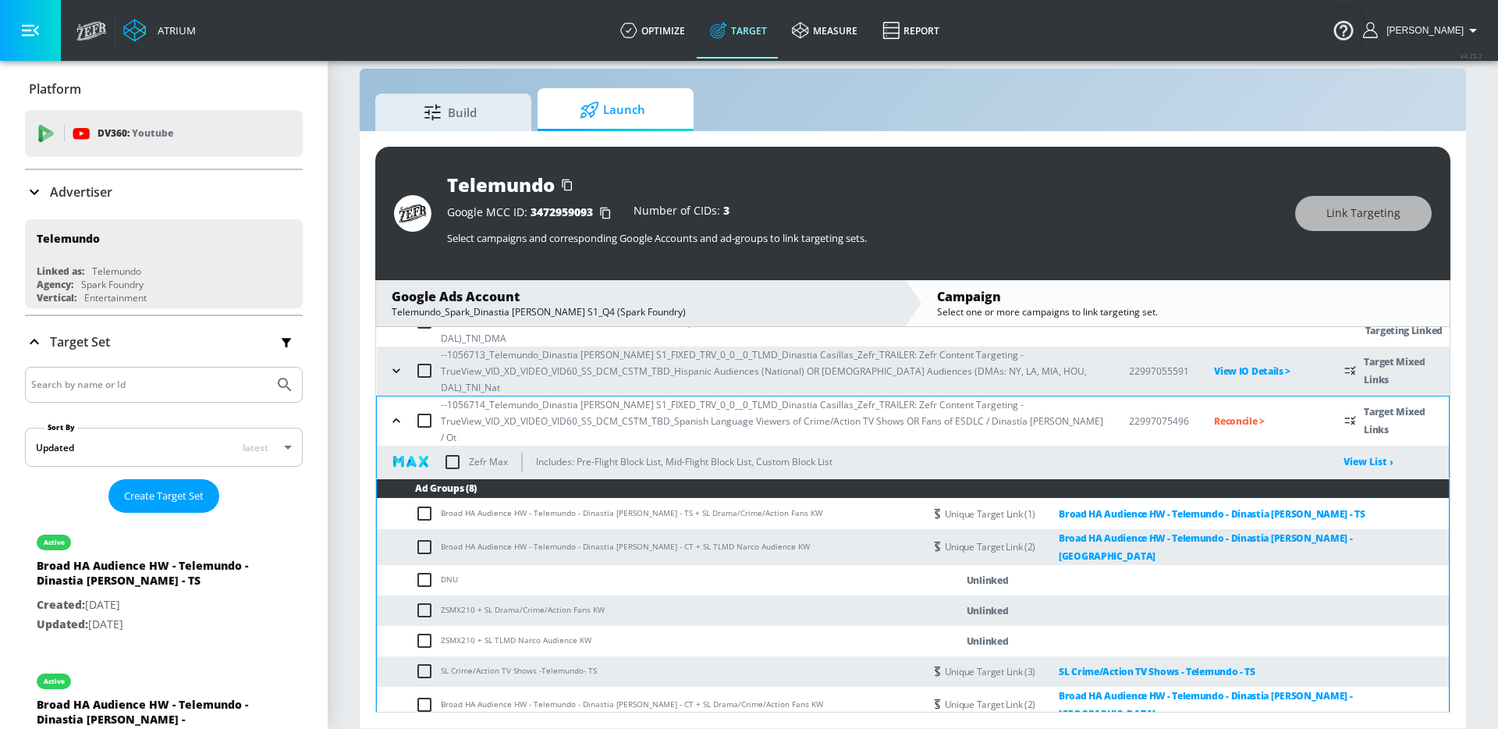
click at [451, 445] on input "checkbox" at bounding box center [452, 461] width 33 height 33
checkbox input "true"
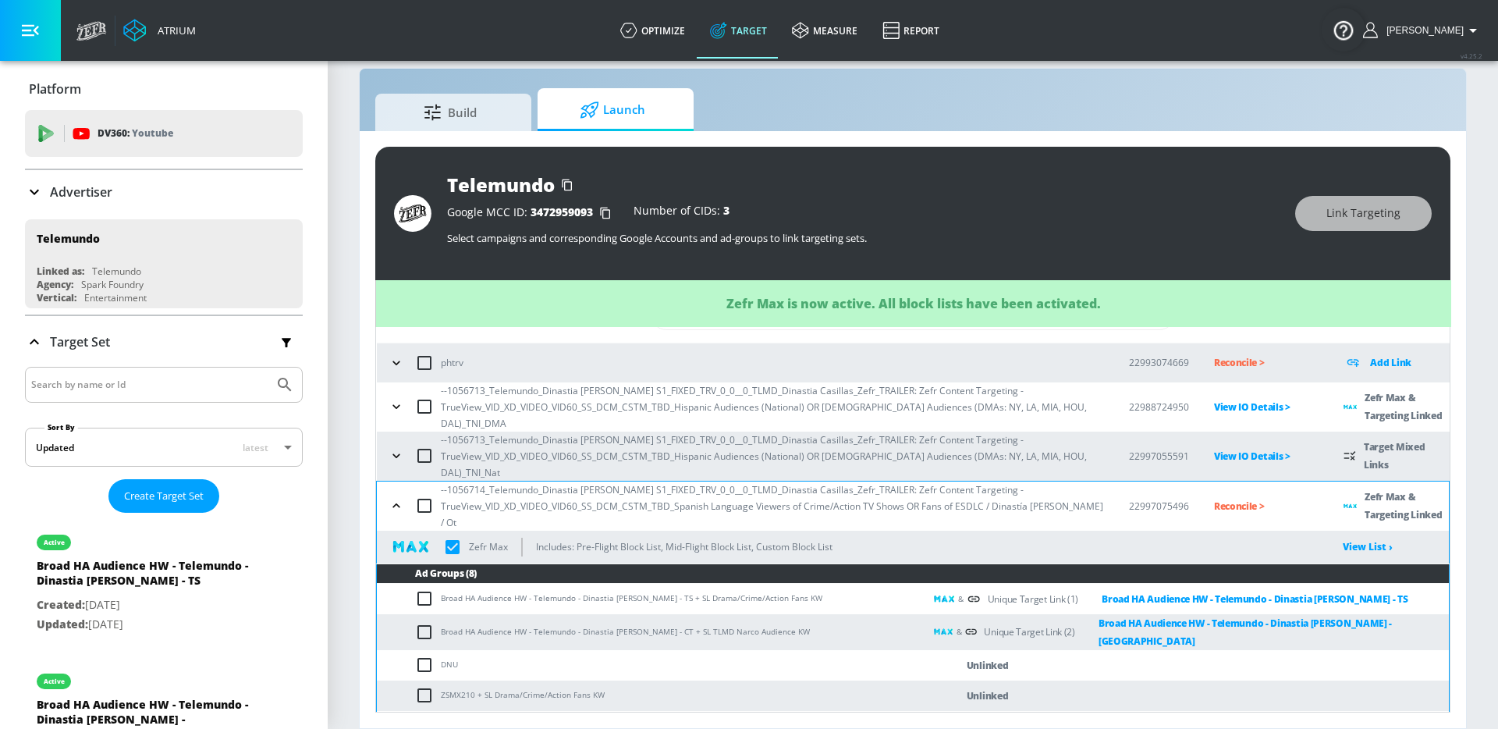
scroll to position [12, 0]
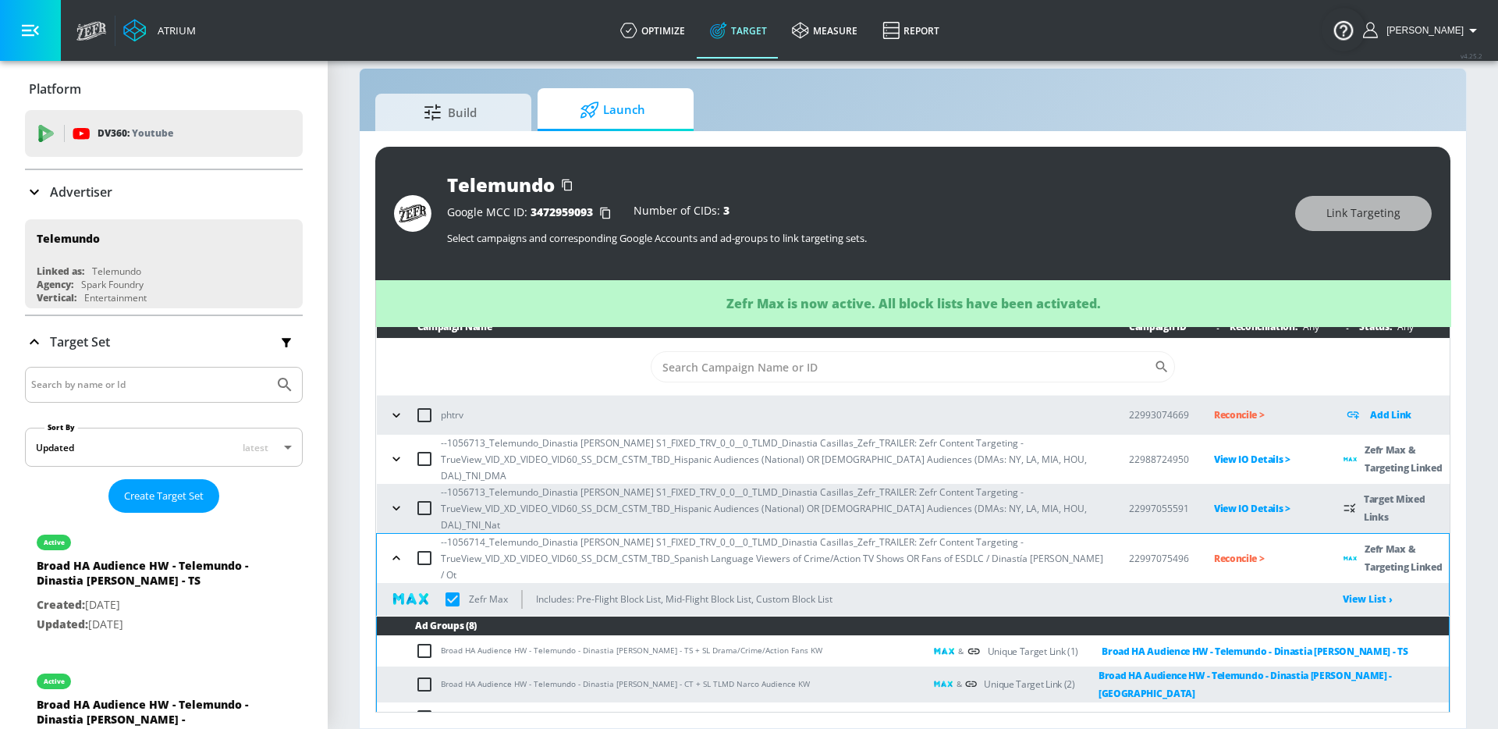
click at [393, 500] on icon "button" at bounding box center [397, 508] width 16 height 16
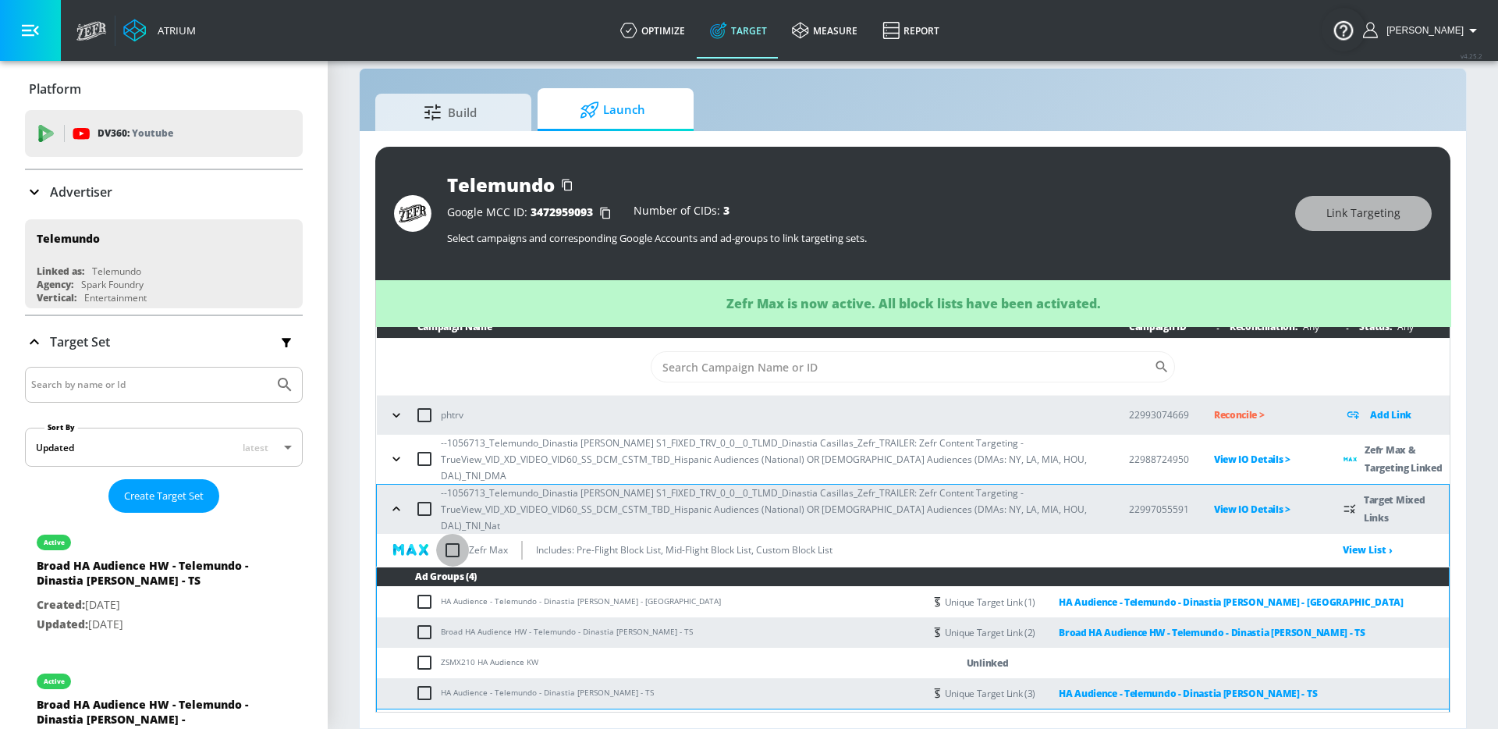
click at [445, 534] on input "checkbox" at bounding box center [452, 550] width 33 height 33
checkbox input "true"
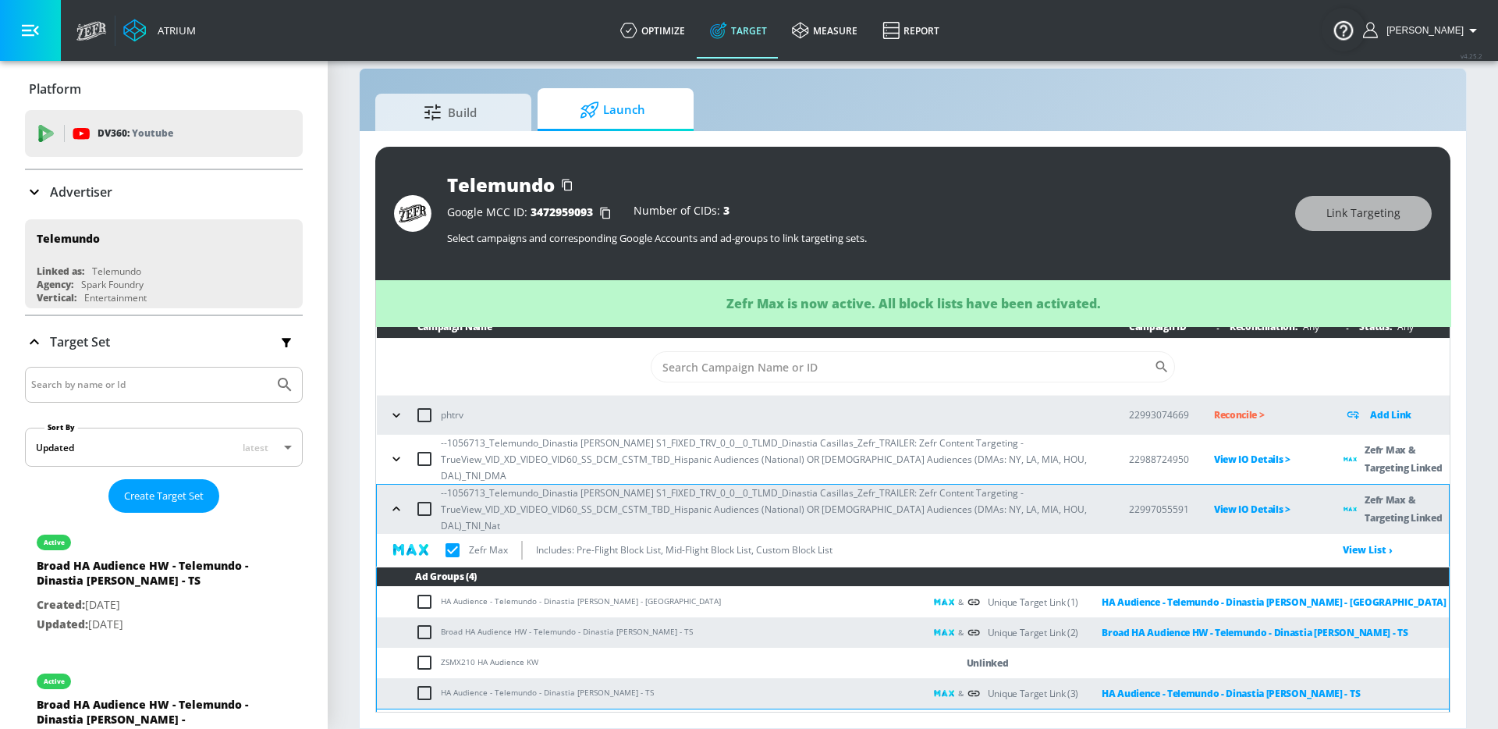
checkbox input "true"
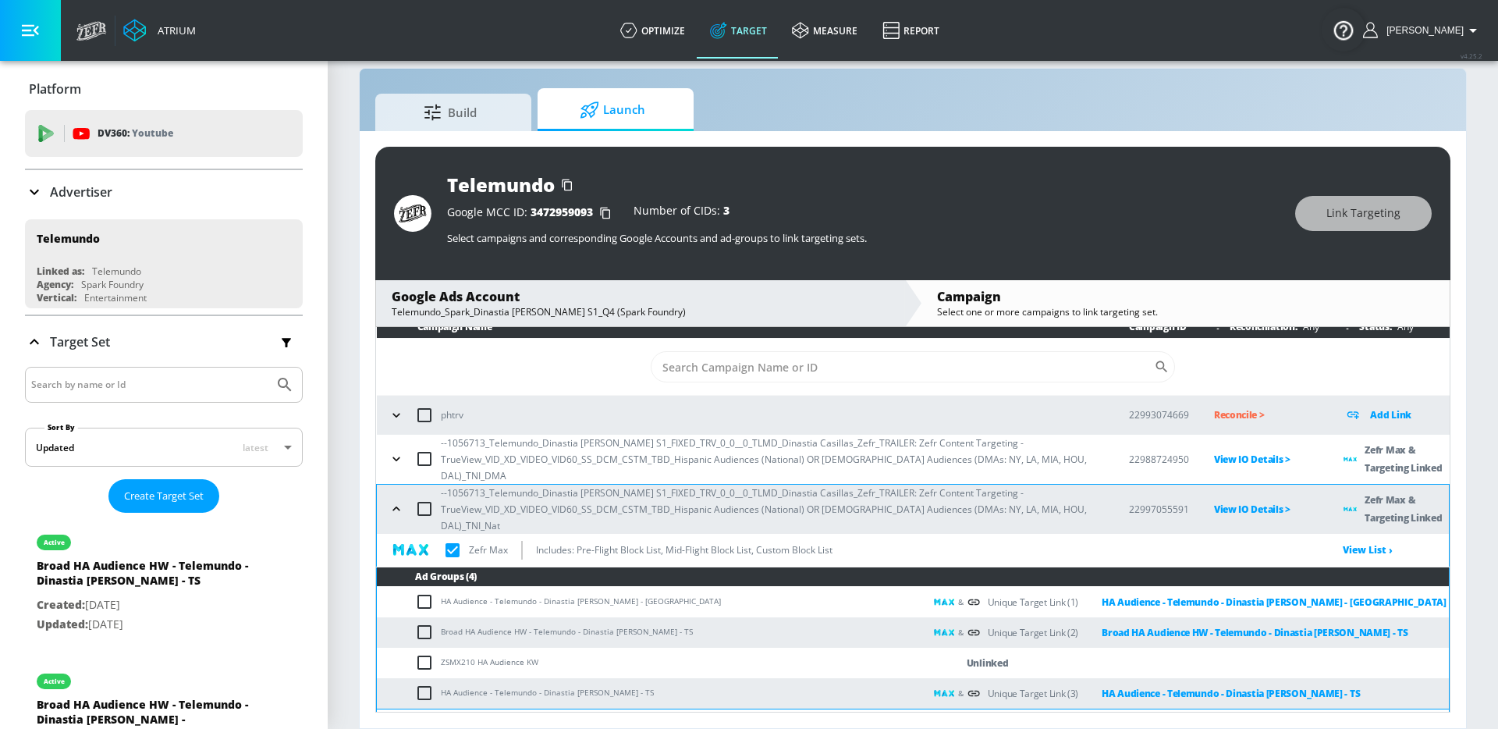
click at [398, 506] on icon "button" at bounding box center [395, 508] width 7 height 4
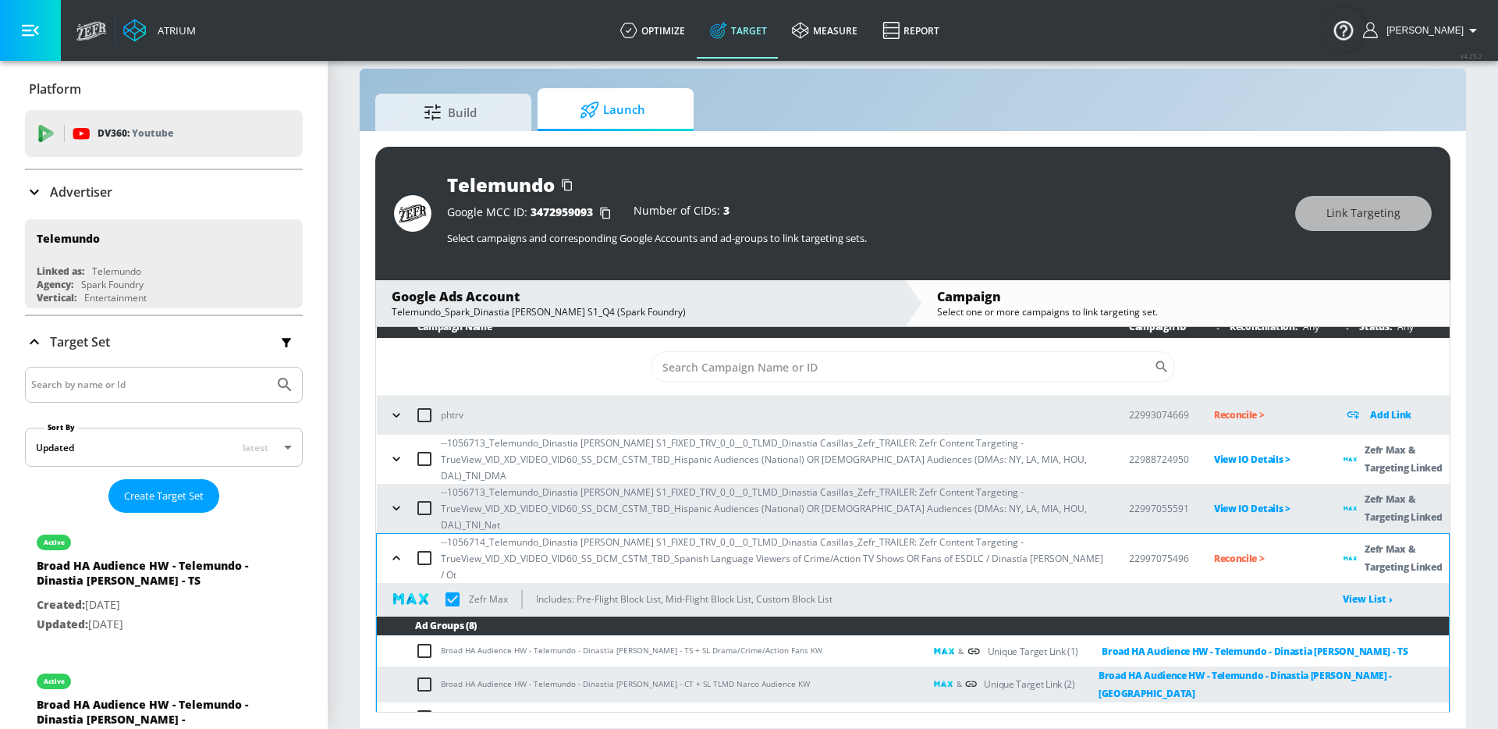
click at [398, 546] on button "button" at bounding box center [396, 557] width 23 height 23
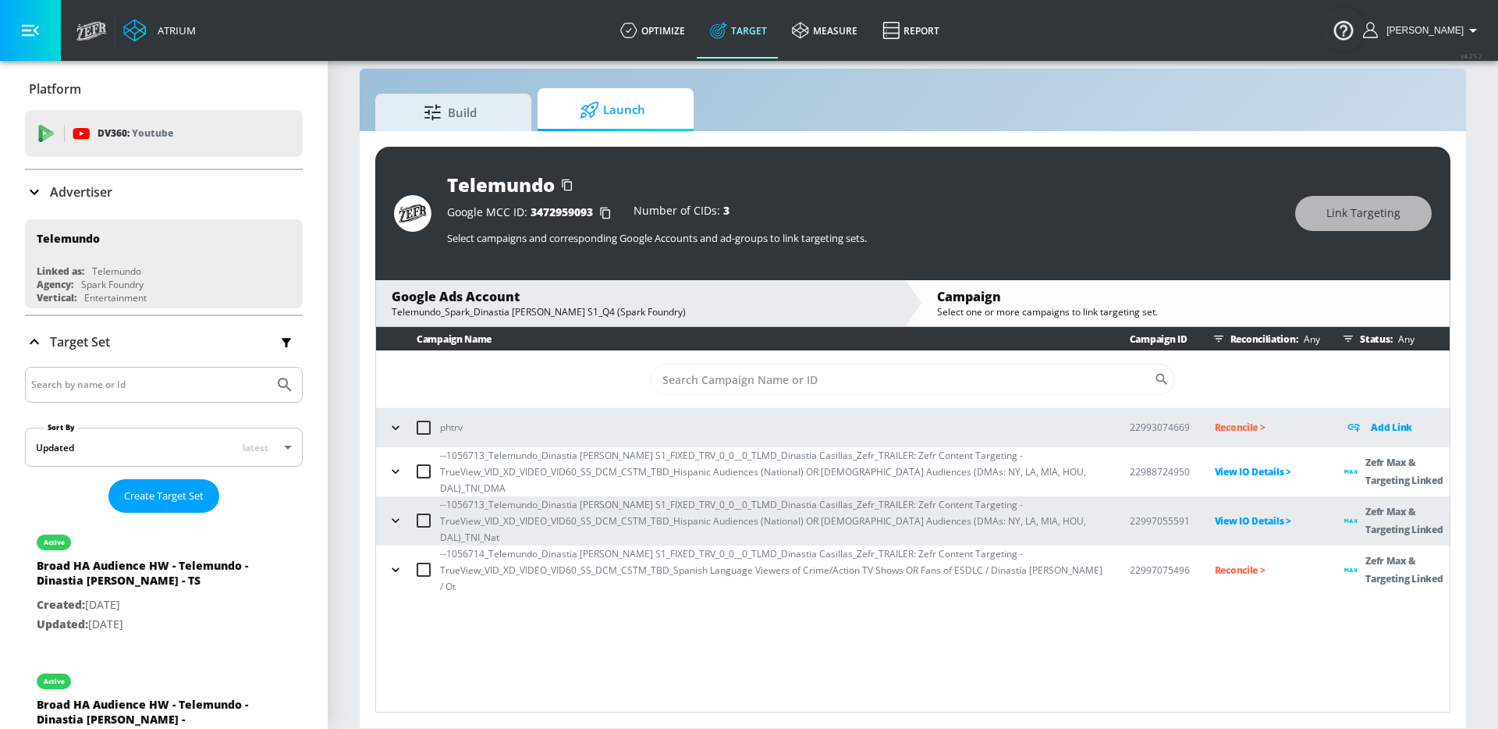
scroll to position [0, 0]
click at [360, 538] on div "Telemundo Google MCC ID: 3472959093 Number of CIDs: 3 Select campaigns and corr…" at bounding box center [913, 429] width 1106 height 597
click at [389, 562] on icon "button" at bounding box center [396, 570] width 16 height 16
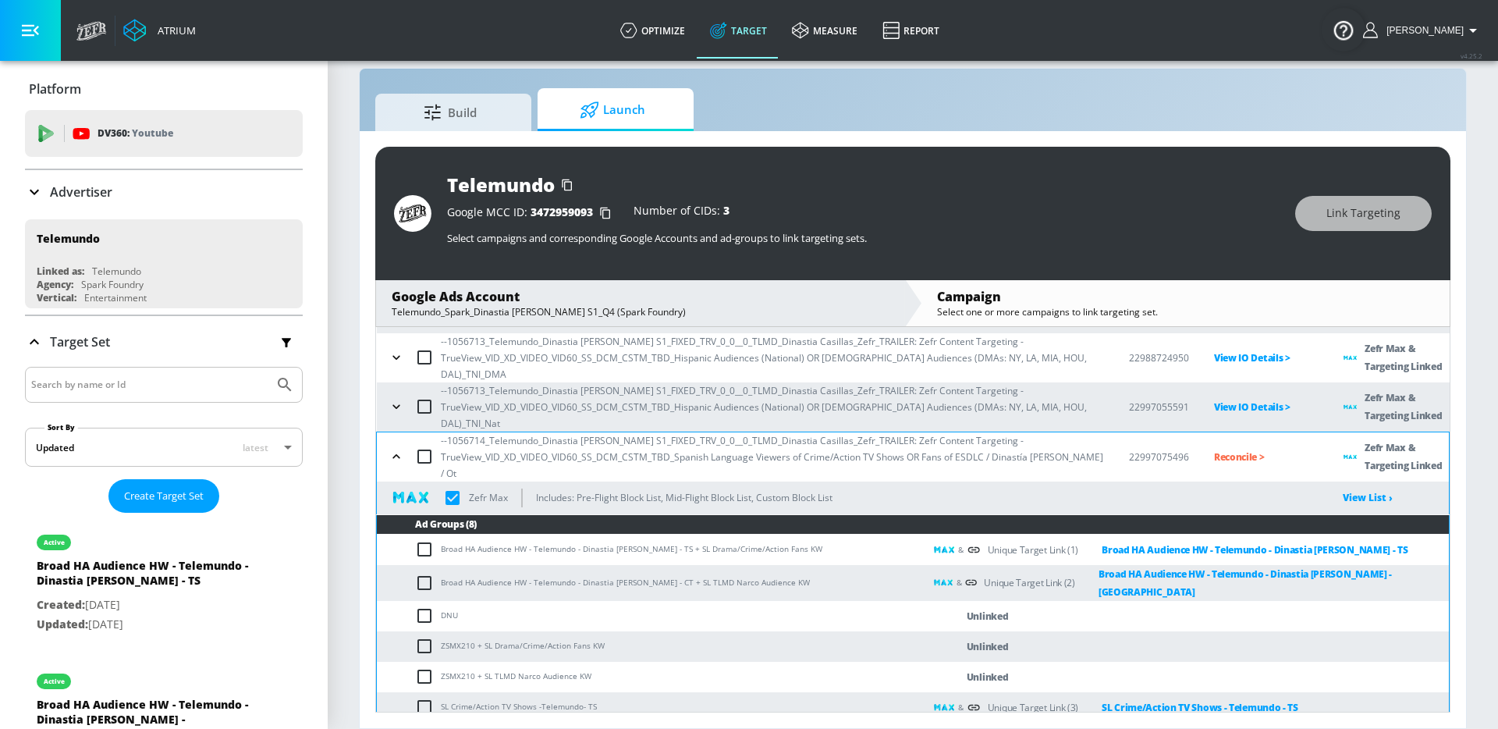
scroll to position [150, 0]
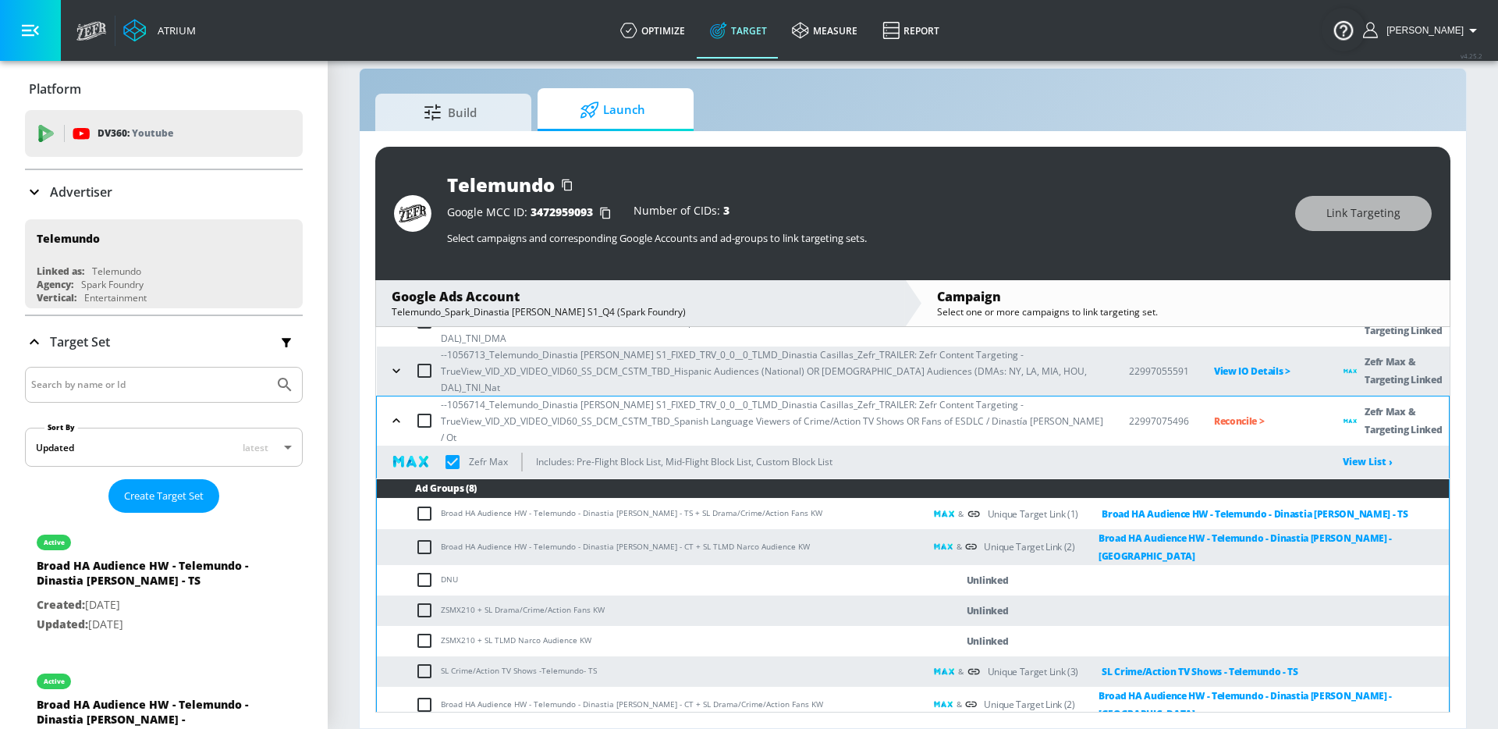
click at [1233, 412] on p "Reconcile >" at bounding box center [1266, 421] width 105 height 18
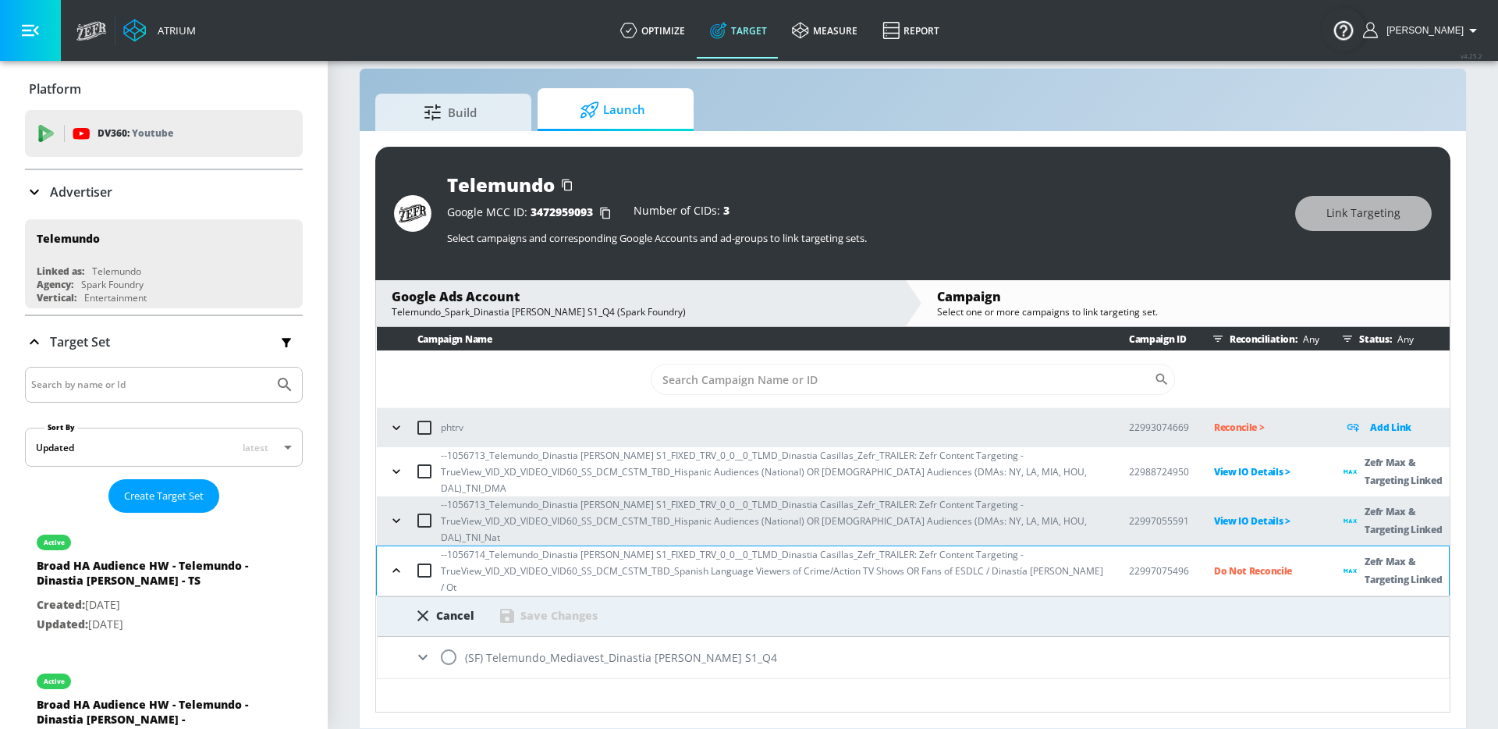
scroll to position [0, 0]
click at [530, 637] on div "(SF) Telemundo_Mediavest_Dinastia Casillas S1_Q4" at bounding box center [913, 657] width 1071 height 41
click at [439, 641] on input "radio" at bounding box center [448, 657] width 33 height 33
radio input "true"
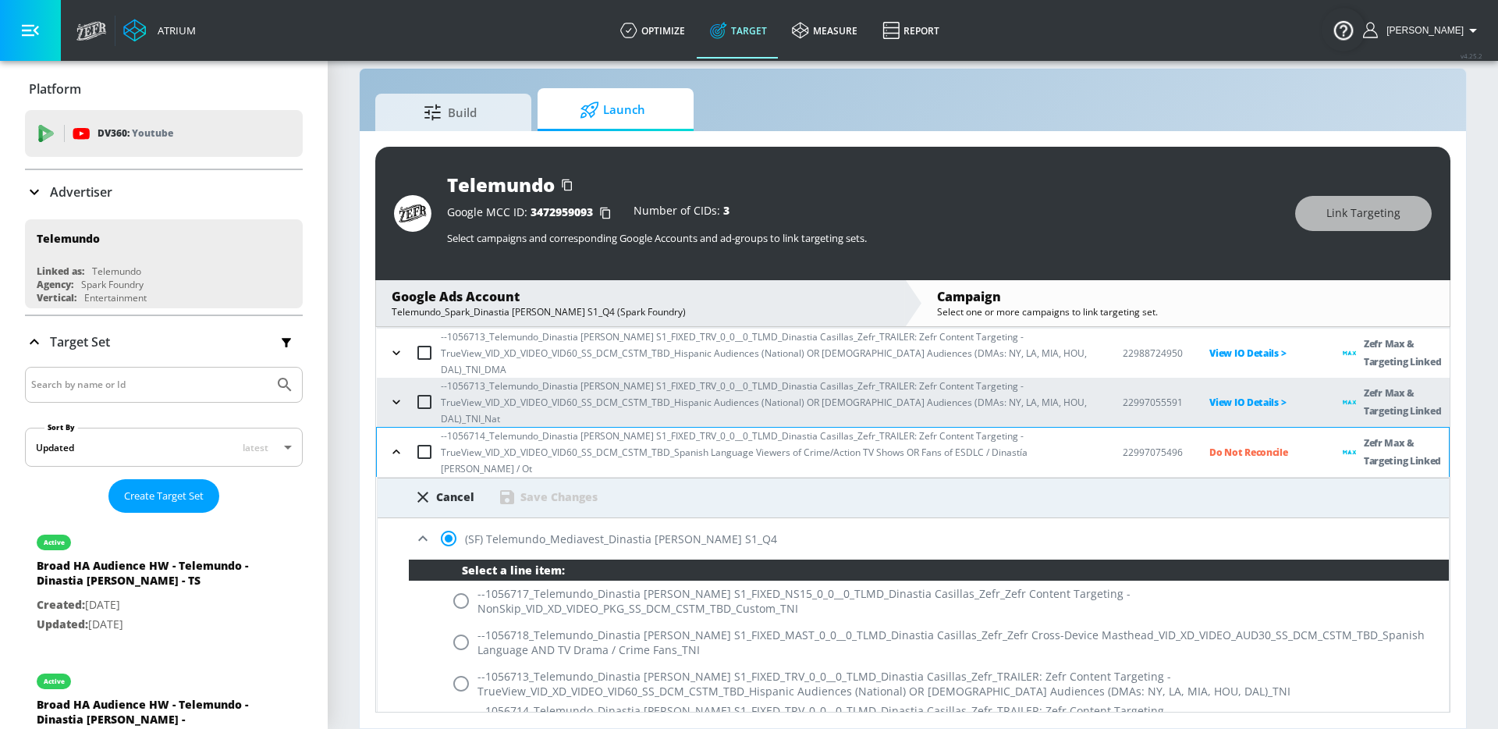
scroll to position [144, 0]
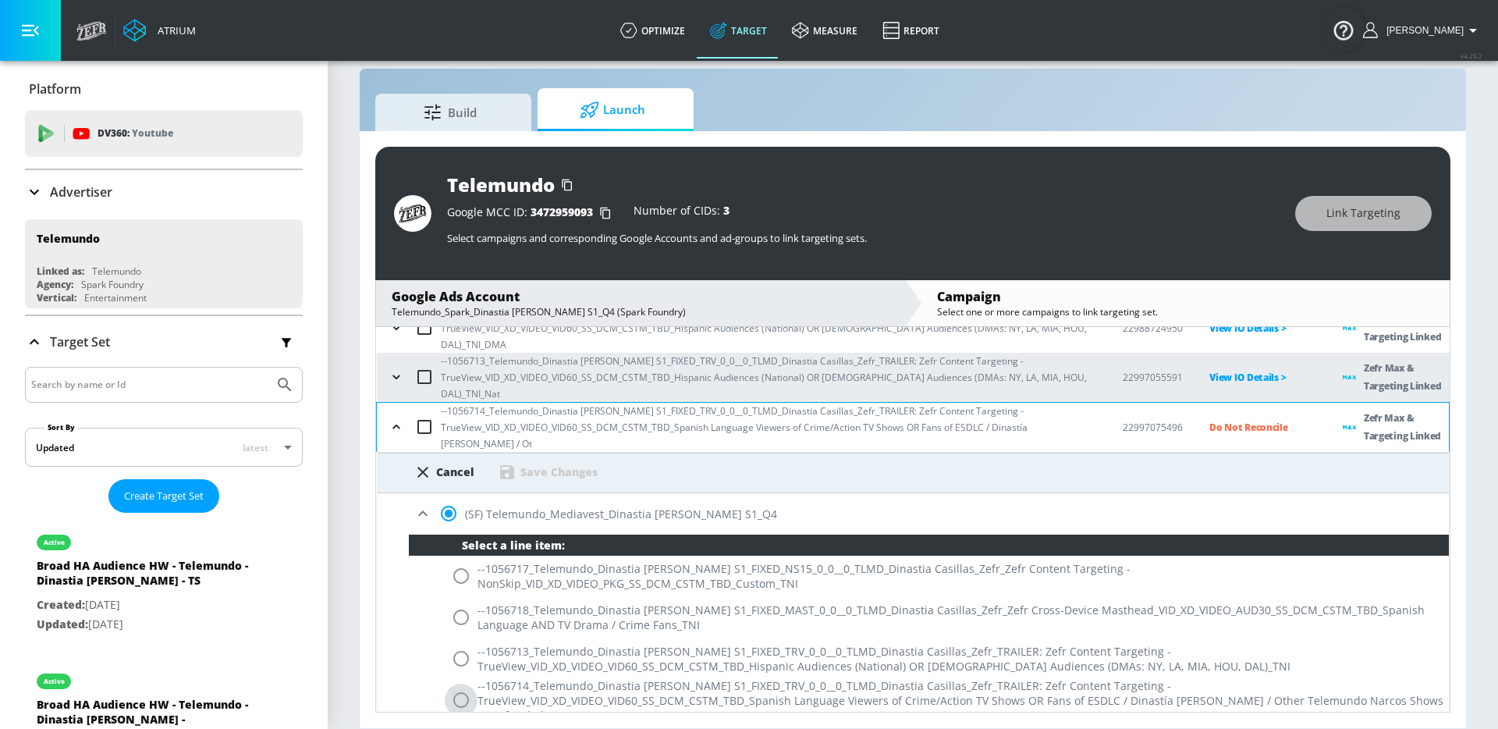
click at [458, 683] on input "radio" at bounding box center [461, 699] width 33 height 33
radio input "true"
click at [538, 453] on div "Cancel Save Changes" at bounding box center [913, 473] width 1071 height 41
click at [541, 464] on div "Save Changes" at bounding box center [558, 471] width 77 height 15
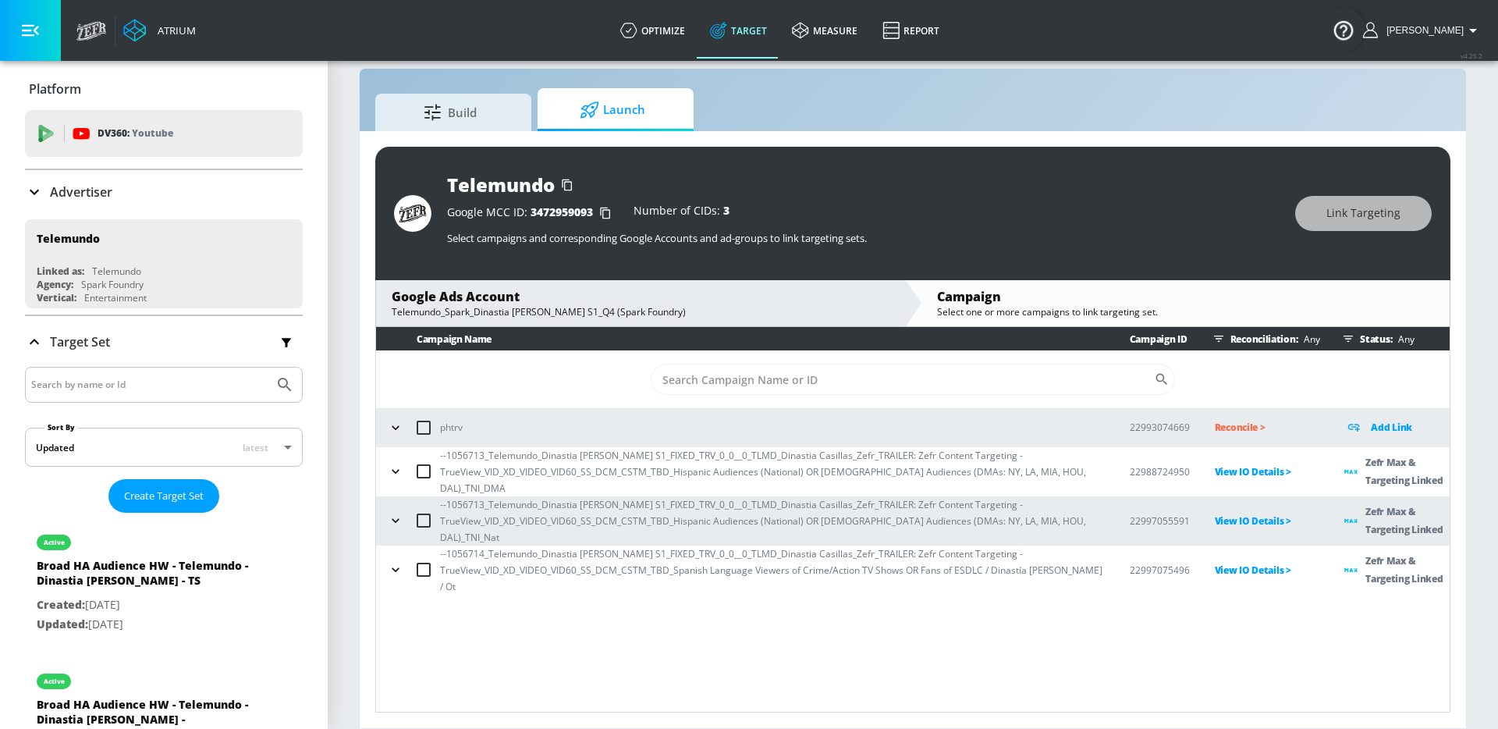
scroll to position [0, 0]
click at [1240, 561] on p "View IO Details >" at bounding box center [1267, 570] width 105 height 18
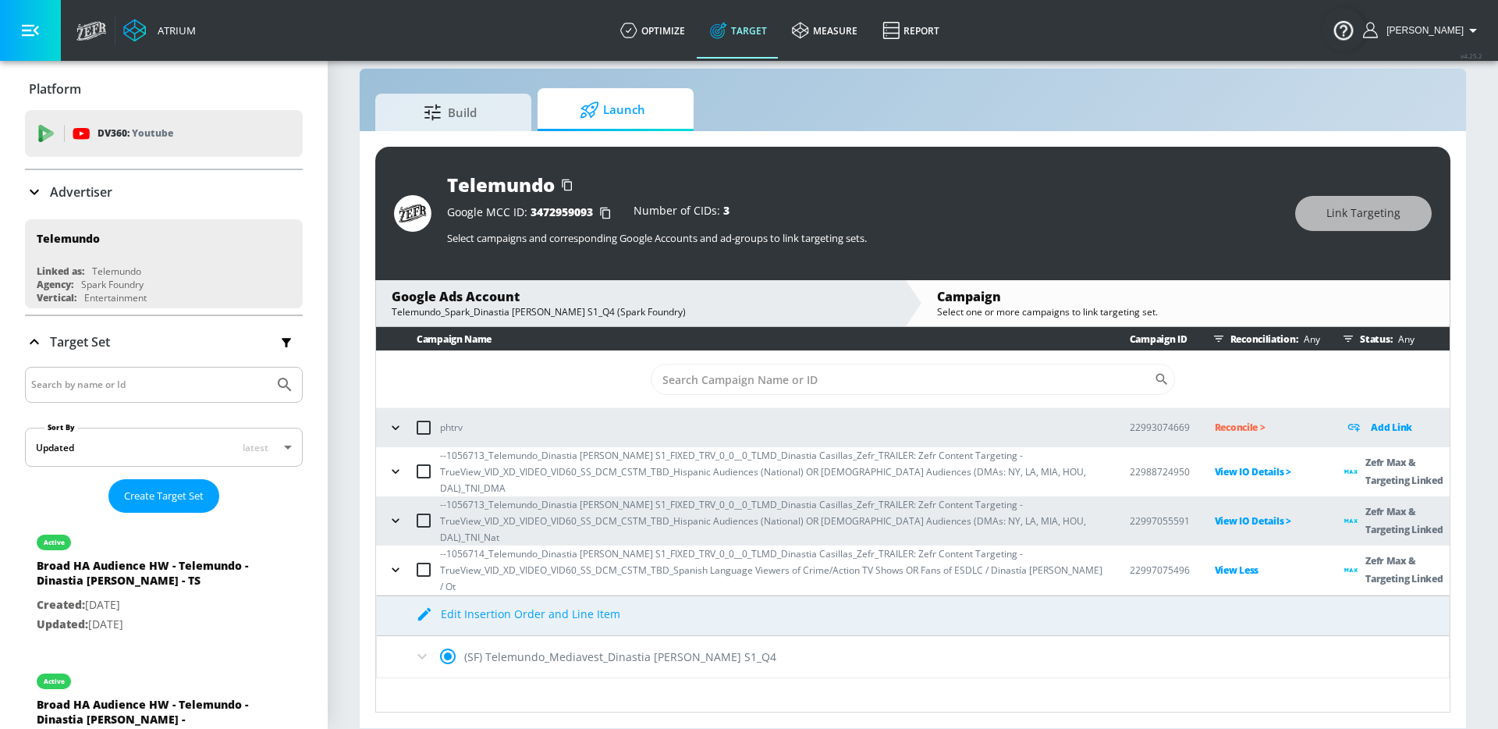
click at [414, 637] on div "(SF) Telemundo_Mediavest_Dinastia Casillas S1_Q4" at bounding box center [913, 656] width 1072 height 41
click at [414, 647] on icon at bounding box center [422, 656] width 19 height 19
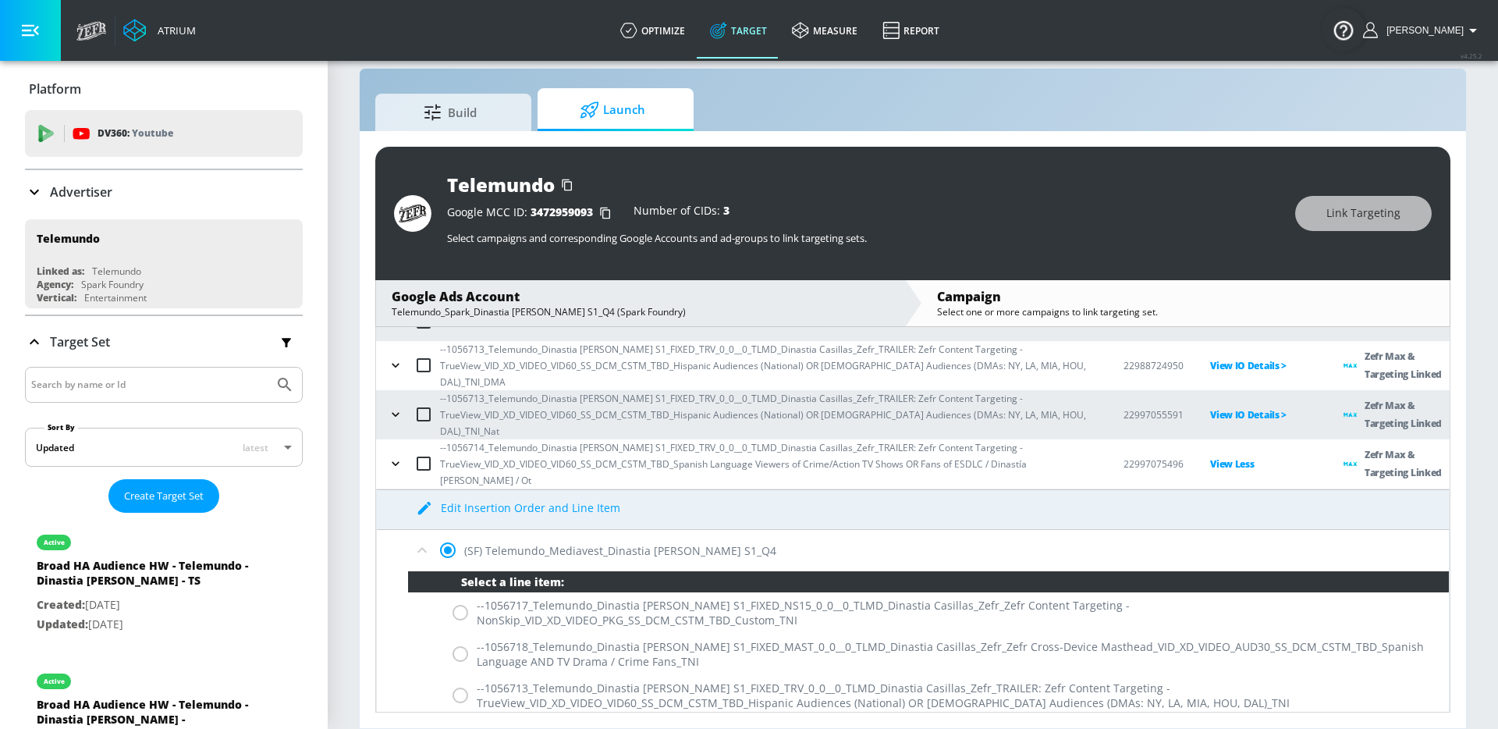
scroll to position [105, 0]
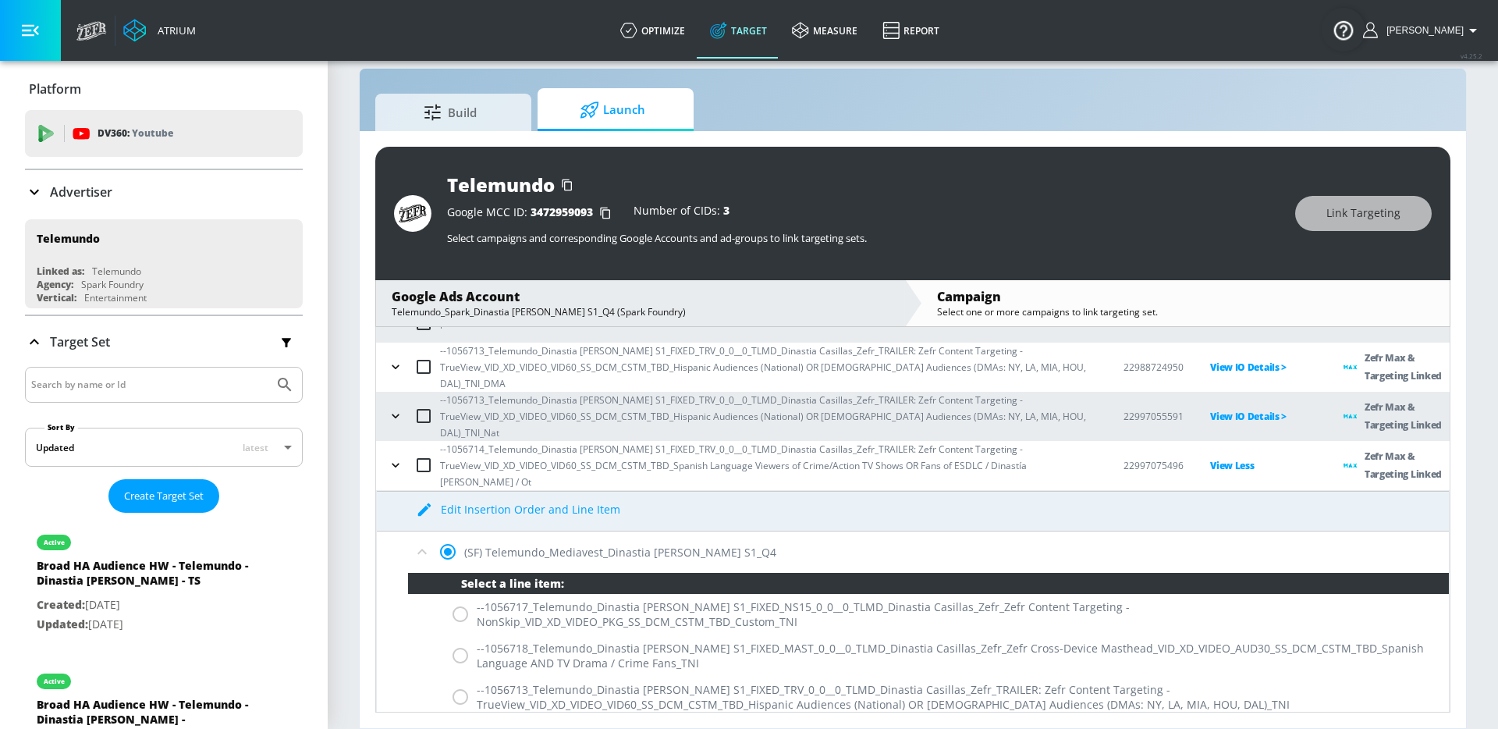
click at [399, 457] on icon "button" at bounding box center [396, 465] width 16 height 16
click at [398, 457] on icon "button" at bounding box center [396, 465] width 16 height 16
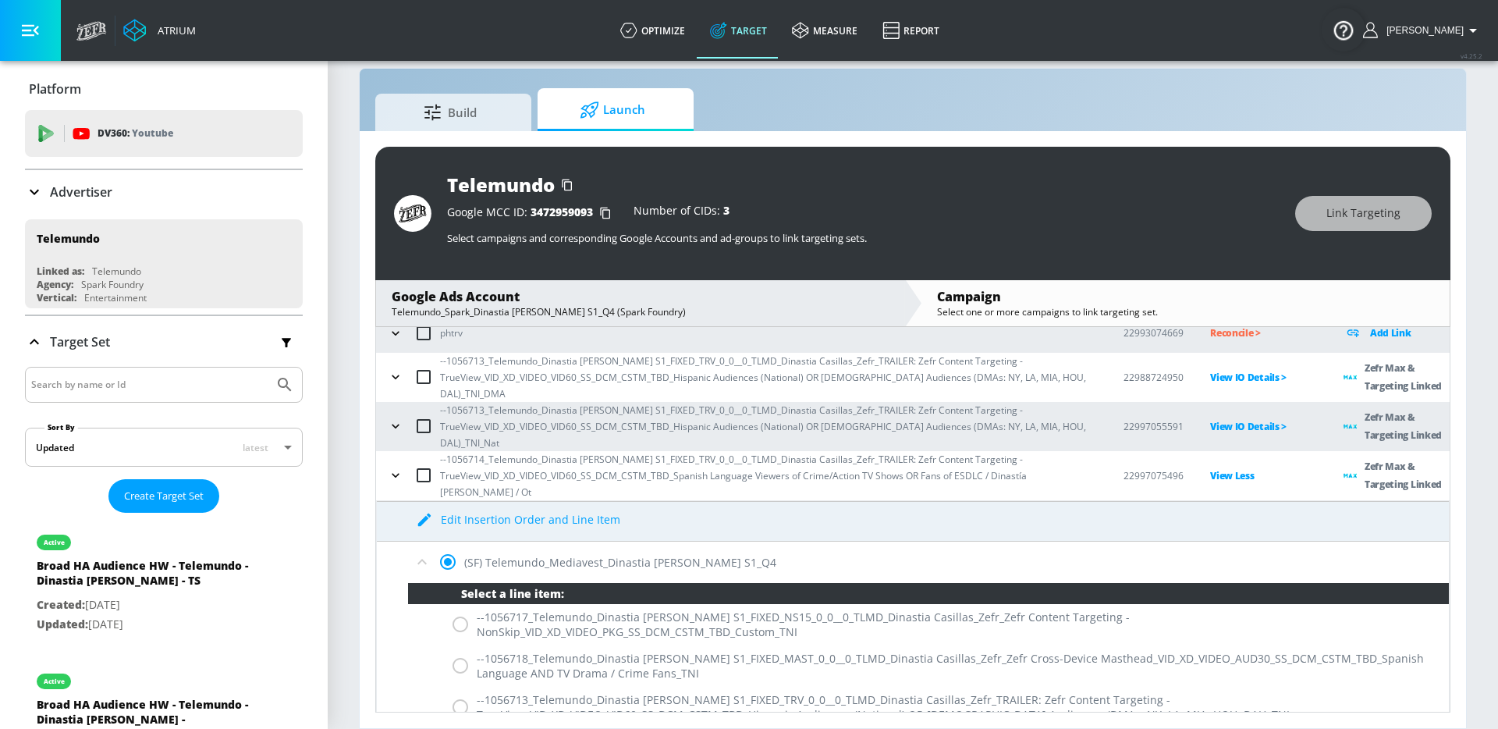
scroll to position [73, 0]
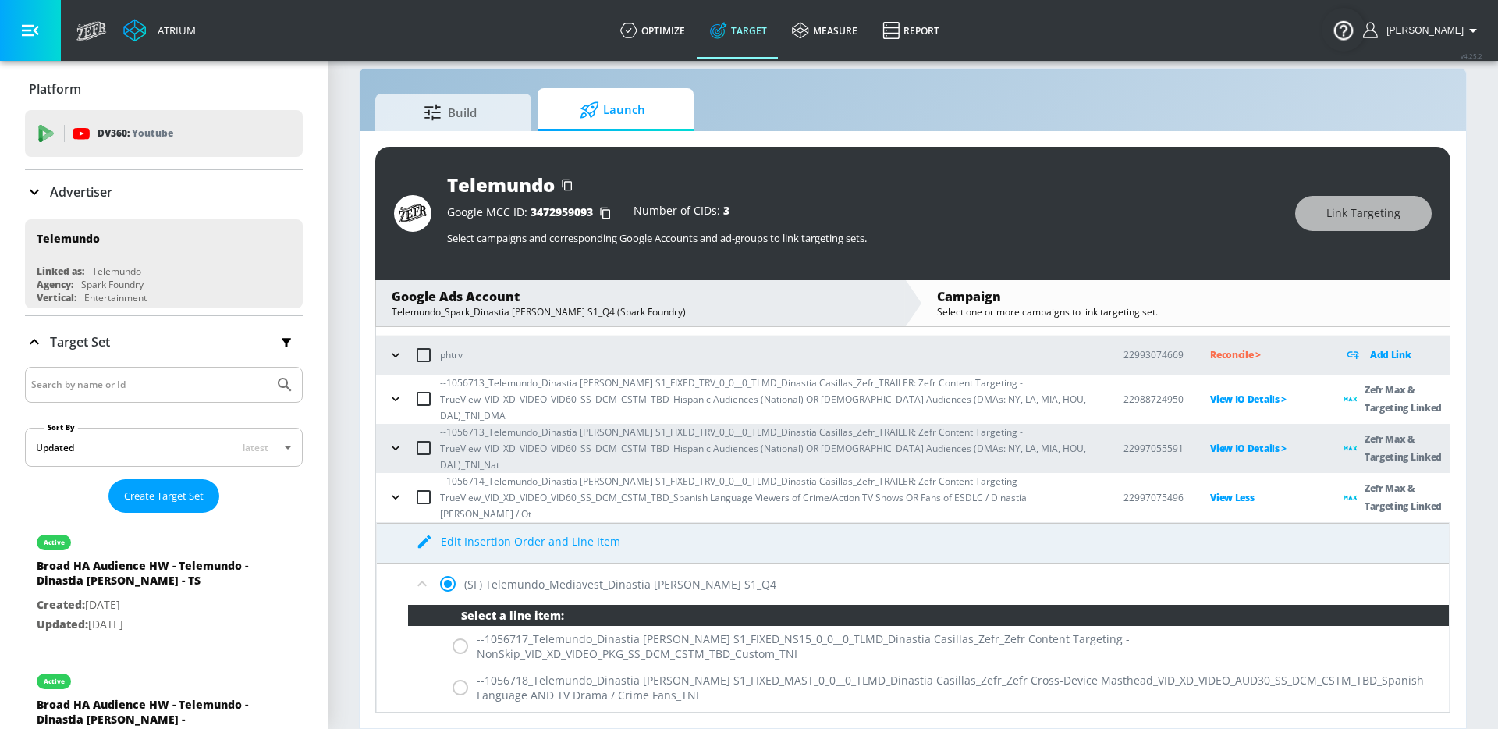
click at [396, 485] on button "button" at bounding box center [395, 496] width 23 height 23
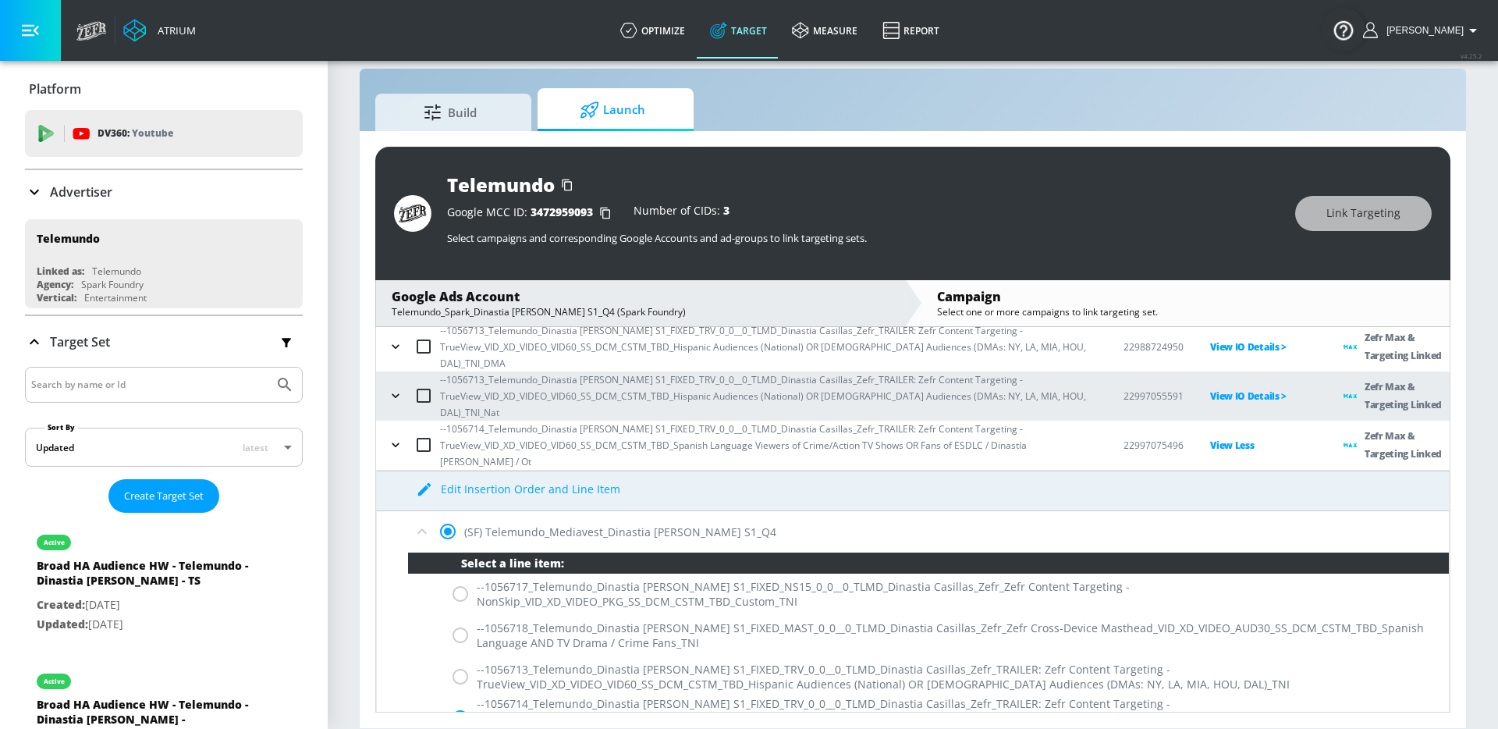
scroll to position [86, 0]
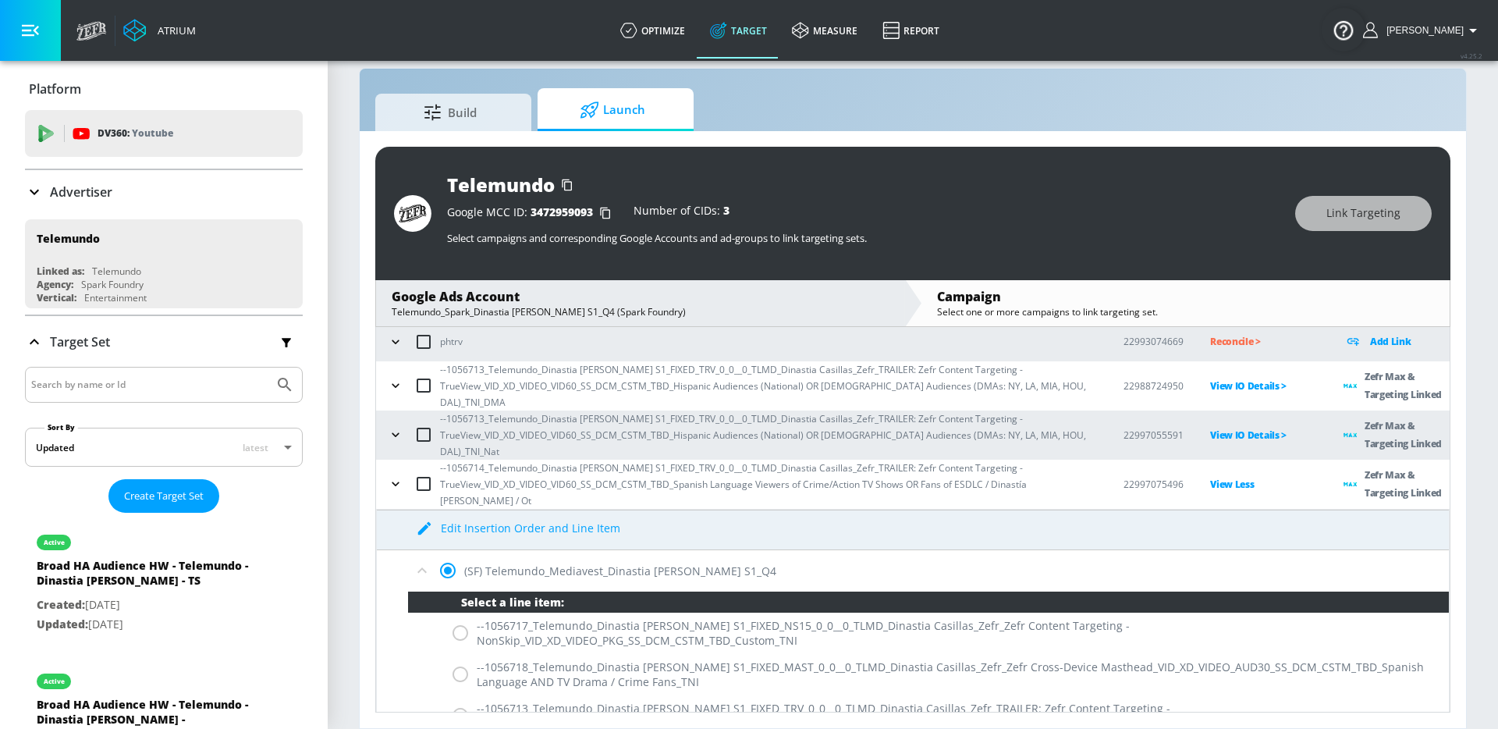
click at [1223, 475] on p "View Less" at bounding box center [1264, 484] width 108 height 18
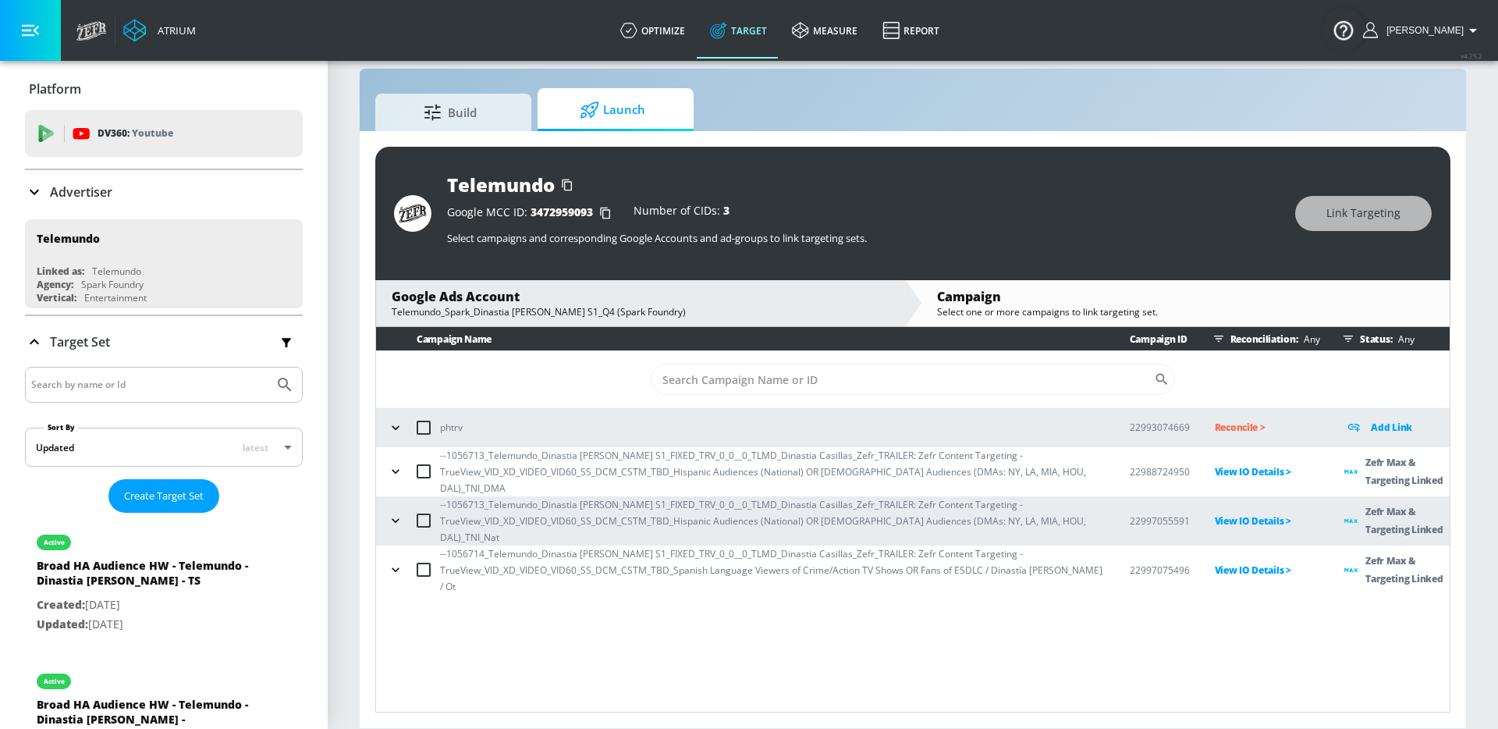
click at [401, 562] on icon "button" at bounding box center [396, 570] width 16 height 16
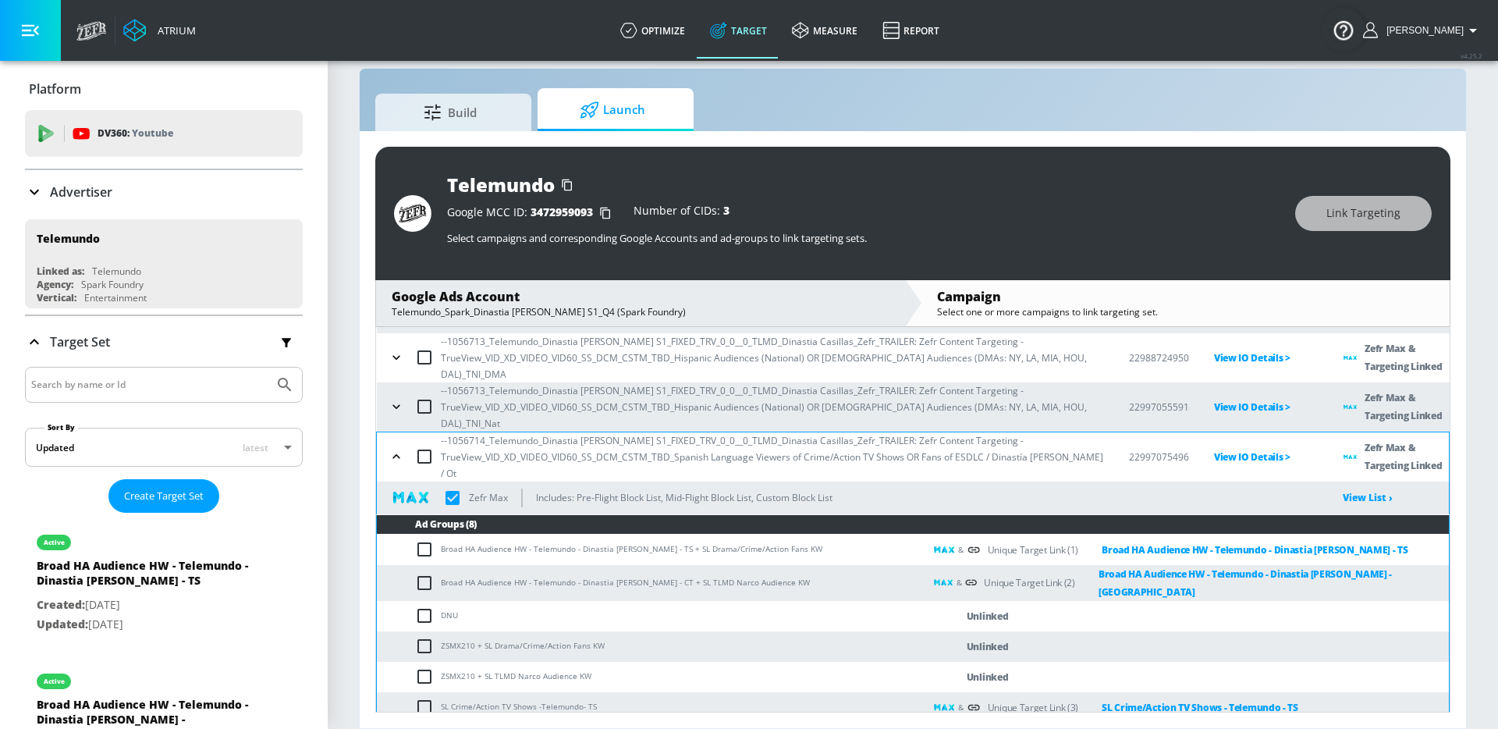
scroll to position [150, 0]
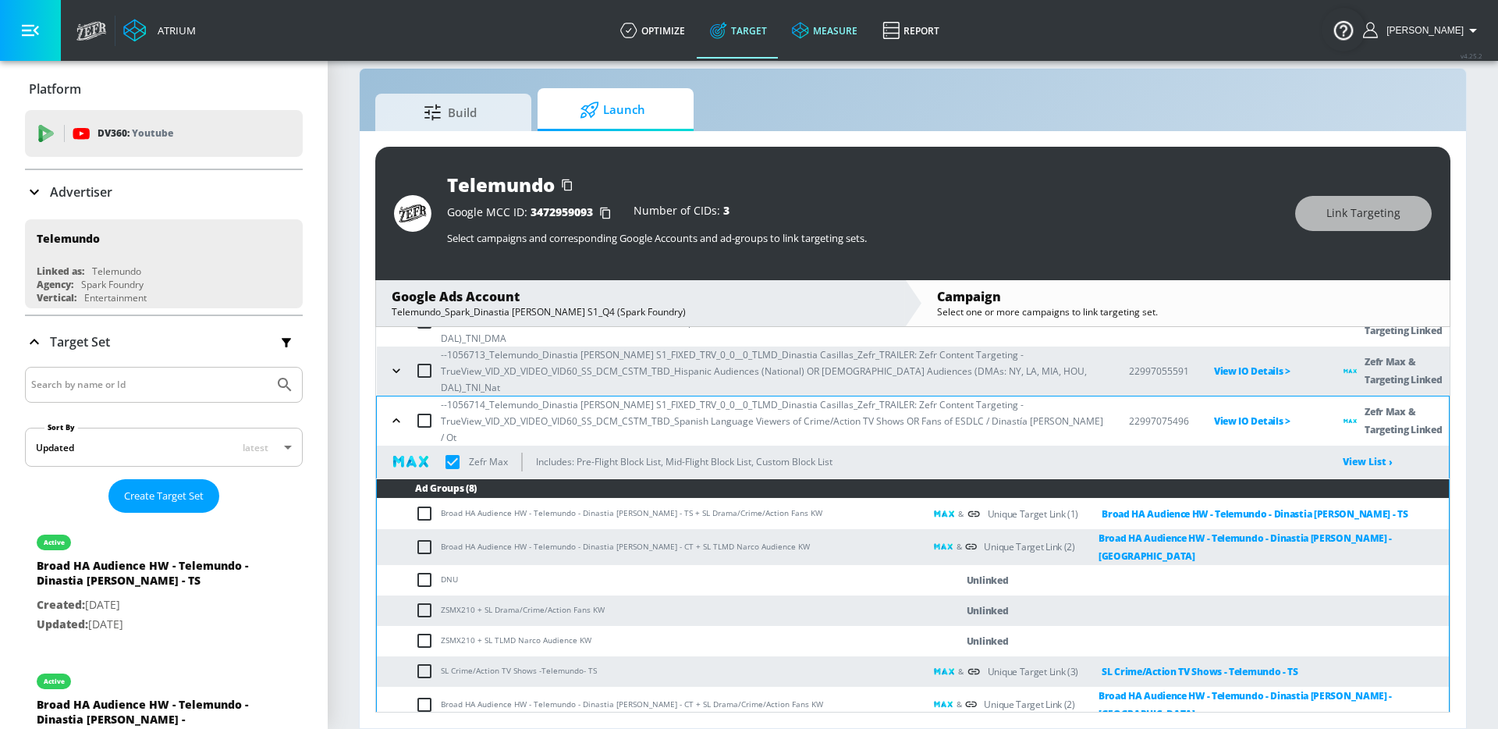
checkbox input "true"
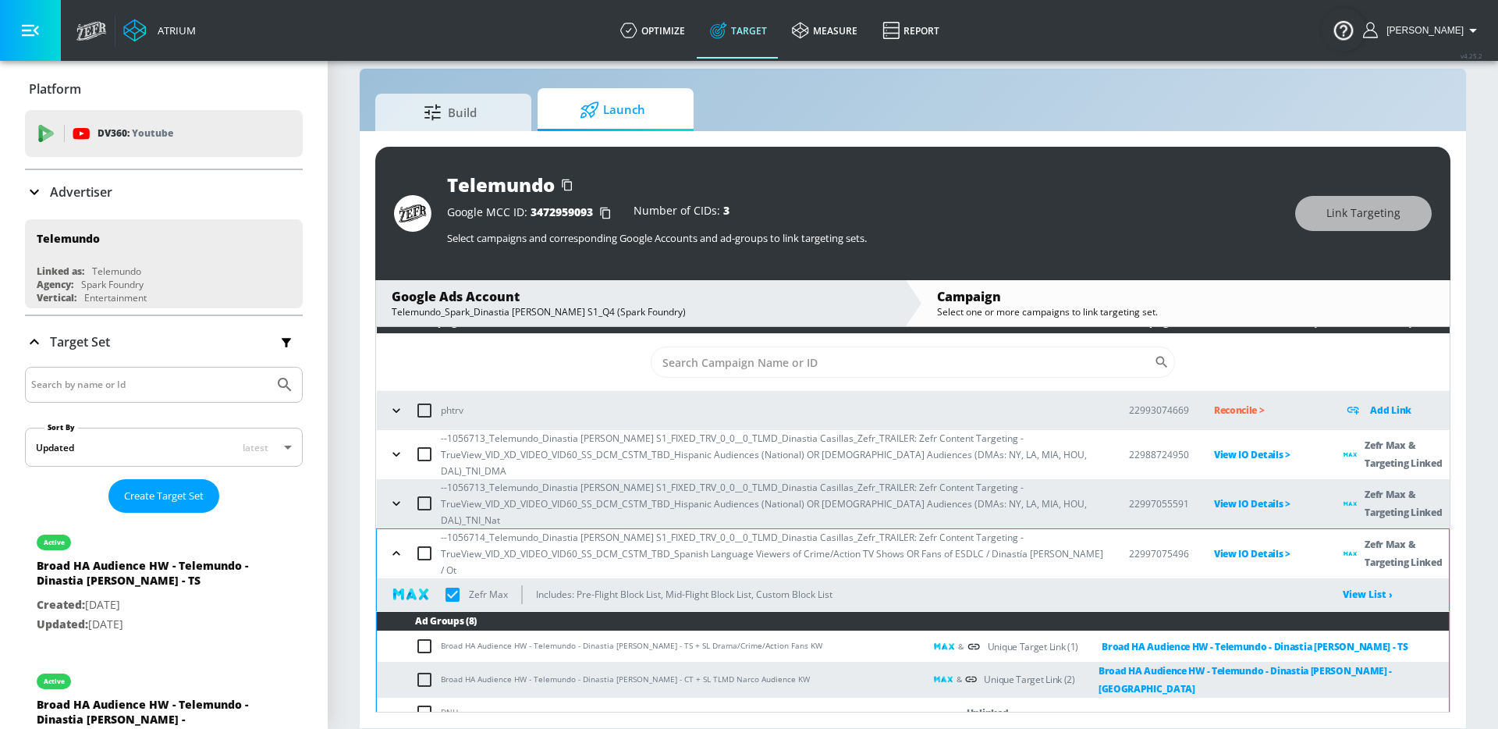
scroll to position [12, 0]
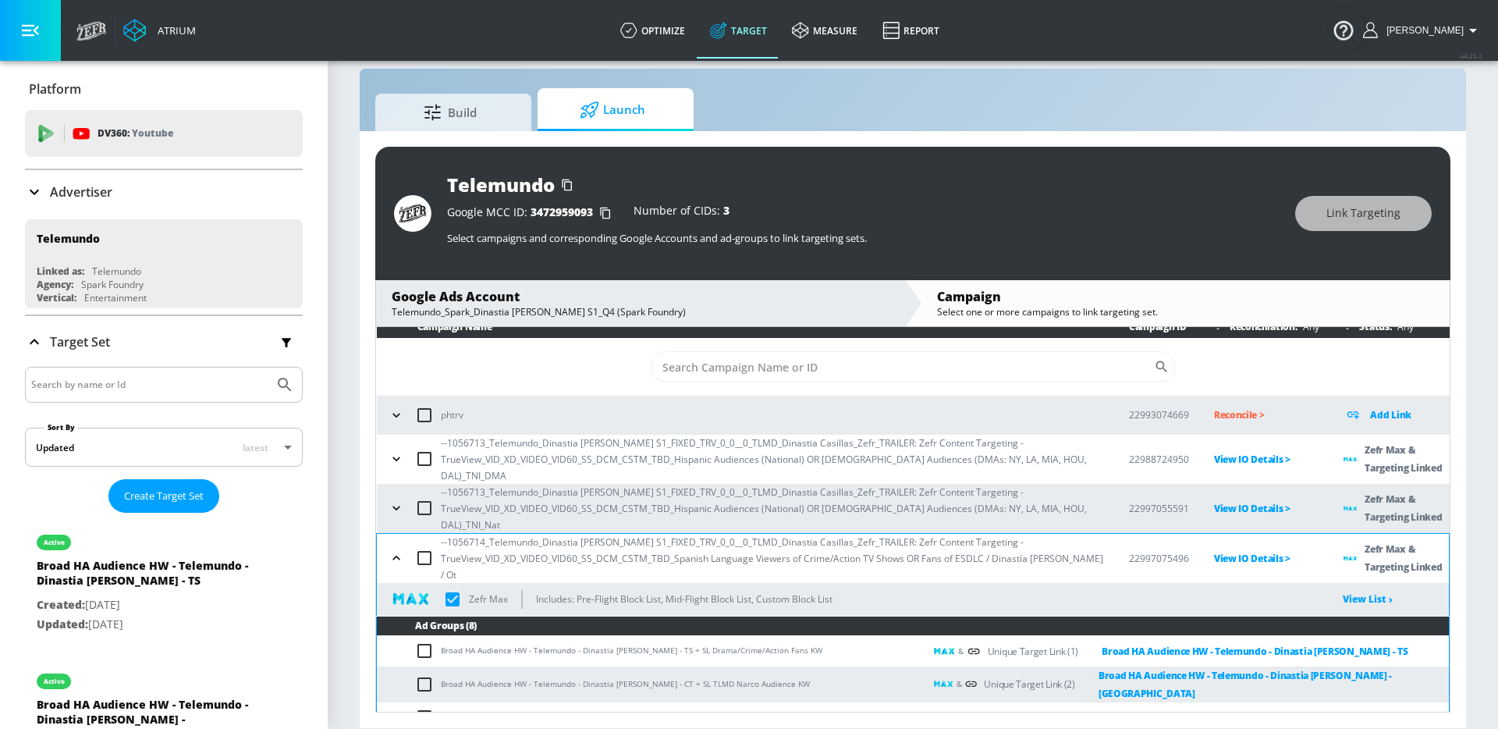
click at [396, 546] on button "button" at bounding box center [396, 557] width 23 height 23
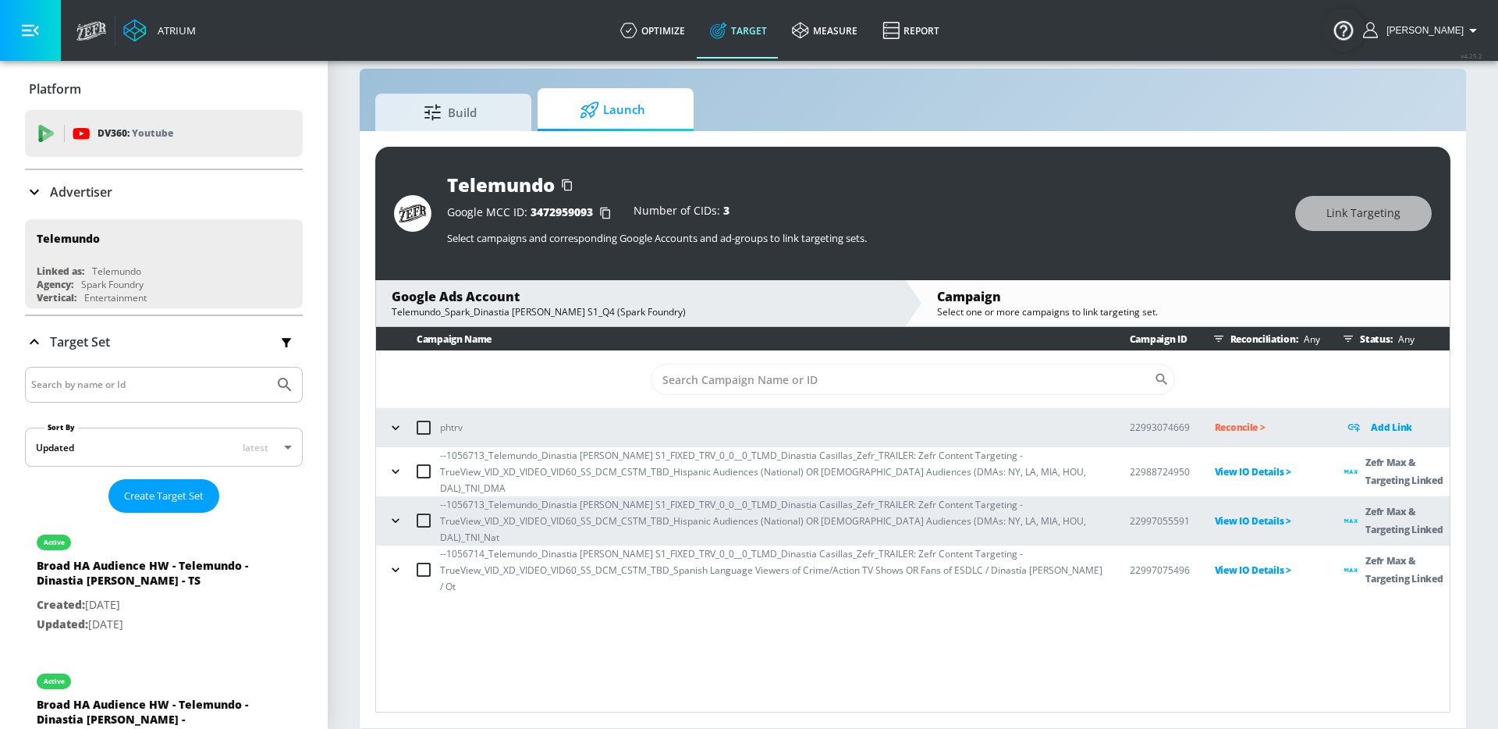
scroll to position [0, 0]
click at [400, 513] on icon "button" at bounding box center [396, 521] width 16 height 16
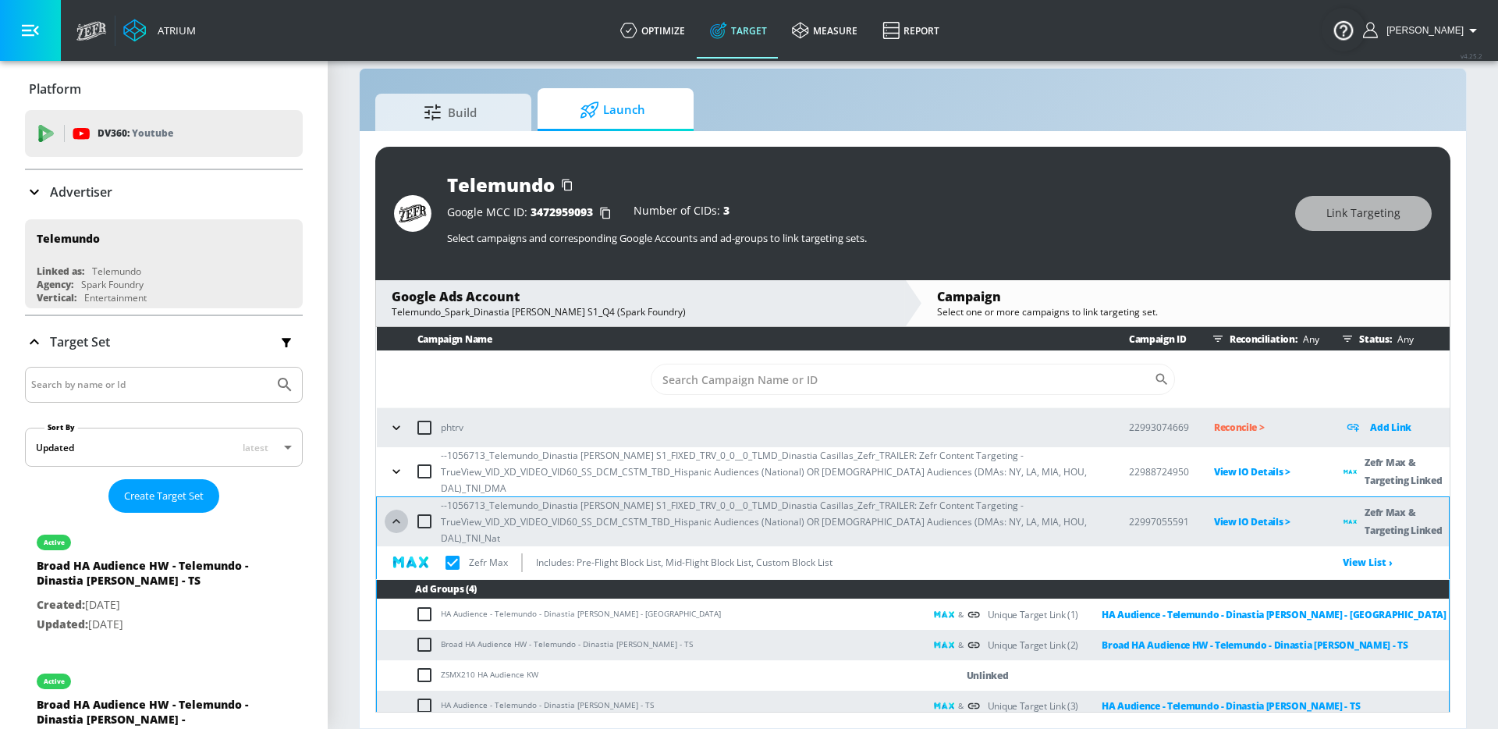
click at [400, 513] on icon "button" at bounding box center [397, 521] width 16 height 16
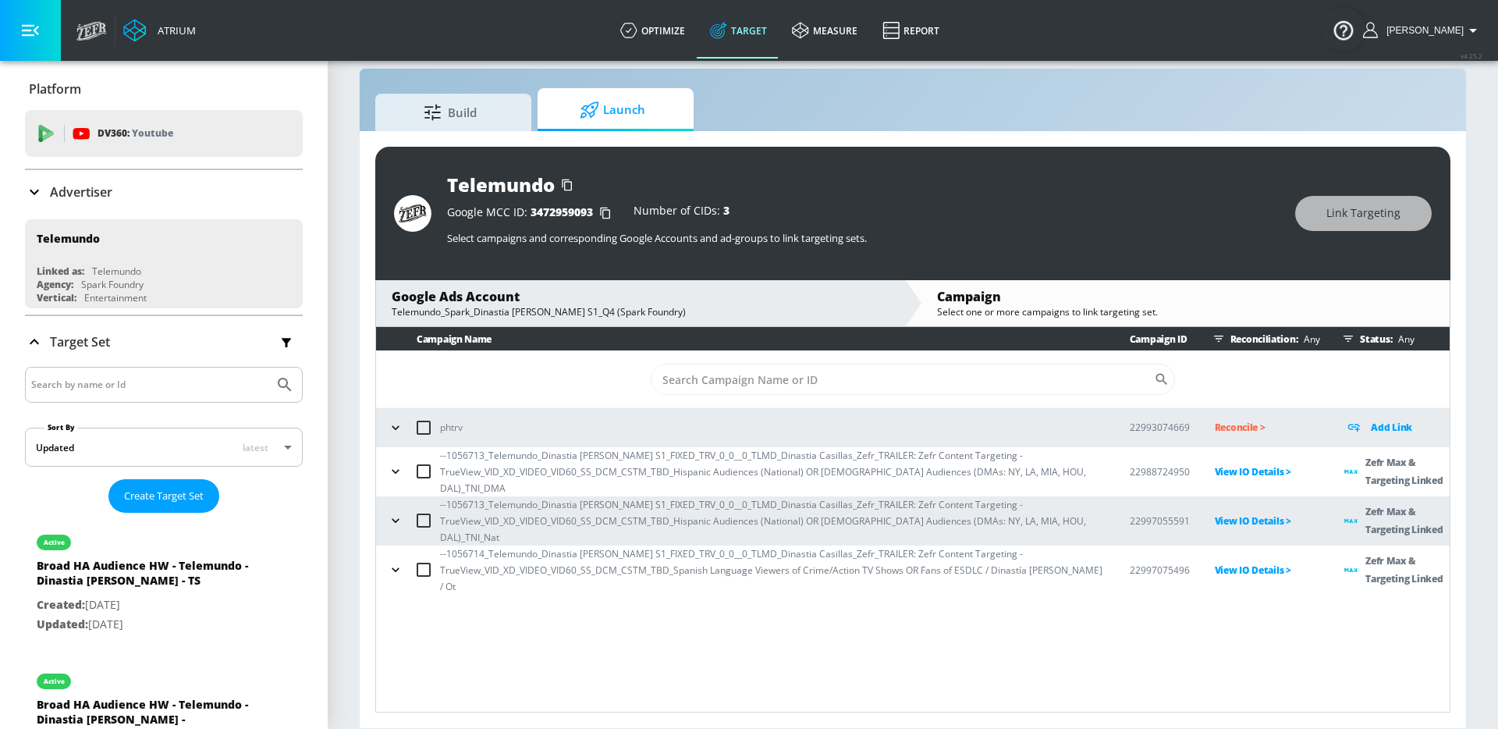
click at [399, 467] on icon "button" at bounding box center [396, 471] width 16 height 16
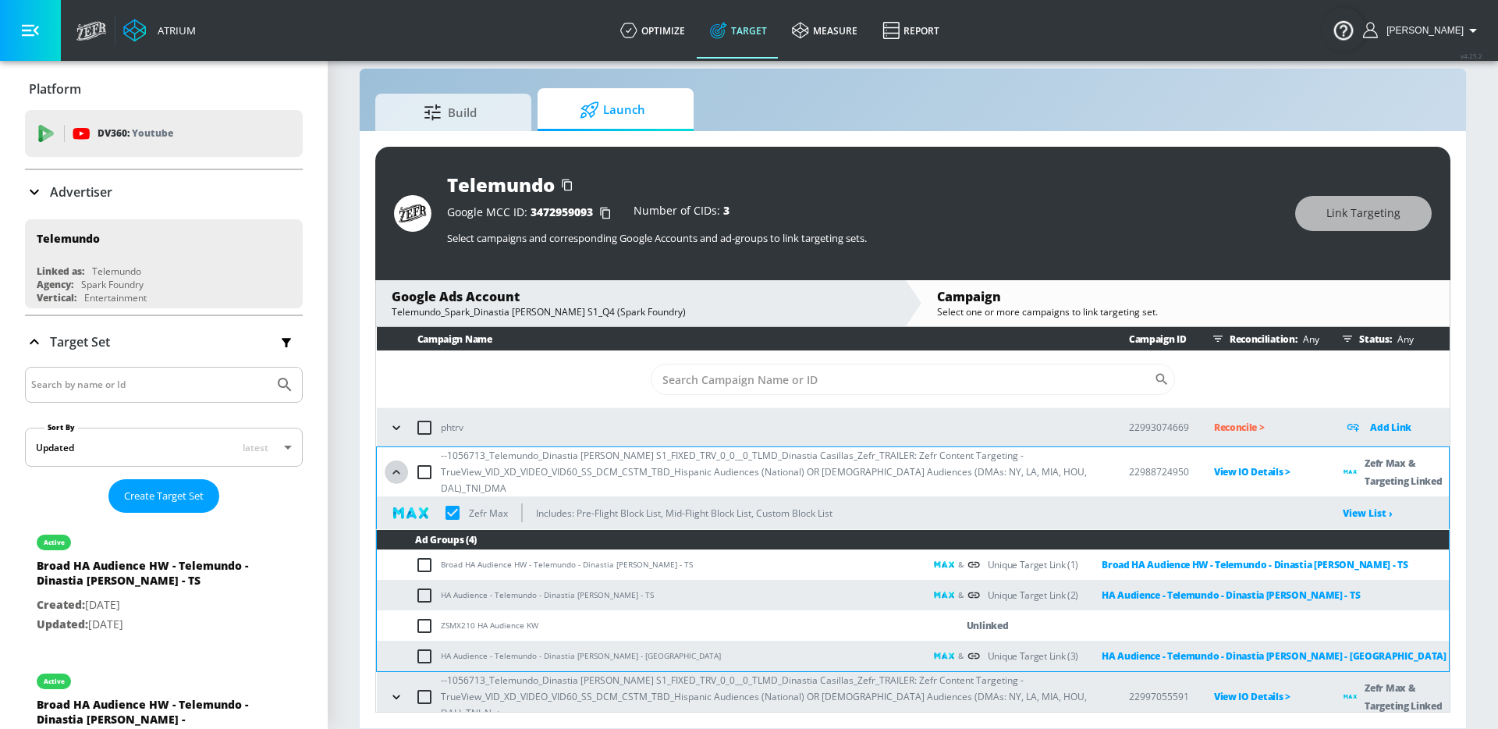
click at [399, 470] on icon "button" at bounding box center [395, 472] width 7 height 4
